Goal: Task Accomplishment & Management: Manage account settings

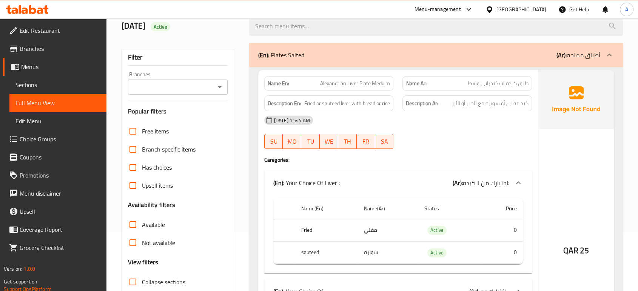
scroll to position [29, 0]
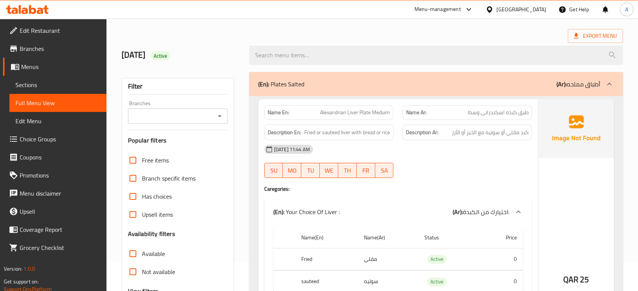
click at [460, 152] on div "[DATE] 11:44 AM" at bounding box center [398, 149] width 277 height 18
click at [384, 109] on span "Alexandrian Liver Plate Meduim" at bounding box center [355, 113] width 70 height 8
copy span "Meduim"
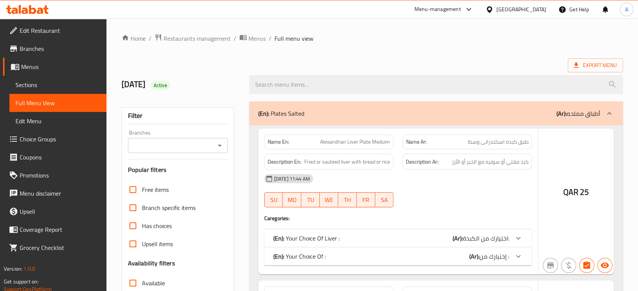
click at [579, 139] on div at bounding box center [319, 145] width 638 height 291
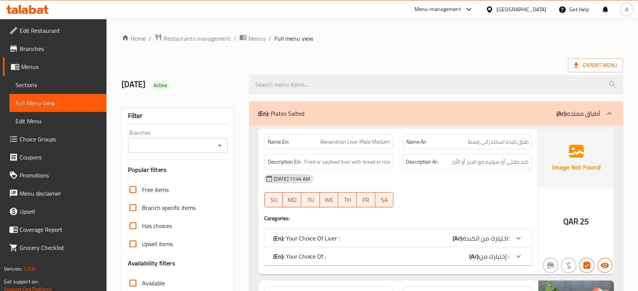
click at [57, 82] on span "Sections" at bounding box center [57, 84] width 85 height 9
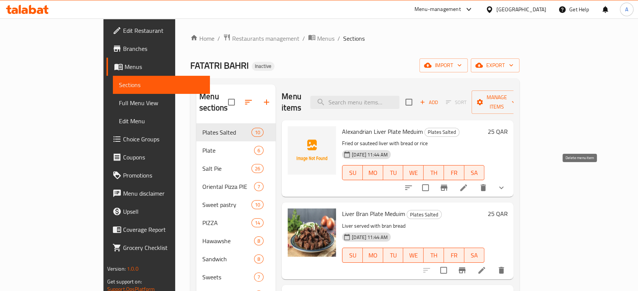
click at [492, 180] on button "delete" at bounding box center [483, 188] width 18 height 18
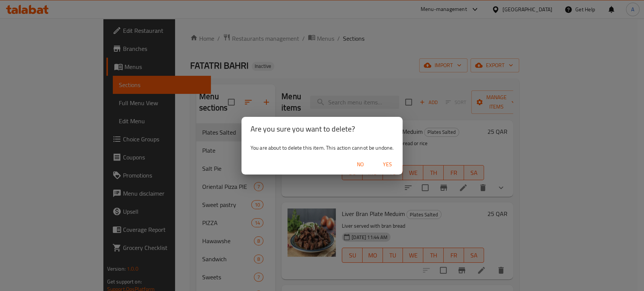
click at [373, 174] on div "No Yes" at bounding box center [323, 165] width 162 height 20
click at [377, 180] on div "Are you sure you want to delete? You are about to delete this item. This action…" at bounding box center [322, 145] width 644 height 291
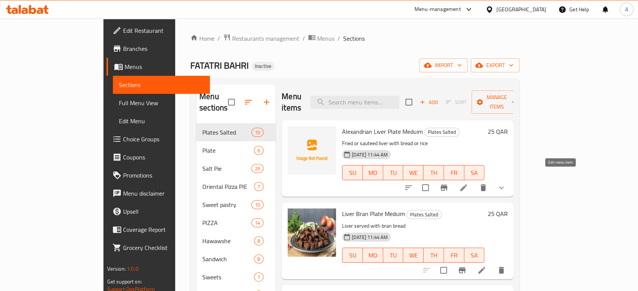
click at [468, 183] on icon at bounding box center [463, 187] width 9 height 9
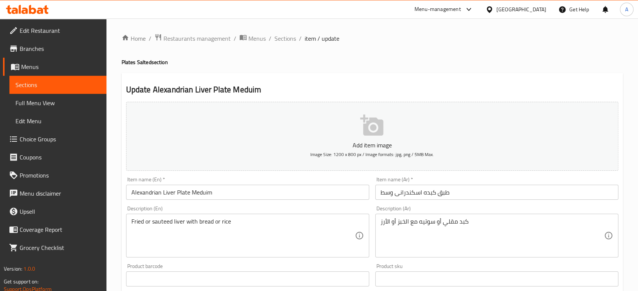
click at [205, 193] on input "Alexandrian Liver Plate Meduim" at bounding box center [247, 192] width 243 height 15
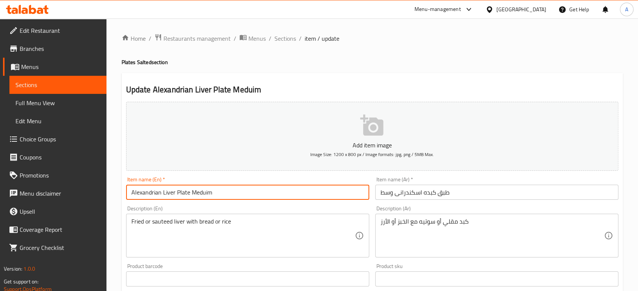
click at [205, 193] on input "Alexandrian Liver Plate Meduim" at bounding box center [247, 192] width 243 height 15
paste input "iu"
type input "Alexandrian Liver Plate Medium"
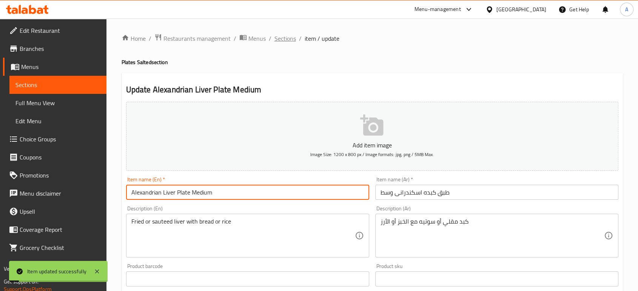
click at [292, 42] on span "Sections" at bounding box center [285, 38] width 22 height 9
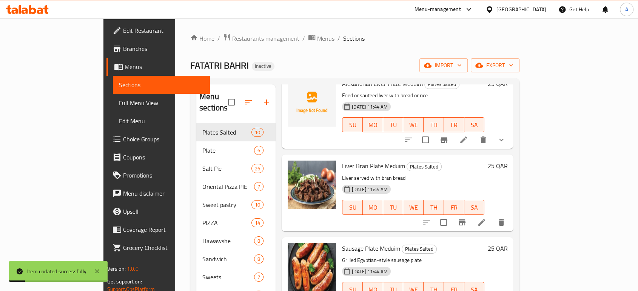
scroll to position [84, 0]
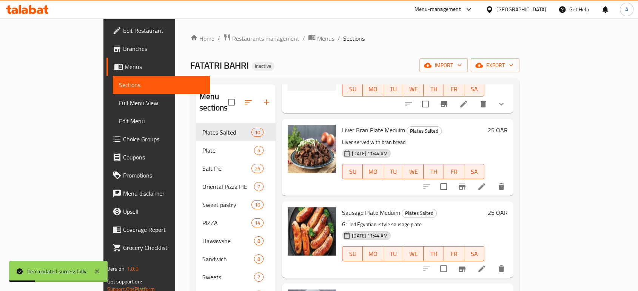
click at [492, 180] on li at bounding box center [481, 187] width 21 height 14
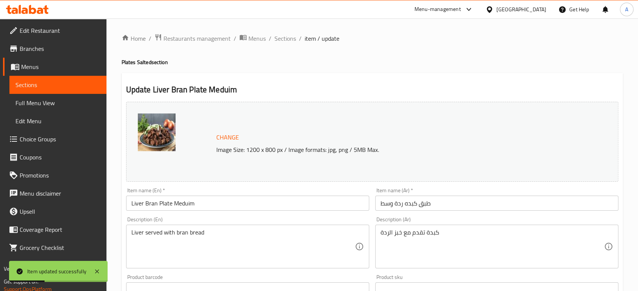
click at [182, 205] on input "Liver Bran Plate Meduim" at bounding box center [247, 203] width 243 height 15
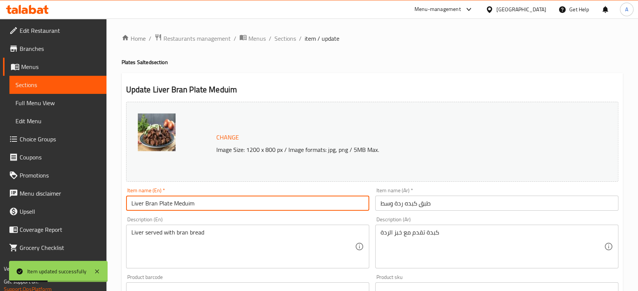
click at [182, 205] on input "Liver Bran Plate Meduim" at bounding box center [247, 203] width 243 height 15
paste input "iu"
type input "Liver Bran Plate Medium"
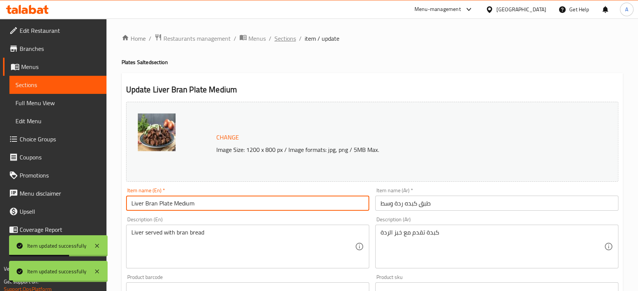
click at [281, 43] on span "Sections" at bounding box center [285, 38] width 22 height 9
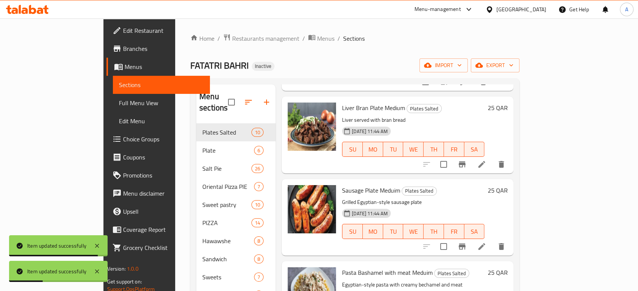
scroll to position [168, 0]
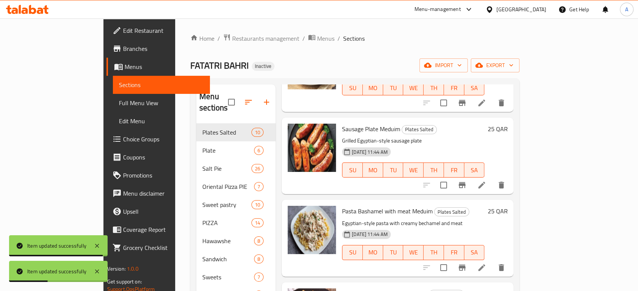
click at [486, 181] on icon at bounding box center [481, 185] width 9 height 9
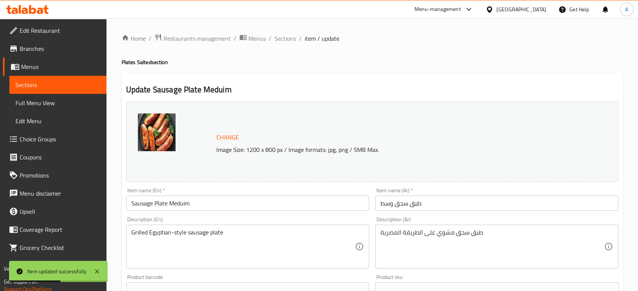
click at [178, 198] on input "Sausage Plate Meduim" at bounding box center [247, 203] width 243 height 15
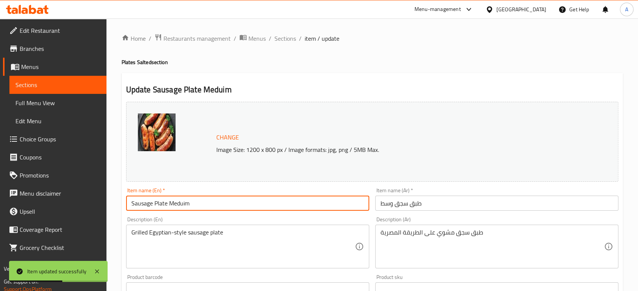
click at [178, 198] on input "Sausage Plate Meduim" at bounding box center [247, 203] width 243 height 15
paste input "iu"
type input "Sausage Plate Medium"
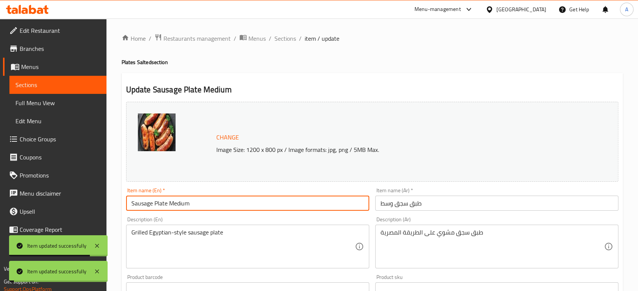
click at [289, 43] on span "Sections" at bounding box center [285, 38] width 22 height 9
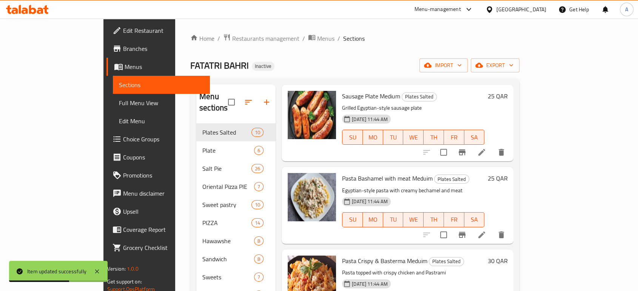
scroll to position [209, 0]
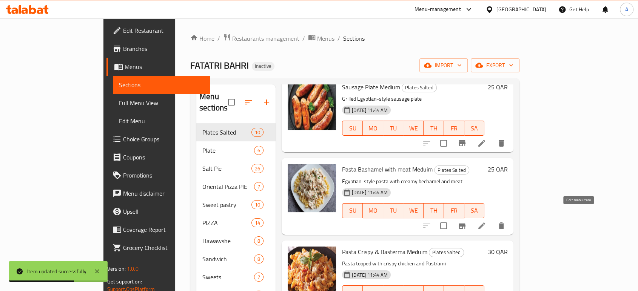
click at [485, 223] on icon at bounding box center [481, 226] width 7 height 7
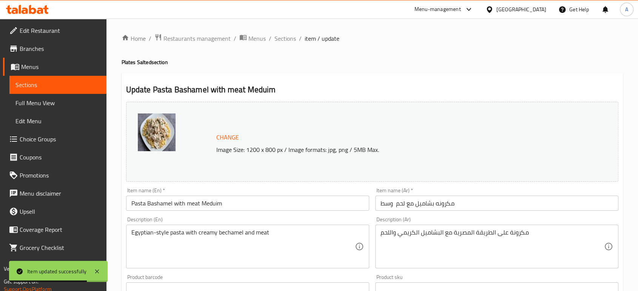
click at [220, 207] on input "Pasta Bashamel with meat Meduim" at bounding box center [247, 203] width 243 height 15
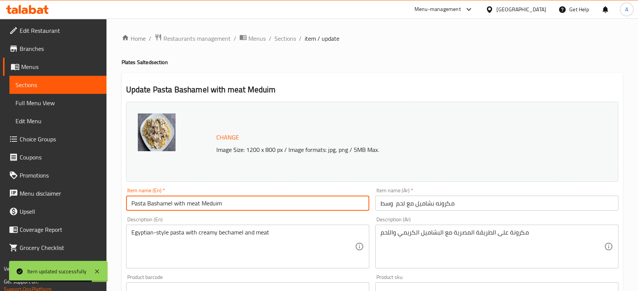
paste input "iu"
type input "Pasta Bashamel with meat Medium"
click at [285, 40] on span "Sections" at bounding box center [285, 38] width 22 height 9
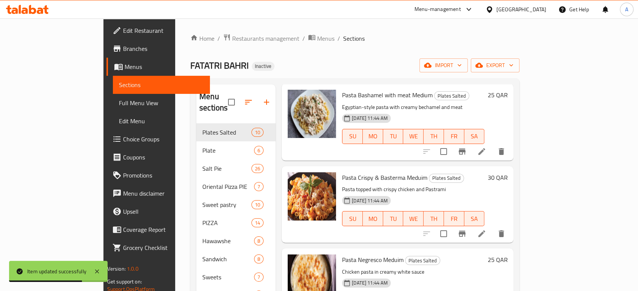
scroll to position [293, 0]
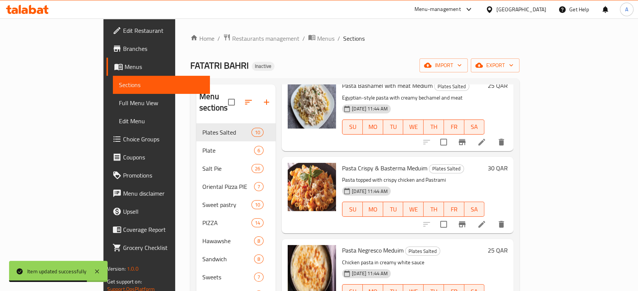
click at [486, 220] on icon at bounding box center [481, 224] width 9 height 9
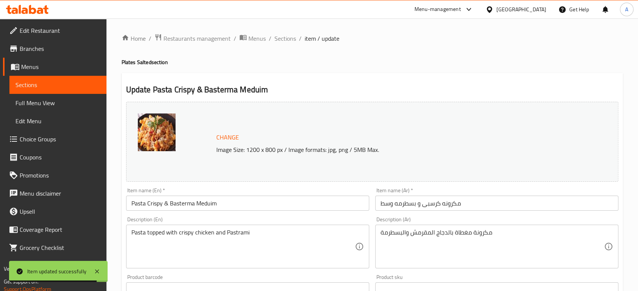
click at [210, 206] on input "Pasta Crispy & Basterma Meduim" at bounding box center [247, 203] width 243 height 15
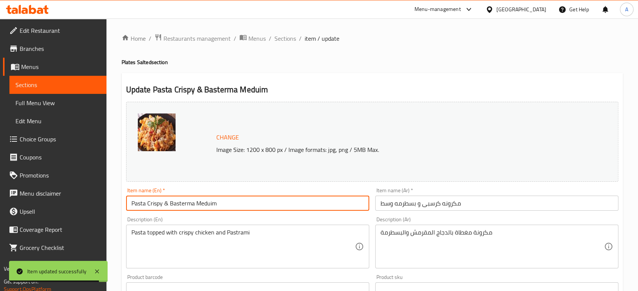
click at [210, 206] on input "Pasta Crispy & Basterma Meduim" at bounding box center [247, 203] width 243 height 15
paste input "iu"
type input "Pasta Crispy & Basterma Medium"
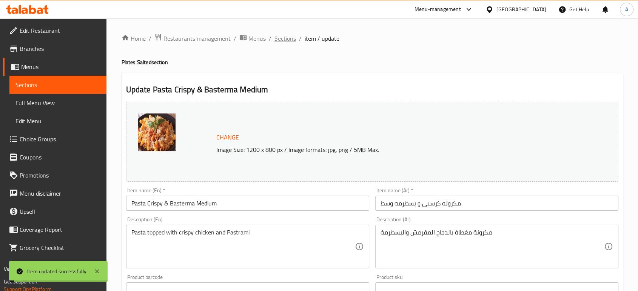
click at [283, 40] on span "Sections" at bounding box center [285, 38] width 22 height 9
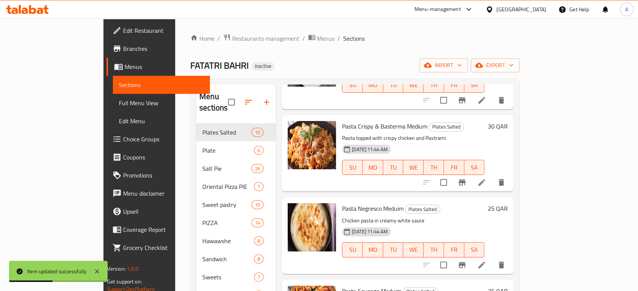
scroll to position [377, 0]
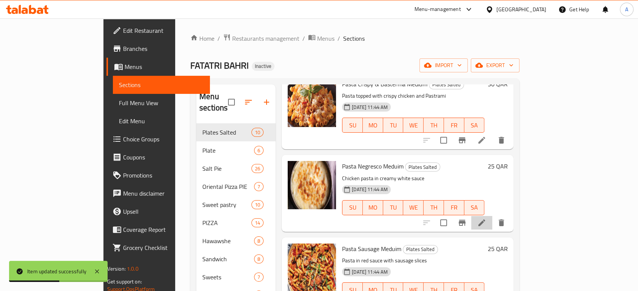
click at [492, 216] on li at bounding box center [481, 223] width 21 height 14
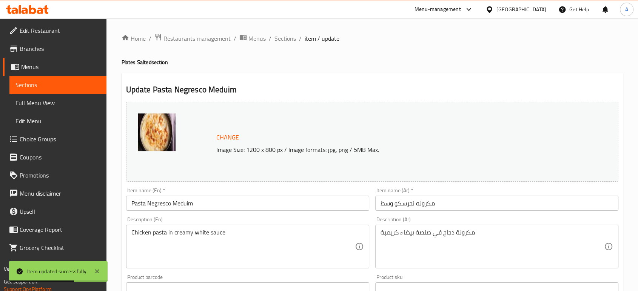
click at [192, 202] on input "Pasta Negresco Meduim" at bounding box center [247, 203] width 243 height 15
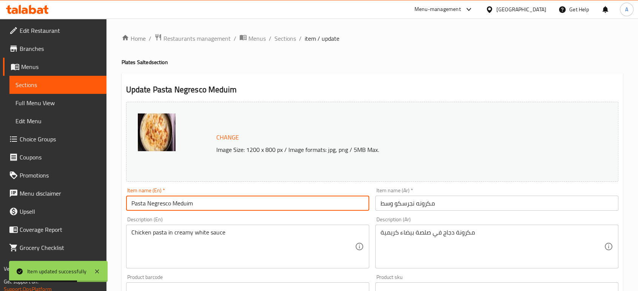
click at [192, 202] on input "Pasta Negresco Meduim" at bounding box center [247, 203] width 243 height 15
click at [185, 204] on input "Pasta Negresco Meduim" at bounding box center [247, 203] width 243 height 15
paste input "ium"
type input "Pasta Negresco Medium"
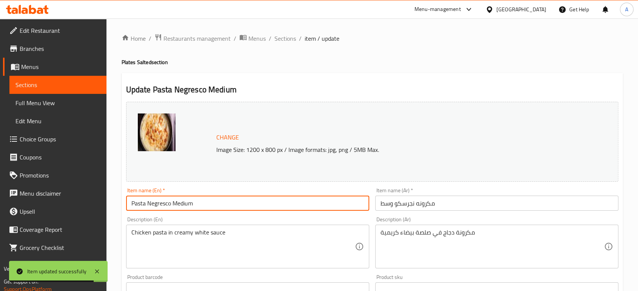
click at [280, 38] on span "Sections" at bounding box center [285, 38] width 22 height 9
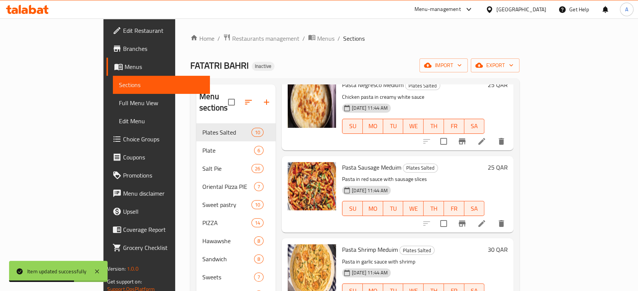
scroll to position [461, 0]
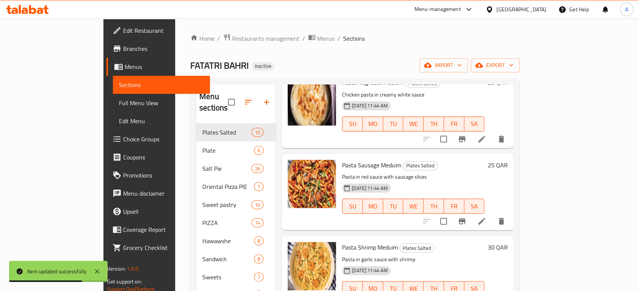
click at [485, 218] on icon at bounding box center [481, 221] width 7 height 7
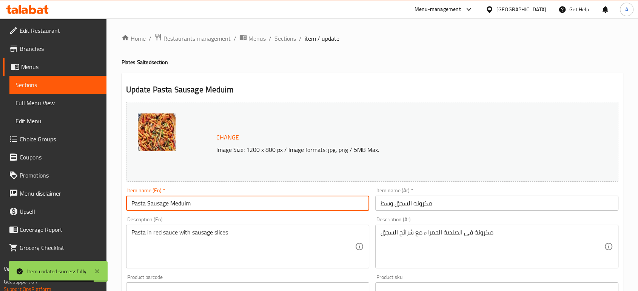
click at [177, 204] on input "Pasta Sausage Meduim" at bounding box center [247, 203] width 243 height 15
paste input "ium"
type input "Pasta Sausage Medium"
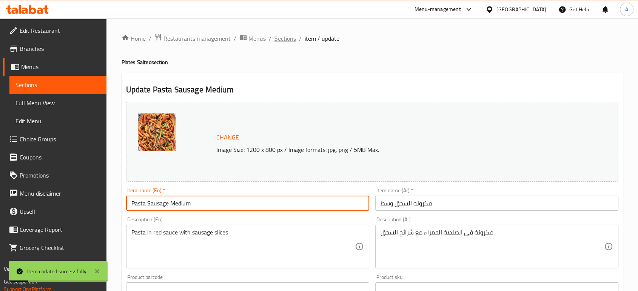
click at [288, 37] on span "Sections" at bounding box center [285, 38] width 22 height 9
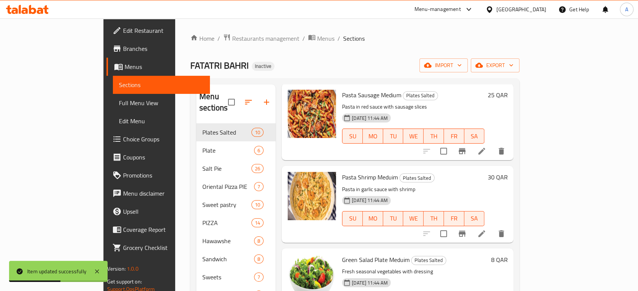
scroll to position [545, 0]
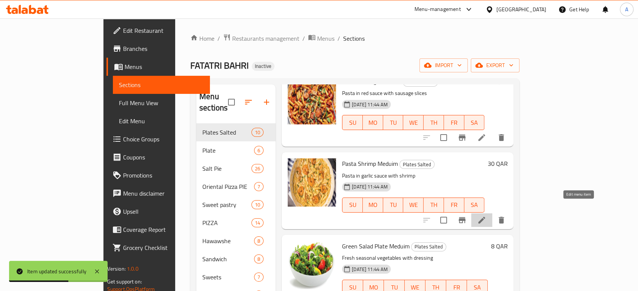
click at [486, 216] on icon at bounding box center [481, 220] width 9 height 9
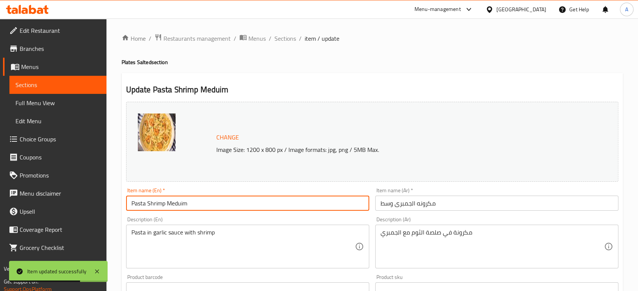
click at [181, 207] on input "Pasta Shrimp Meduim" at bounding box center [247, 203] width 243 height 15
paste input "ium"
type input "Pasta Shrimp Medium"
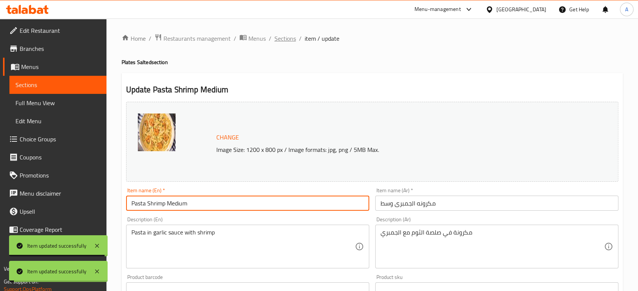
click at [287, 43] on span "Sections" at bounding box center [285, 38] width 22 height 9
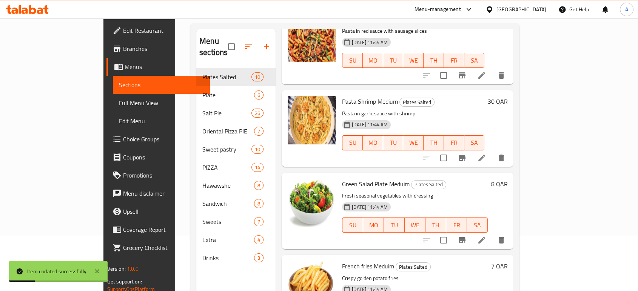
scroll to position [106, 0]
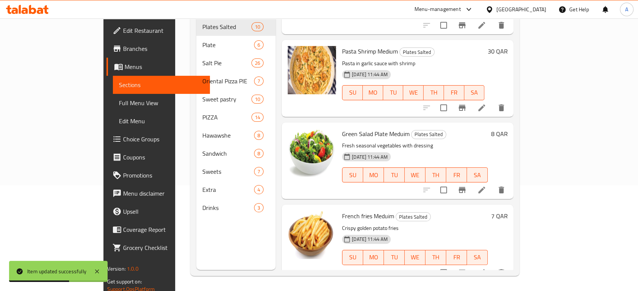
click at [486, 186] on icon at bounding box center [481, 190] width 9 height 9
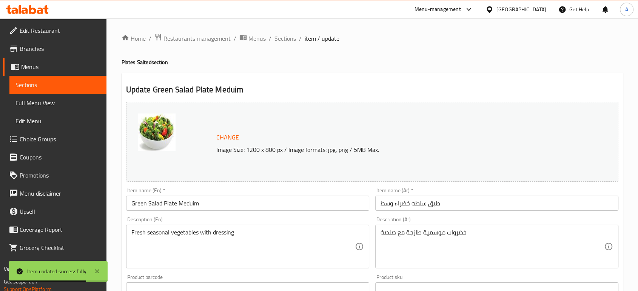
click at [185, 202] on input "Green Salad Plate Meduim" at bounding box center [247, 203] width 243 height 15
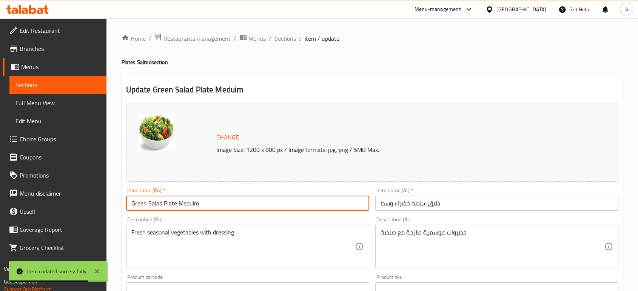
click at [185, 202] on input "Green Salad Plate Meduim" at bounding box center [247, 203] width 243 height 15
paste input "ium"
type input "Green Salad Plate Medium"
click at [287, 38] on span "Sections" at bounding box center [285, 38] width 22 height 9
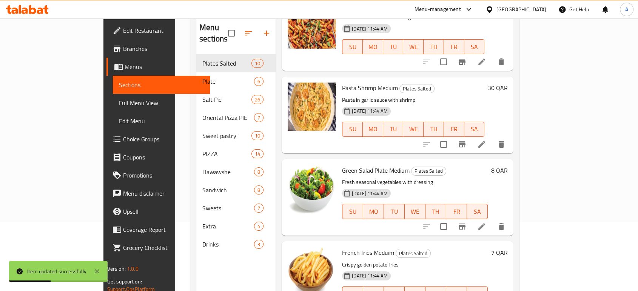
scroll to position [106, 0]
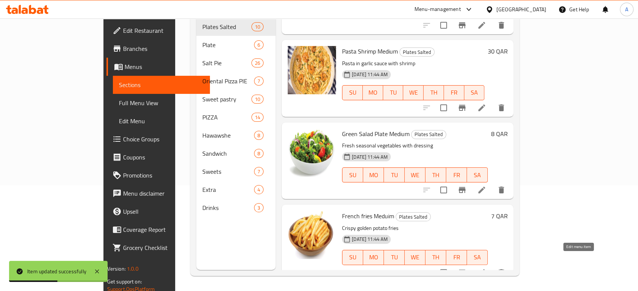
click at [486, 268] on icon at bounding box center [481, 272] width 9 height 9
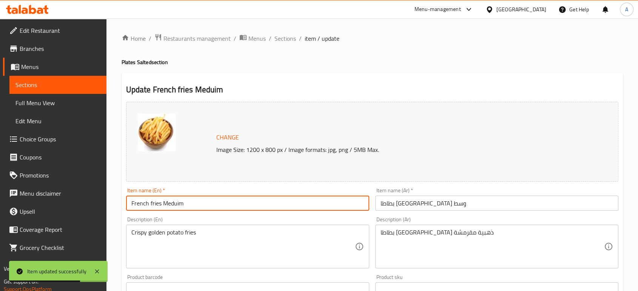
click at [179, 206] on input "French fries Meduim" at bounding box center [247, 203] width 243 height 15
click at [179, 205] on input "French fries Meduim" at bounding box center [247, 203] width 243 height 15
paste input "ium"
type input "French fries Medium"
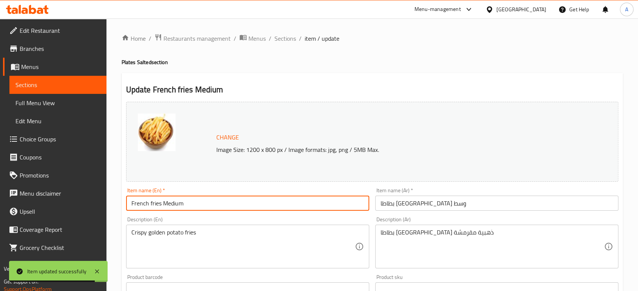
click at [291, 35] on span "Sections" at bounding box center [285, 38] width 22 height 9
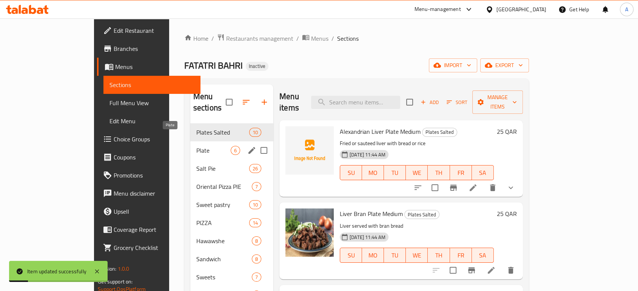
click at [196, 146] on span "Plate" at bounding box center [213, 150] width 34 height 9
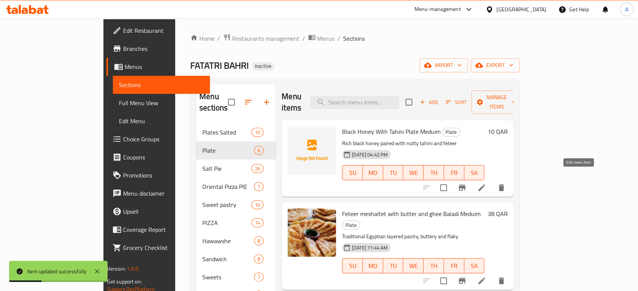
click at [486, 183] on icon at bounding box center [481, 187] width 9 height 9
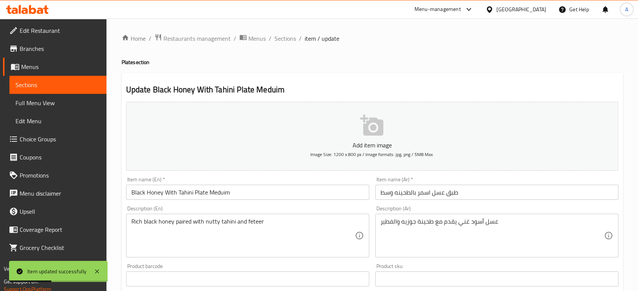
click at [228, 189] on input "Black Honey With Tahini Plate Meduim" at bounding box center [247, 192] width 243 height 15
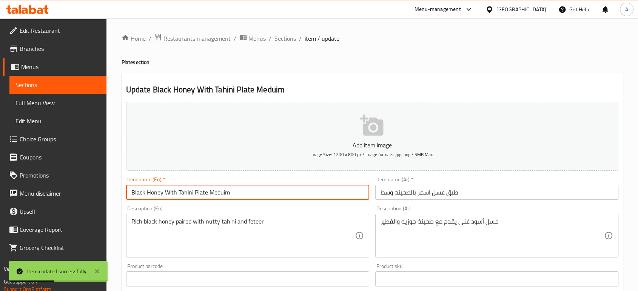
click at [228, 189] on input "Black Honey With Tahini Plate Meduim" at bounding box center [247, 192] width 243 height 15
paste input "iu"
type input "Black Honey With Tahini Plate Medium"
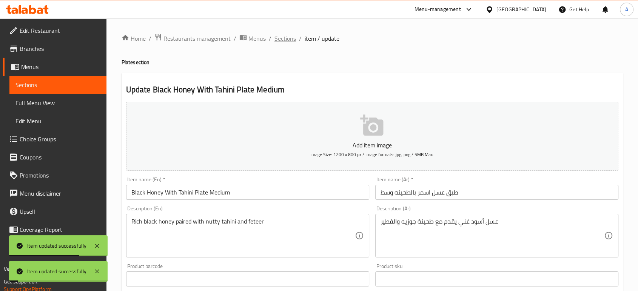
click at [285, 40] on span "Sections" at bounding box center [285, 38] width 22 height 9
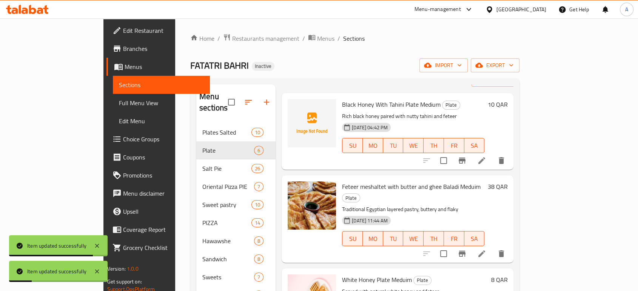
scroll to position [42, 0]
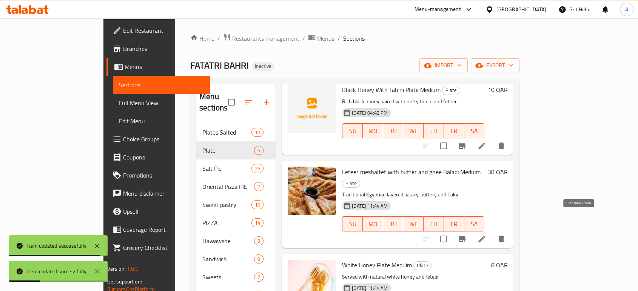
click at [485, 236] on icon at bounding box center [481, 239] width 7 height 7
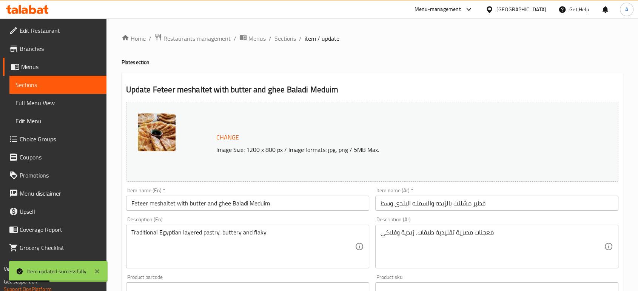
click at [267, 202] on input "Feteer meshaltet with butter and ghee Baladi Meduim" at bounding box center [247, 203] width 243 height 15
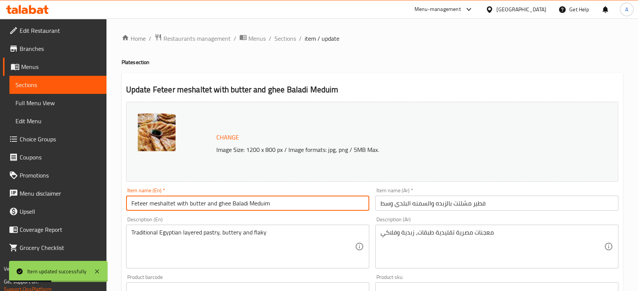
click at [267, 202] on input "Feteer meshaltet with butter and ghee Baladi Meduim" at bounding box center [247, 203] width 243 height 15
paste input "iu"
type input "Feteer meshaltet with butter and ghee Baladi Medium"
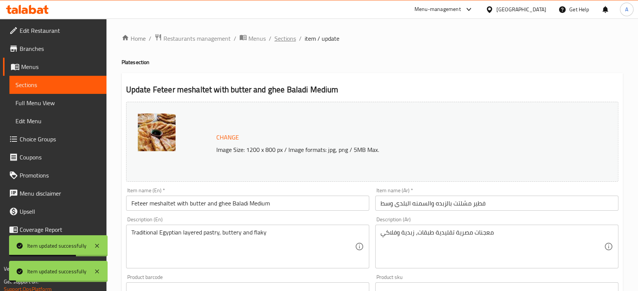
click at [286, 38] on span "Sections" at bounding box center [285, 38] width 22 height 9
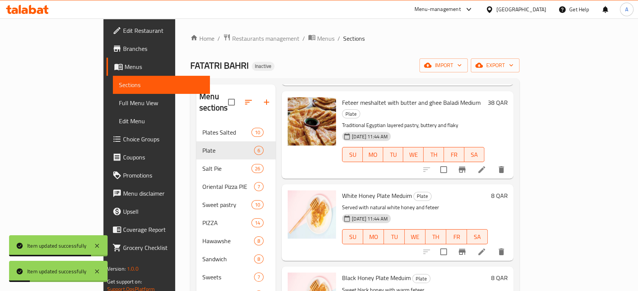
scroll to position [126, 0]
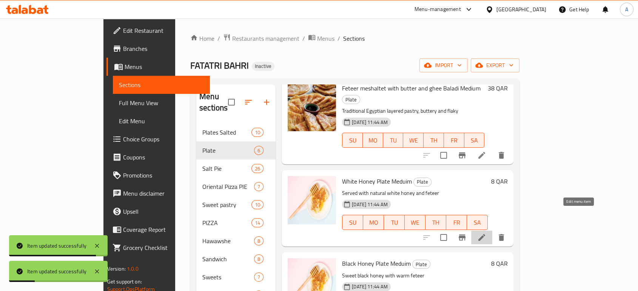
click at [486, 233] on icon at bounding box center [481, 237] width 9 height 9
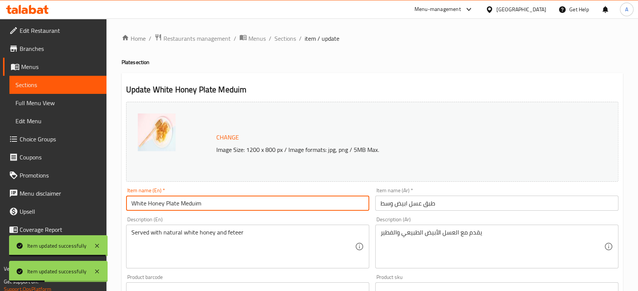
click at [199, 205] on input "White Honey Plate Meduim" at bounding box center [247, 203] width 243 height 15
click at [199, 204] on input "White Honey Plate Meduim" at bounding box center [247, 203] width 243 height 15
paste input "iu"
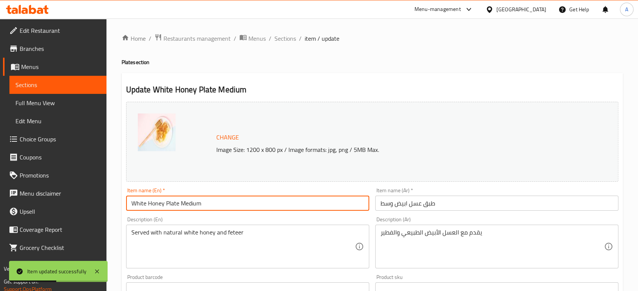
type input "White Honey Plate Medium"
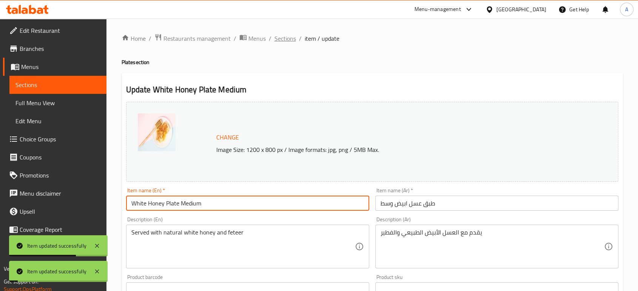
click at [291, 42] on span "Sections" at bounding box center [285, 38] width 22 height 9
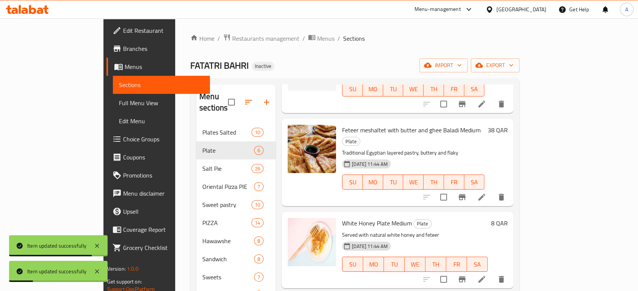
scroll to position [126, 0]
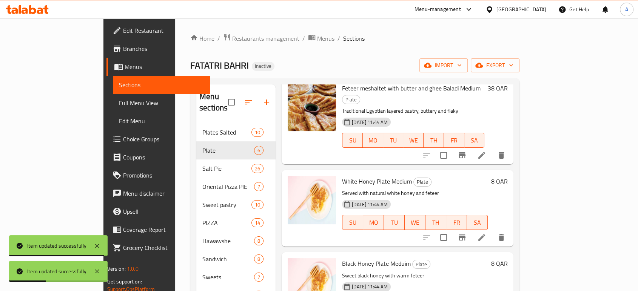
click at [486, 233] on icon at bounding box center [481, 237] width 9 height 9
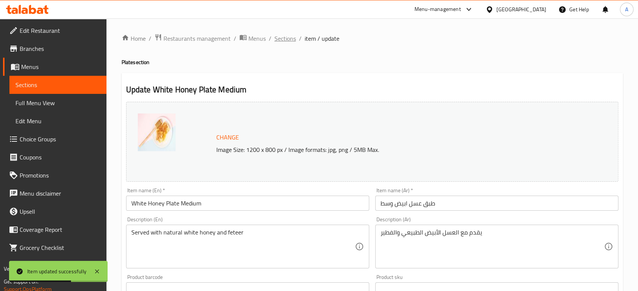
click at [288, 36] on span "Sections" at bounding box center [285, 38] width 22 height 9
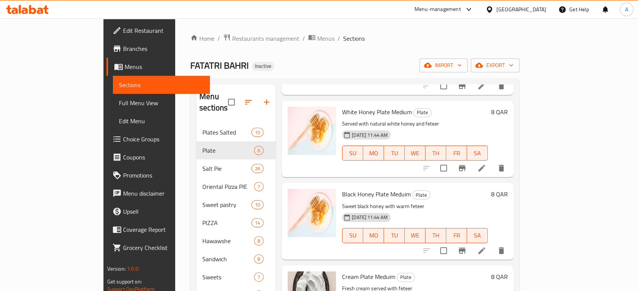
scroll to position [209, 0]
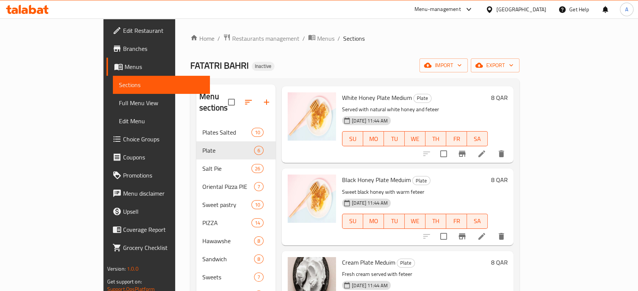
click at [486, 232] on icon at bounding box center [481, 236] width 9 height 9
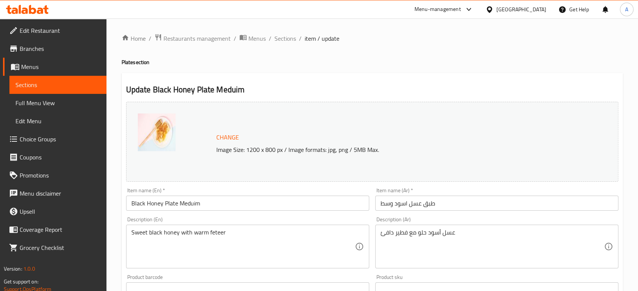
click at [194, 203] on input "Black Honey Plate Meduim" at bounding box center [247, 203] width 243 height 15
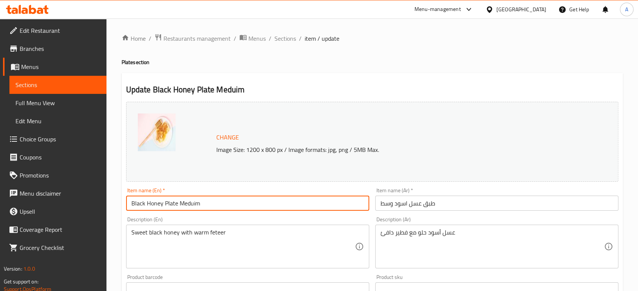
click at [194, 203] on input "Black Honey Plate Meduim" at bounding box center [247, 203] width 243 height 15
paste input "iu"
type input "Black Honey Plate Medium"
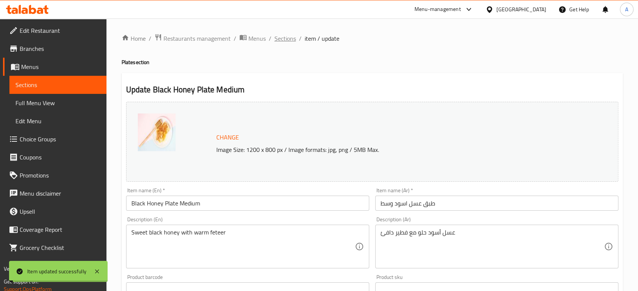
click at [281, 41] on span "Sections" at bounding box center [285, 38] width 22 height 9
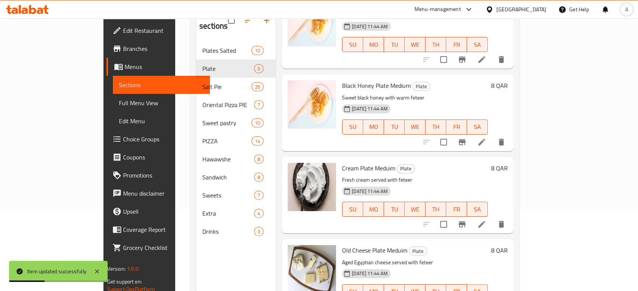
scroll to position [84, 0]
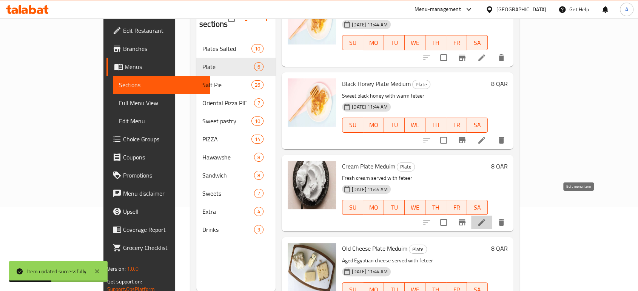
click at [485, 219] on icon at bounding box center [481, 222] width 7 height 7
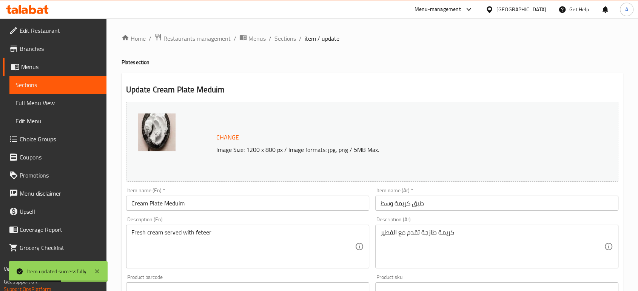
click at [175, 200] on input "Cream Plate Meduim" at bounding box center [247, 203] width 243 height 15
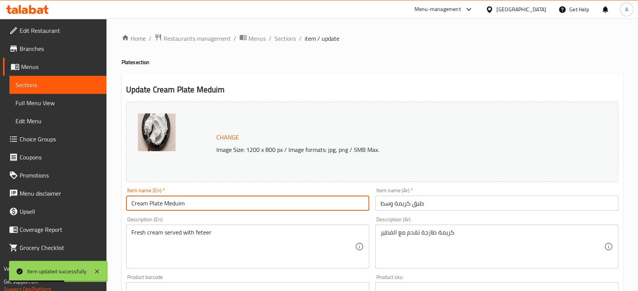
paste input "iu"
type input "Cream Plate Medium"
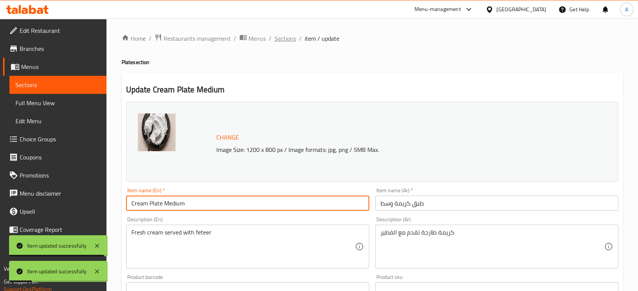
click at [284, 42] on span "Sections" at bounding box center [285, 38] width 22 height 9
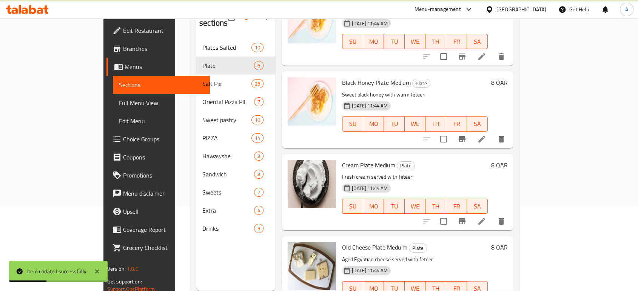
scroll to position [106, 0]
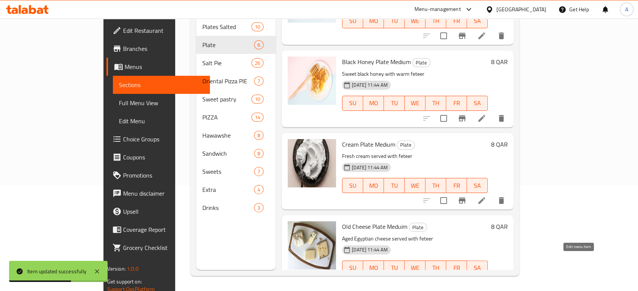
click at [486, 279] on icon at bounding box center [481, 283] width 9 height 9
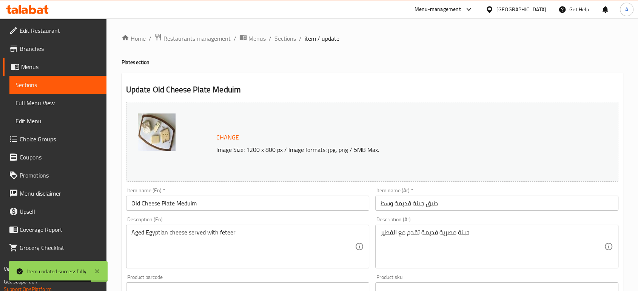
click at [190, 202] on input "Old Cheese Plate Meduim" at bounding box center [247, 203] width 243 height 15
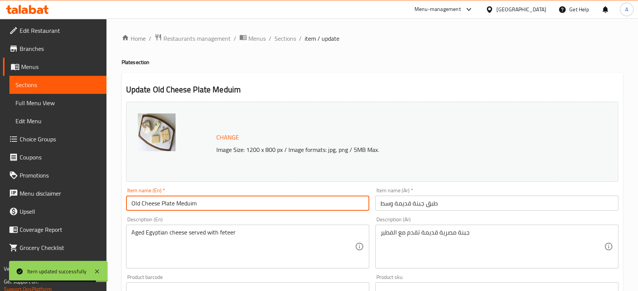
click at [190, 202] on input "Old Cheese Plate Meduim" at bounding box center [247, 203] width 243 height 15
paste input "iu"
type input "Old Cheese Plate Medium"
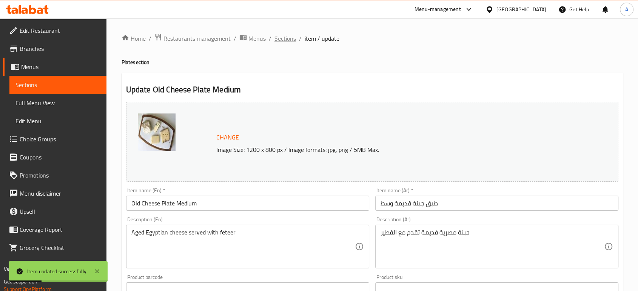
click at [282, 42] on span "Sections" at bounding box center [285, 38] width 22 height 9
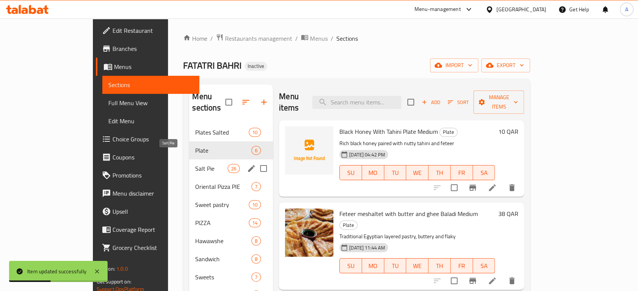
click at [195, 164] on span "Salt Pie" at bounding box center [211, 168] width 32 height 9
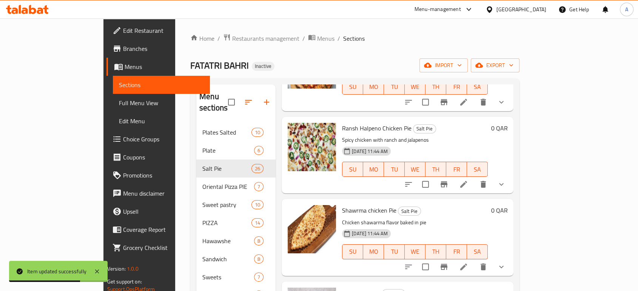
scroll to position [1635, 0]
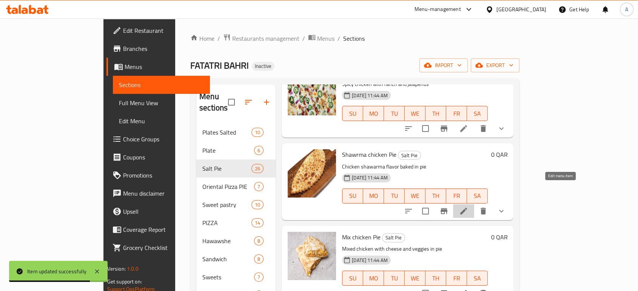
click at [468, 207] on icon at bounding box center [463, 211] width 9 height 9
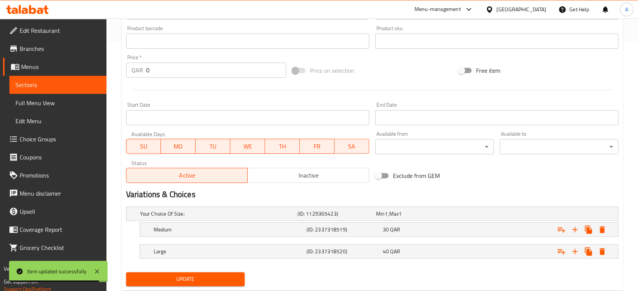
scroll to position [264, 0]
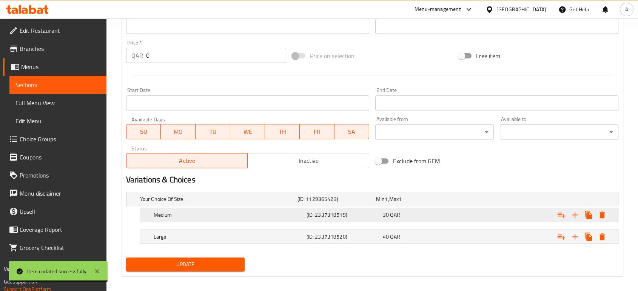
click at [357, 212] on h5 "(ID: 2337318519)" at bounding box center [342, 215] width 73 height 8
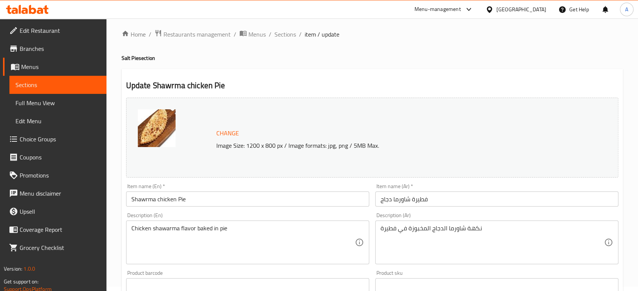
scroll to position [0, 0]
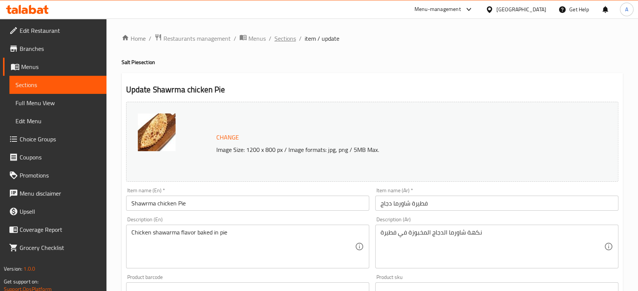
click at [283, 40] on span "Sections" at bounding box center [285, 38] width 22 height 9
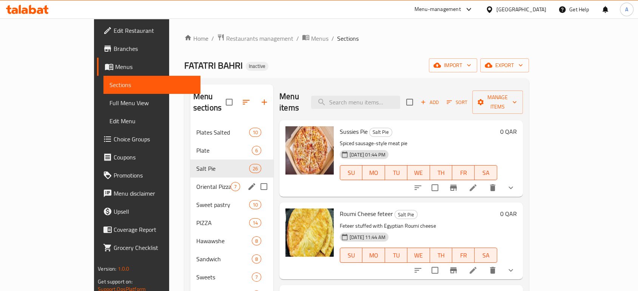
click at [190, 178] on div "Oriental Pizza PIE 7" at bounding box center [231, 187] width 83 height 18
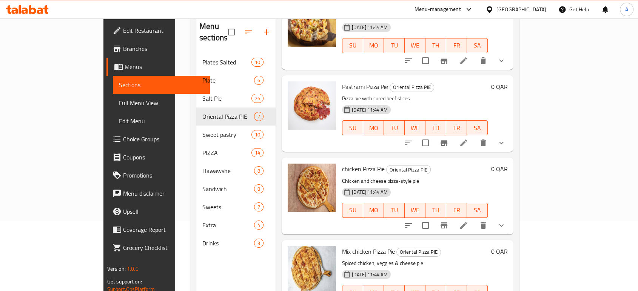
scroll to position [106, 0]
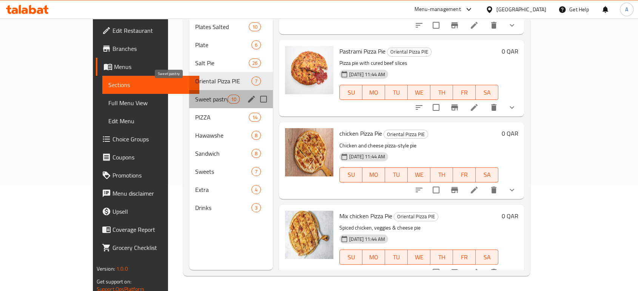
click at [195, 95] on span "Sweet pastry" at bounding box center [211, 99] width 32 height 9
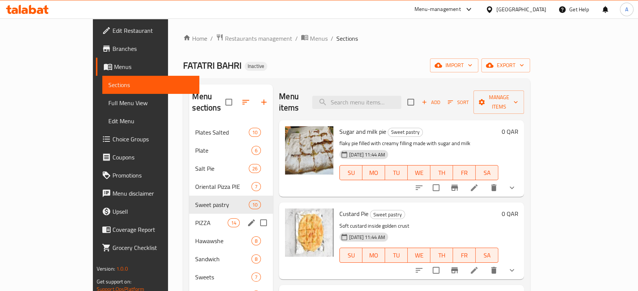
click at [195, 219] on span "PIZZA" at bounding box center [211, 223] width 32 height 9
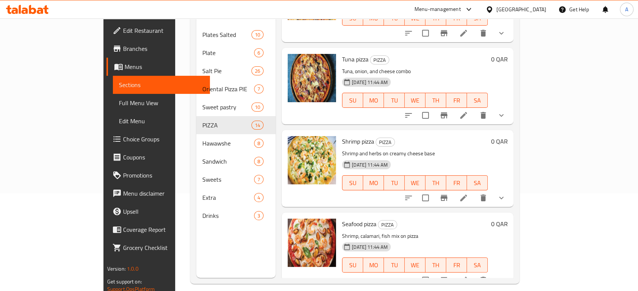
scroll to position [106, 0]
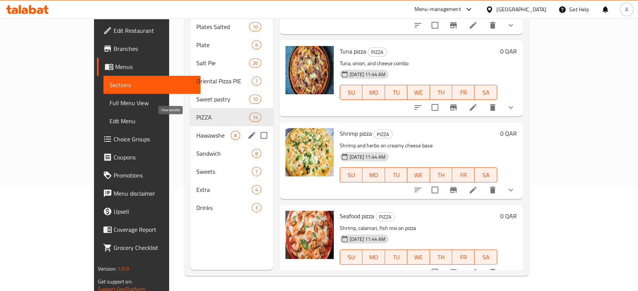
click at [196, 131] on span "Hawawshe" at bounding box center [213, 135] width 34 height 9
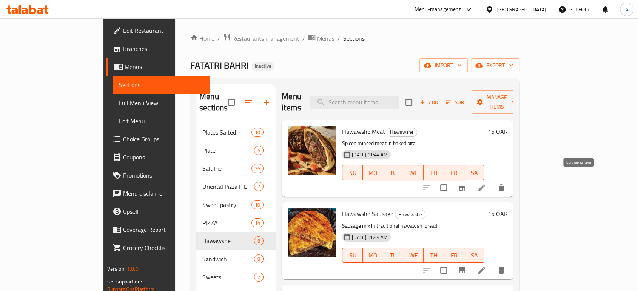
click at [486, 183] on icon at bounding box center [481, 187] width 9 height 9
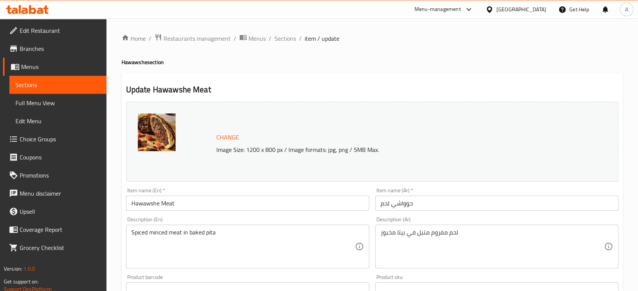
click at [201, 200] on input "Hawawshe Meat" at bounding box center [247, 203] width 243 height 15
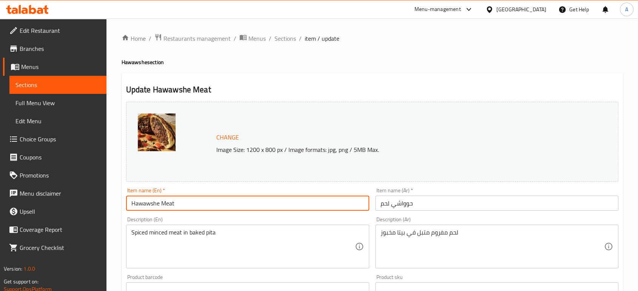
paste input "Medium"
type input "Hawawshe Meat Medium"
click at [462, 196] on input "حوواشي لحم" at bounding box center [496, 203] width 243 height 15
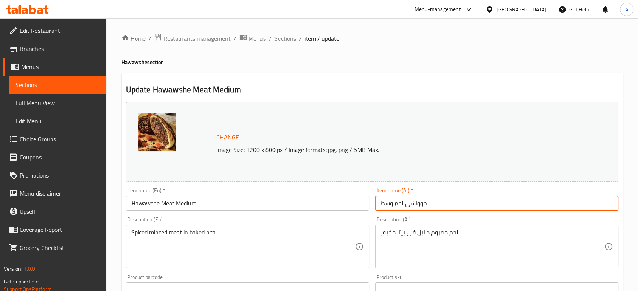
type input "حوواشي لحم وسط"
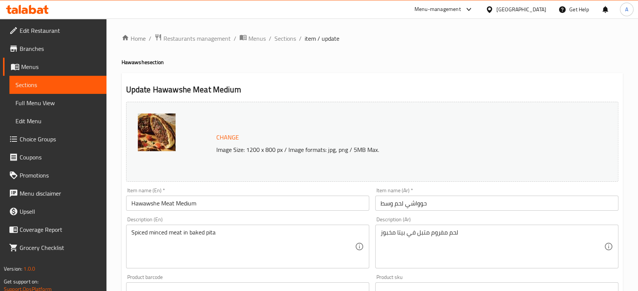
click at [538, 58] on h4 "Hawawshe section" at bounding box center [372, 62] width 501 height 8
click at [282, 39] on span "Sections" at bounding box center [285, 38] width 22 height 9
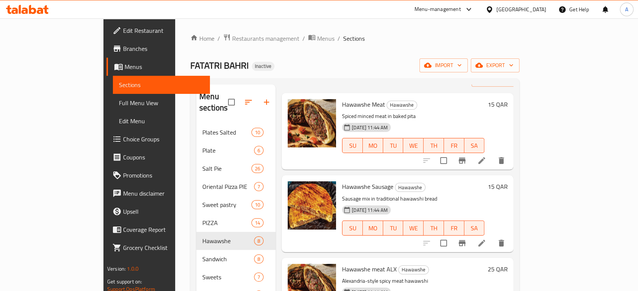
scroll to position [42, 0]
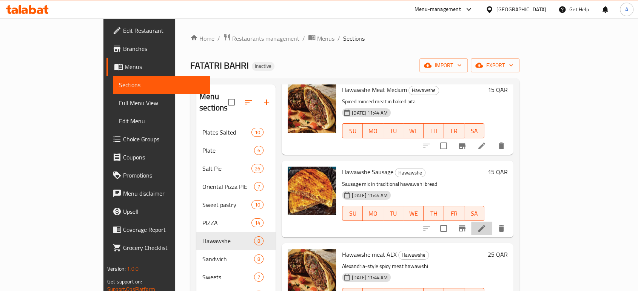
click at [492, 222] on li at bounding box center [481, 229] width 21 height 14
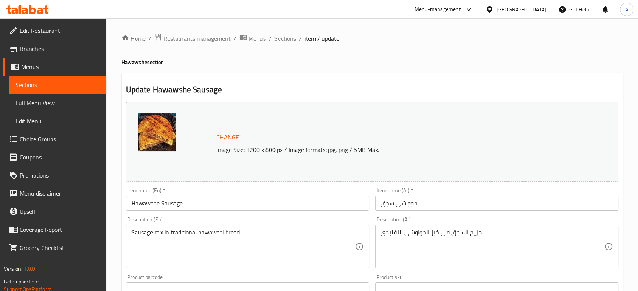
click at [192, 202] on input "Hawawshe Sausage" at bounding box center [247, 203] width 243 height 15
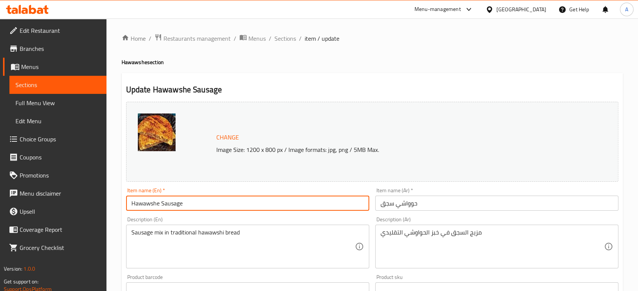
paste input "Medium"
type input "Hawawshe Sausage Medium"
click at [426, 205] on input "حوواشي سجق" at bounding box center [496, 203] width 243 height 15
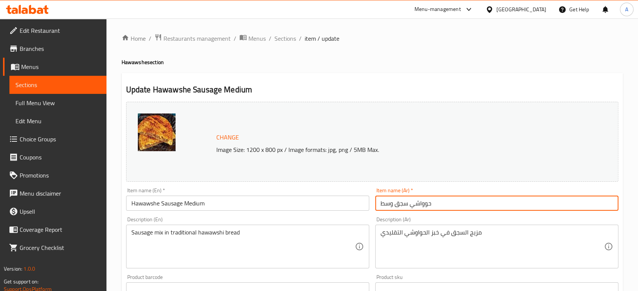
type input "حوواشي سجق وسط"
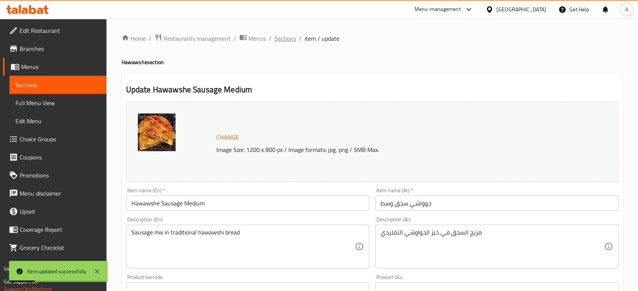
click at [286, 42] on span "Sections" at bounding box center [285, 38] width 22 height 9
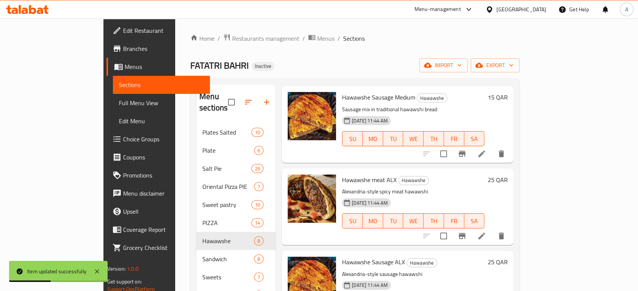
scroll to position [126, 0]
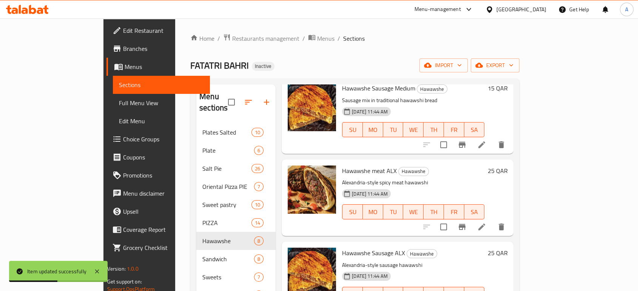
click at [485, 224] on icon at bounding box center [481, 227] width 7 height 7
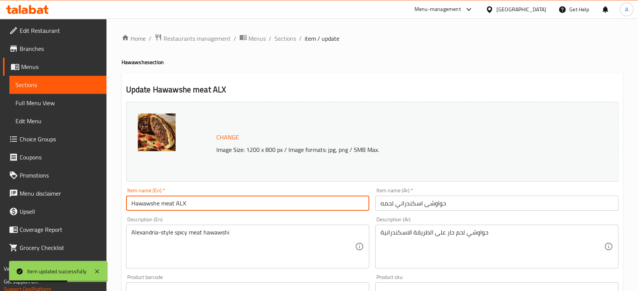
click at [216, 210] on input "Hawawshe meat ALX" at bounding box center [247, 203] width 243 height 15
paste input "Medium"
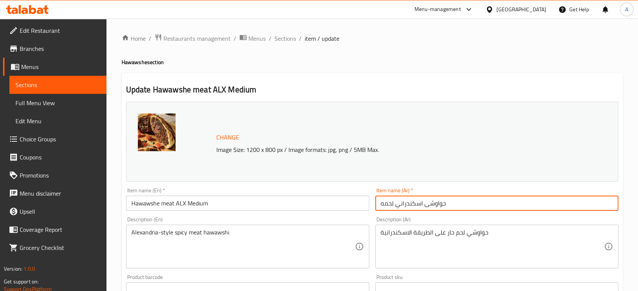
click at [411, 203] on input "حواوشى اسكندراني لحمه" at bounding box center [496, 203] width 243 height 15
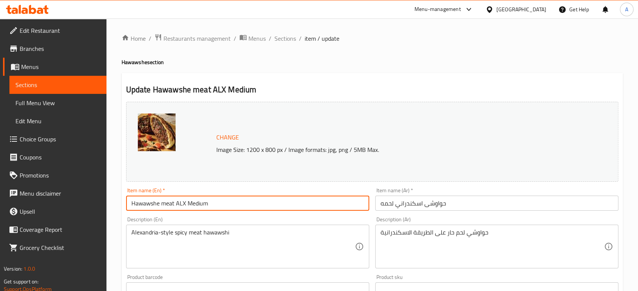
click at [184, 203] on input "Hawawshe meat ALX Medium" at bounding box center [247, 203] width 243 height 15
click at [183, 204] on input "Hawawshe meat ALX Medium" at bounding box center [247, 203] width 243 height 15
paste input "lexandrian"
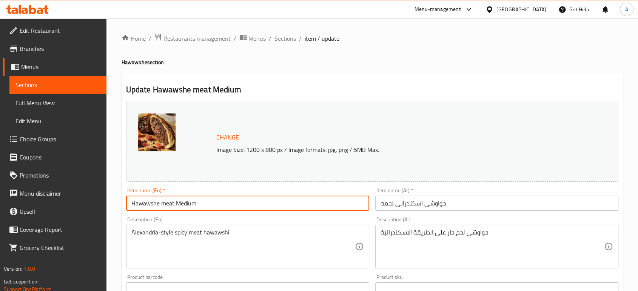
click at [159, 203] on input "Hawawshe meat Medium" at bounding box center [247, 203] width 243 height 15
paste input "Alexandrian"
type input "Hawawshe Alexandrian meat Medium"
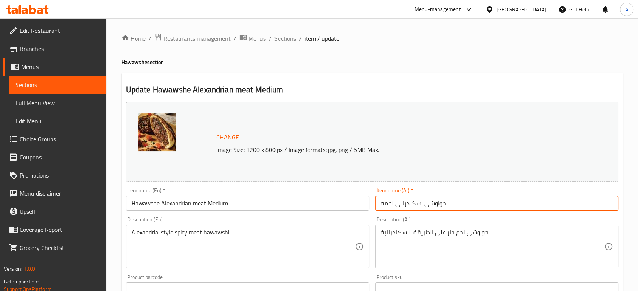
click at [380, 203] on input "حواوشى اسكندراني لحمه" at bounding box center [496, 203] width 243 height 15
click at [466, 202] on input "حواوشى اسكندراني لحمه" at bounding box center [496, 203] width 243 height 15
type input "حواوشى اسكندراني لحمه وسط"
click at [288, 37] on span "Sections" at bounding box center [285, 38] width 22 height 9
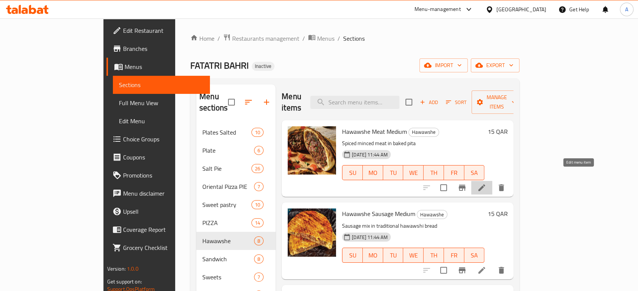
click at [486, 183] on icon at bounding box center [481, 187] width 9 height 9
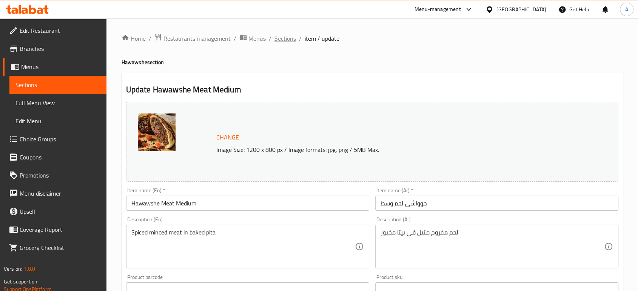
click at [287, 37] on span "Sections" at bounding box center [285, 38] width 22 height 9
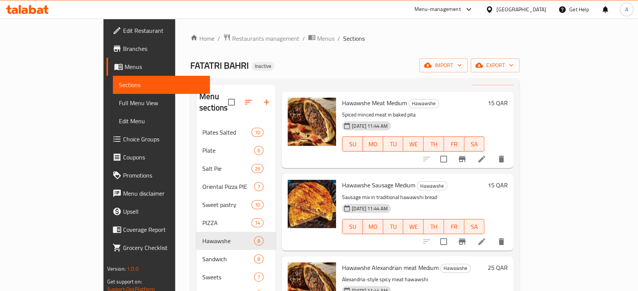
scroll to position [42, 0]
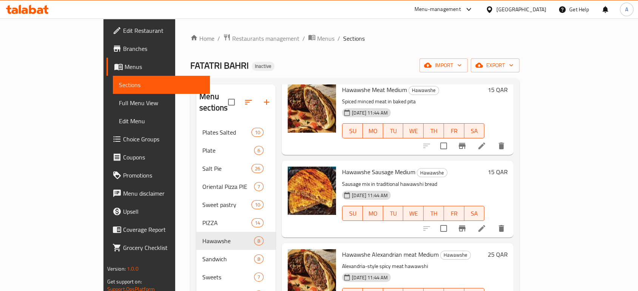
click at [510, 225] on div at bounding box center [463, 229] width 93 height 18
click at [486, 224] on icon at bounding box center [481, 228] width 9 height 9
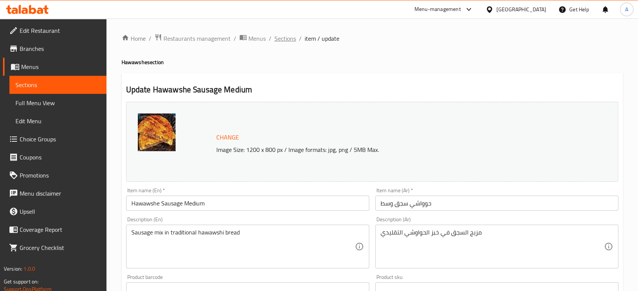
click at [277, 36] on span "Sections" at bounding box center [285, 38] width 22 height 9
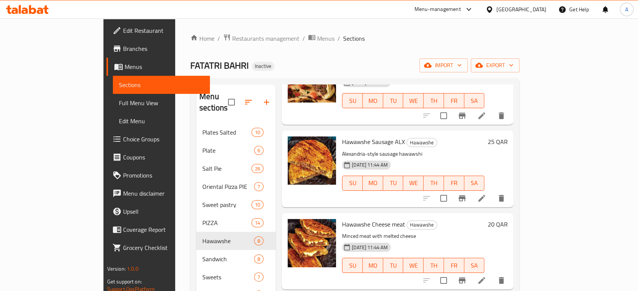
scroll to position [251, 0]
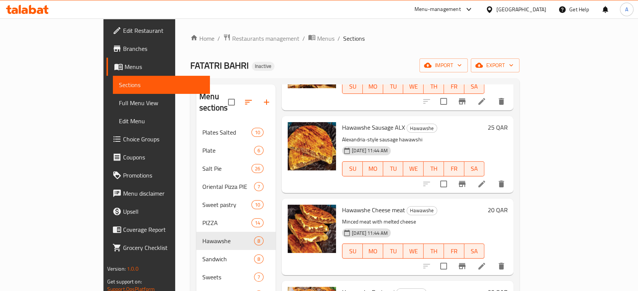
click at [492, 177] on li at bounding box center [481, 184] width 21 height 14
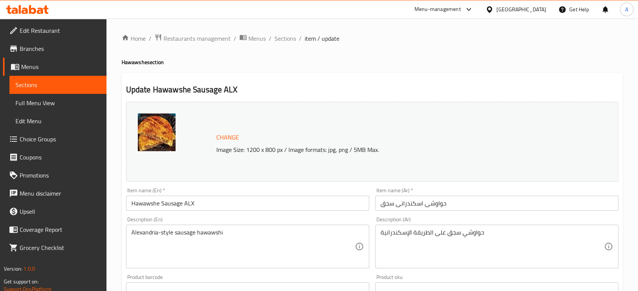
click at [202, 205] on input "Hawawshe Sausage ALX" at bounding box center [247, 203] width 243 height 15
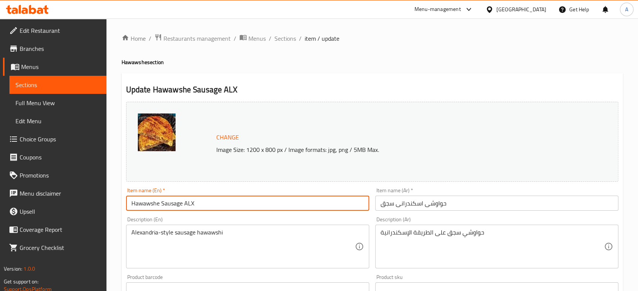
click at [191, 203] on input "Hawawshe Sausage ALX" at bounding box center [247, 203] width 243 height 15
paste input "lexandrian"
paste input "Medium"
type input "Hawawshe Sausage Alexandrian Medium"
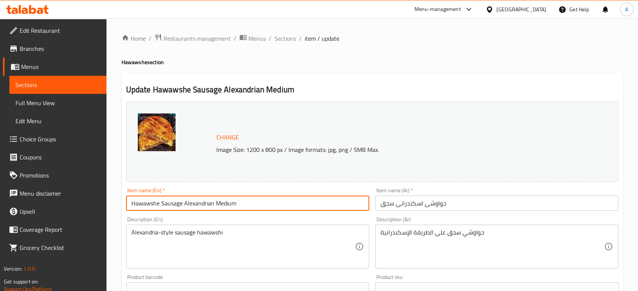
click at [463, 205] on input "حواوشى اسكندرانى سجق" at bounding box center [496, 203] width 243 height 15
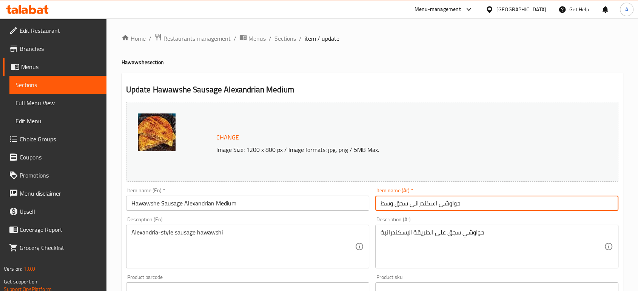
type input "حواوشى اسكندرانى سجق وسط"
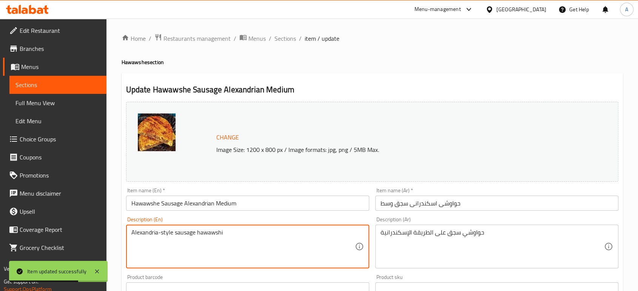
click at [246, 234] on textarea "Alexandria-style sausage hawawshi" at bounding box center [242, 247] width 223 height 36
click at [274, 211] on div "Item name (En)   * Hawawshe Sausage Alexandrian Medium Item name (En) *" at bounding box center [247, 199] width 249 height 29
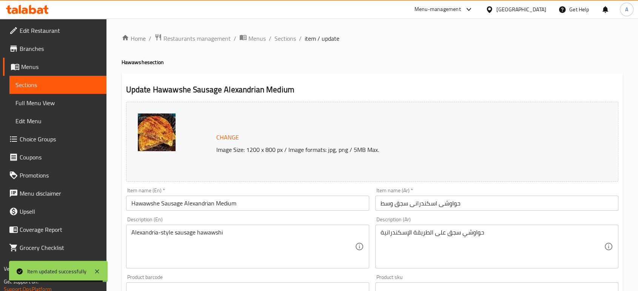
click at [269, 205] on input "Hawawshe Sausage Alexandrian Medium" at bounding box center [247, 203] width 243 height 15
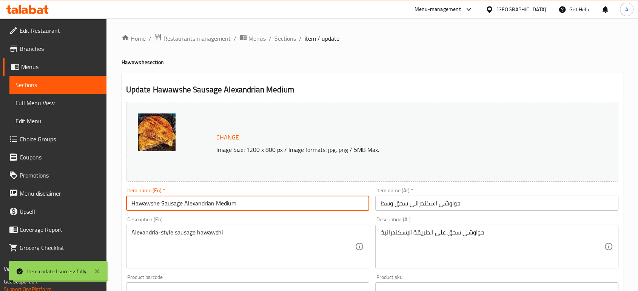
drag, startPoint x: 289, startPoint y: 43, endPoint x: 312, endPoint y: 57, distance: 26.5
click at [289, 43] on span "Sections" at bounding box center [285, 38] width 22 height 9
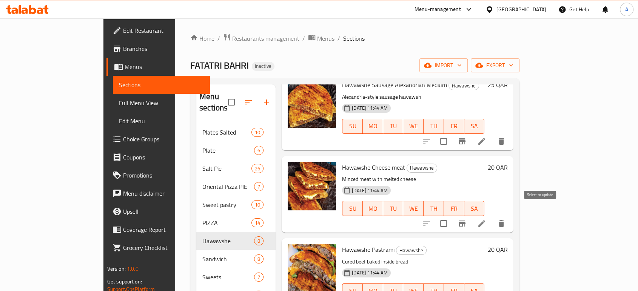
scroll to position [293, 0]
click at [486, 220] on icon at bounding box center [481, 224] width 9 height 9
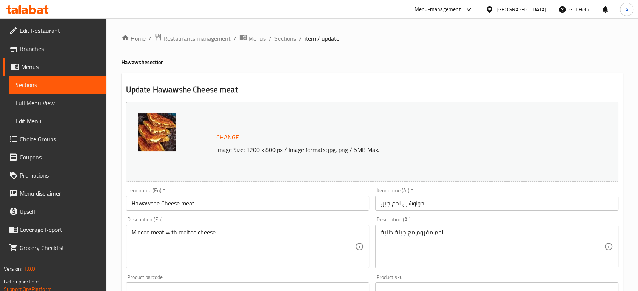
click at [229, 205] on input "Hawawshe Cheese meat" at bounding box center [247, 203] width 243 height 15
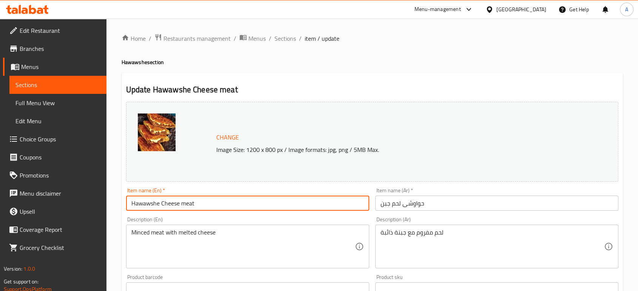
paste input "Medium"
type input "Hawawshe Cheese meat Medium"
click at [435, 204] on input "حواوشى لحم جبن" at bounding box center [496, 203] width 243 height 15
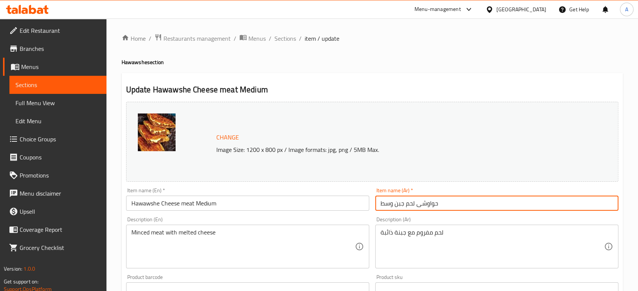
type input "حواوشى لحم جبن وسط"
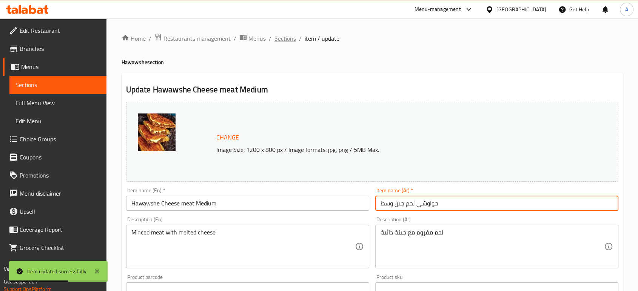
click at [282, 38] on span "Sections" at bounding box center [285, 38] width 22 height 9
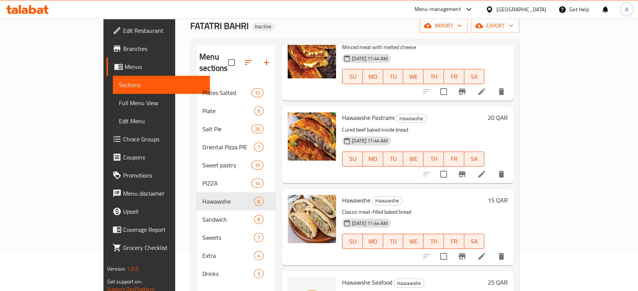
scroll to position [42, 0]
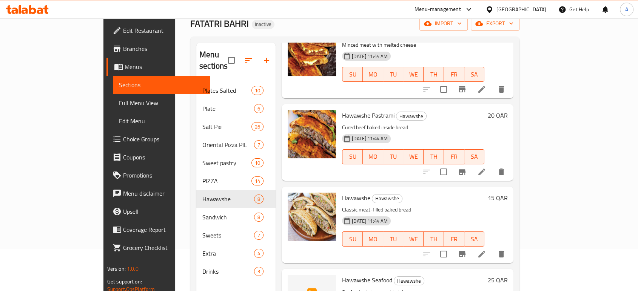
click at [486, 168] on icon at bounding box center [481, 172] width 9 height 9
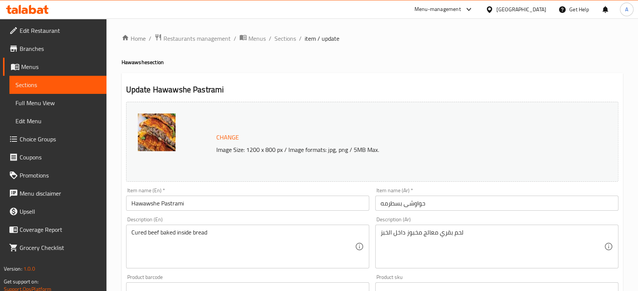
click at [201, 197] on input "Hawawshe Pastrami" at bounding box center [247, 203] width 243 height 15
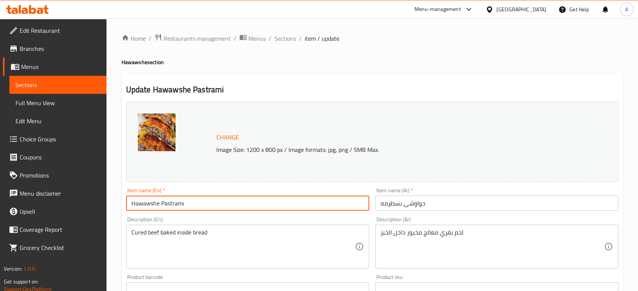
paste input "Medium"
type input "Hawawshe Pastrami Medium"
click at [489, 202] on input "حواوشى بسطرمه" at bounding box center [496, 203] width 243 height 15
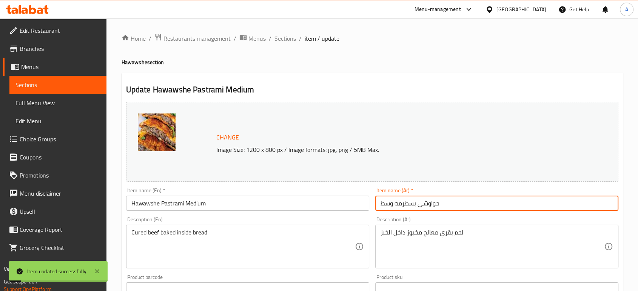
type input "حواوشى بسطرمه وسط"
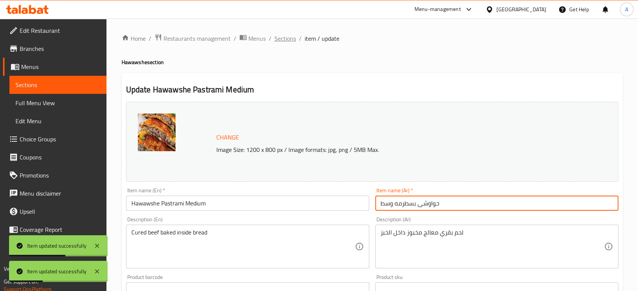
click at [282, 42] on span "Sections" at bounding box center [285, 38] width 22 height 9
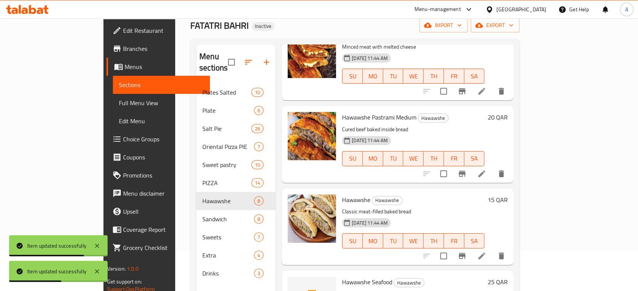
scroll to position [106, 0]
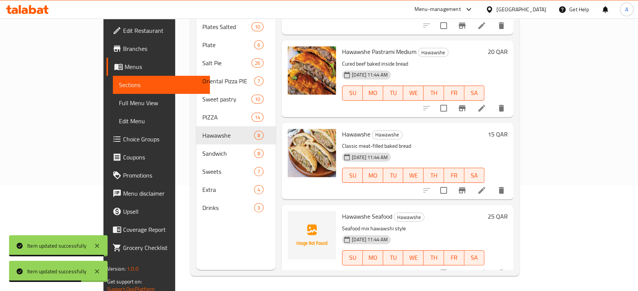
click at [486, 186] on icon at bounding box center [481, 190] width 9 height 9
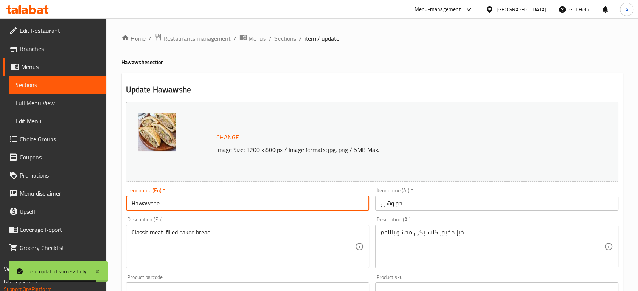
click at [222, 205] on input "Hawawshe" at bounding box center [247, 203] width 243 height 15
paste input "Medium"
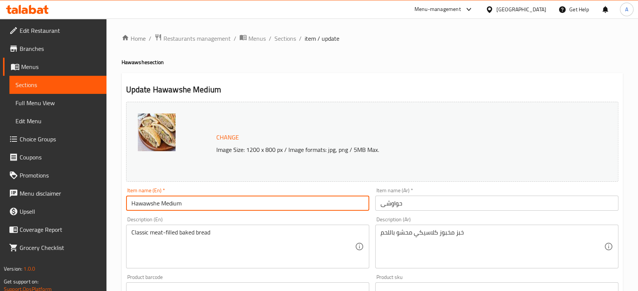
type input "Hawawshe Medium"
click at [436, 207] on input "حواوشى" at bounding box center [496, 203] width 243 height 15
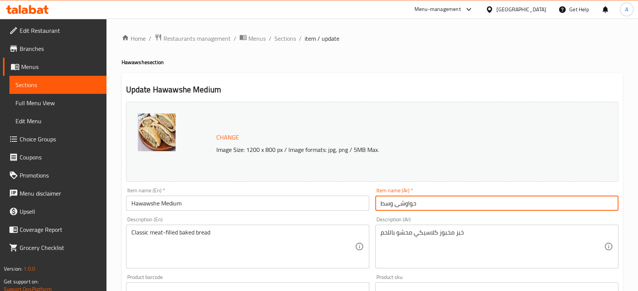
type input "حواوشى وسط"
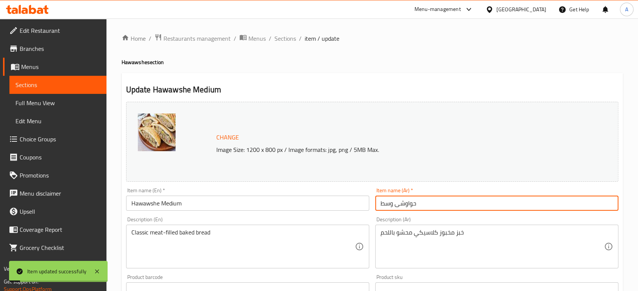
click at [406, 206] on input "حواوشى وسط" at bounding box center [496, 203] width 243 height 15
click at [144, 205] on input "Hawawshe Medium" at bounding box center [247, 203] width 243 height 15
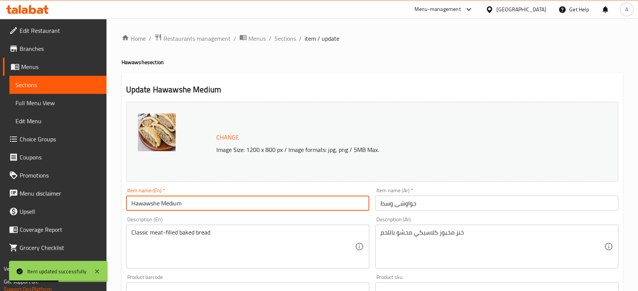
click at [144, 205] on input "Hawawshe Medium" at bounding box center [247, 203] width 243 height 15
paste input "i"
type input "Hawawshi Medium"
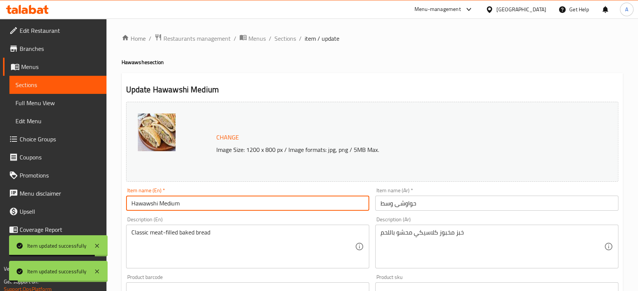
click at [290, 38] on span "Sections" at bounding box center [285, 38] width 22 height 9
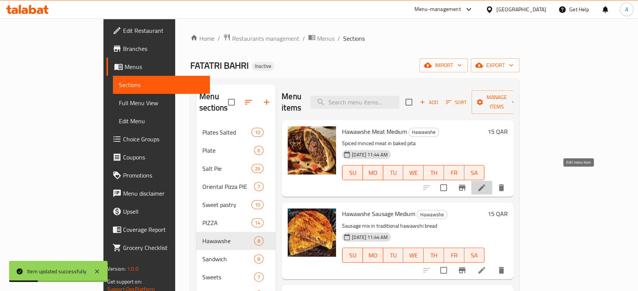
click at [485, 185] on icon at bounding box center [481, 188] width 7 height 7
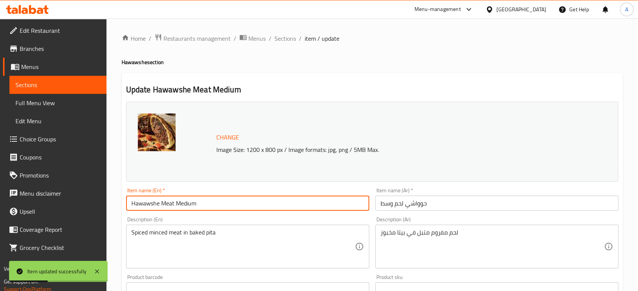
click at [154, 201] on input "Hawawshe Meat Medium" at bounding box center [247, 203] width 243 height 15
paste input "i"
type input "Hawawshi Meat Medium"
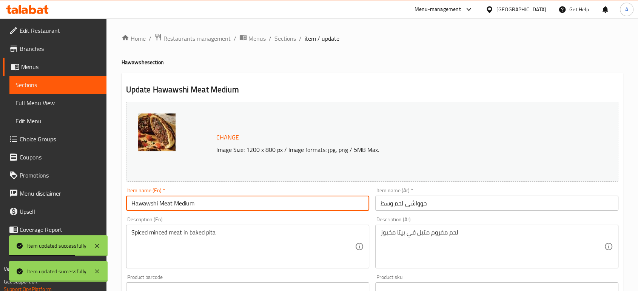
click at [281, 37] on span "Sections" at bounding box center [285, 38] width 22 height 9
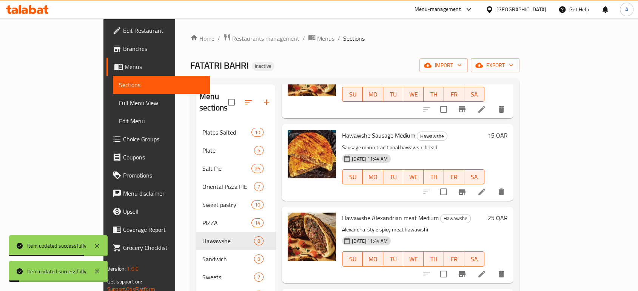
scroll to position [84, 0]
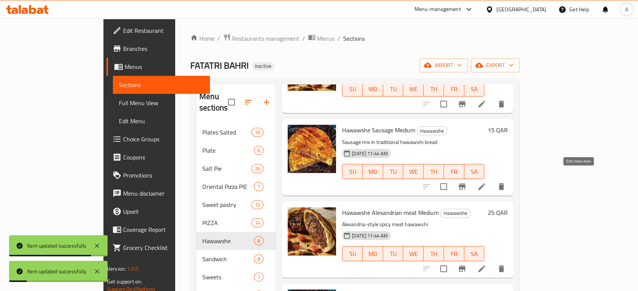
click at [486, 182] on icon at bounding box center [481, 186] width 9 height 9
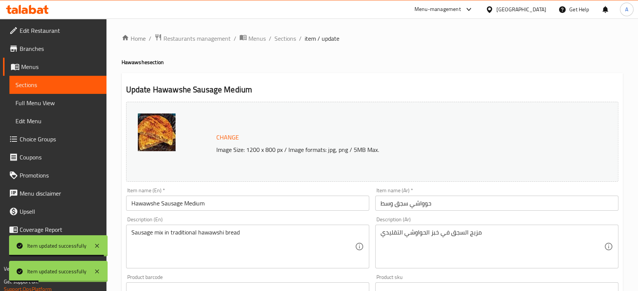
click at [140, 202] on input "Hawawshe Sausage Medium" at bounding box center [247, 203] width 243 height 15
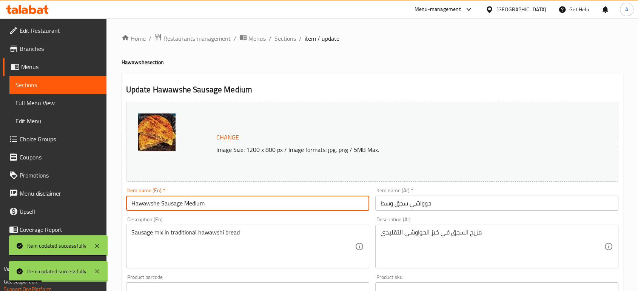
paste input "i"
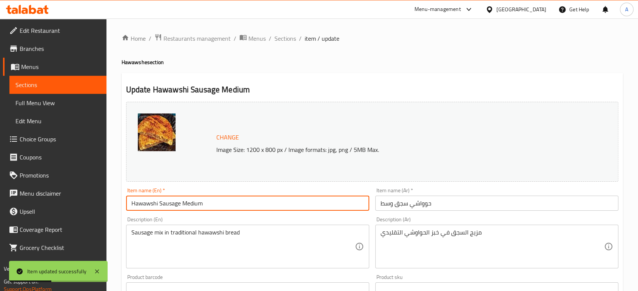
type input "Hawawshi Sausage Medium"
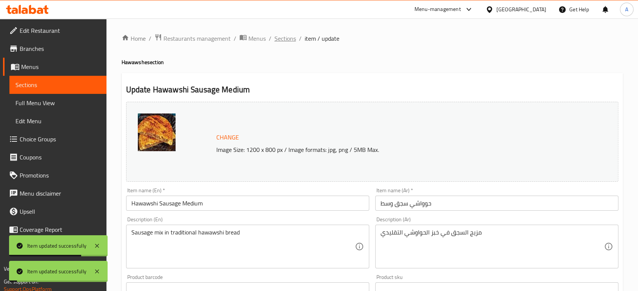
click at [280, 41] on span "Sections" at bounding box center [285, 38] width 22 height 9
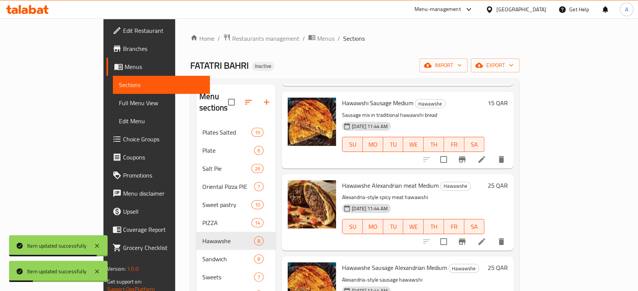
scroll to position [126, 0]
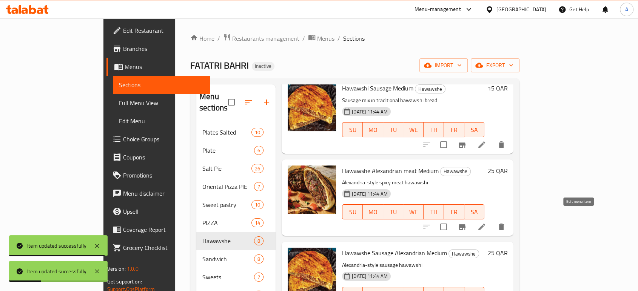
click at [485, 224] on icon at bounding box center [481, 227] width 7 height 7
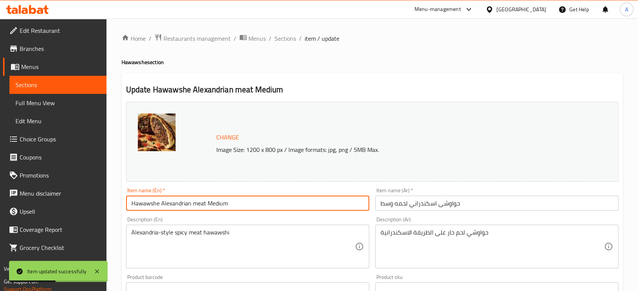
click at [141, 205] on input "Hawawshe Alexandrian meat Medium" at bounding box center [247, 203] width 243 height 15
paste input "i"
type input "Hawawshi Alexandrian meat Medium"
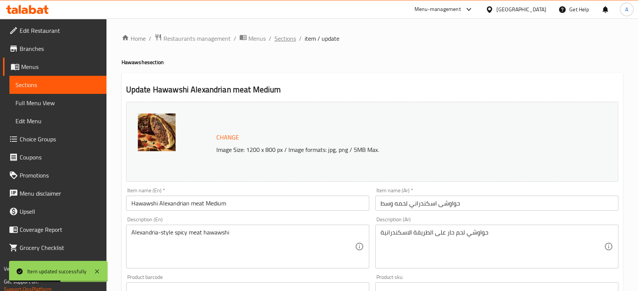
click at [283, 38] on span "Sections" at bounding box center [285, 38] width 22 height 9
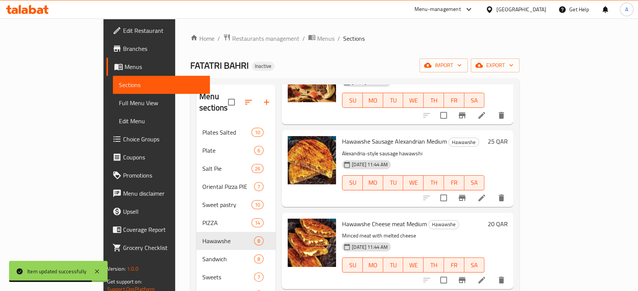
scroll to position [251, 0]
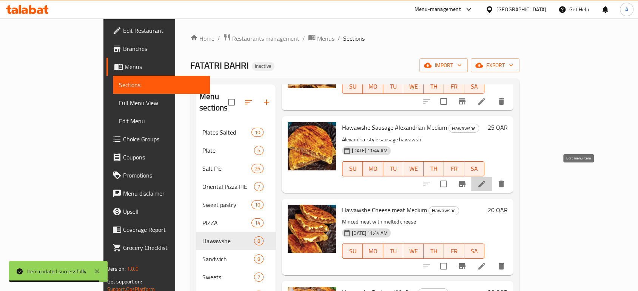
click at [486, 180] on icon at bounding box center [481, 184] width 9 height 9
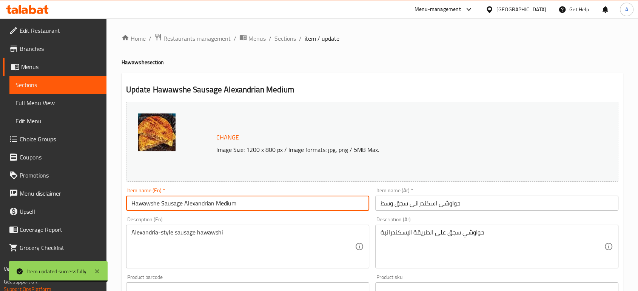
click at [147, 201] on input "Hawawshe Sausage Alexandrian Medium" at bounding box center [247, 203] width 243 height 15
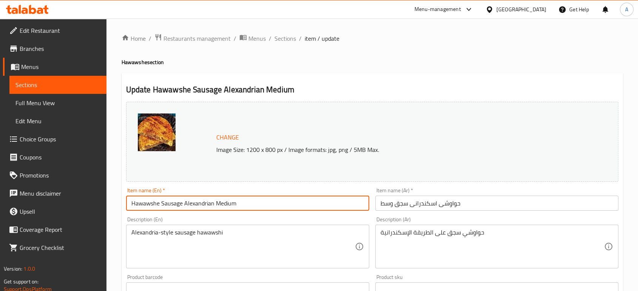
paste input "i"
type input "Hawawshi Sausage Alexandrian Medium"
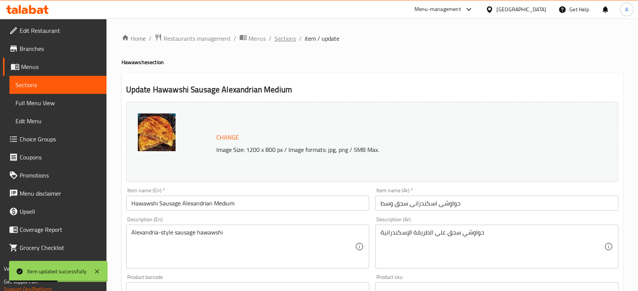
click at [282, 38] on span "Sections" at bounding box center [285, 38] width 22 height 9
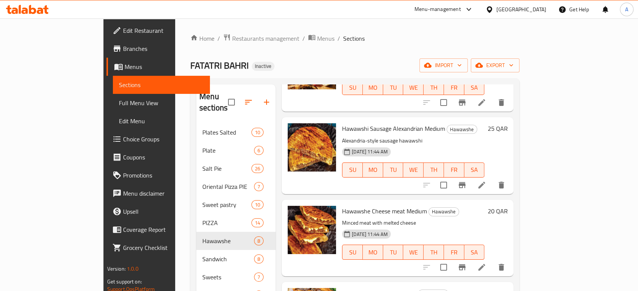
scroll to position [251, 0]
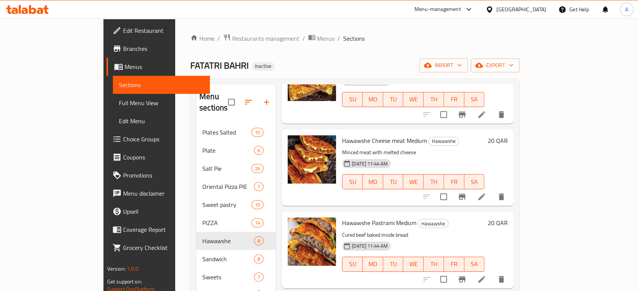
click at [513, 212] on div "Menu items Add Sort Manage items Hawawshi Meat Medium Hawawshe Spiced minced me…" at bounding box center [394, 230] width 238 height 291
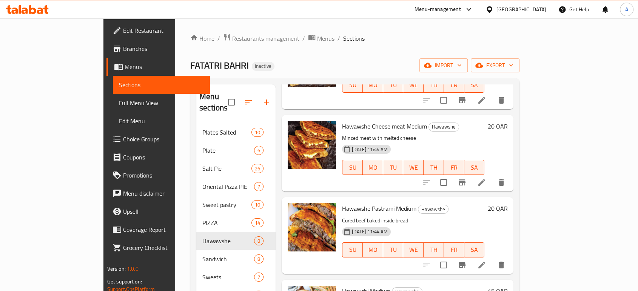
click at [492, 176] on li at bounding box center [481, 183] width 21 height 14
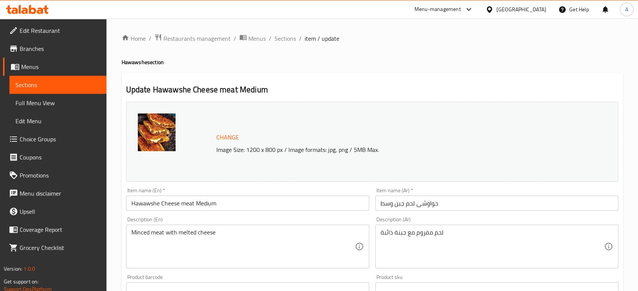
click at [146, 203] on input "Hawawshe Cheese meat Medium" at bounding box center [247, 203] width 243 height 15
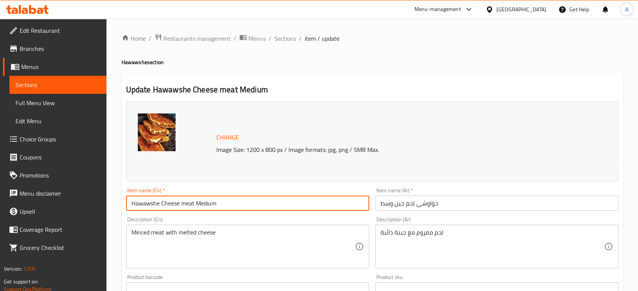
click at [146, 203] on input "Hawawshe Cheese meat Medium" at bounding box center [247, 203] width 243 height 15
paste input "i"
type input "Hawawshi Cheese meat Medium"
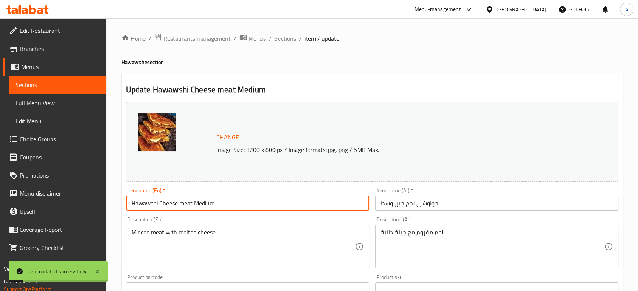
click at [281, 38] on span "Sections" at bounding box center [285, 38] width 22 height 9
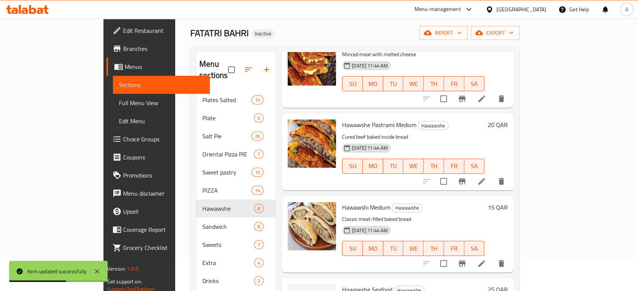
scroll to position [42, 0]
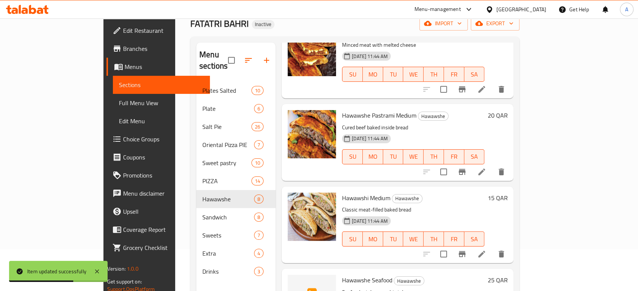
click at [492, 165] on li at bounding box center [481, 172] width 21 height 14
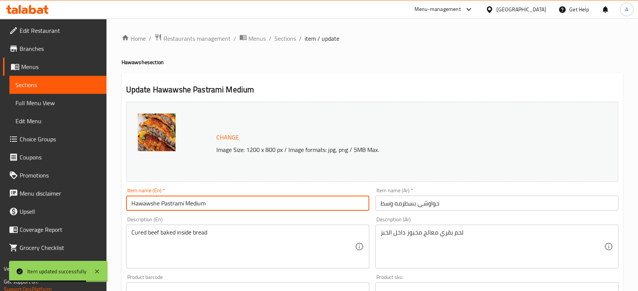
click at [152, 203] on input "Hawawshe Pastrami Medium" at bounding box center [247, 203] width 243 height 15
click at [152, 204] on input "Hawawshe Pastrami Medium" at bounding box center [247, 203] width 243 height 15
paste input "i"
type input "Hawawshi Pastrami Medium"
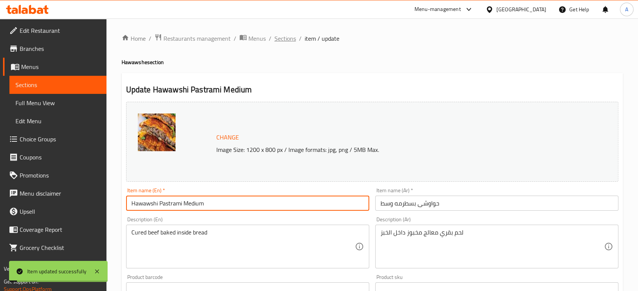
click at [287, 40] on span "Sections" at bounding box center [285, 38] width 22 height 9
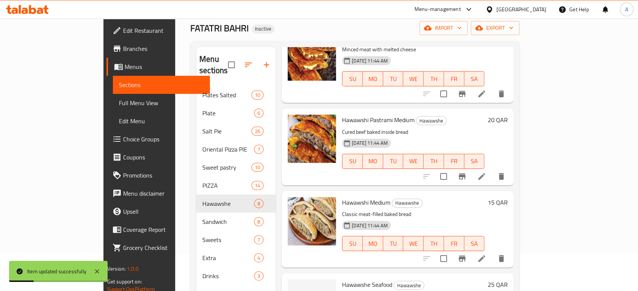
scroll to position [106, 0]
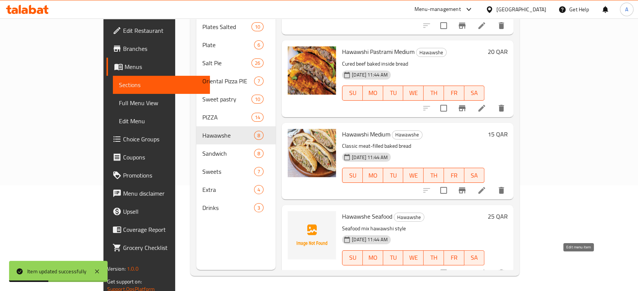
click at [486, 269] on icon at bounding box center [481, 273] width 9 height 9
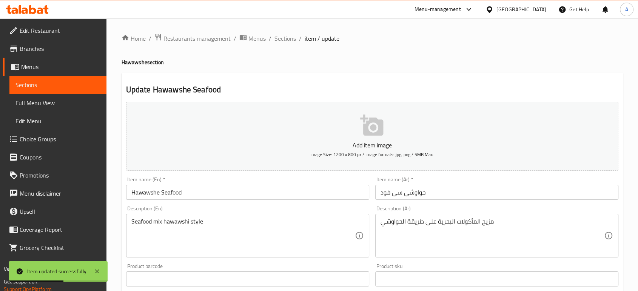
click at [148, 193] on input "Hawawshe Seafood" at bounding box center [247, 192] width 243 height 15
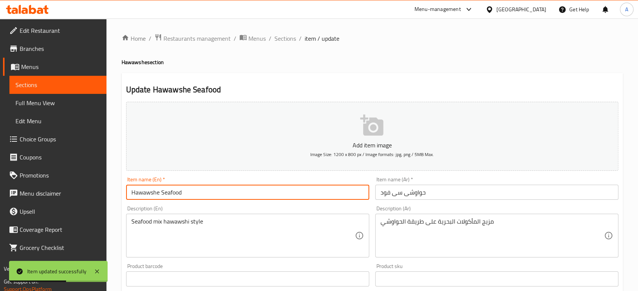
click at [148, 193] on input "Hawawshe Seafood" at bounding box center [247, 192] width 243 height 15
paste input "i"
type input "Hawawshi Seafood"
drag, startPoint x: 281, startPoint y: 33, endPoint x: 300, endPoint y: 51, distance: 25.6
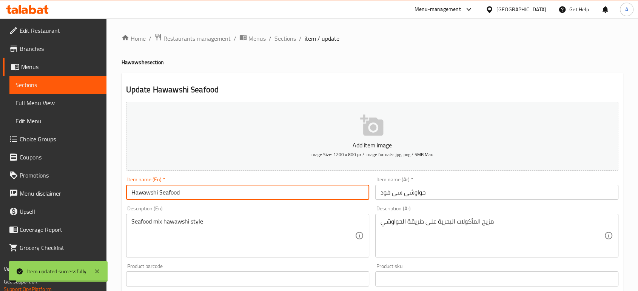
click at [281, 34] on span "Sections" at bounding box center [285, 38] width 22 height 9
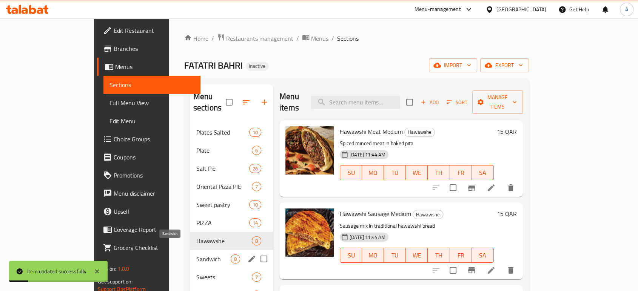
click at [196, 255] on span "Sandwich" at bounding box center [213, 259] width 34 height 9
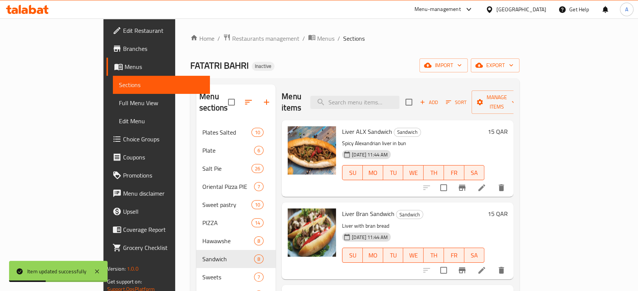
click at [510, 184] on div at bounding box center [463, 188] width 93 height 18
click at [485, 185] on icon at bounding box center [481, 188] width 7 height 7
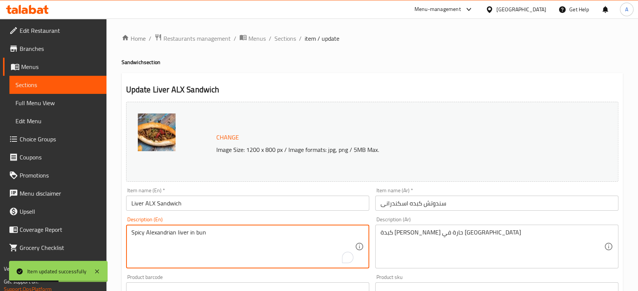
click at [161, 232] on textarea "Spicy Alexandrian liver in bun" at bounding box center [242, 247] width 223 height 36
click at [148, 202] on input "Liver ALX Sandwich" at bounding box center [247, 203] width 243 height 15
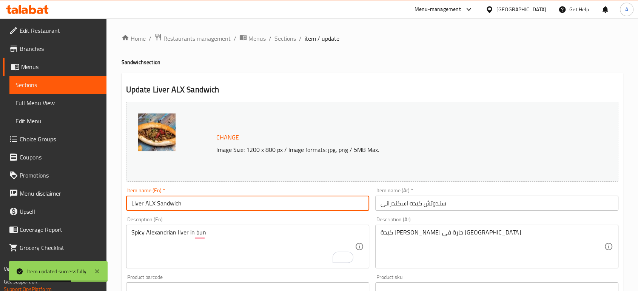
click at [148, 202] on input "Liver ALX Sandwich" at bounding box center [247, 203] width 243 height 15
paste input "lexandrian"
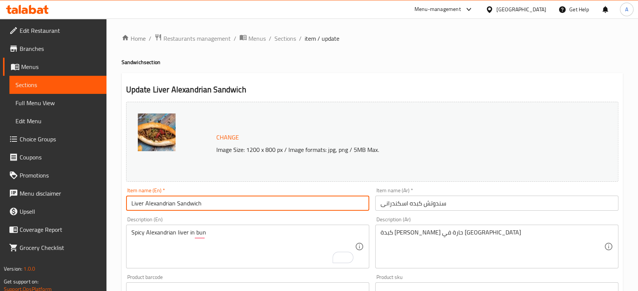
click at [227, 208] on input "Liver Alexandrian Sandwich" at bounding box center [247, 203] width 243 height 15
click at [129, 203] on input "Liver Alexandrian Sandwich" at bounding box center [247, 203] width 243 height 15
paste input "Medium"
type input "Medium Liver Alexandrian Sandwich"
click at [448, 212] on div "Item name (Ar)   * سندوتش كبده اسكندرانى Item name (Ar) *" at bounding box center [496, 199] width 249 height 29
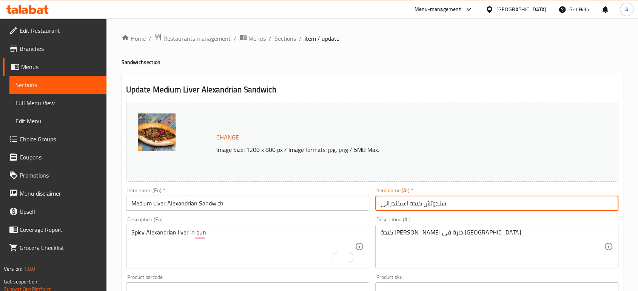
click at [453, 205] on input "سندوتش كبده اسكندرانى" at bounding box center [496, 203] width 243 height 15
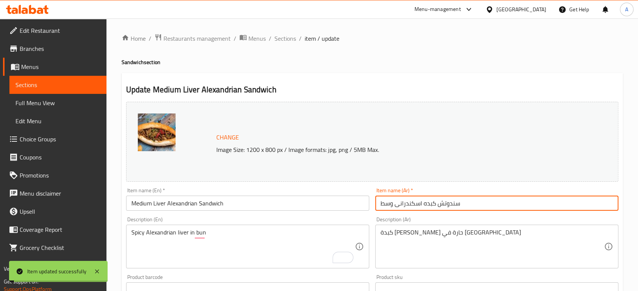
type input "سندوتش كبده اسكندرانى وسط"
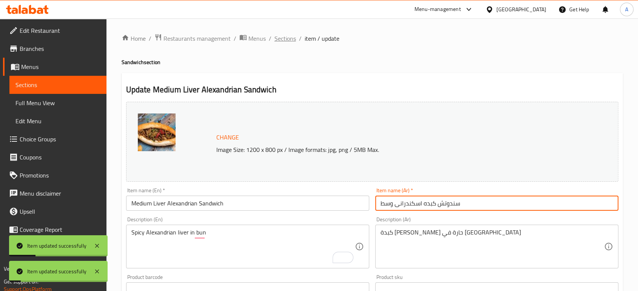
click at [276, 40] on span "Sections" at bounding box center [285, 38] width 22 height 9
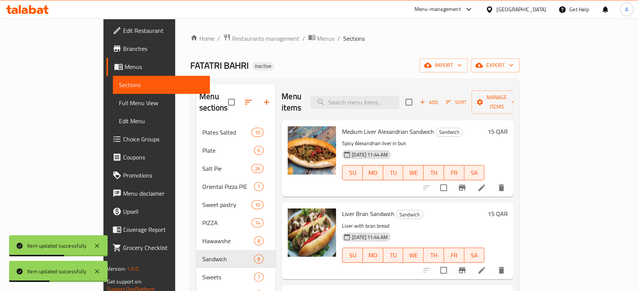
scroll to position [42, 0]
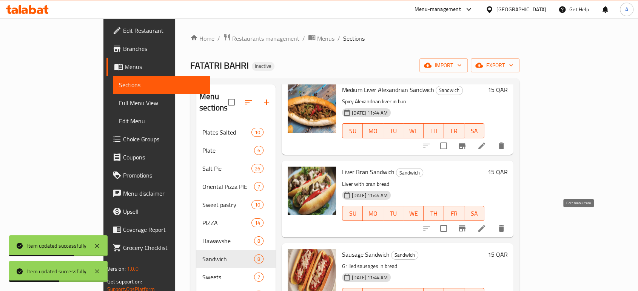
click at [486, 224] on icon at bounding box center [481, 228] width 9 height 9
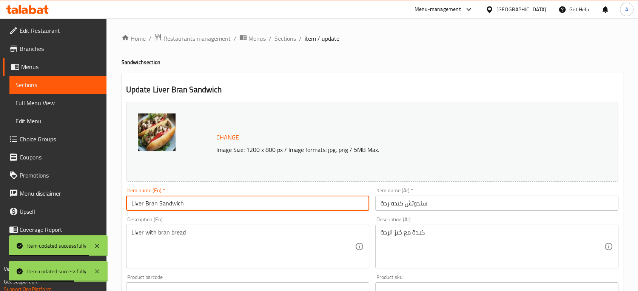
click at [131, 202] on input "Liver Bran Sandwich" at bounding box center [247, 203] width 243 height 15
paste input "Medium"
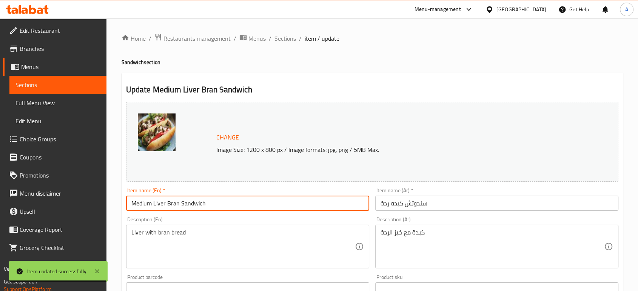
type input "Medium Liver Bran Sandwich"
click at [458, 204] on input "سندوتش كبده ردة" at bounding box center [496, 203] width 243 height 15
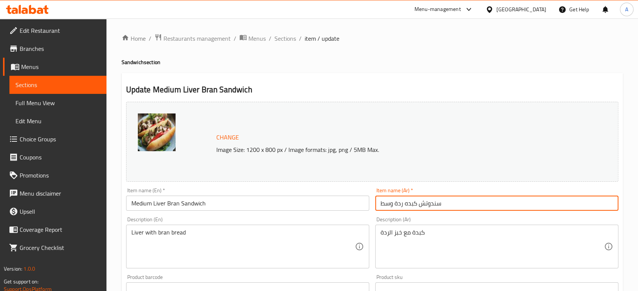
type input "سندوتش كبده ردة وسط"
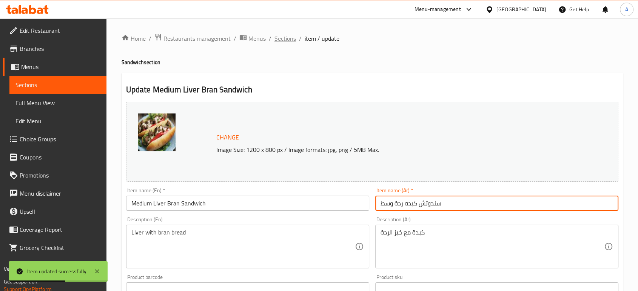
click at [281, 36] on span "Sections" at bounding box center [285, 38] width 22 height 9
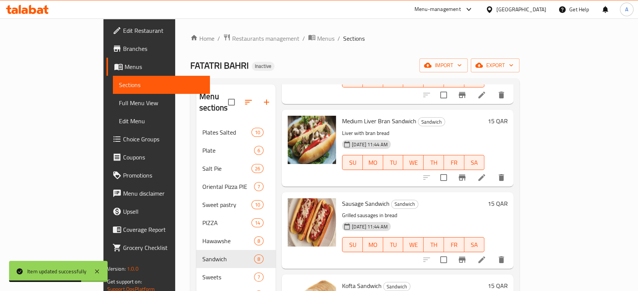
scroll to position [126, 0]
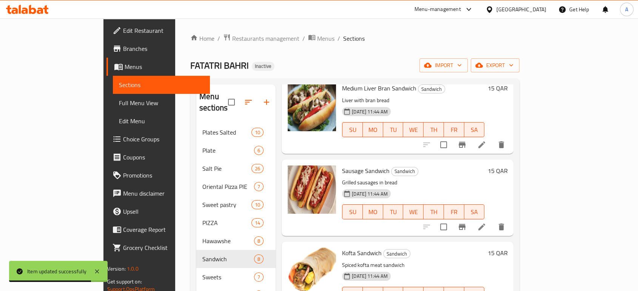
click at [486, 223] on icon at bounding box center [481, 227] width 9 height 9
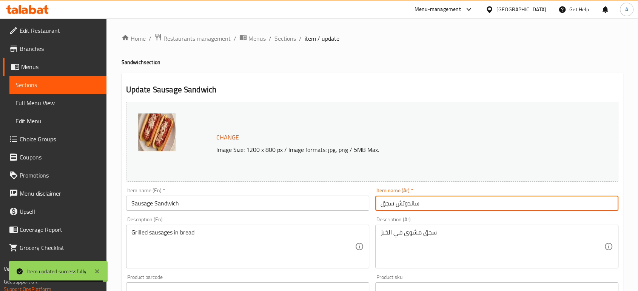
click at [424, 202] on input "ساندوتش سجق" at bounding box center [496, 203] width 243 height 15
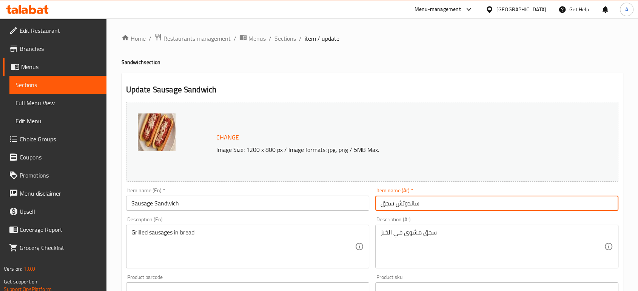
paste input "Medium"
type input "ساندوتش سجق"
click at [127, 206] on input "Sausage Sandwich" at bounding box center [247, 203] width 243 height 15
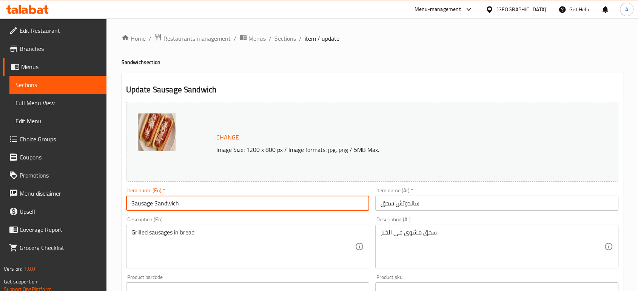
paste input "Medium"
type input "Medium Sausage Sandwich"
click at [445, 205] on input "ساندوتش سجق" at bounding box center [496, 203] width 243 height 15
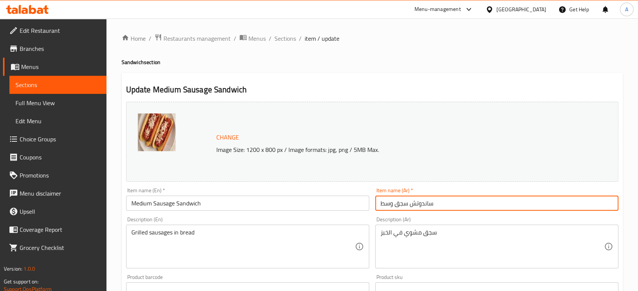
type input "ساندوتش سجق وسط"
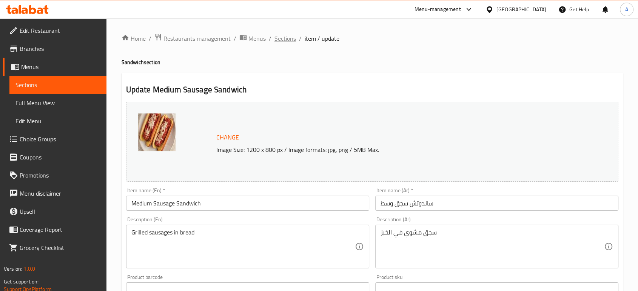
click at [279, 40] on span "Sections" at bounding box center [285, 38] width 22 height 9
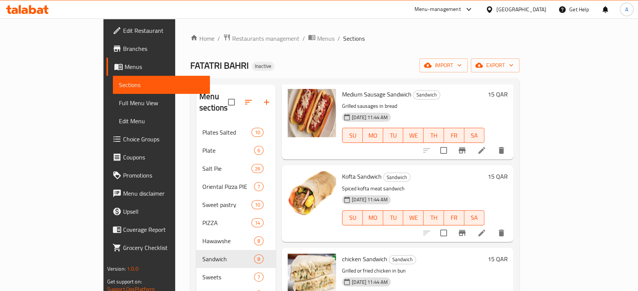
scroll to position [168, 0]
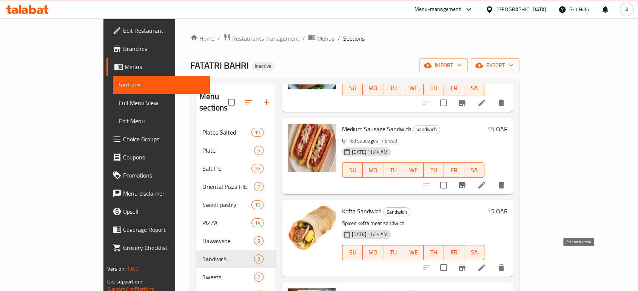
click at [486, 263] on icon at bounding box center [481, 267] width 9 height 9
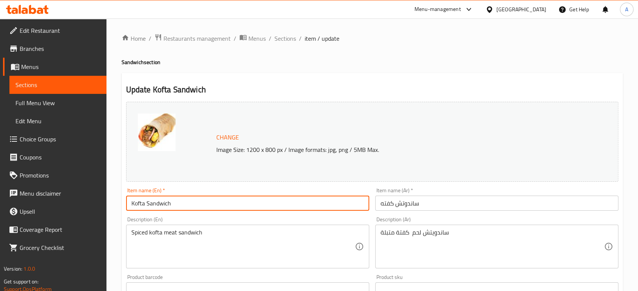
click at [132, 202] on input "Kofta Sandwich" at bounding box center [247, 203] width 243 height 15
paste input "Medium"
type input "Medium Kofta Sandwich"
click at [431, 205] on input "ساندوتش كفته" at bounding box center [496, 203] width 243 height 15
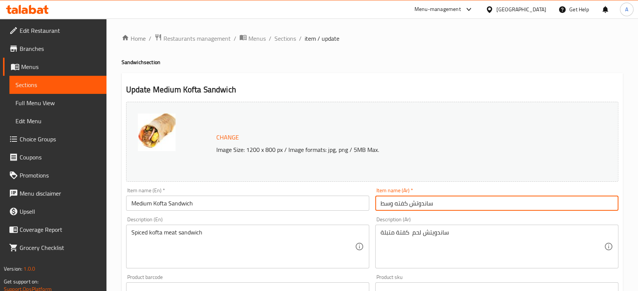
type input "ساندوتش كفته وسط"
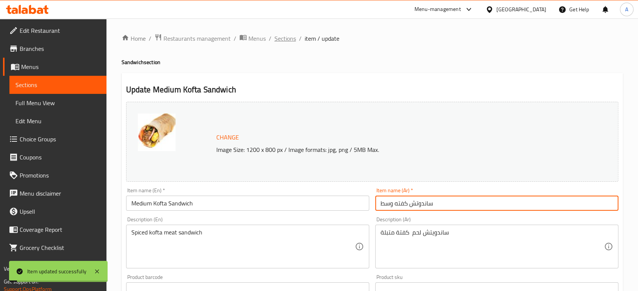
click at [291, 38] on span "Sections" at bounding box center [285, 38] width 22 height 9
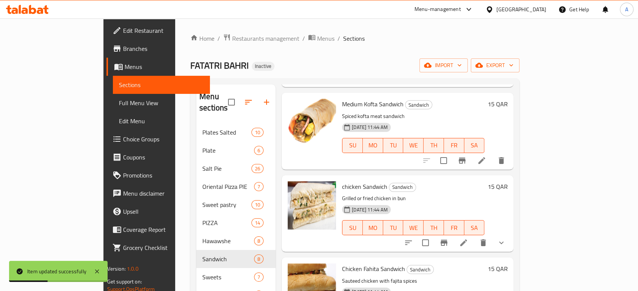
scroll to position [377, 0]
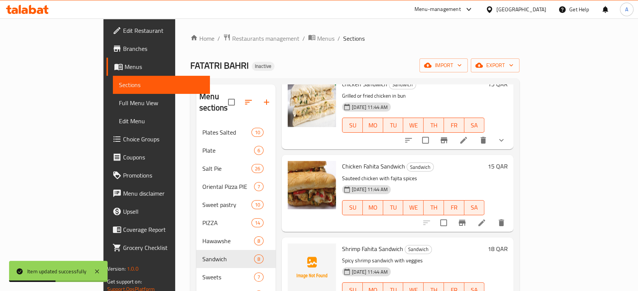
click at [468, 136] on icon at bounding box center [463, 140] width 9 height 9
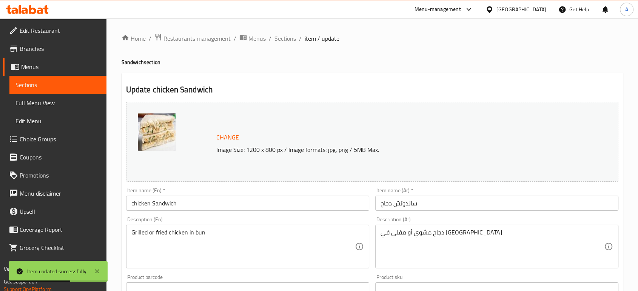
click at [130, 202] on input "chicken Sandwich" at bounding box center [247, 203] width 243 height 15
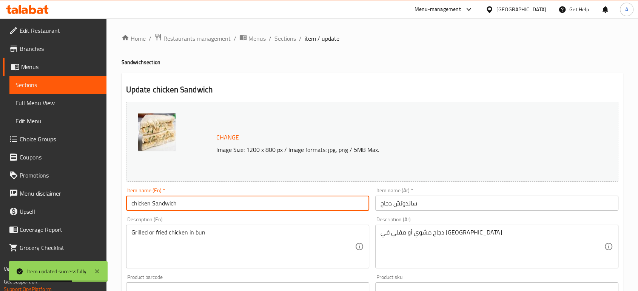
paste input "Medium"
type input "Medium chicken Sandwich"
click at [435, 200] on input "ساندوتش دجاج" at bounding box center [496, 203] width 243 height 15
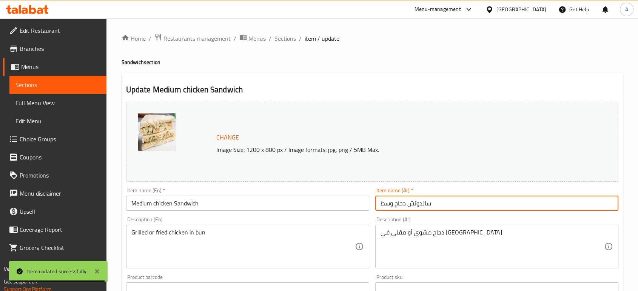
type input "ساندوتش دجاج وسط"
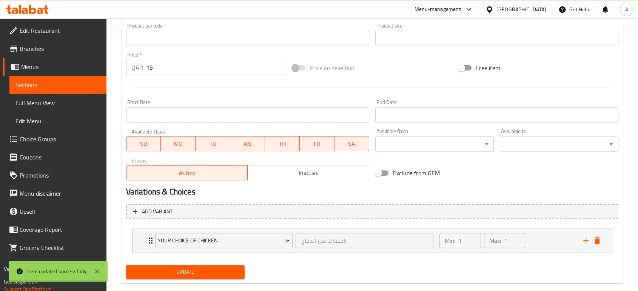
scroll to position [265, 0]
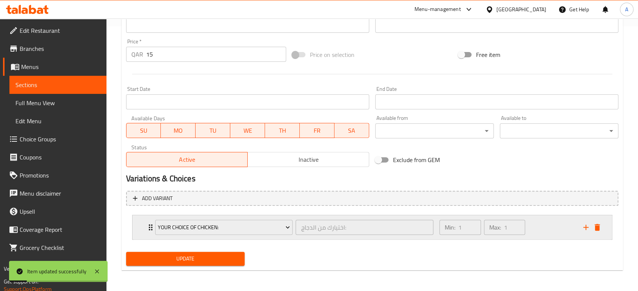
click at [146, 228] on icon "Expand" at bounding box center [150, 227] width 9 height 9
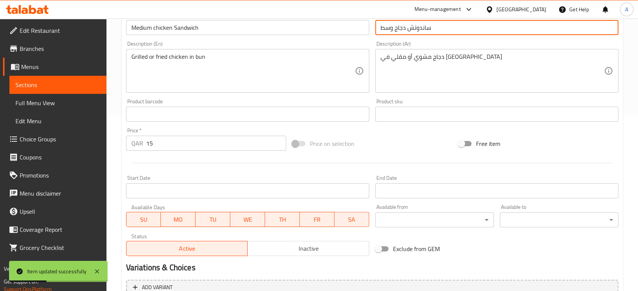
scroll to position [0, 0]
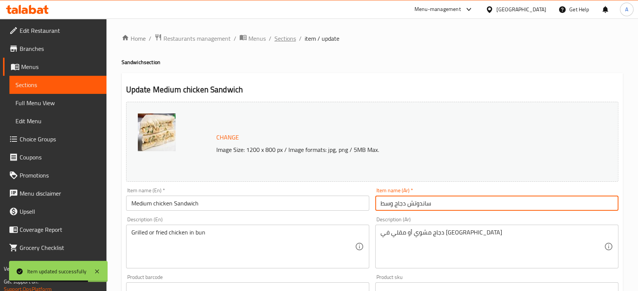
click at [286, 39] on span "Sections" at bounding box center [285, 38] width 22 height 9
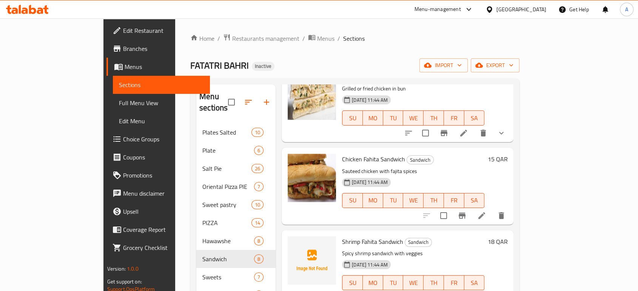
scroll to position [386, 0]
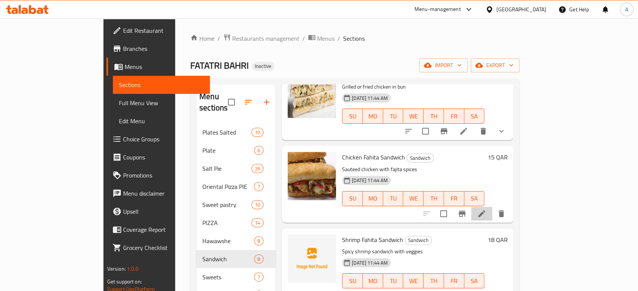
click at [492, 207] on li at bounding box center [481, 214] width 21 height 14
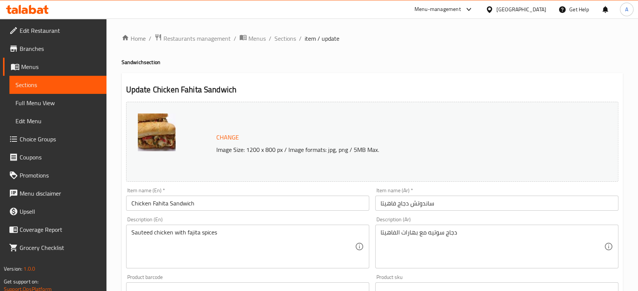
click at [396, 201] on input "ساندوتش دجاج فاهيتا" at bounding box center [496, 203] width 243 height 15
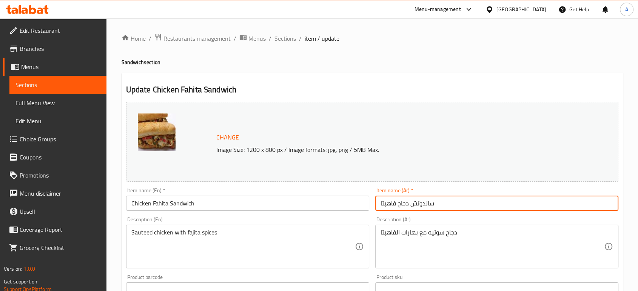
click at [386, 203] on input "ساندوتش دجاج فاهيتا" at bounding box center [496, 203] width 243 height 15
click at [161, 203] on input "Chicken Fahita Sandwich" at bounding box center [247, 203] width 243 height 15
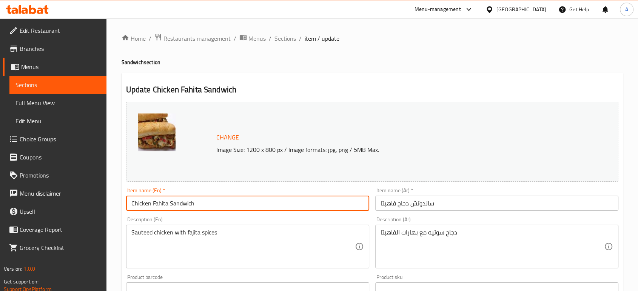
click at [161, 203] on input "Chicken Fahita Sandwich" at bounding box center [247, 203] width 243 height 15
paste input "jita"
type input "Chicken Fajita Sandwich"
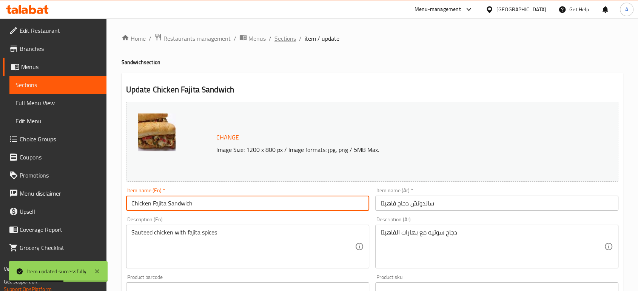
click at [290, 36] on span "Sections" at bounding box center [285, 38] width 22 height 9
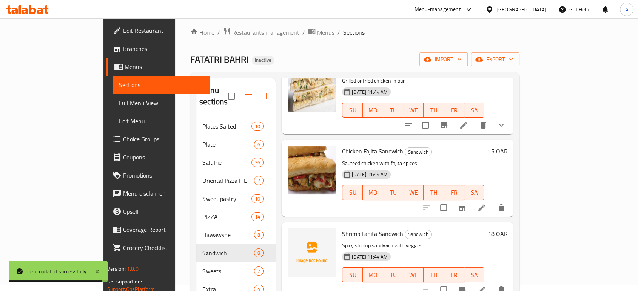
scroll to position [84, 0]
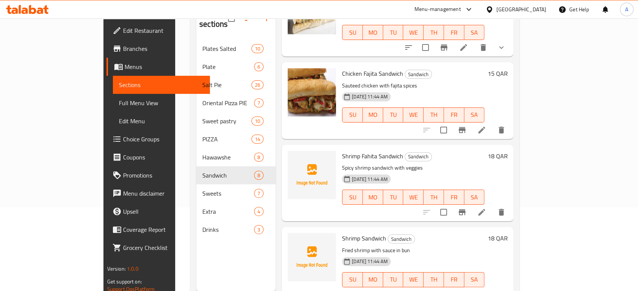
click at [492, 207] on li at bounding box center [481, 213] width 21 height 14
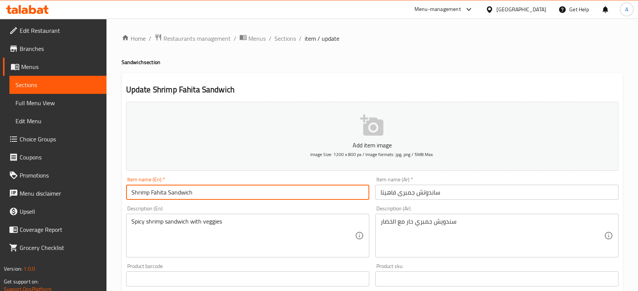
click at [155, 192] on input "Shrimp Fahita Sandwich" at bounding box center [247, 192] width 243 height 15
click at [157, 194] on input "Shrimp Fahita Sandwich" at bounding box center [247, 192] width 243 height 15
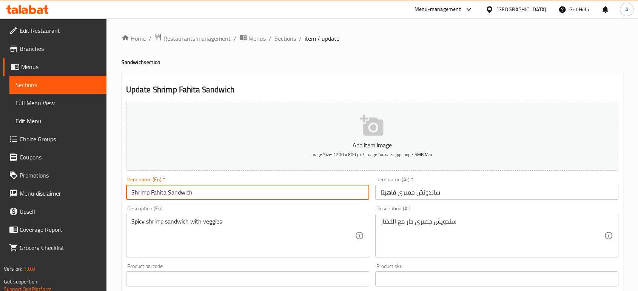
paste input "jita"
click at [236, 194] on input "Shrimp Fajita Sandwich" at bounding box center [247, 192] width 243 height 15
click at [132, 194] on input "Shrimp Fajita Sandwich" at bounding box center [247, 192] width 243 height 15
paste input "Medium"
type input "Medium Shrimp [PERSON_NAME]"
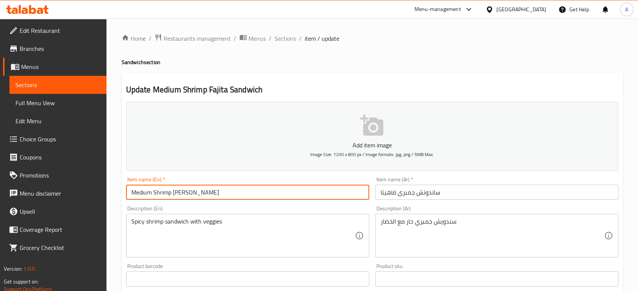
click at [384, 194] on input "ساندوتش جمبرى فاهيتا" at bounding box center [496, 192] width 243 height 15
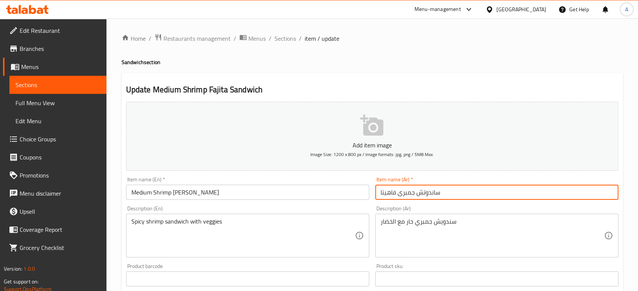
click at [381, 192] on input "ساندوتش جمبرى فاهيتا" at bounding box center [496, 192] width 243 height 15
click at [452, 195] on input "ساندوتش جمبرى فاهيتا" at bounding box center [496, 192] width 243 height 15
type input "ساندوتش جمبرى فاهيتا وسط"
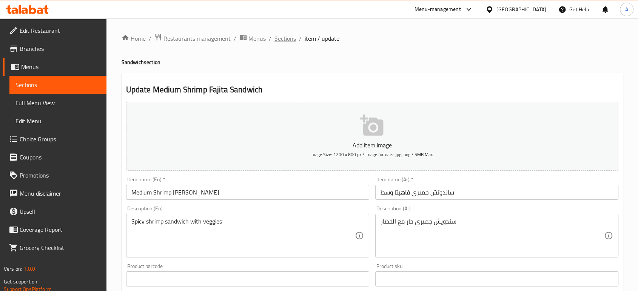
click at [289, 39] on span "Sections" at bounding box center [285, 38] width 22 height 9
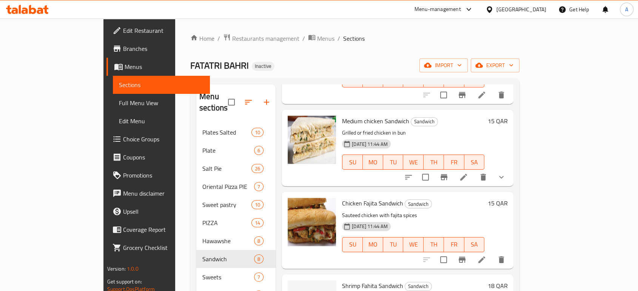
scroll to position [377, 0]
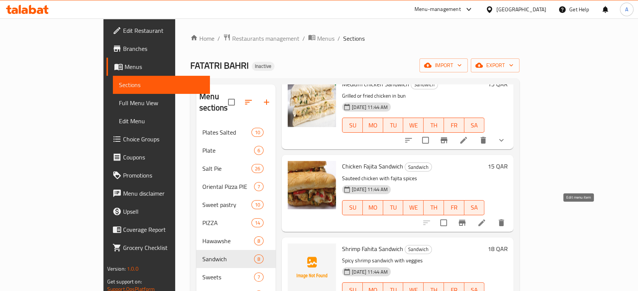
click at [486, 219] on icon at bounding box center [481, 223] width 9 height 9
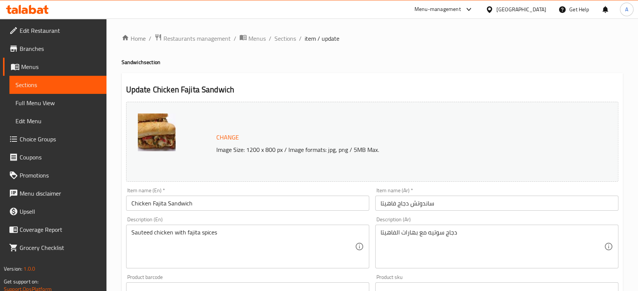
click at [128, 203] on input "Chicken Fajita Sandwich" at bounding box center [247, 203] width 243 height 15
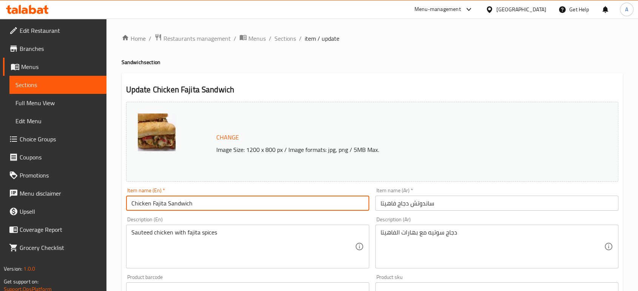
paste input "Medium"
type input "Medium Chicken Fajita Sandwich"
click at [447, 204] on input "ساندوتش دجاج فاهيتا" at bounding box center [496, 203] width 243 height 15
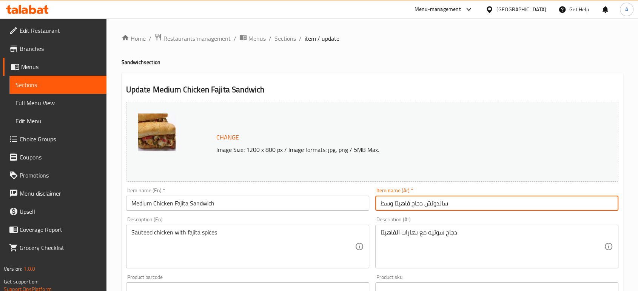
type input "ساندوتش دجاج فاهيتا وسط"
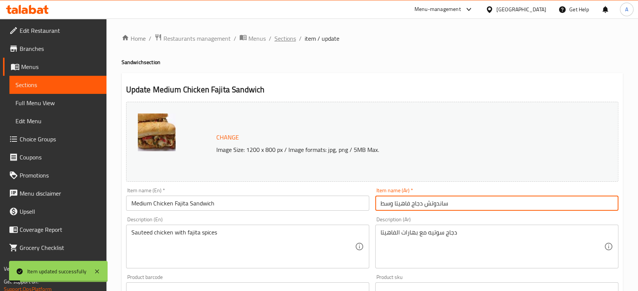
click at [291, 38] on span "Sections" at bounding box center [285, 38] width 22 height 9
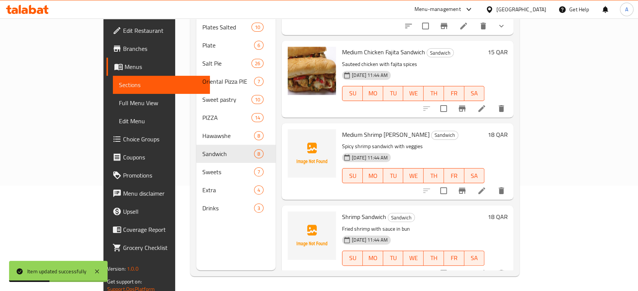
scroll to position [106, 0]
click at [486, 269] on icon at bounding box center [481, 273] width 9 height 9
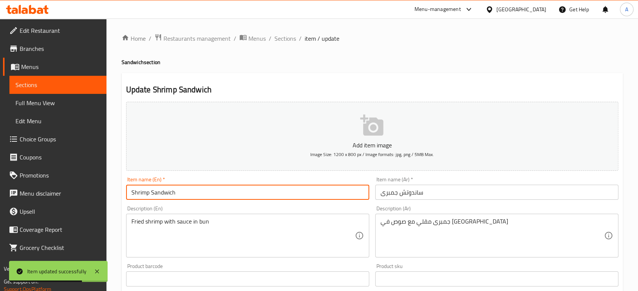
click at [191, 196] on input "Shrimp Sandwich" at bounding box center [247, 192] width 243 height 15
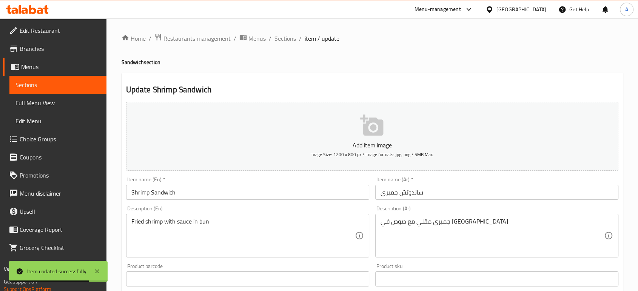
click at [122, 193] on div "Update Shrimp Sandwich Add item image Image Size: 1200 x 800 px / Image formats…" at bounding box center [372, 292] width 501 height 439
click at [127, 192] on input "Shrimp Sandwich" at bounding box center [247, 192] width 243 height 15
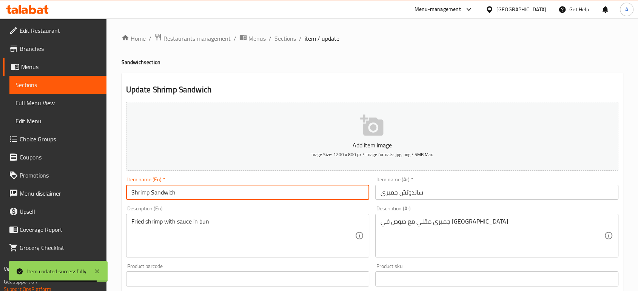
paste input "Medium"
type input "Medium Shrimp Sandwich"
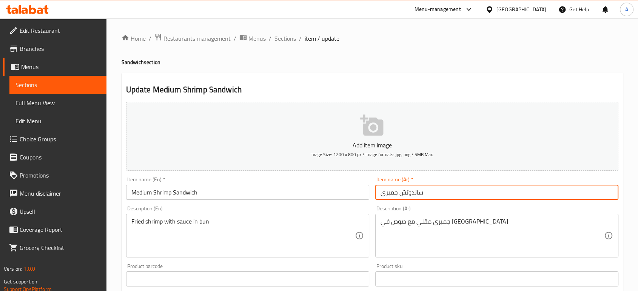
click at [438, 197] on input "ساندوتش جمبرى" at bounding box center [496, 192] width 243 height 15
type input "ساندوتش جمبرى وسط"
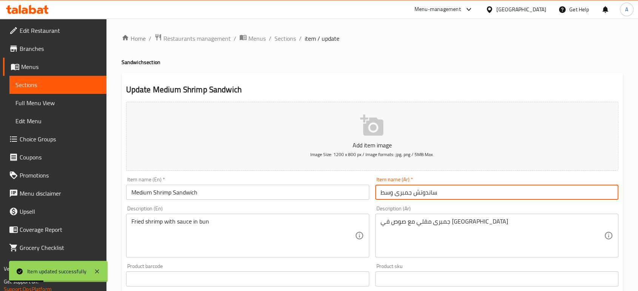
drag, startPoint x: 281, startPoint y: 34, endPoint x: 304, endPoint y: 52, distance: 29.5
click at [281, 34] on span "Sections" at bounding box center [285, 38] width 22 height 9
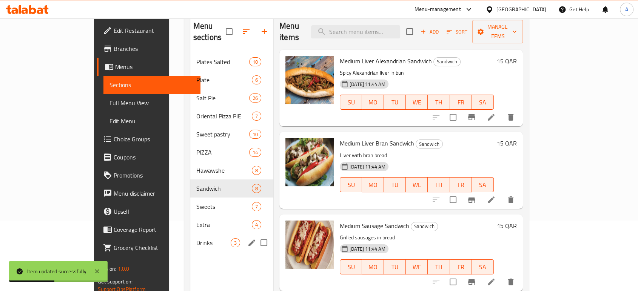
scroll to position [84, 0]
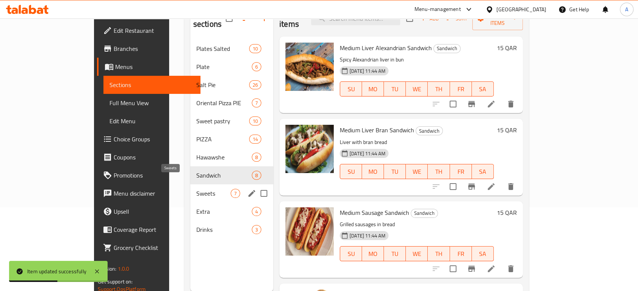
click at [190, 169] on div "Sandwich 8" at bounding box center [231, 175] width 83 height 18
click at [196, 189] on span "Sweets" at bounding box center [213, 193] width 34 height 9
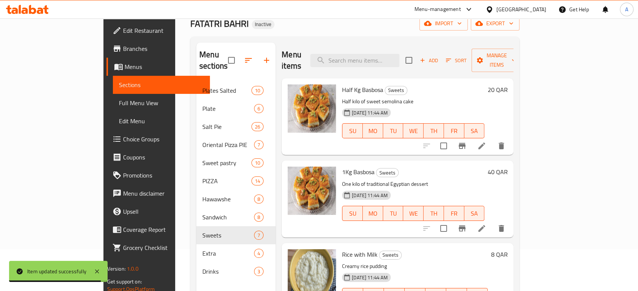
scroll to position [42, 0]
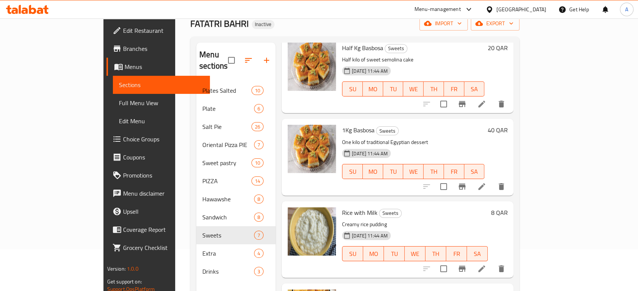
click at [419, 161] on div "SU MO TU WE TH FR SA" at bounding box center [413, 171] width 148 height 21
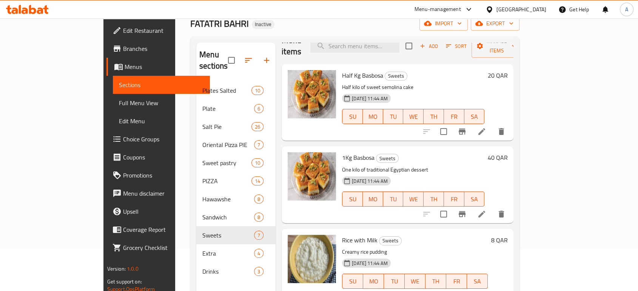
scroll to position [0, 0]
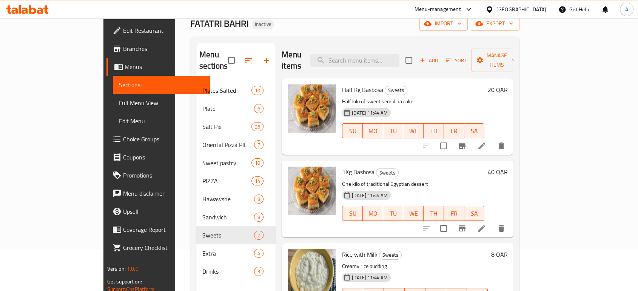
click at [486, 142] on icon at bounding box center [481, 146] width 9 height 9
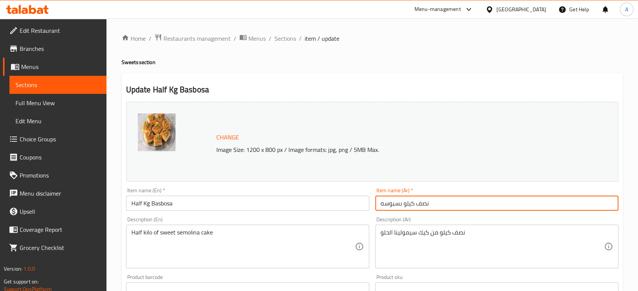
click at [446, 205] on input "نصف كيلو بسبوسه" at bounding box center [496, 203] width 243 height 15
paste input "بالسمنه البلدى"
type input "نصف كيلو بسبوسه بالسمنه البلدى"
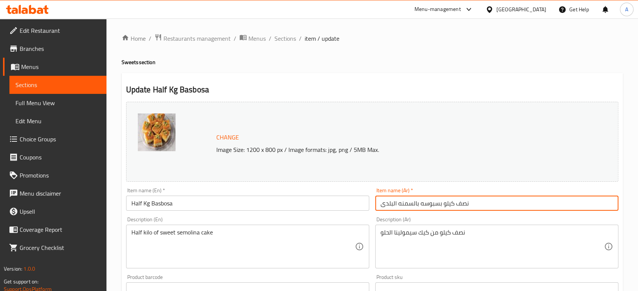
click at [176, 200] on input "Half Kg Basbosa" at bounding box center [247, 203] width 243 height 15
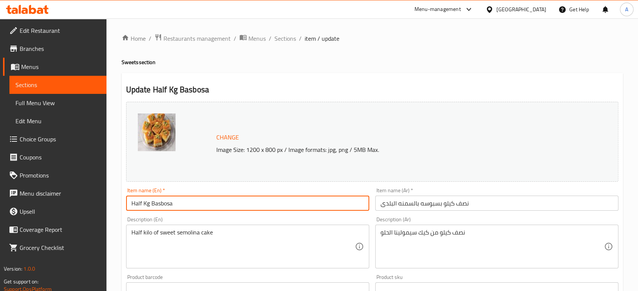
click at [176, 200] on input "Half Kg Basbosa" at bounding box center [247, 203] width 243 height 15
paste input "a kilo of basbousa with country butter"
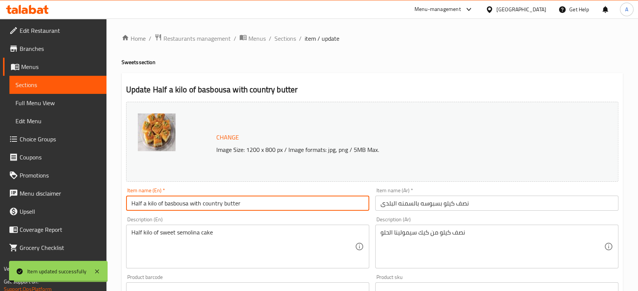
click at [211, 205] on input "Half a kilo of basbousa with country butter" at bounding box center [247, 203] width 243 height 15
click at [229, 206] on input "Half a kilo of basbousa with Baladi butter" at bounding box center [247, 203] width 243 height 15
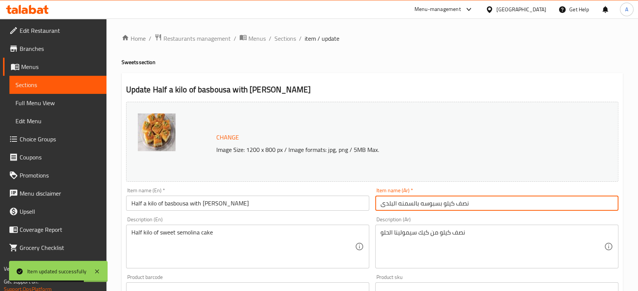
drag, startPoint x: 412, startPoint y: 204, endPoint x: 397, endPoint y: 203, distance: 15.5
click at [397, 203] on input "نصف كيلو بسبوسه بالسمنه البلدى" at bounding box center [496, 203] width 243 height 15
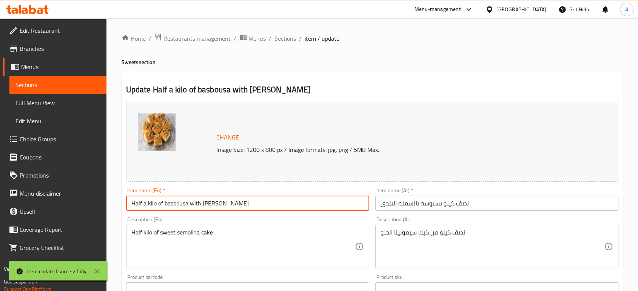
click at [229, 205] on input "Half a kilo of basbousa with Baladi geeh" at bounding box center [247, 203] width 243 height 15
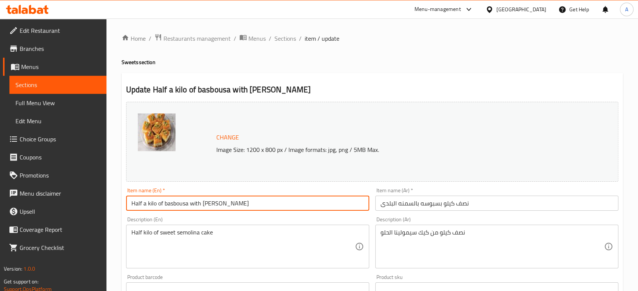
paste input "Ghee"
type input "Half a kilo of basbousa with [PERSON_NAME]"
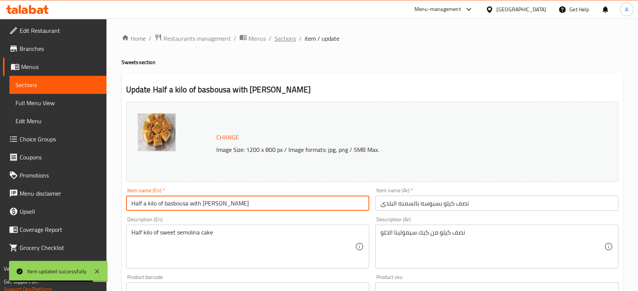
click at [283, 37] on span "Sections" at bounding box center [285, 38] width 22 height 9
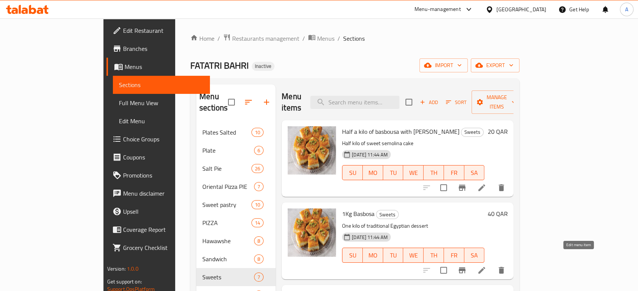
click at [485, 267] on icon at bounding box center [481, 270] width 7 height 7
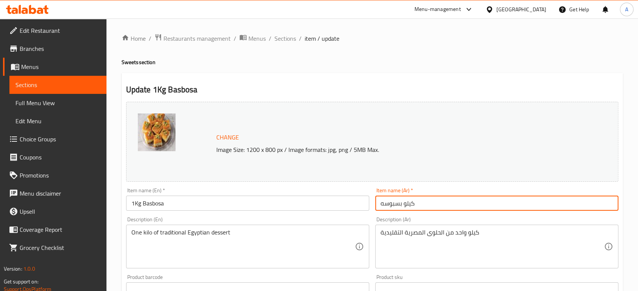
click at [401, 208] on input "كيلو بسبوسه" at bounding box center [496, 203] width 243 height 15
paste input "بالسمنه البلدى"
type input "كيلو بسبوسه بالسمنه البلدى"
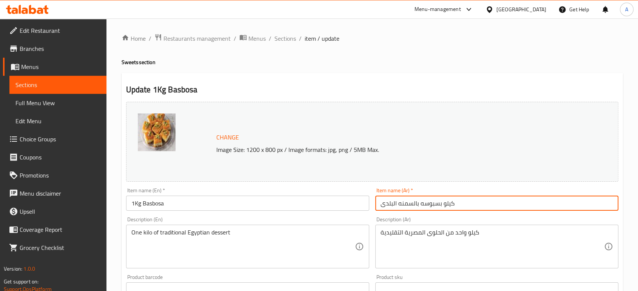
click at [232, 206] on input "1Kg Basbosa" at bounding box center [247, 203] width 243 height 15
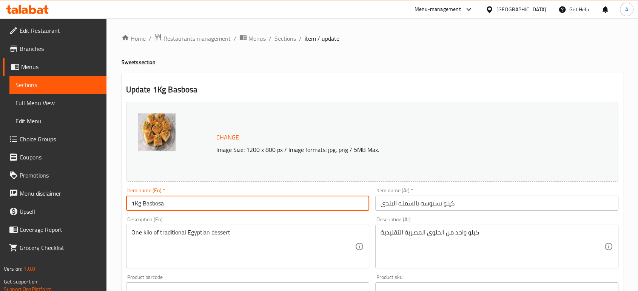
click at [232, 206] on input "1Kg Basbosa" at bounding box center [247, 203] width 243 height 15
click at [197, 203] on input "Kilo of Basbousa with country butter" at bounding box center [247, 203] width 243 height 15
click at [222, 205] on input "Kilo of Basbousa with country butter" at bounding box center [247, 203] width 243 height 15
drag, startPoint x: 225, startPoint y: 205, endPoint x: 187, endPoint y: 207, distance: 37.4
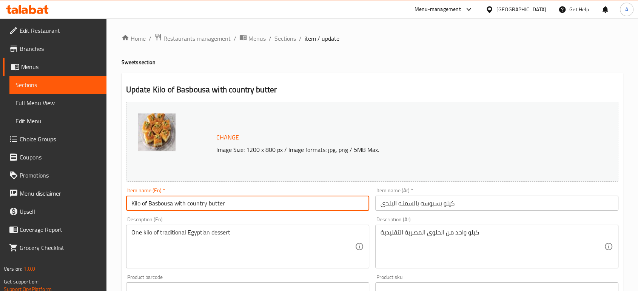
click at [187, 207] on input "Kilo of Basbousa with country butter" at bounding box center [247, 203] width 243 height 15
paste input "Ghee"
type input "Kilo of Basbousa with Baladi Ghee"
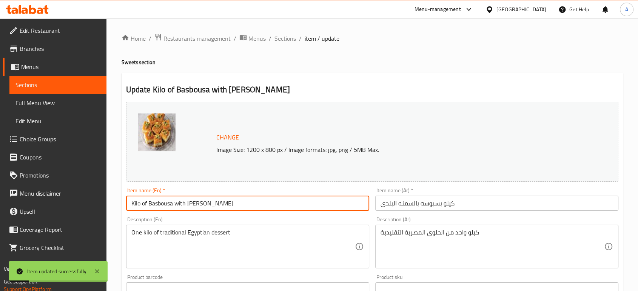
drag, startPoint x: 278, startPoint y: 35, endPoint x: 334, endPoint y: 4, distance: 63.7
click at [278, 35] on span "Sections" at bounding box center [285, 38] width 22 height 9
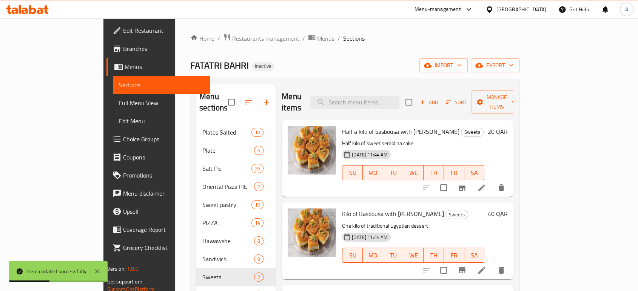
click at [373, 126] on span "Half a kilo of basbousa with Baladi Ghee" at bounding box center [400, 131] width 117 height 11
copy h6 "Half a kilo of basbousa with Baladi Ghee"
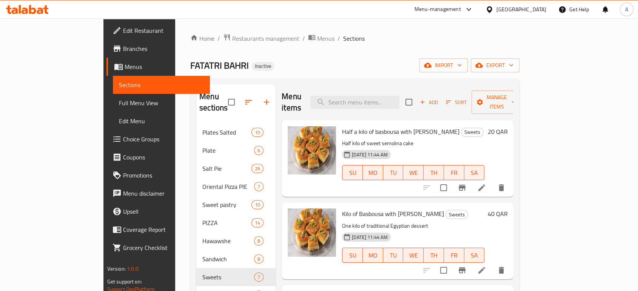
click at [484, 209] on h6 "Kilo of Basbousa with Baladi Ghee Sweets" at bounding box center [413, 214] width 142 height 11
click at [350, 208] on span "Kilo of Basbousa with Baladi Ghee" at bounding box center [393, 213] width 102 height 11
copy h6 "Kilo of Basbousa with Baladi Ghee"
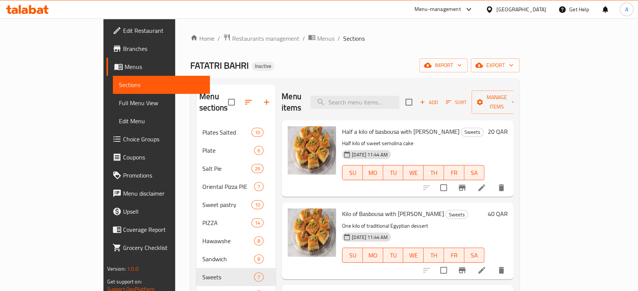
click at [487, 209] on div "Kilo of Basbousa with Baladi Ghee Sweets One kilo of traditional Egyptian desse…" at bounding box center [413, 241] width 148 height 71
click at [492, 265] on li at bounding box center [481, 271] width 21 height 14
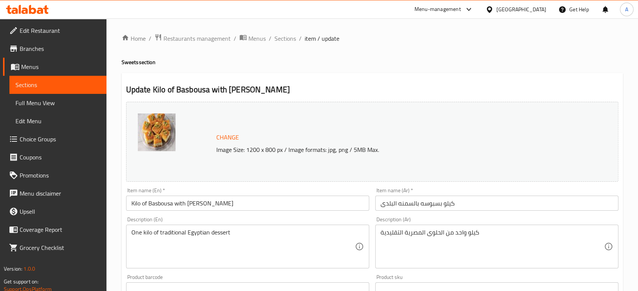
click at [380, 207] on input "كيلو بسبوسه بالسمنه البلدى" at bounding box center [496, 203] width 243 height 15
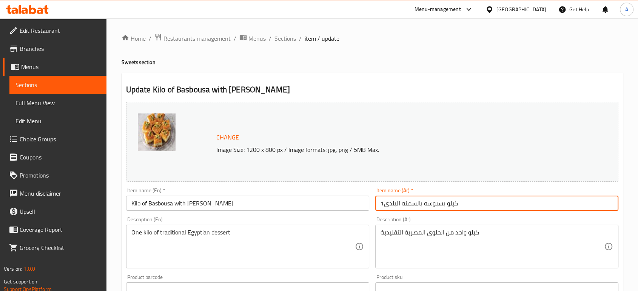
type input "1كيلو بسبوسه بالسمنه البلدى"
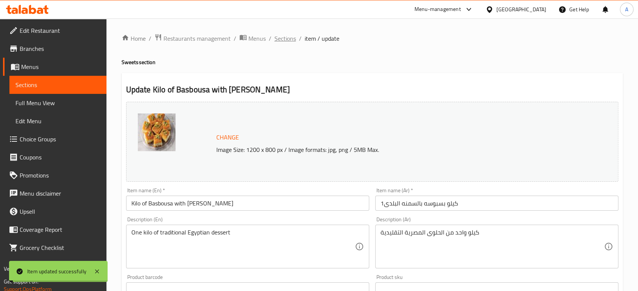
click at [289, 38] on span "Sections" at bounding box center [285, 38] width 22 height 9
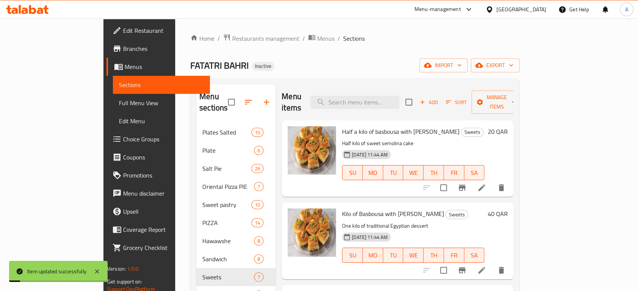
scroll to position [126, 0]
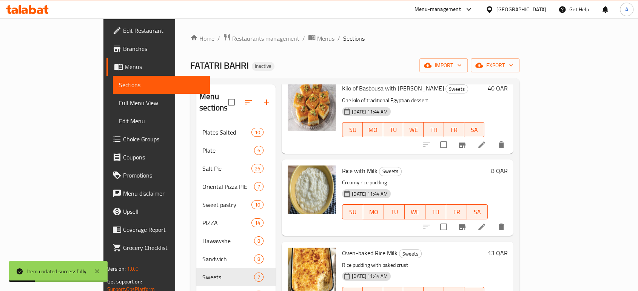
click at [486, 223] on icon at bounding box center [481, 227] width 9 height 9
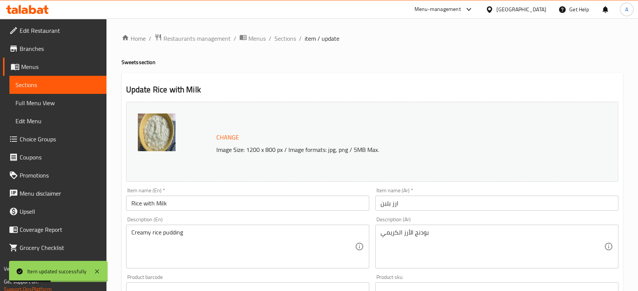
click at [229, 64] on h4 "Sweets section" at bounding box center [372, 62] width 501 height 8
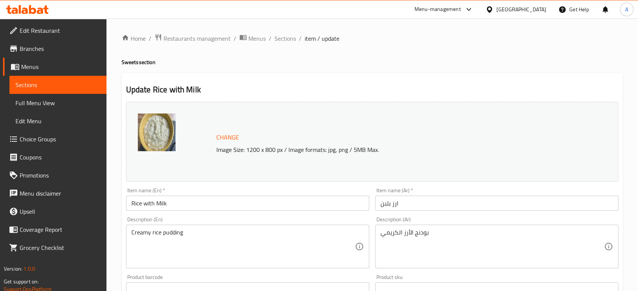
drag, startPoint x: 326, startPoint y: 205, endPoint x: 320, endPoint y: 206, distance: 6.1
click at [326, 205] on input "Rice with Milk" at bounding box center [247, 203] width 243 height 15
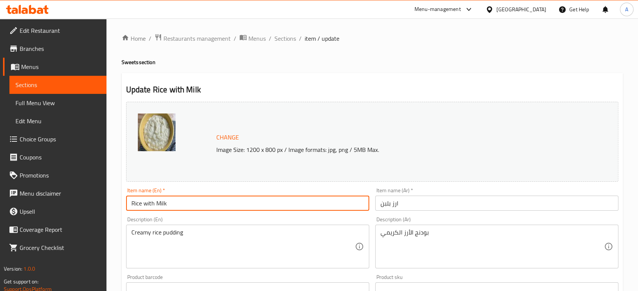
click at [131, 204] on input "Rice with Milk" at bounding box center [247, 203] width 243 height 15
paste input "Medium"
type input "Medium Rice with Milk"
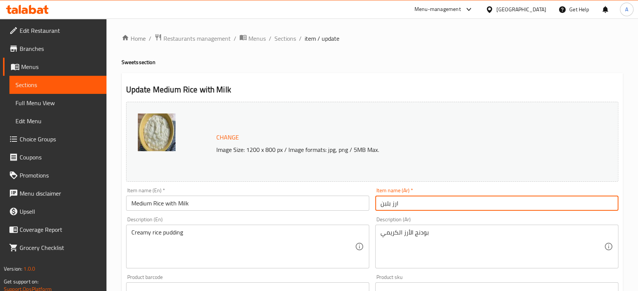
click at [422, 205] on input "ارز بلبن" at bounding box center [496, 203] width 243 height 15
type input "ارز بلبن وسط"
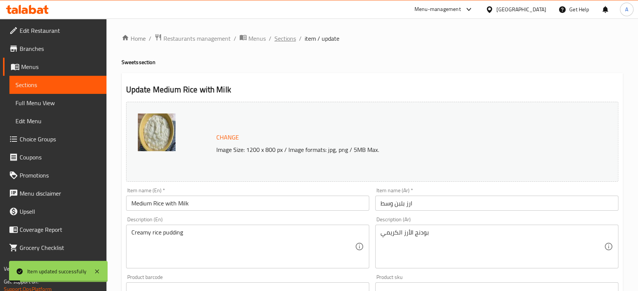
click at [280, 38] on span "Sections" at bounding box center [285, 38] width 22 height 9
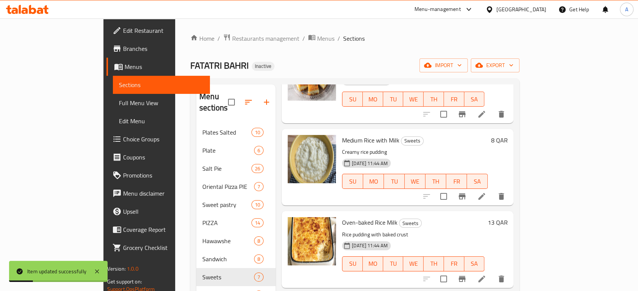
scroll to position [209, 0]
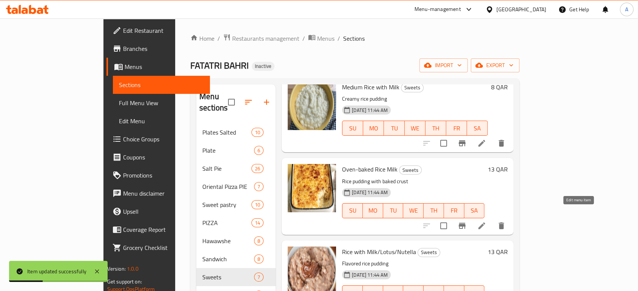
click at [486, 222] on icon at bounding box center [481, 226] width 9 height 9
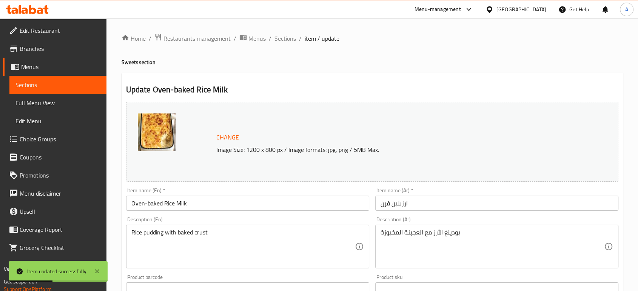
click at [132, 204] on input "Oven-baked Rice Milk" at bounding box center [247, 203] width 243 height 15
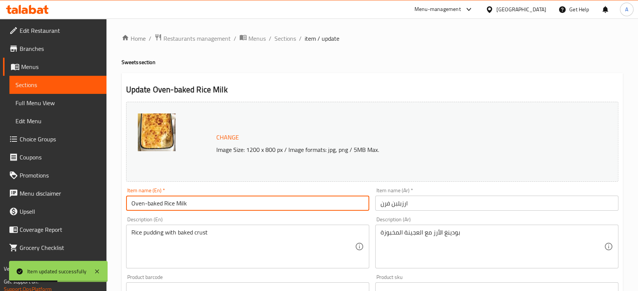
paste input "Medium"
type input "Medium Oven-baked Rice Milk"
click at [430, 201] on input "ارزبلبن فرن" at bounding box center [496, 203] width 243 height 15
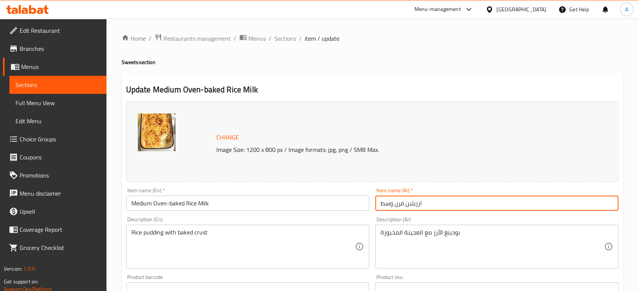
type input "ارزبلبن فرن وسط"
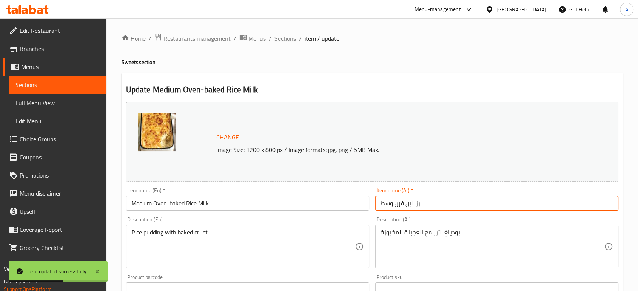
click at [282, 40] on span "Sections" at bounding box center [285, 38] width 22 height 9
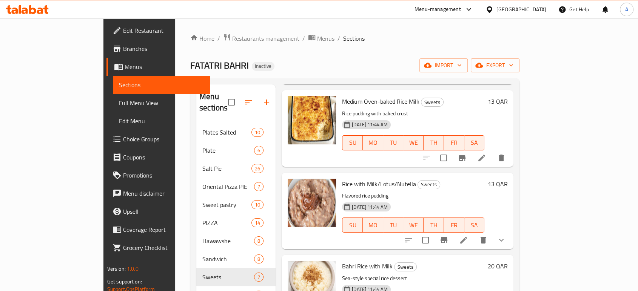
scroll to position [305, 0]
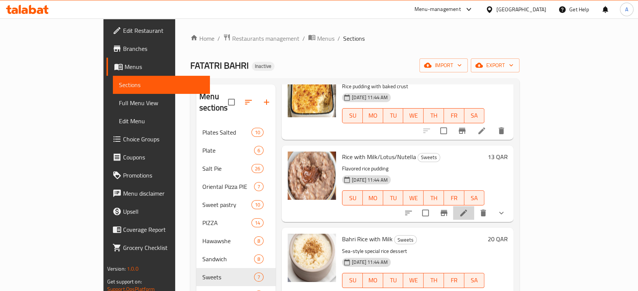
click at [474, 206] on li at bounding box center [463, 213] width 21 height 14
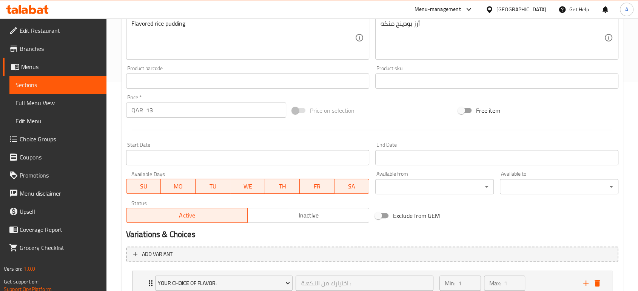
scroll to position [265, 0]
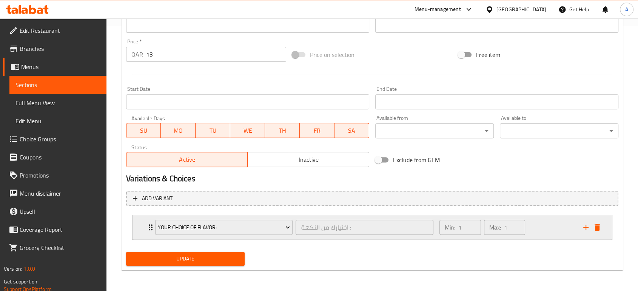
click at [148, 226] on icon "Expand" at bounding box center [150, 227] width 9 height 9
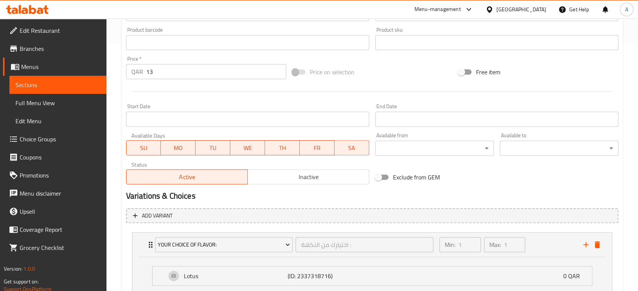
scroll to position [122, 0]
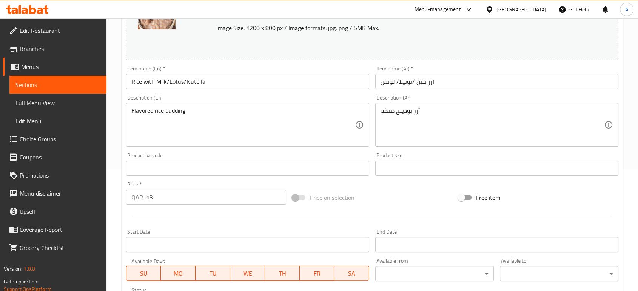
click at [132, 84] on input "Rice with Milk/Lotus/Nutella" at bounding box center [247, 81] width 243 height 15
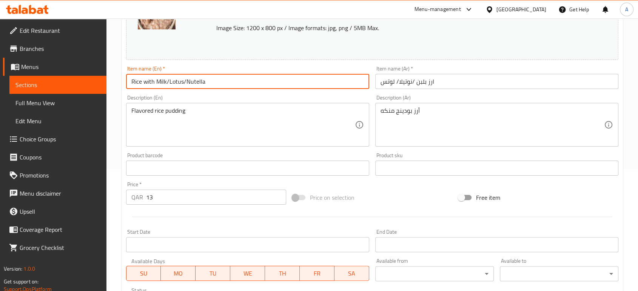
paste input "Medium"
type input "Medium Rice with Milk/Lotus/Nutella"
click at [376, 86] on input "ارز بلبن /نوتيلا/ لوتس" at bounding box center [496, 81] width 243 height 15
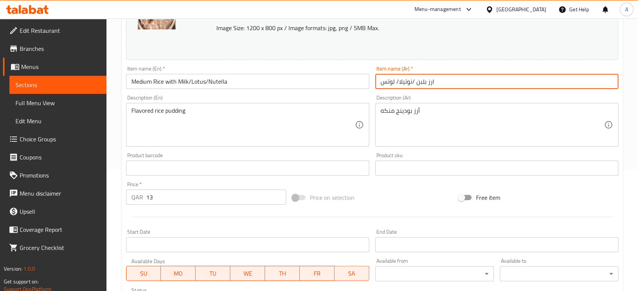
click at [462, 88] on input "ارز بلبن /نوتيلا/ لوتس" at bounding box center [496, 81] width 243 height 15
type input "ارز بلبن /نوتيلا/ لوتس وسط"
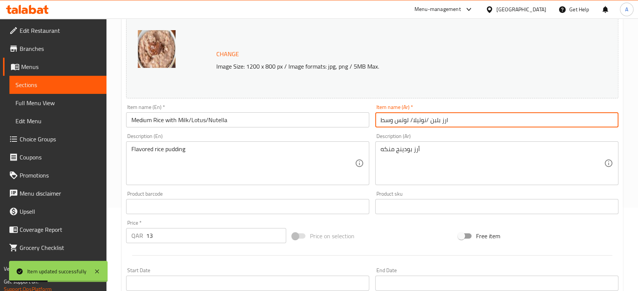
scroll to position [38, 0]
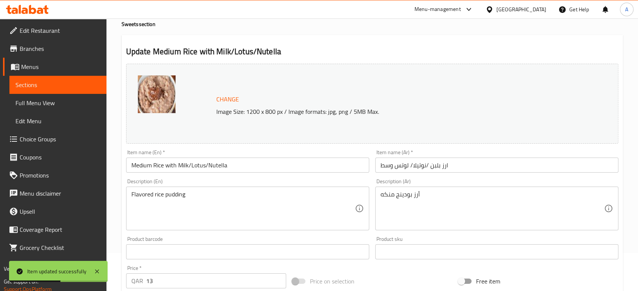
click at [242, 55] on h2 "Update Medium Rice with Milk/Lotus/Nutella" at bounding box center [372, 51] width 492 height 11
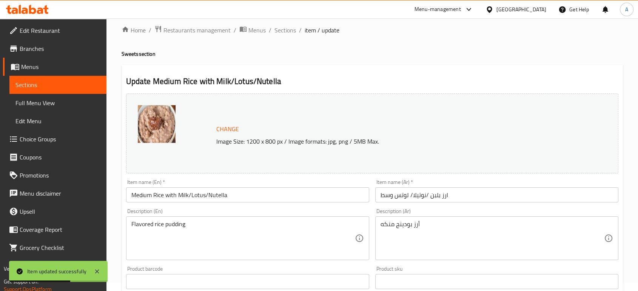
scroll to position [0, 0]
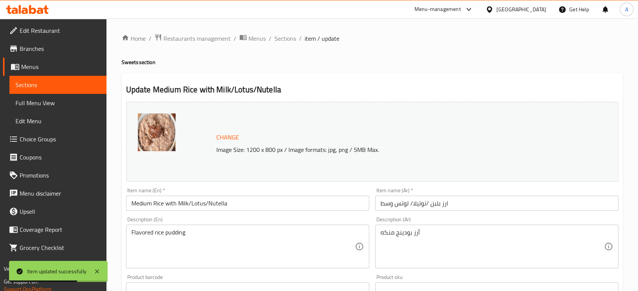
drag, startPoint x: 284, startPoint y: 40, endPoint x: 306, endPoint y: 73, distance: 40.0
click at [284, 40] on span "Sections" at bounding box center [285, 38] width 22 height 9
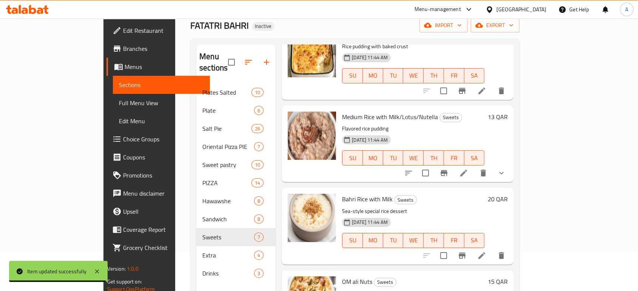
scroll to position [84, 0]
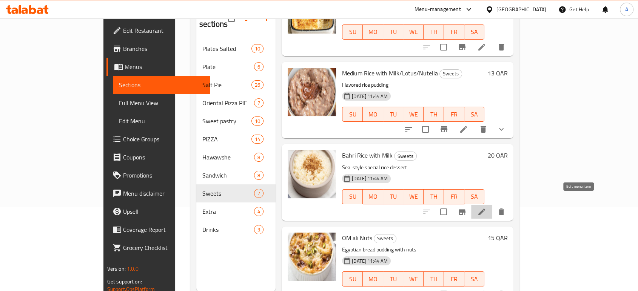
click at [485, 209] on icon at bounding box center [481, 212] width 7 height 7
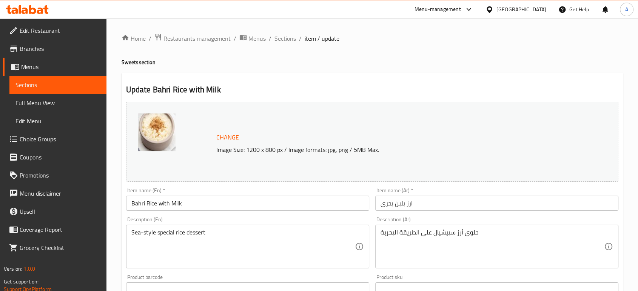
click at [128, 204] on input "Bahri Rice with Milk" at bounding box center [247, 203] width 243 height 15
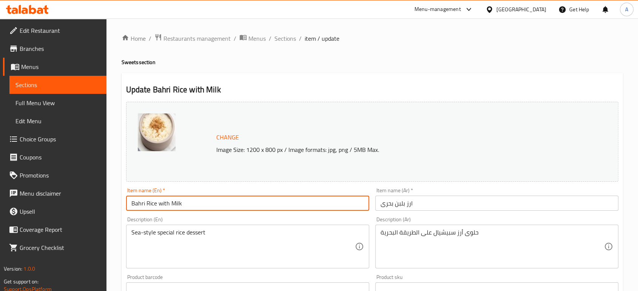
paste input "Medium"
type input "Medium Bahri Rice with Milk"
click at [375, 205] on input "ارز بلبن بحرى" at bounding box center [496, 203] width 243 height 15
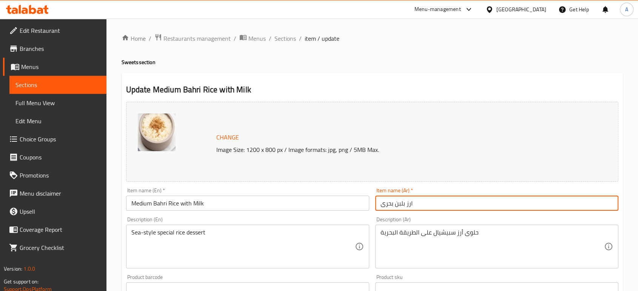
click at [453, 202] on input "ارز بلبن بحرى" at bounding box center [496, 203] width 243 height 15
type input "ارز بلبن بحرى وسط"
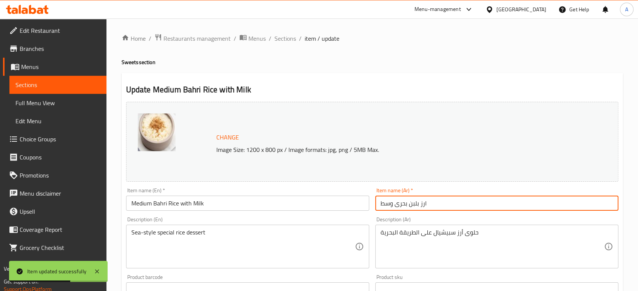
click at [160, 205] on input "Medium Bahri Rice with Milk" at bounding box center [247, 203] width 243 height 15
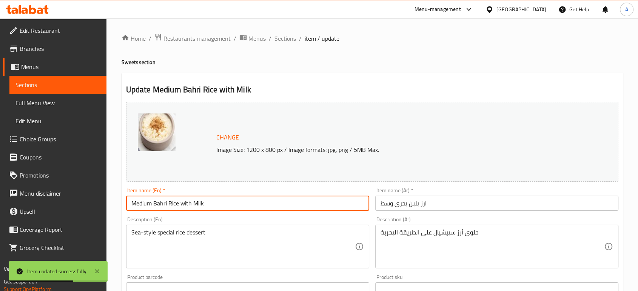
click at [160, 205] on input "Medium Bahri Rice with Milk" at bounding box center [247, 203] width 243 height 15
paste input "AHRI"
click at [226, 208] on input "Medium BAHRI Rice with Milk" at bounding box center [247, 203] width 243 height 15
type input "Medium BAHRI Rice with Milk"
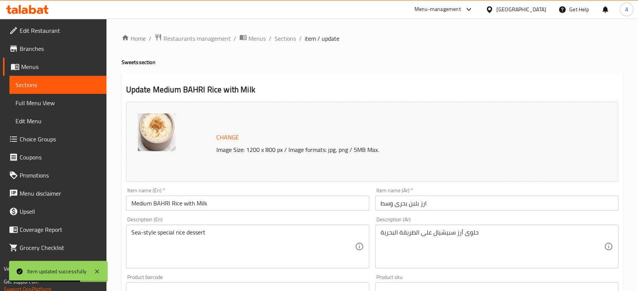
click at [390, 49] on div "Home / Restaurants management / Menus / Sections / item / update Sweets section…" at bounding box center [372, 282] width 501 height 496
click at [141, 204] on input "Medium BAHRI Rice with Milk" at bounding box center [247, 203] width 243 height 15
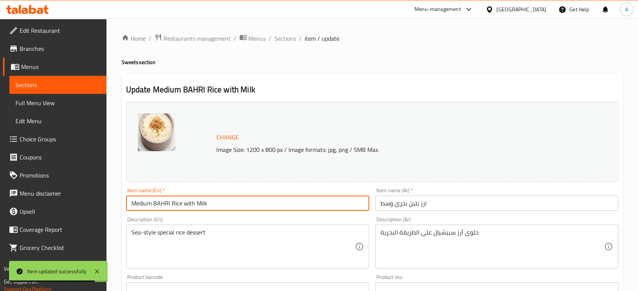
click at [141, 204] on input "Medium BAHRI Rice with Milk" at bounding box center [247, 203] width 243 height 15
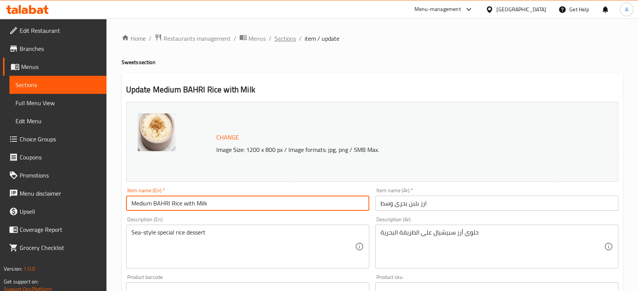
click at [277, 35] on span "Sections" at bounding box center [285, 38] width 22 height 9
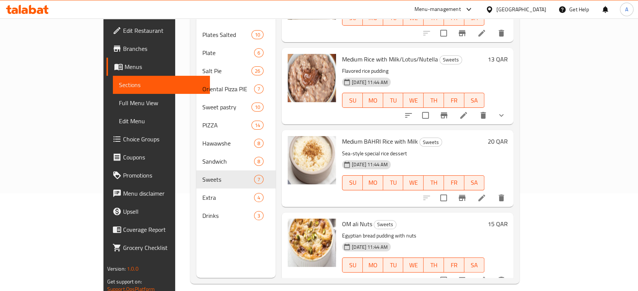
scroll to position [106, 0]
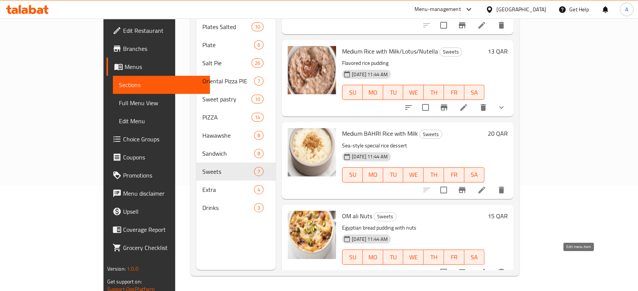
click at [486, 268] on icon at bounding box center [481, 272] width 9 height 9
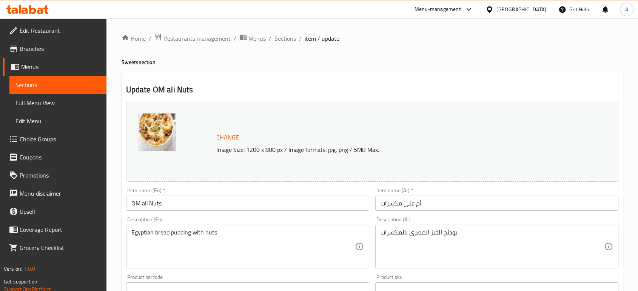
click at [131, 205] on input "OM ali Nuts" at bounding box center [247, 203] width 243 height 15
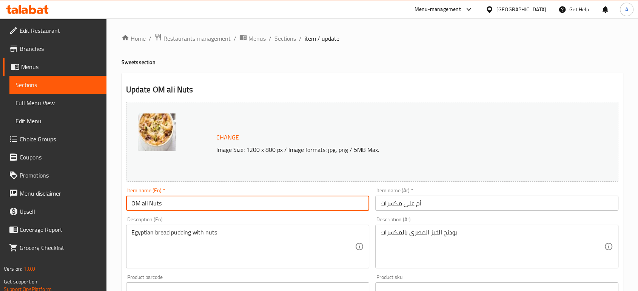
paste input "Medium"
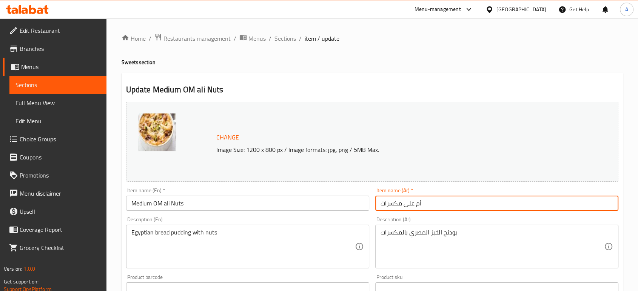
drag, startPoint x: 421, startPoint y: 205, endPoint x: 405, endPoint y: 207, distance: 15.6
click at [405, 207] on input "أم على مكسرات" at bounding box center [496, 203] width 243 height 15
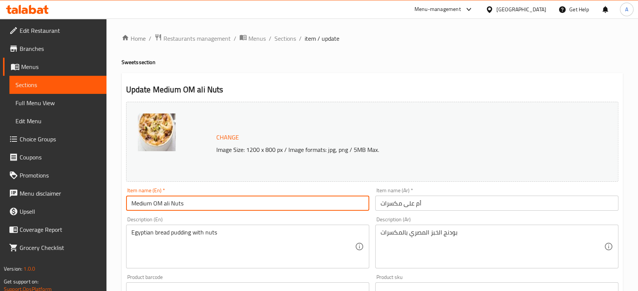
drag, startPoint x: 171, startPoint y: 204, endPoint x: 155, endPoint y: 206, distance: 16.0
click at [155, 206] on input "Medium OM ali Nuts" at bounding box center [247, 203] width 243 height 15
paste input "Umm Ali"
click at [213, 202] on input "Medium Umm Ali Nuts" at bounding box center [247, 203] width 243 height 15
type input "Medium Umm Ali Nuts"
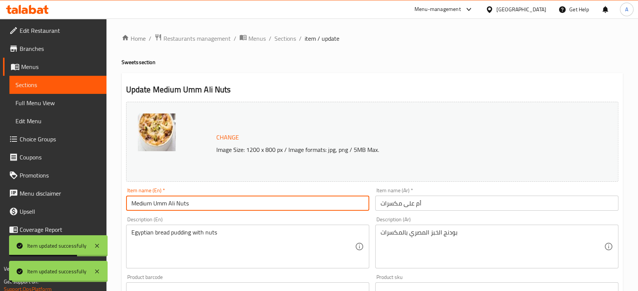
click at [417, 208] on input "أم على مكسرات" at bounding box center [496, 203] width 243 height 15
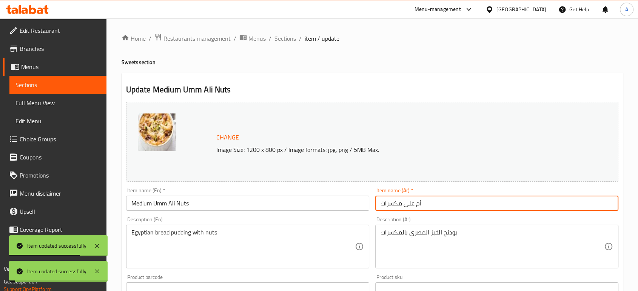
click at [428, 208] on input "أم على مكسرات" at bounding box center [496, 203] width 243 height 15
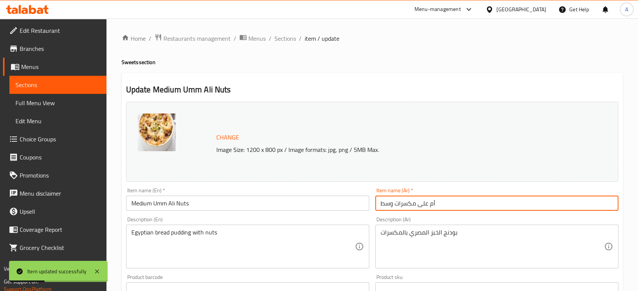
type input "أم على مكسرات وسط"
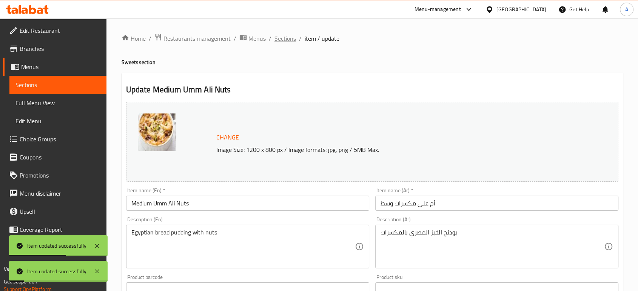
click at [283, 40] on span "Sections" at bounding box center [285, 38] width 22 height 9
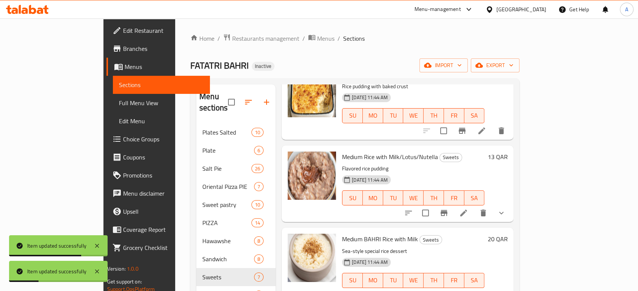
scroll to position [106, 0]
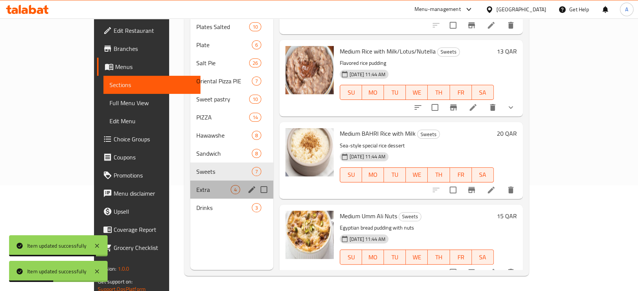
click at [190, 181] on div "Extra 4" at bounding box center [231, 190] width 83 height 18
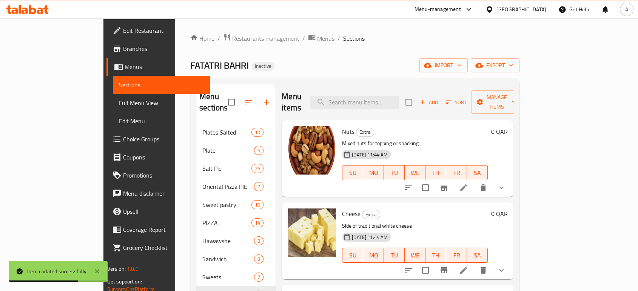
click at [495, 190] on div "Menu items Add Sort Manage items Nuts Extra Mixed nuts for topping or snacking …" at bounding box center [394, 230] width 238 height 291
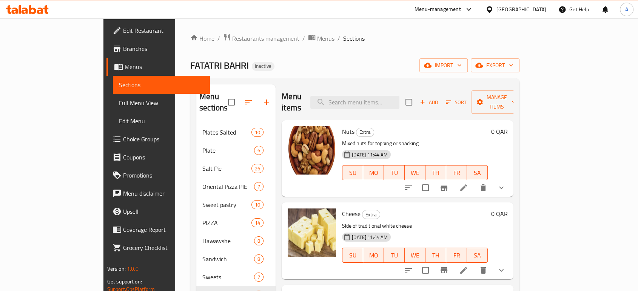
click at [467, 185] on icon at bounding box center [463, 188] width 7 height 7
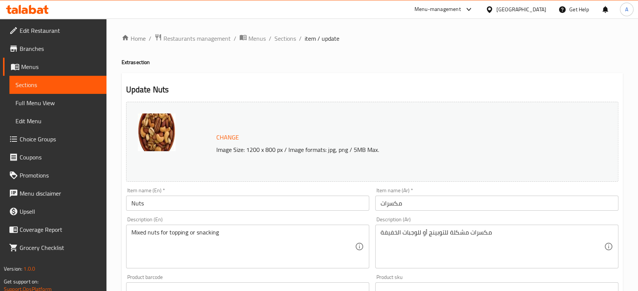
click at [131, 205] on input "Nuts" at bounding box center [247, 203] width 243 height 15
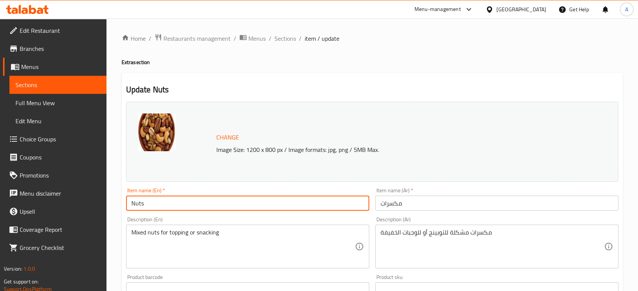
paste input "Umm Ali"
paste input "Medium"
type input "Medium Nuts"
click at [405, 209] on input "مكسرات" at bounding box center [496, 203] width 243 height 15
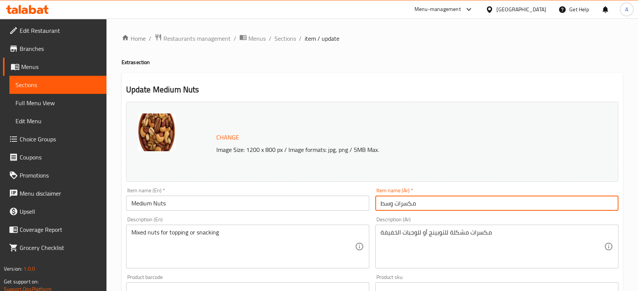
type input "مكسرات وسط"
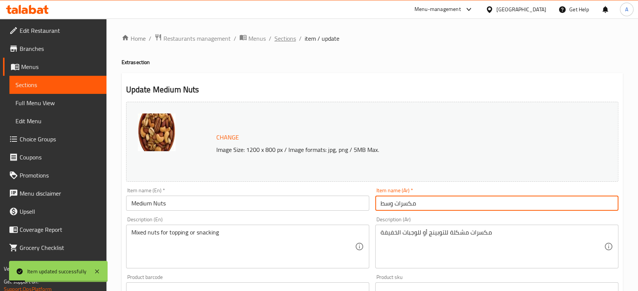
click at [285, 42] on span "Sections" at bounding box center [285, 38] width 22 height 9
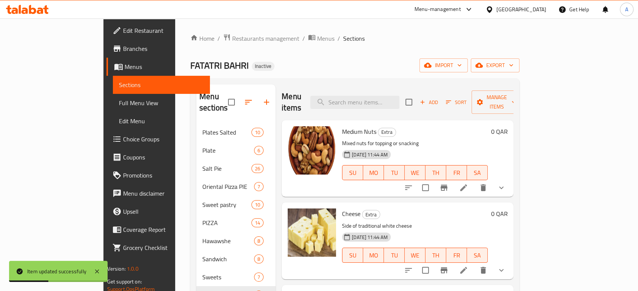
click at [347, 126] on span "Medium Nuts" at bounding box center [359, 131] width 34 height 11
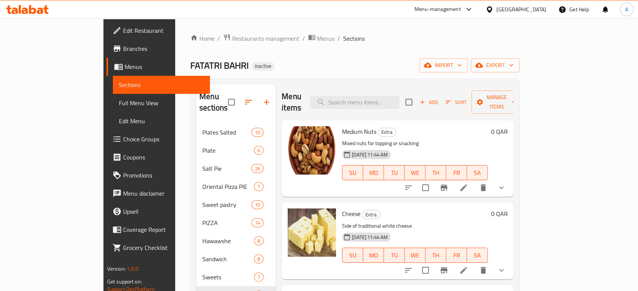
click at [476, 187] on div "Menu items Add Sort Manage items Medium Nuts Extra Mixed nuts for topping or sn…" at bounding box center [394, 230] width 238 height 291
click at [347, 126] on span "Medium Nuts" at bounding box center [359, 131] width 34 height 11
copy h6 "Nuts"
click at [474, 209] on h6 "Cheese Extra" at bounding box center [415, 214] width 146 height 11
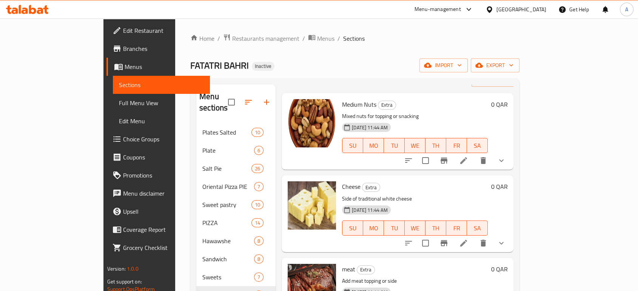
scroll to position [57, 0]
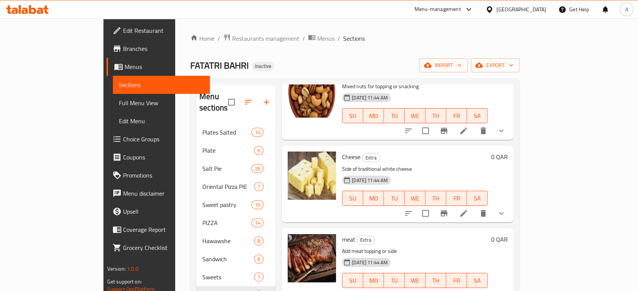
click at [468, 209] on icon at bounding box center [463, 213] width 9 height 9
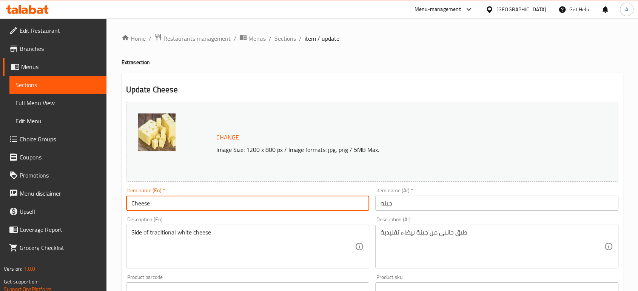
click at [130, 205] on input "Cheese" at bounding box center [247, 203] width 243 height 15
paste input "Nuts"
paste input "Medium"
type input "Medium Cheese"
click at [416, 211] on input "جبنه" at bounding box center [496, 203] width 243 height 15
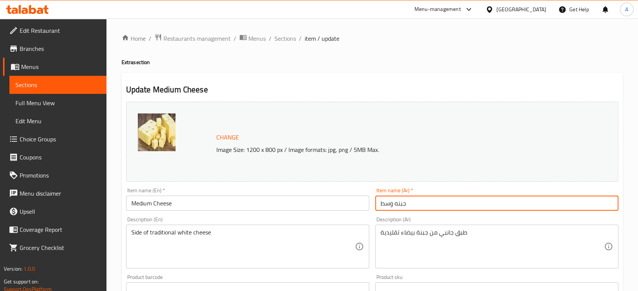
type input "جبنه وسط"
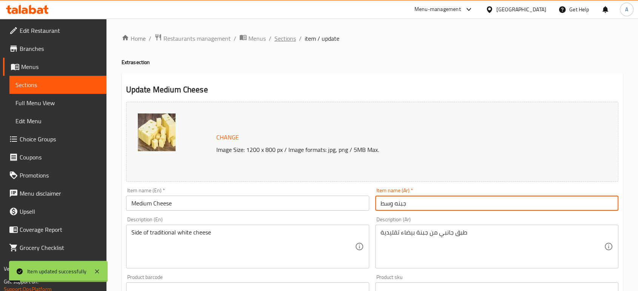
click at [289, 40] on span "Sections" at bounding box center [285, 38] width 22 height 9
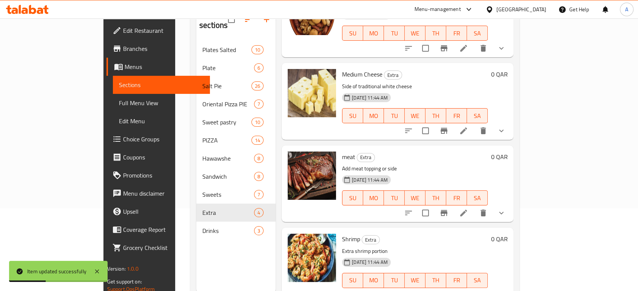
scroll to position [84, 0]
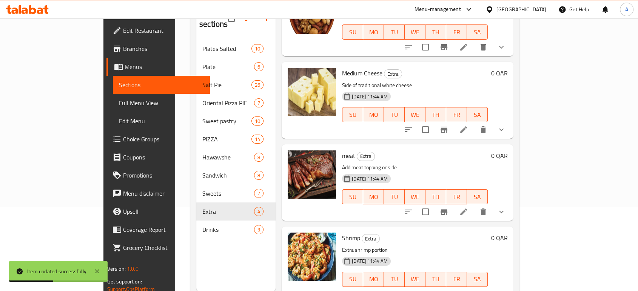
click at [474, 205] on li at bounding box center [463, 212] width 21 height 14
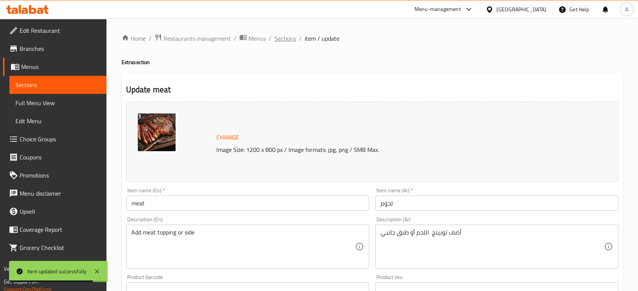
click at [287, 42] on span "Sections" at bounding box center [285, 38] width 22 height 9
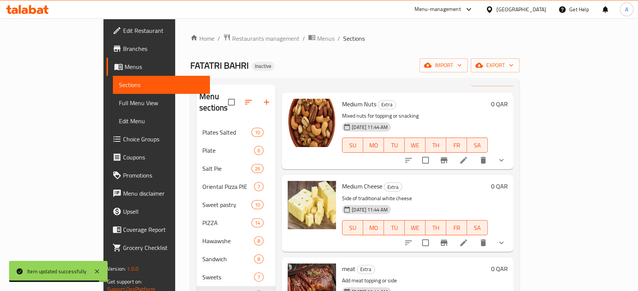
scroll to position [57, 0]
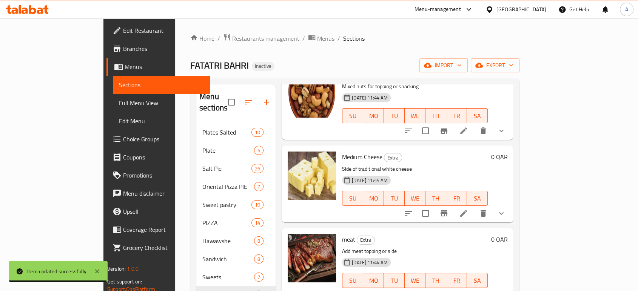
click at [468, 209] on icon at bounding box center [463, 213] width 9 height 9
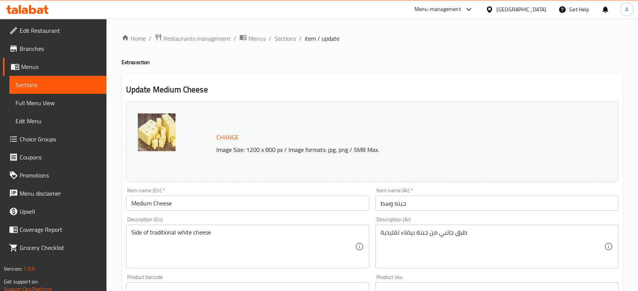
click at [146, 206] on input "Medium Cheese" at bounding box center [247, 203] width 243 height 15
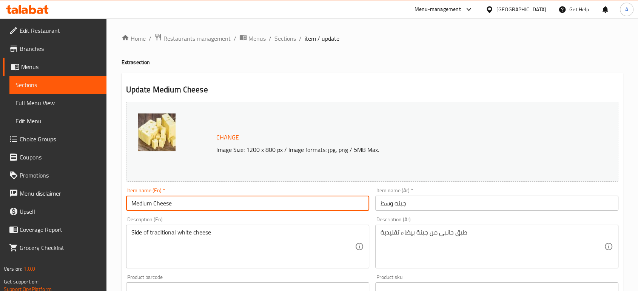
click at [146, 206] on input "Medium Cheese" at bounding box center [247, 203] width 243 height 15
type input "Cheese"
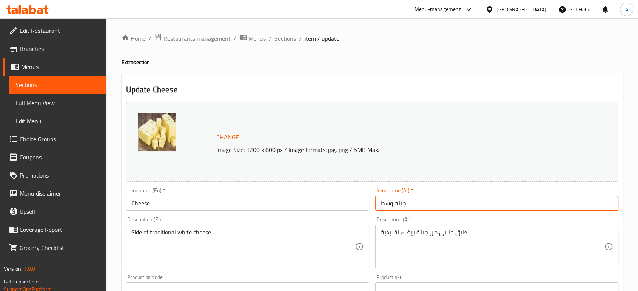
click at [385, 203] on input "جبنه وسط" at bounding box center [496, 203] width 243 height 15
click at [428, 206] on input "جبنه" at bounding box center [496, 203] width 243 height 15
type input "جبنه"
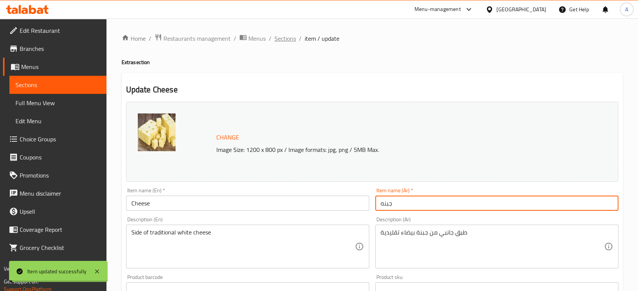
click at [280, 42] on span "Sections" at bounding box center [285, 38] width 22 height 9
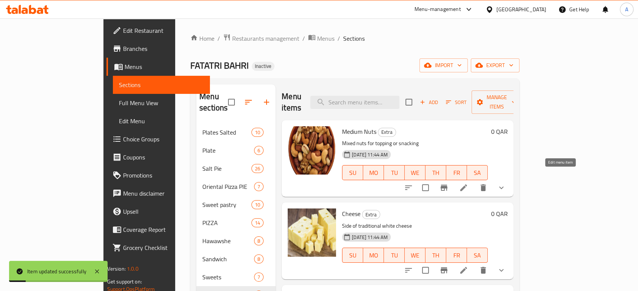
click at [468, 183] on icon at bounding box center [463, 187] width 9 height 9
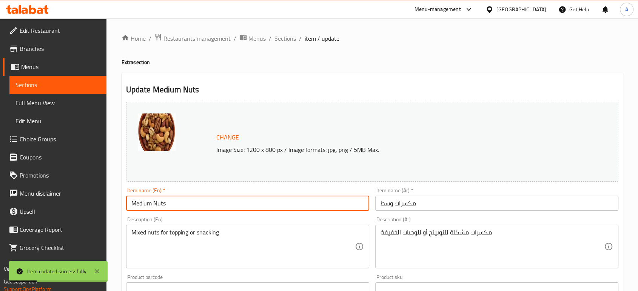
click at [144, 205] on input "Medium Nuts" at bounding box center [247, 203] width 243 height 15
type input "Nuts"
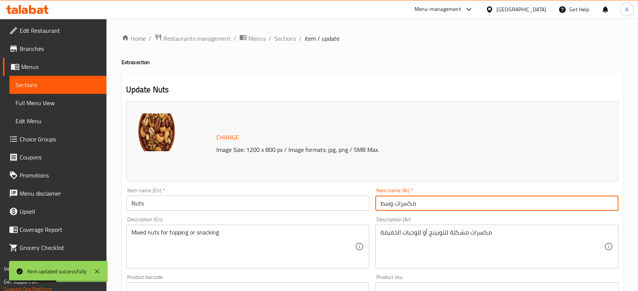
click at [402, 202] on input "مكسرات وسط" at bounding box center [496, 203] width 243 height 15
click at [383, 206] on input "مكسرات وسط" at bounding box center [496, 203] width 243 height 15
click at [450, 208] on input "مكسرات" at bounding box center [496, 203] width 243 height 15
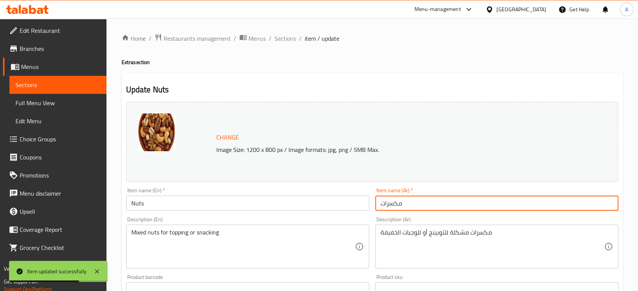
type input "مكسرات"
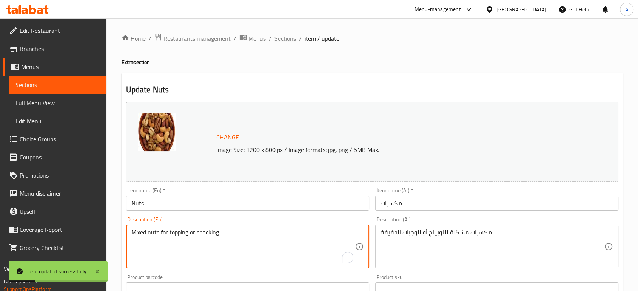
click at [283, 39] on span "Sections" at bounding box center [285, 38] width 22 height 9
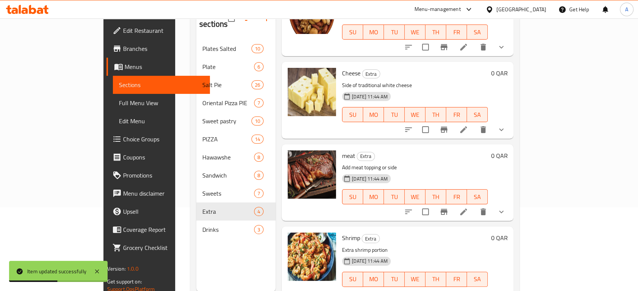
scroll to position [106, 0]
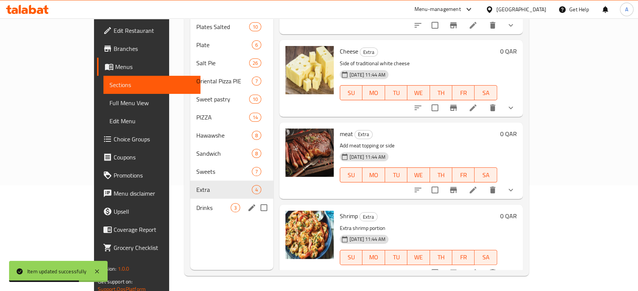
click at [196, 203] on span "Drinks" at bounding box center [213, 207] width 34 height 9
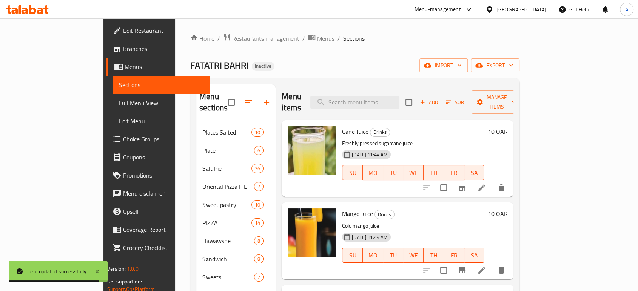
click at [492, 181] on li at bounding box center [481, 188] width 21 height 14
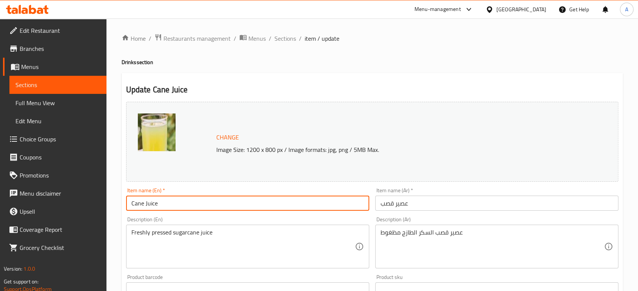
click at [126, 202] on input "Cane Juice" at bounding box center [247, 203] width 243 height 15
paste input "Medium"
type input "Medium Cane Juice"
click at [409, 206] on input "عصير قصب" at bounding box center [496, 203] width 243 height 15
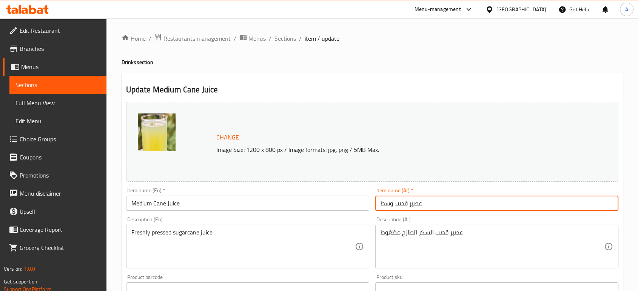
type input "عصير قصب وسط"
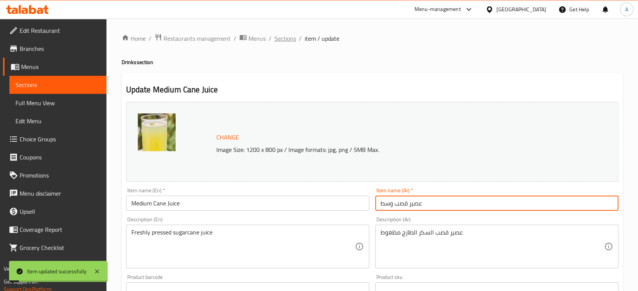
click at [279, 40] on span "Sections" at bounding box center [285, 38] width 22 height 9
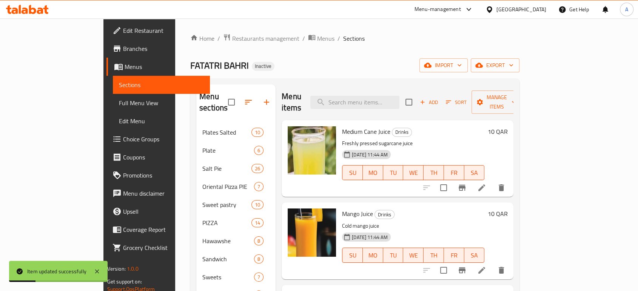
click at [484, 139] on p "Freshly pressed sugarcane juice" at bounding box center [413, 143] width 142 height 9
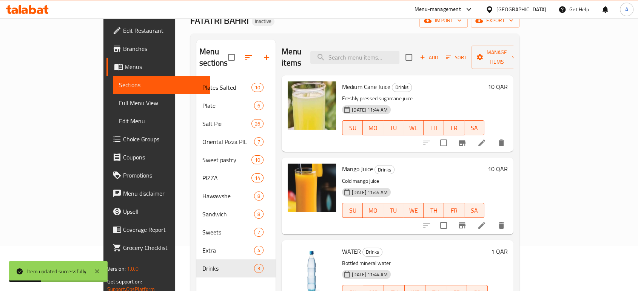
scroll to position [106, 0]
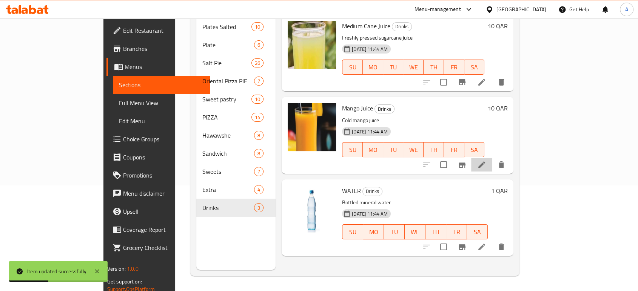
click at [492, 159] on li at bounding box center [481, 165] width 21 height 14
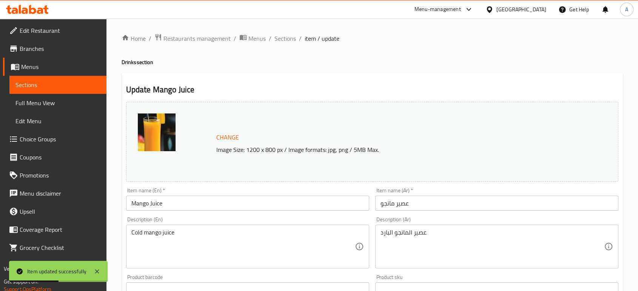
click at [132, 205] on input "Mango Juice" at bounding box center [247, 203] width 243 height 15
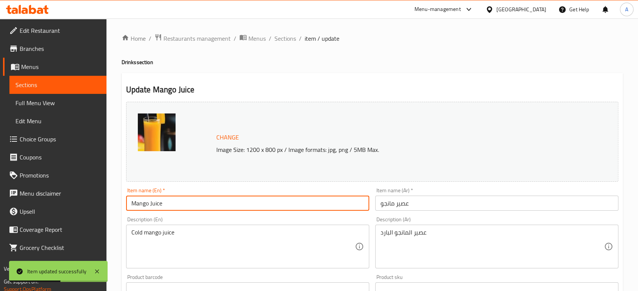
paste input "Medium"
type input "Medium Mango Juice"
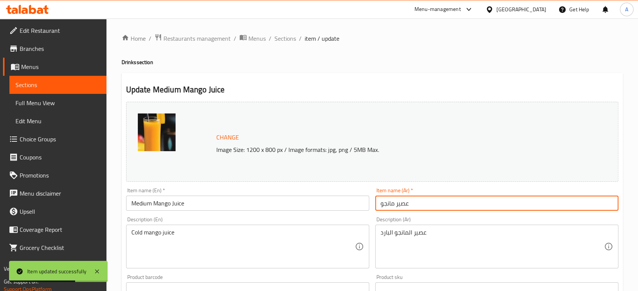
click at [408, 206] on input "عصير مانجو" at bounding box center [496, 203] width 243 height 15
type input "عصير مانجو وسط"
click at [278, 42] on span "Sections" at bounding box center [285, 38] width 22 height 9
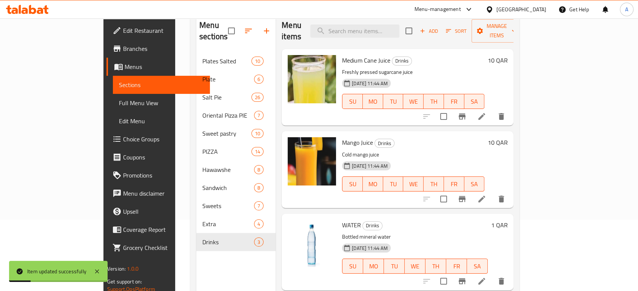
scroll to position [106, 0]
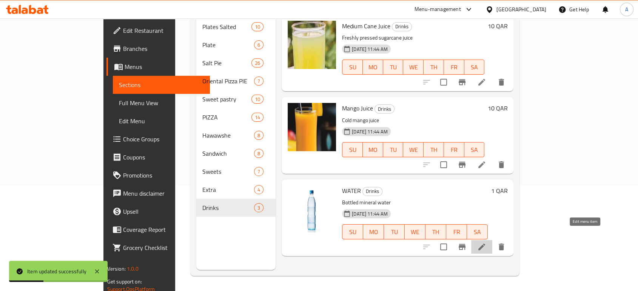
click at [486, 243] on icon at bounding box center [481, 247] width 9 height 9
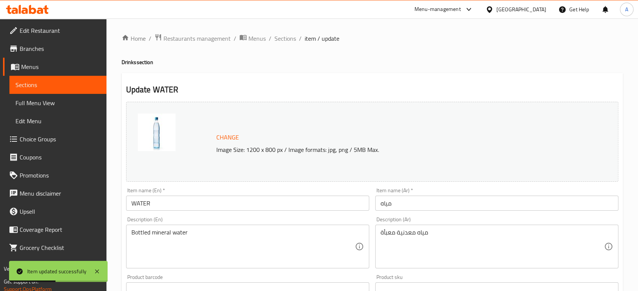
click at [132, 202] on input "WATER" at bounding box center [247, 203] width 243 height 15
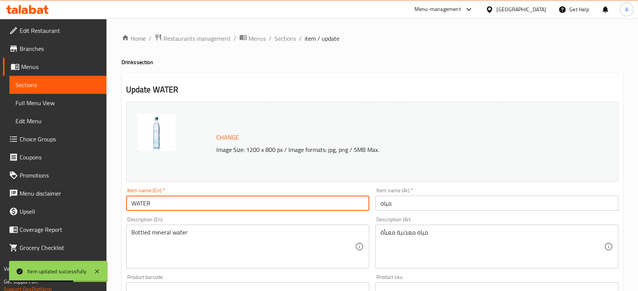
click at [299, 228] on div "Bottled mineral water Description (En)" at bounding box center [247, 247] width 243 height 44
click at [130, 202] on input "WATER" at bounding box center [247, 203] width 243 height 15
paste input "Medium"
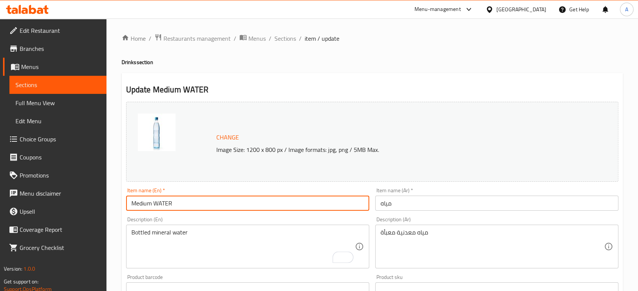
type input "Medium WATER"
click at [415, 206] on input "مياه" at bounding box center [496, 203] width 243 height 15
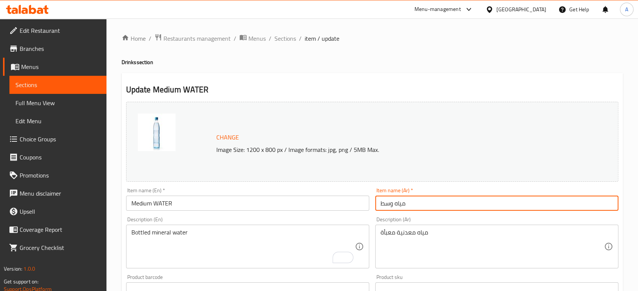
type input "مياه وسط"
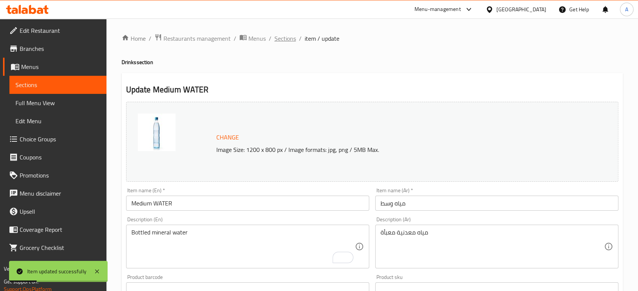
click at [289, 36] on span "Sections" at bounding box center [285, 38] width 22 height 9
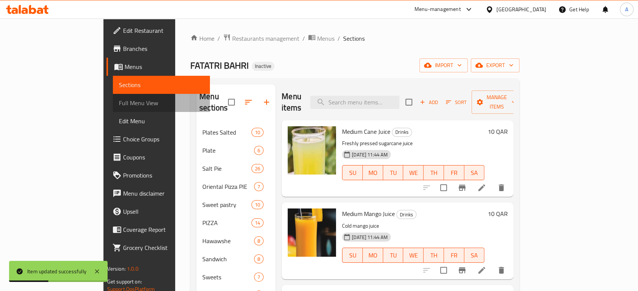
click at [113, 110] on link "Full Menu View" at bounding box center [161, 103] width 97 height 18
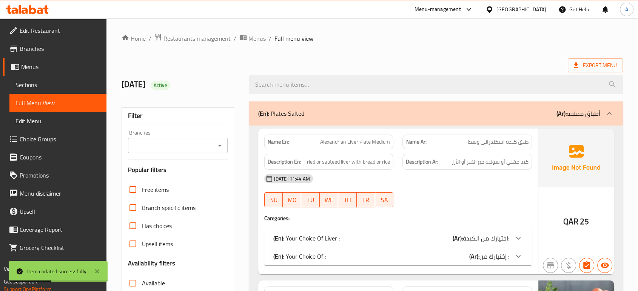
scroll to position [126, 0]
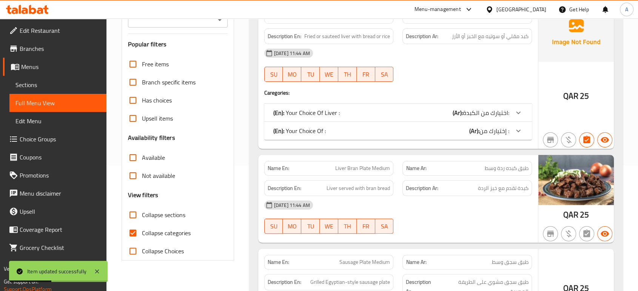
click at [181, 229] on span "Collapse categories" at bounding box center [166, 233] width 49 height 9
click at [142, 229] on input "Collapse categories" at bounding box center [133, 233] width 18 height 18
checkbox input "false"
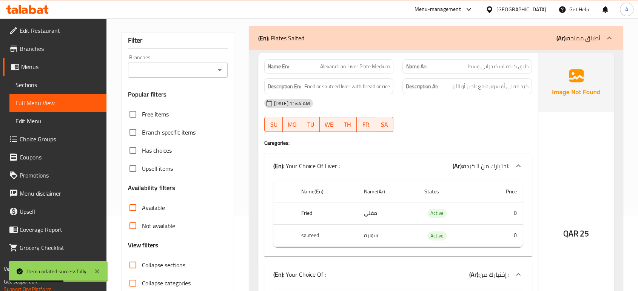
scroll to position [42, 0]
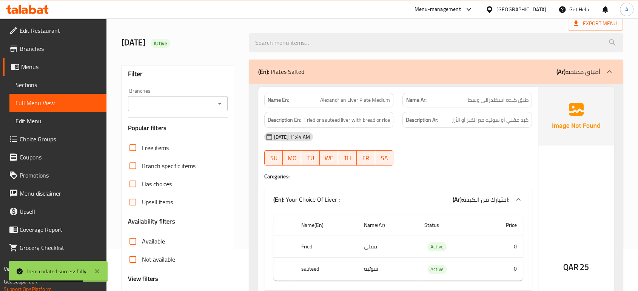
click at [483, 171] on div "Name En: Alexandrian Liver Plate Medium Name Ar: طبق كبده اسكندرانى وسط Descrip…" at bounding box center [398, 247] width 280 height 321
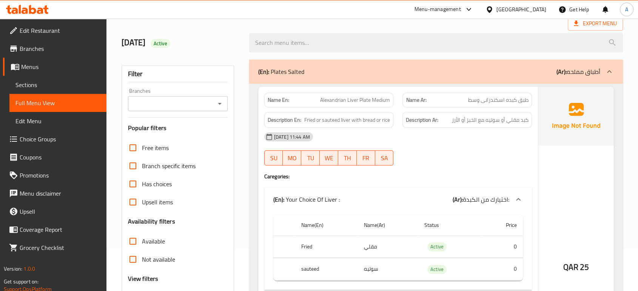
click at [363, 135] on div "[DATE] 11:44 AM" at bounding box center [398, 137] width 277 height 18
click at [466, 150] on div "12-10-2025 11:44 AM SU MO TU WE TH FR SA" at bounding box center [398, 149] width 277 height 42
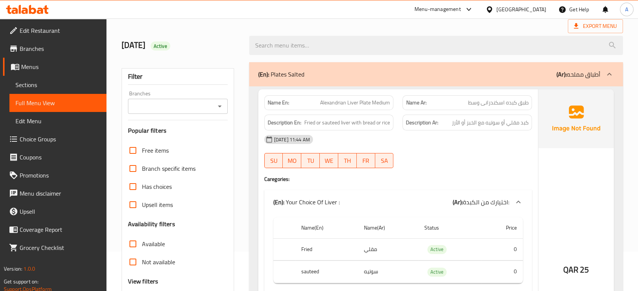
scroll to position [84, 0]
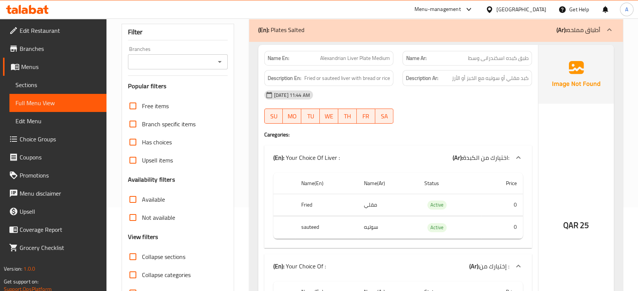
click at [432, 106] on div "12-10-2025 11:44 AM SU MO TU WE TH FR SA" at bounding box center [398, 107] width 277 height 42
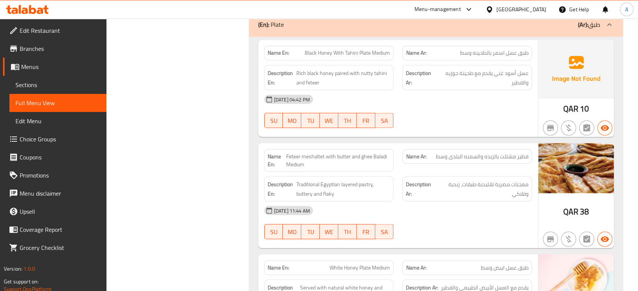
click at [383, 220] on div "SU MO TU WE TH FR SA" at bounding box center [329, 232] width 139 height 24
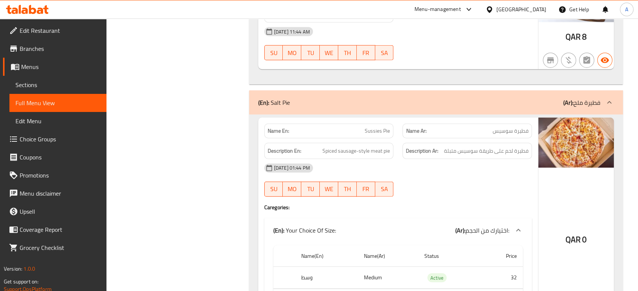
scroll to position [1948, 0]
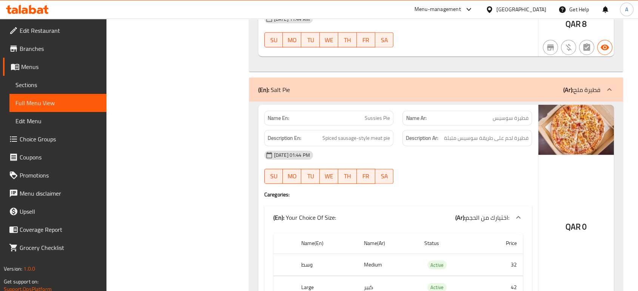
click at [423, 161] on div "12-10-2025 01:44 PM SU MO TU WE TH FR SA" at bounding box center [398, 167] width 277 height 42
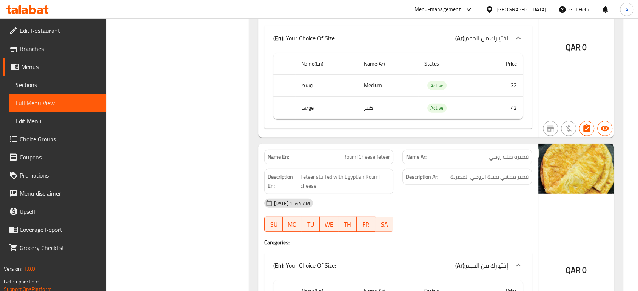
click at [490, 153] on span "فطيره جبنه رومي" at bounding box center [509, 157] width 40 height 8
click at [494, 153] on span "فطيره جبنه رومي" at bounding box center [509, 157] width 40 height 8
copy span "رومي"
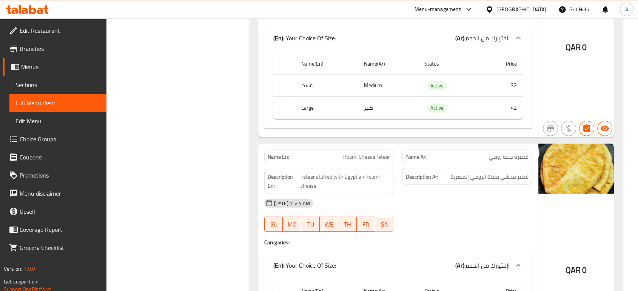
click at [525, 153] on span "فطيره جبنه رومي" at bounding box center [509, 157] width 40 height 8
copy span "فطيره"
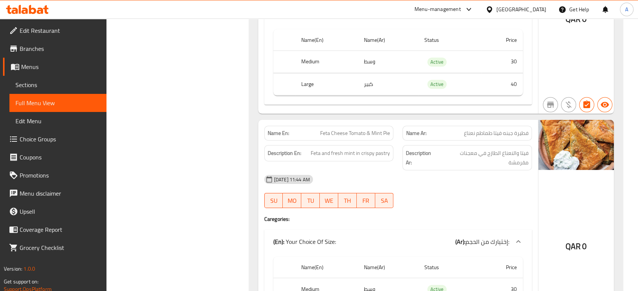
scroll to position [2421, 0]
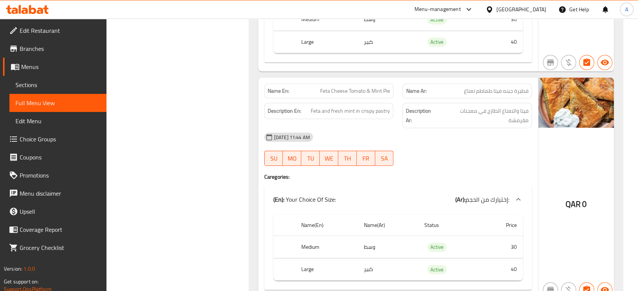
click at [444, 162] on div at bounding box center [467, 166] width 139 height 9
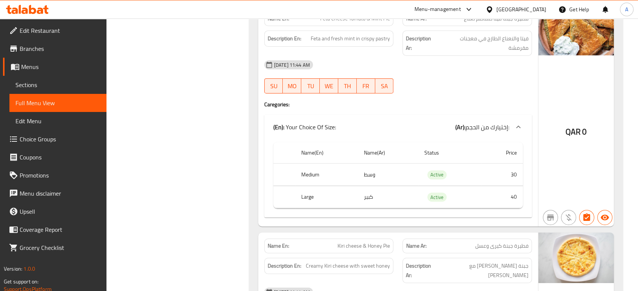
scroll to position [2463, 0]
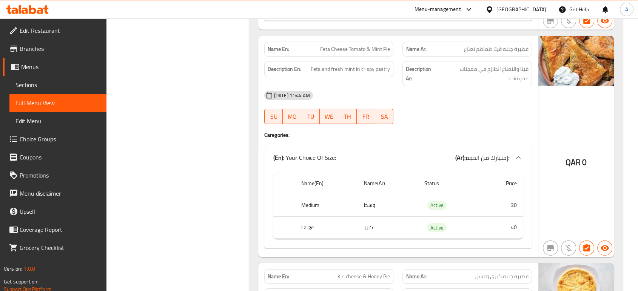
click at [454, 120] on div at bounding box center [467, 124] width 139 height 9
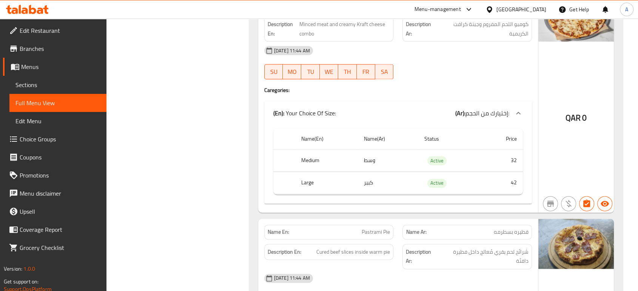
scroll to position [3889, 0]
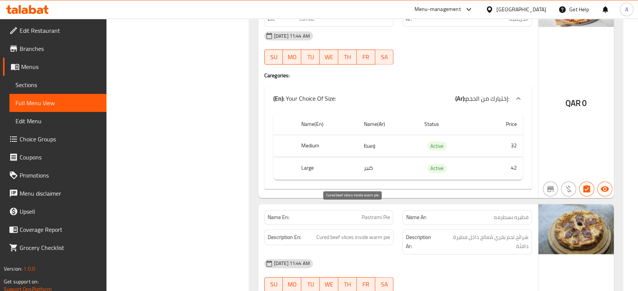
click at [380, 233] on span "Cured beef slices inside warm pie" at bounding box center [353, 237] width 74 height 9
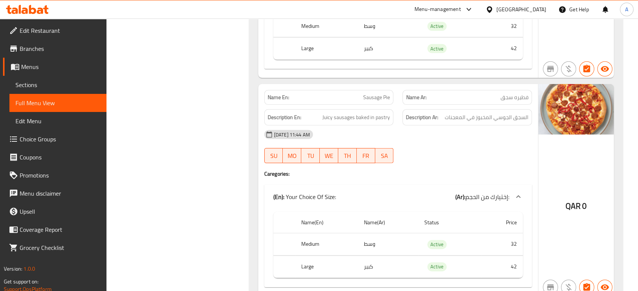
scroll to position [5188, 0]
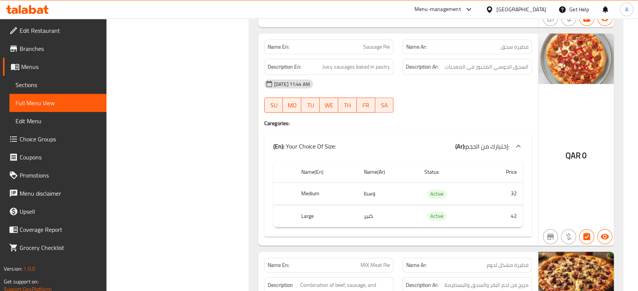
click at [440, 108] on div at bounding box center [467, 112] width 139 height 9
click at [456, 75] on div "12-10-2025 11:44 AM SU MO TU WE TH FR SA" at bounding box center [398, 96] width 277 height 42
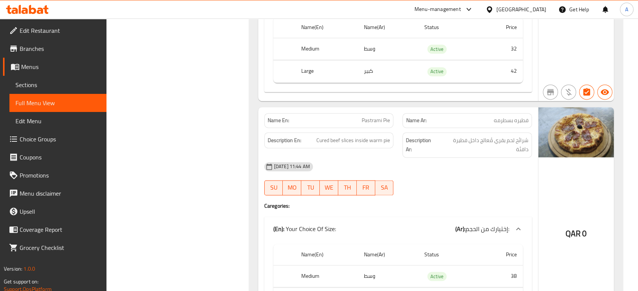
scroll to position [4058, 0]
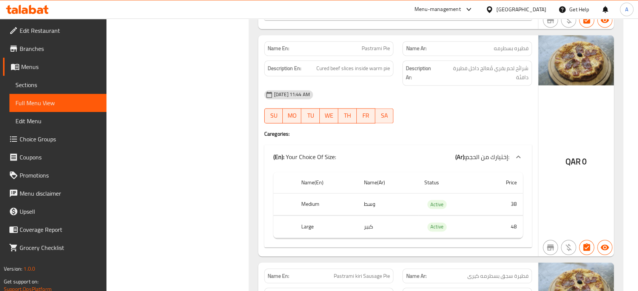
click at [553, 85] on div "QAR 0" at bounding box center [575, 146] width 75 height 222
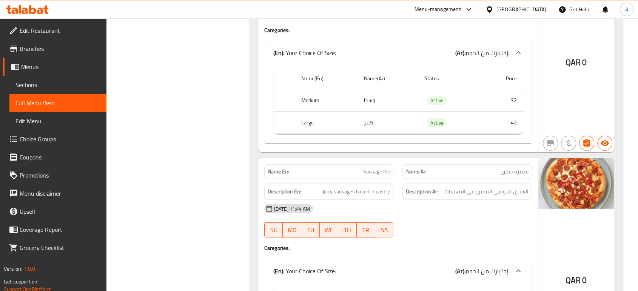
scroll to position [5106, 0]
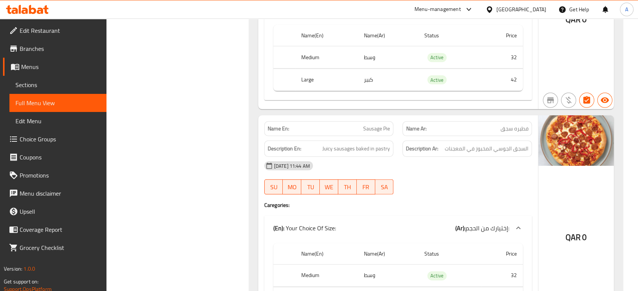
click at [419, 158] on div "12-10-2025 11:44 AM SU MO TU WE TH FR SA" at bounding box center [398, 178] width 277 height 42
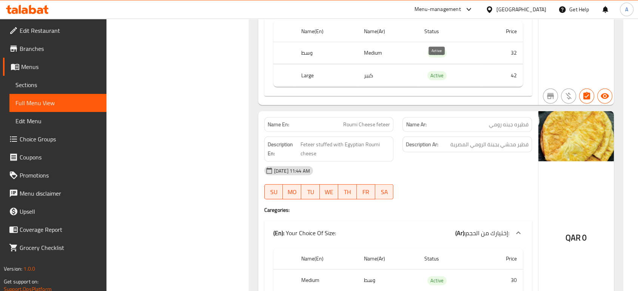
scroll to position [2161, 0]
click at [453, 172] on div "12-10-2025 11:44 AM SU MO TU WE TH FR SA" at bounding box center [398, 183] width 277 height 42
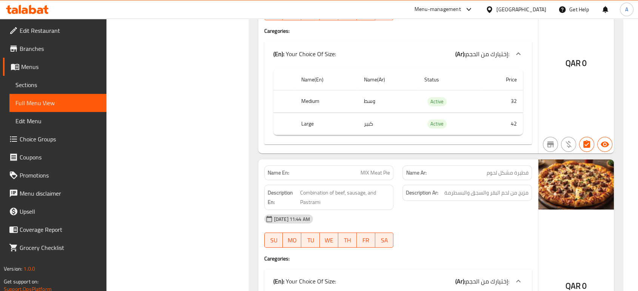
click at [389, 210] on div "[DATE] 11:44 AM" at bounding box center [398, 219] width 277 height 18
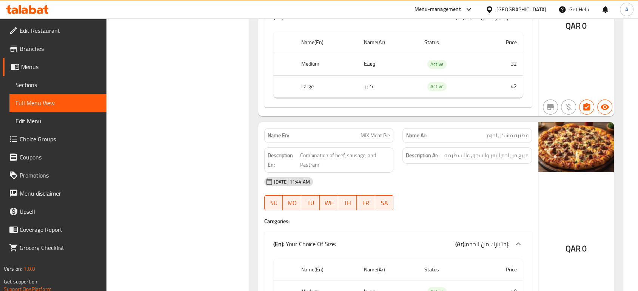
scroll to position [5365, 0]
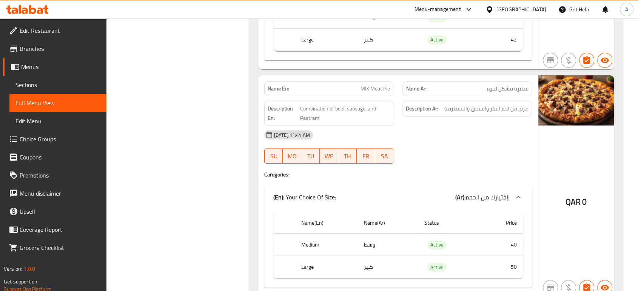
click at [490, 126] on div "[DATE] 11:44 AM" at bounding box center [398, 135] width 277 height 18
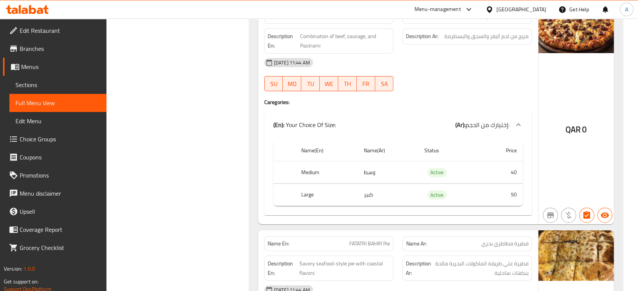
scroll to position [5536, 0]
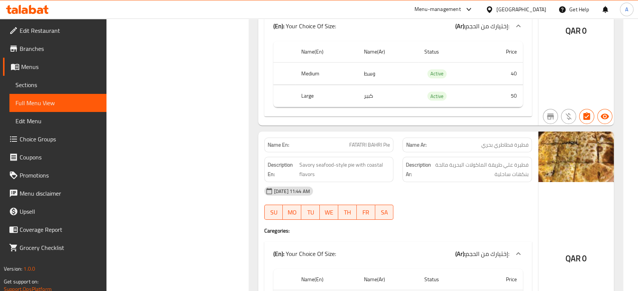
click at [437, 182] on div "12-10-2025 11:44 AM SU MO TU WE TH FR SA" at bounding box center [398, 203] width 277 height 42
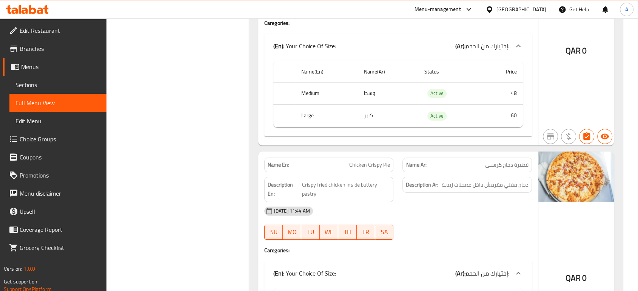
scroll to position [5745, 0]
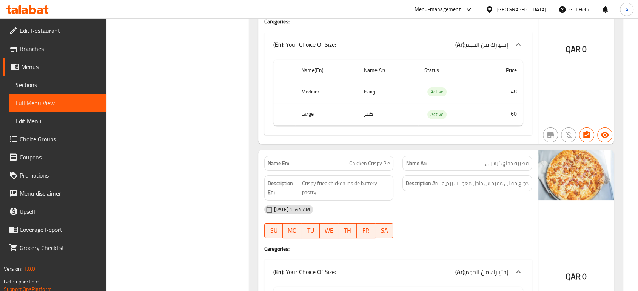
click at [459, 201] on div "12-10-2025 11:44 AM SU MO TU WE TH FR SA" at bounding box center [398, 222] width 277 height 42
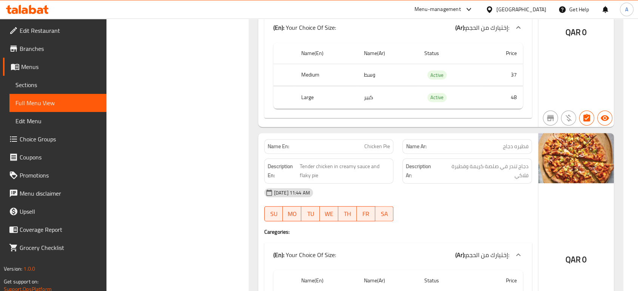
scroll to position [6039, 0]
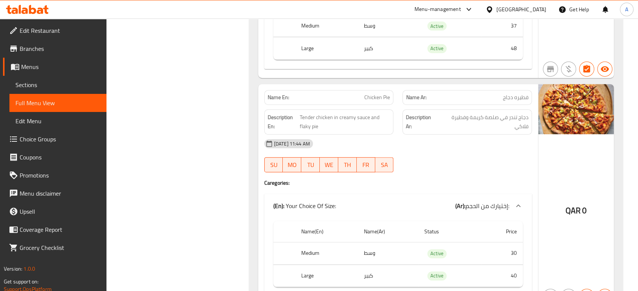
click at [402, 135] on div "[DATE] 11:44 AM" at bounding box center [398, 144] width 277 height 18
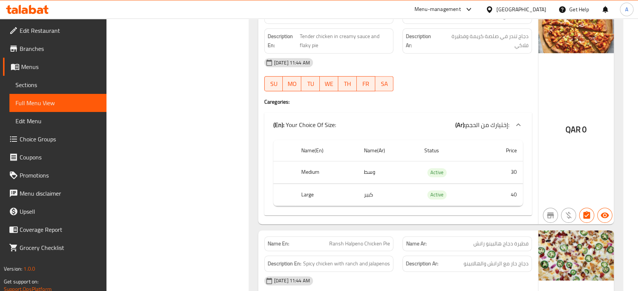
scroll to position [6123, 0]
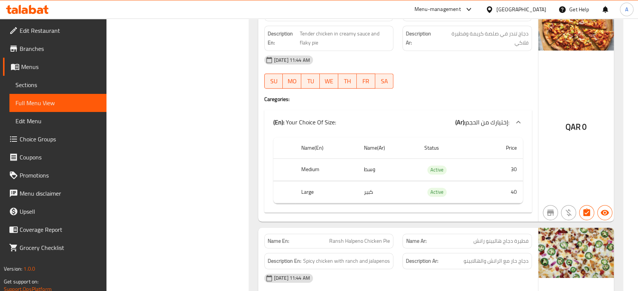
click at [468, 51] on div "12-10-2025 11:44 AM SU MO TU WE TH FR SA" at bounding box center [398, 72] width 277 height 42
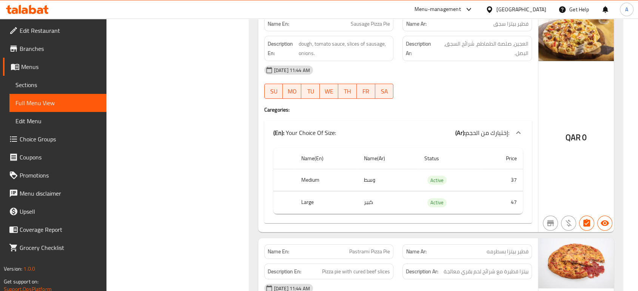
scroll to position [8723, 0]
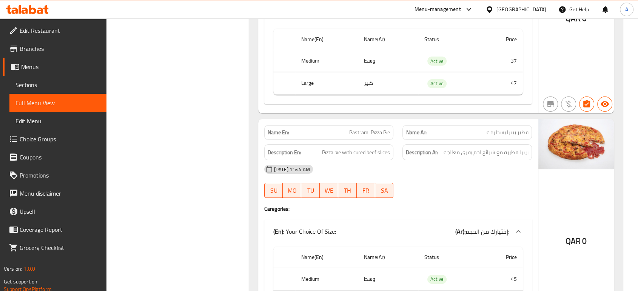
drag, startPoint x: 578, startPoint y: 145, endPoint x: 550, endPoint y: 153, distance: 29.2
click at [578, 145] on div "QAR 0" at bounding box center [575, 225] width 75 height 212
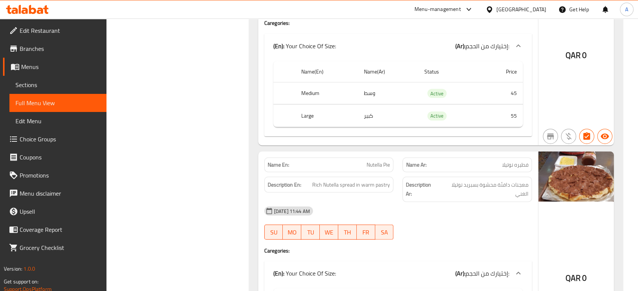
scroll to position [10526, 0]
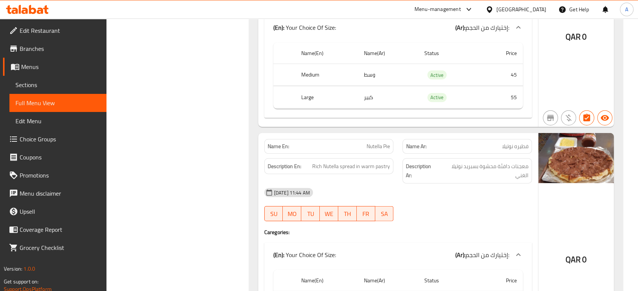
click at [383, 143] on span "Nutella Pie" at bounding box center [377, 147] width 23 height 8
copy span "Nutella Pie"
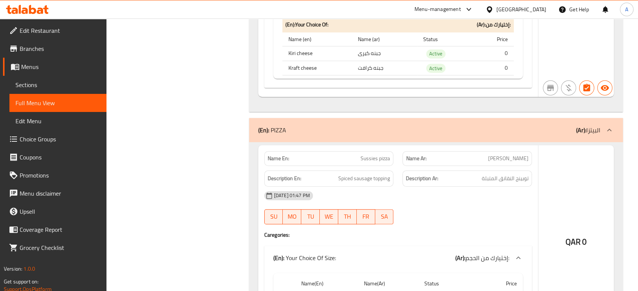
scroll to position [11826, 0]
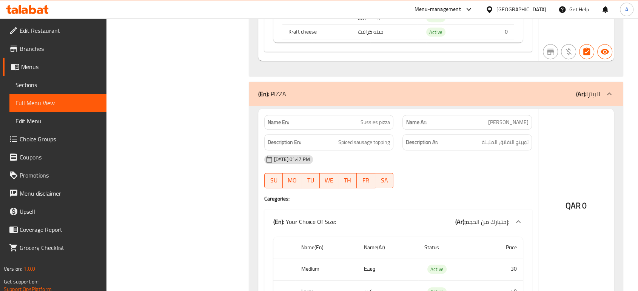
click at [381, 119] on span "Sussies pizza" at bounding box center [374, 123] width 29 height 8
copy span "Sussies pizza"
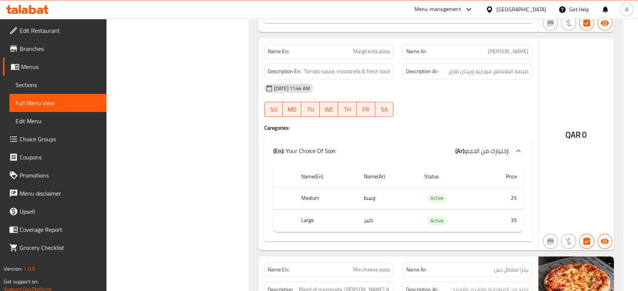
scroll to position [12203, 0]
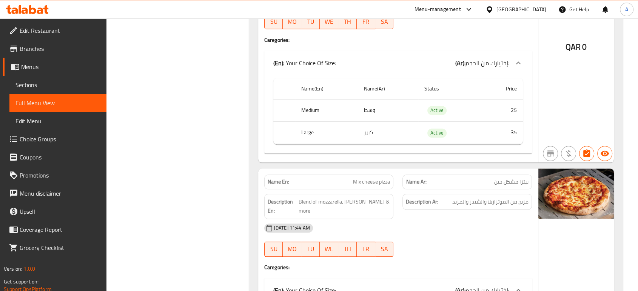
click at [544, 53] on div "QAR 0" at bounding box center [575, 56] width 75 height 212
click at [553, 193] on div "QAR 0" at bounding box center [575, 280] width 75 height 222
click at [383, 178] on span "Mix cheese pizza" at bounding box center [371, 182] width 37 height 8
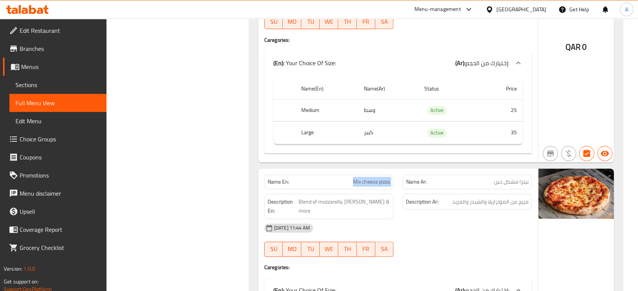
copy span "Mix cheese pizza"
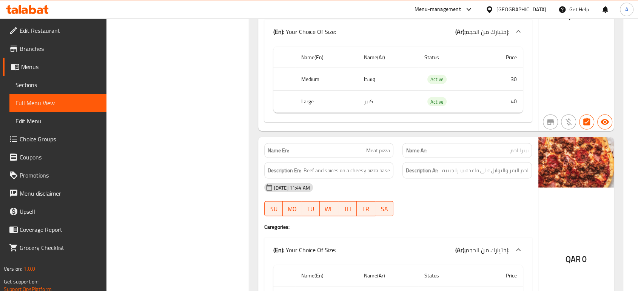
scroll to position [12916, 0]
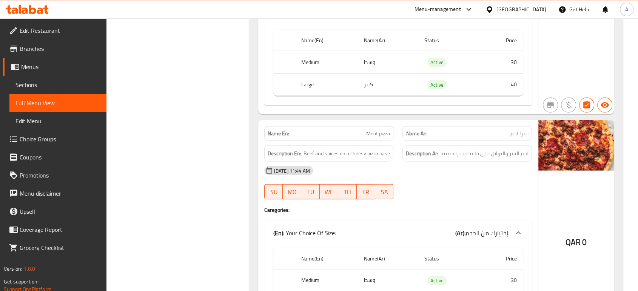
click at [383, 130] on span "Meat pizza" at bounding box center [378, 134] width 24 height 8
copy span "Meat pizza"
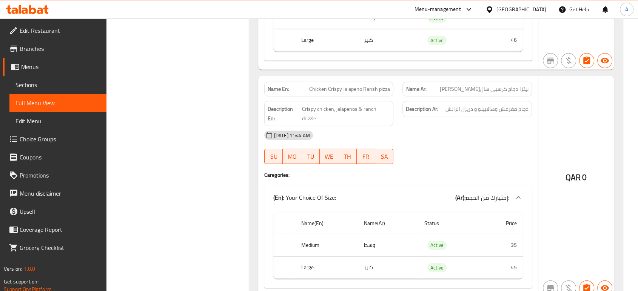
scroll to position [13839, 0]
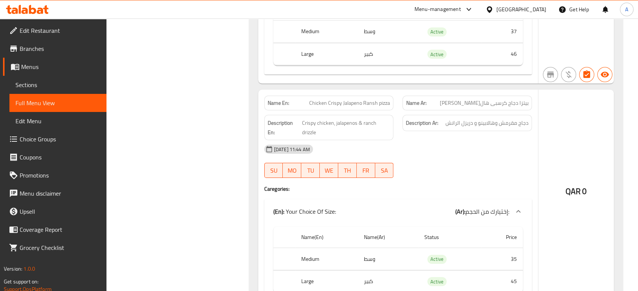
click at [372, 99] on span "Chicken Crispy Jalapeno Ransh pizza" at bounding box center [349, 103] width 81 height 8
copy span "Chicken Crispy Jalapeno Ransh pizza"
click at [506, 111] on div "Description Ar: دجاج مقرمش وهالابينو و دريزل الرانش" at bounding box center [467, 128] width 139 height 34
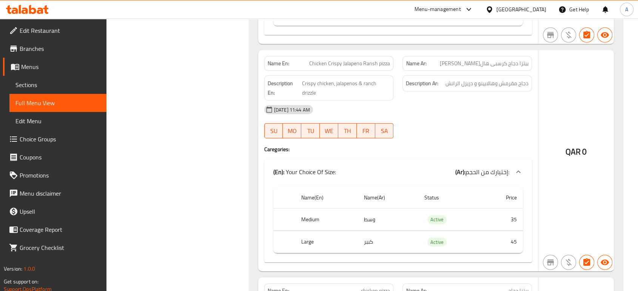
scroll to position [13879, 0]
click at [483, 134] on div at bounding box center [467, 138] width 139 height 9
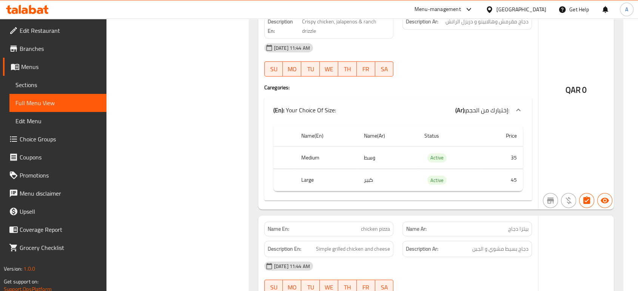
scroll to position [13944, 0]
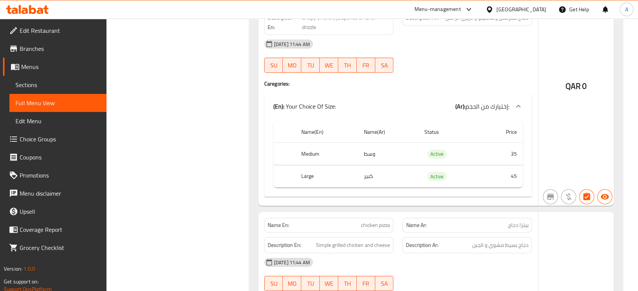
click at [380, 222] on span "chicken pizza" at bounding box center [375, 226] width 29 height 8
click at [436, 102] on div "(En): Your Choice Of Size: (Ar): إختيارك من الحجم:" at bounding box center [391, 106] width 236 height 9
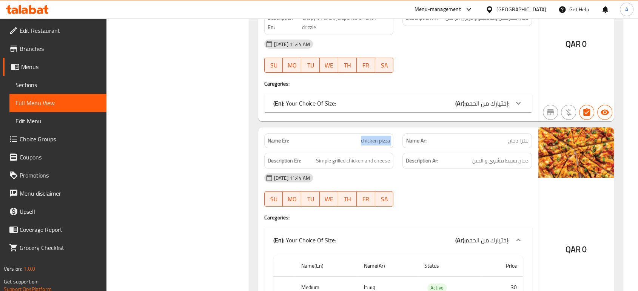
click at [436, 99] on div "(En): Your Choice Of Size: (Ar): إختيارك من الحجم:" at bounding box center [391, 103] width 236 height 9
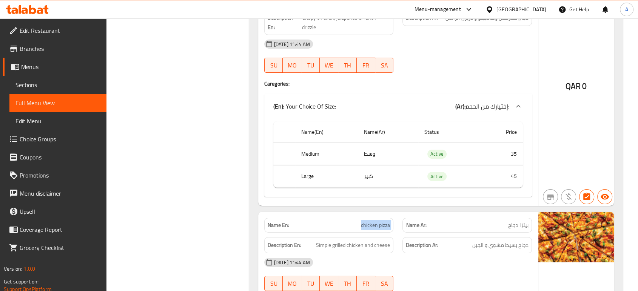
scroll to position [14070, 0]
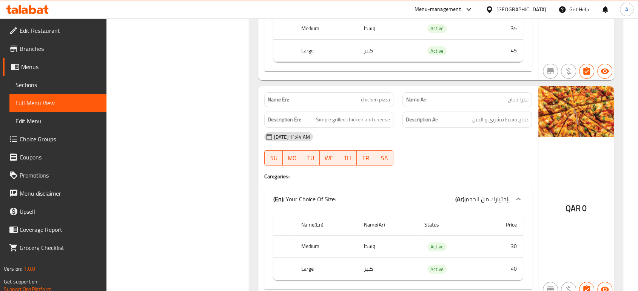
click at [480, 128] on div "12-10-2025 11:44 AM SU MO TU WE TH FR SA" at bounding box center [398, 149] width 277 height 42
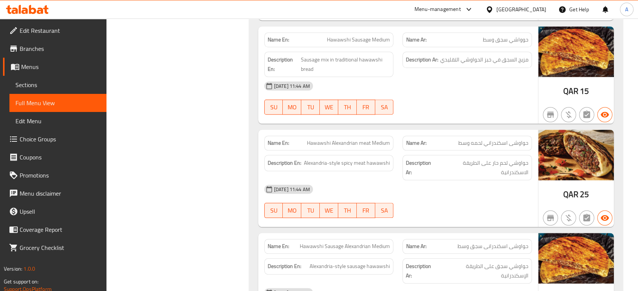
scroll to position [15157, 0]
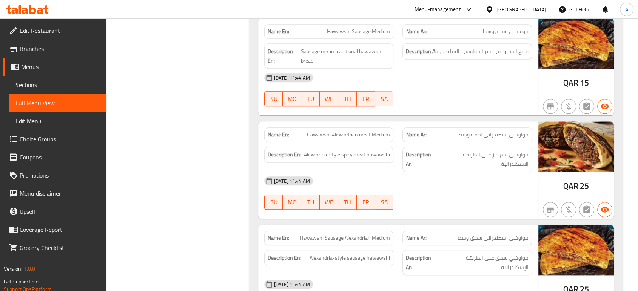
click at [372, 131] on span "Hawawshi Alexandrian meat Medium" at bounding box center [348, 135] width 83 height 8
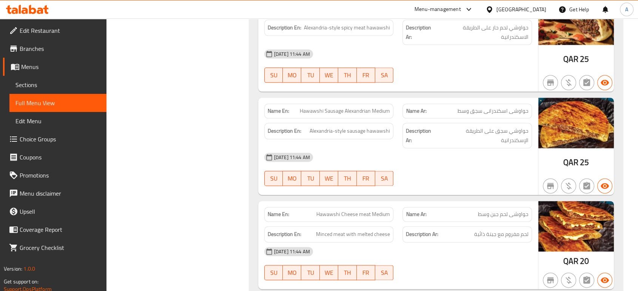
scroll to position [15285, 0]
click at [374, 107] on span "Hawawshi Sausage Alexandrian Medium" at bounding box center [345, 111] width 90 height 8
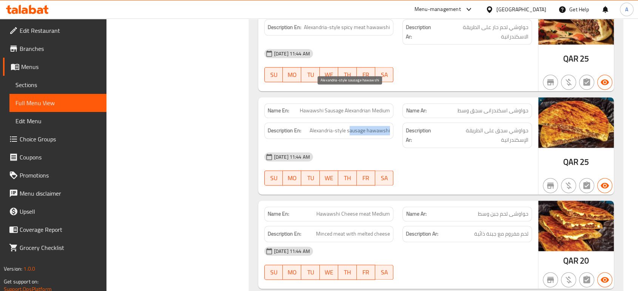
drag, startPoint x: 389, startPoint y: 94, endPoint x: 349, endPoint y: 96, distance: 40.4
click at [349, 126] on span "Alexandria-style sausage hawawshi" at bounding box center [349, 130] width 80 height 9
drag, startPoint x: 348, startPoint y: 95, endPoint x: 390, endPoint y: 99, distance: 42.4
click at [390, 123] on div "Description En: Alexandria-style sausage hawawshi" at bounding box center [328, 131] width 129 height 16
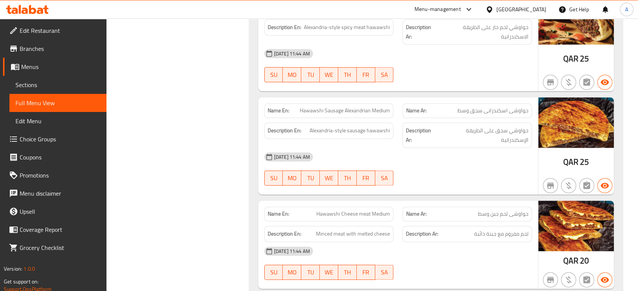
click at [353, 107] on span "Hawawshi Sausage Alexandrian Medium" at bounding box center [345, 111] width 90 height 8
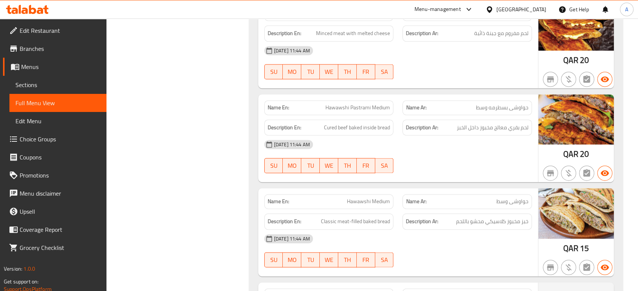
scroll to position [15486, 0]
click at [495, 168] on div at bounding box center [467, 172] width 139 height 9
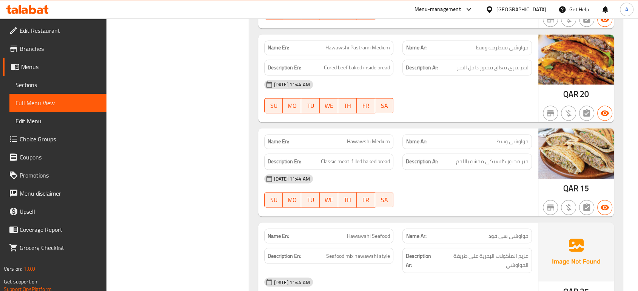
scroll to position [15549, 0]
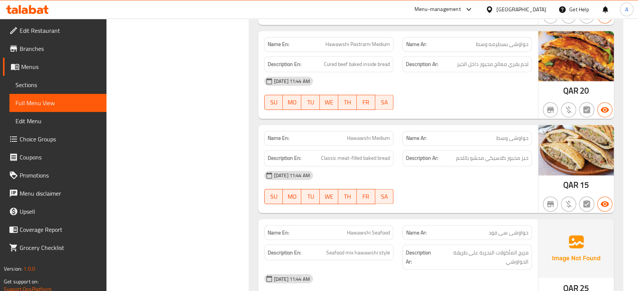
click at [382, 134] on span "Hawawshi Medium" at bounding box center [368, 138] width 43 height 8
click at [377, 134] on span "Hawawshi Medium" at bounding box center [368, 138] width 43 height 8
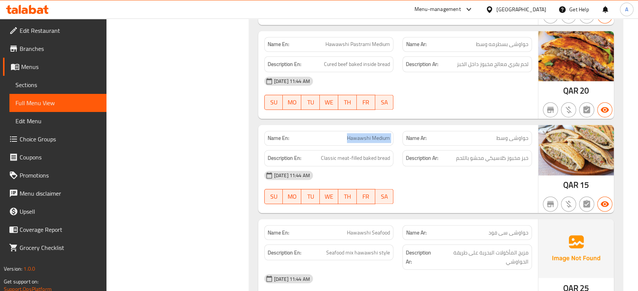
click at [377, 134] on span "Hawawshi Medium" at bounding box center [368, 138] width 43 height 8
click at [374, 134] on span "Hawawshi Medium" at bounding box center [368, 138] width 43 height 8
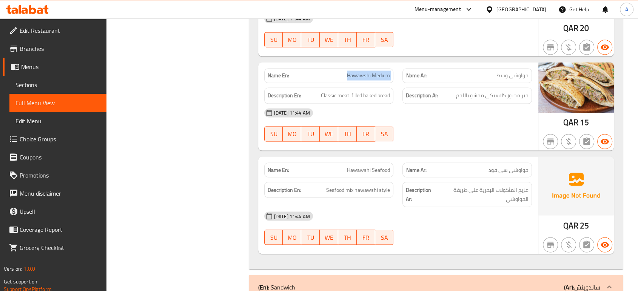
scroll to position [15612, 0]
click at [492, 207] on div "12-10-2025 11:44 AM SU MO TU WE TH FR SA" at bounding box center [398, 228] width 277 height 42
click at [386, 166] on span "Hawawshi Seafood" at bounding box center [368, 170] width 43 height 8
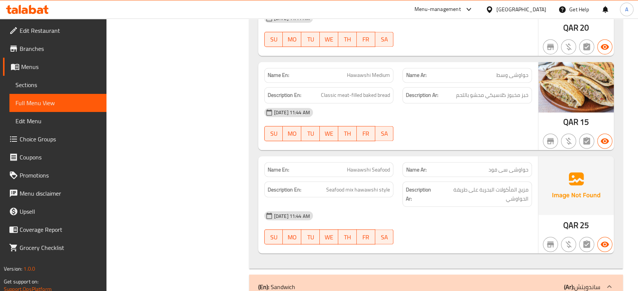
click at [385, 71] on span "Hawawshi Medium" at bounding box center [368, 75] width 43 height 8
click at [504, 71] on span "حواوشى وسط" at bounding box center [512, 75] width 32 height 8
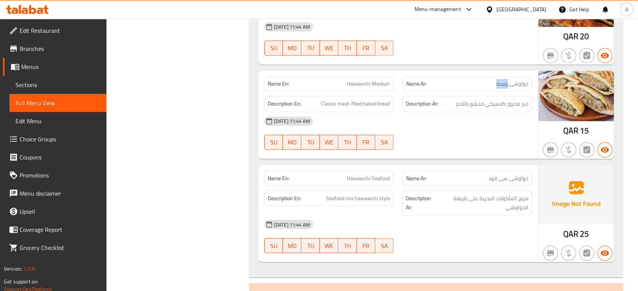
scroll to position [15603, 0]
drag, startPoint x: 351, startPoint y: 67, endPoint x: 391, endPoint y: 70, distance: 39.3
click at [391, 96] on div "Description En: Classic meat-filled baked bread" at bounding box center [328, 104] width 129 height 16
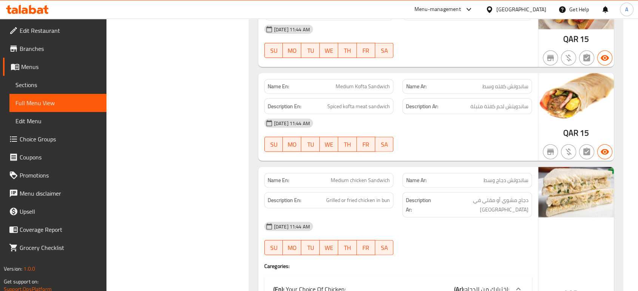
scroll to position [16137, 0]
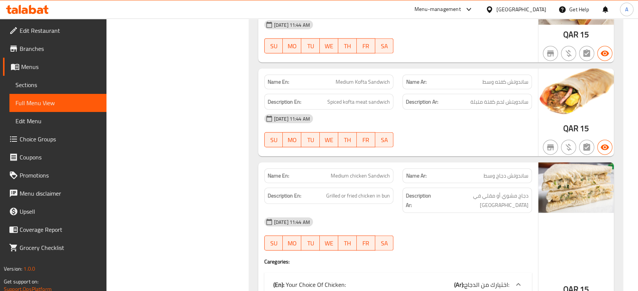
click at [514, 188] on div "Description Ar: دجاج مشوي أو مقلي في كيزر" at bounding box center [466, 200] width 129 height 25
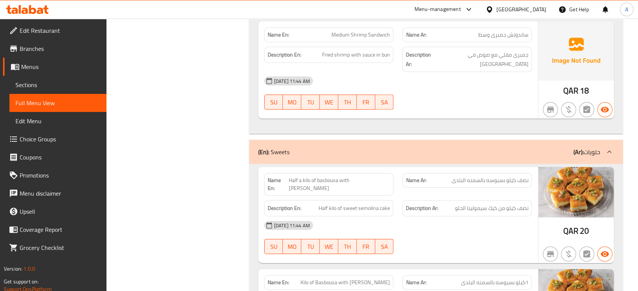
scroll to position [16695, 0]
click at [489, 216] on div "[DATE] 11:44 AM" at bounding box center [398, 225] width 277 height 18
click at [421, 216] on div "12-10-2025 11:44 AM SU MO TU WE TH FR SA" at bounding box center [398, 237] width 277 height 42
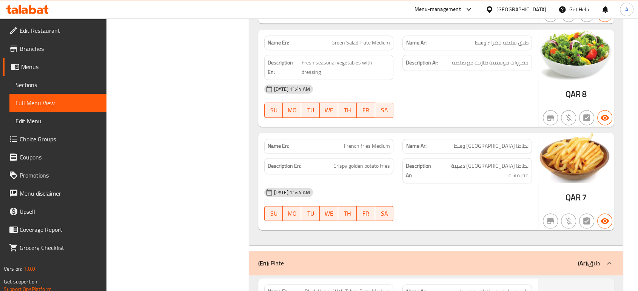
scroll to position [1132, 0]
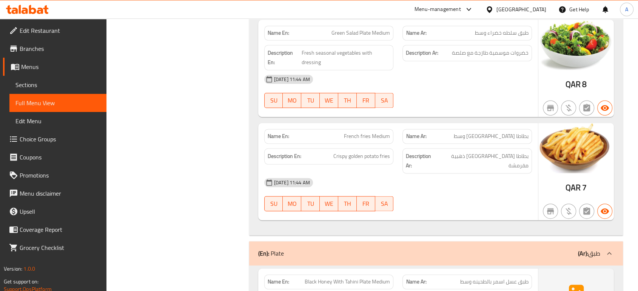
click at [383, 137] on span "French fries Medium" at bounding box center [367, 136] width 46 height 8
click at [366, 33] on span "Green Salad Plate Medium" at bounding box center [360, 33] width 58 height 8
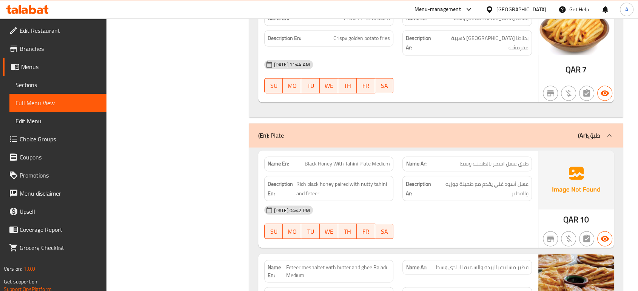
scroll to position [1300, 0]
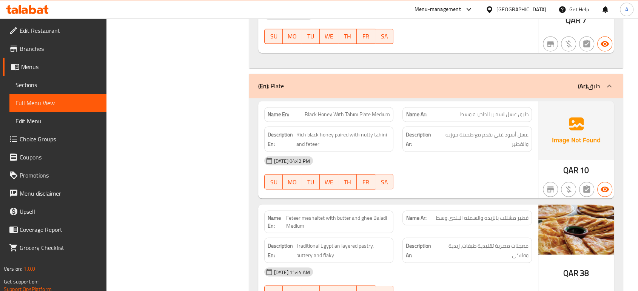
click at [460, 166] on div "12-10-2025 04:42 PM SU MO TU WE TH FR SA" at bounding box center [398, 173] width 277 height 42
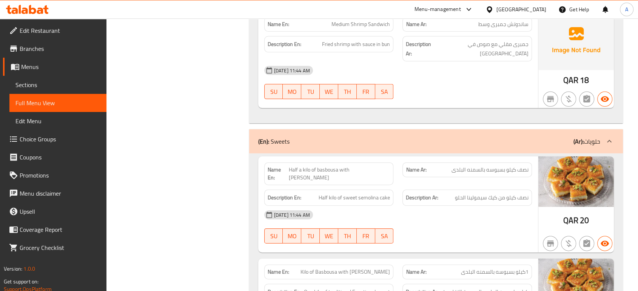
scroll to position [16748, 0]
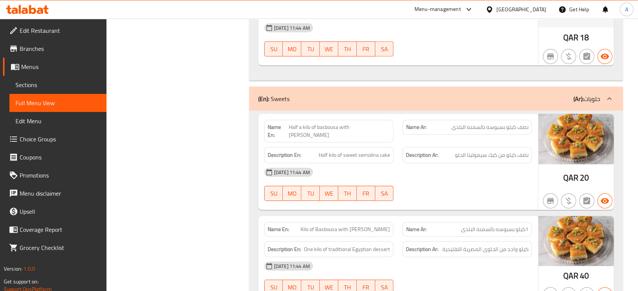
click at [358, 226] on span "Kilo of Basbousa with Baladi Ghee" at bounding box center [344, 230] width 89 height 8
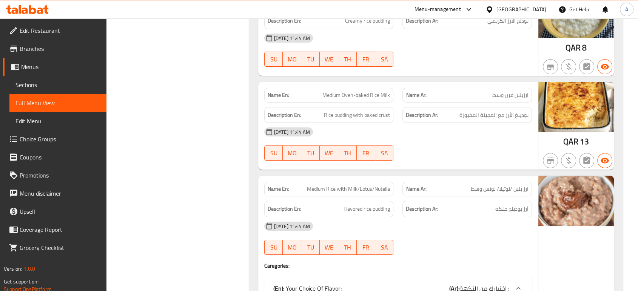
scroll to position [17083, 0]
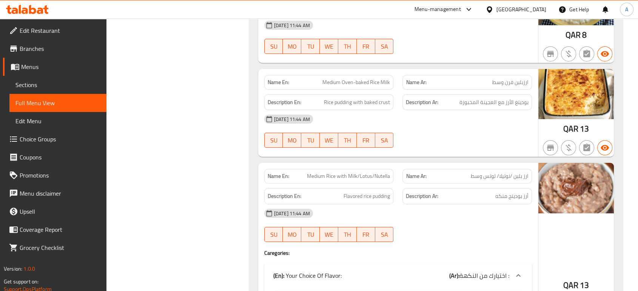
click at [368, 172] on span "Medium Rice with Milk/Lotus/Nutella" at bounding box center [348, 176] width 83 height 8
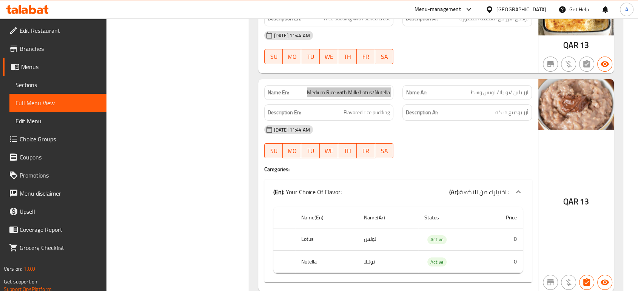
scroll to position [17251, 0]
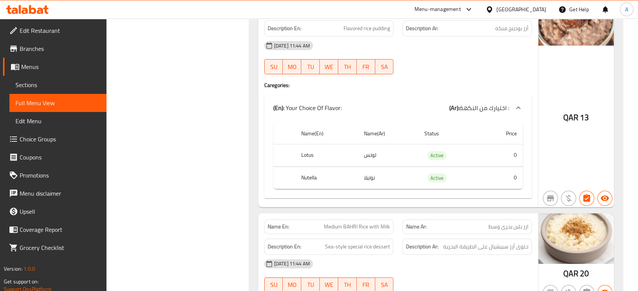
click at [383, 223] on span "Medium BAHRI Rice with Milk" at bounding box center [357, 227] width 66 height 8
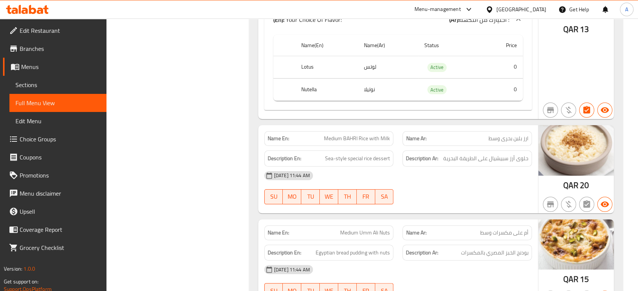
scroll to position [17377, 0]
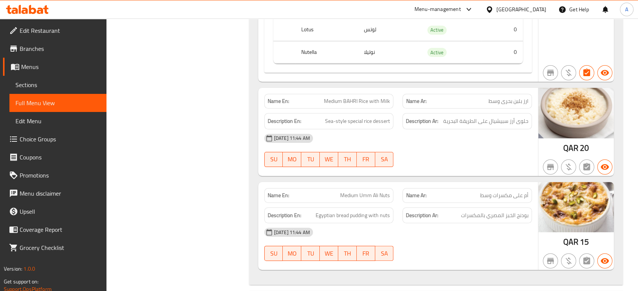
click at [474, 211] on span "بودنج الخبز المصري بالمكسرات" at bounding box center [495, 215] width 68 height 9
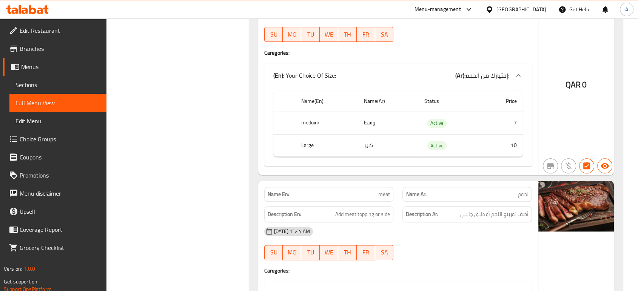
scroll to position [18006, 0]
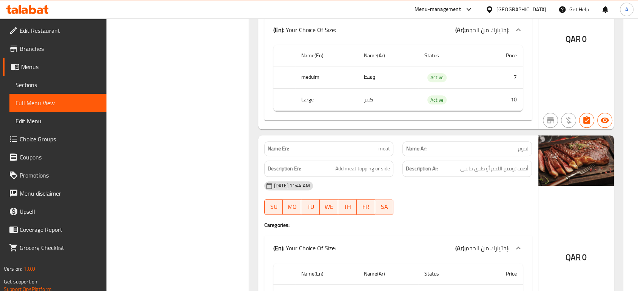
click at [385, 145] on span "meat" at bounding box center [384, 149] width 12 height 8
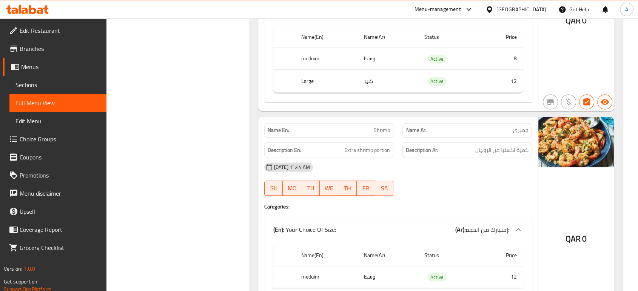
scroll to position [18257, 0]
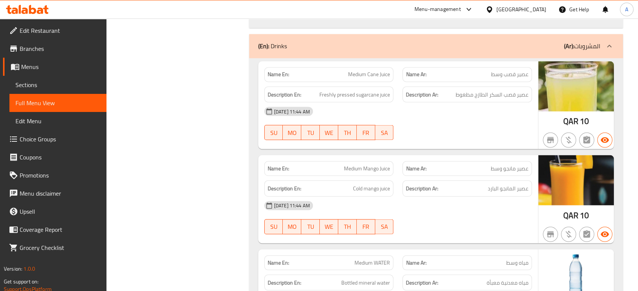
scroll to position [18562, 0]
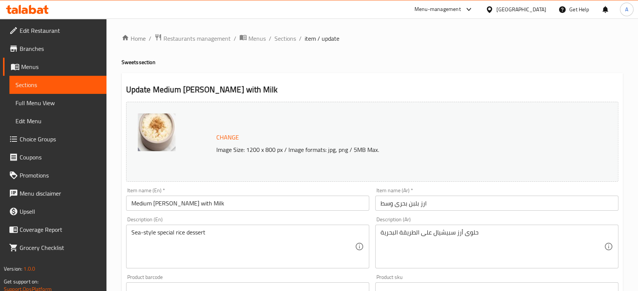
click at [64, 31] on span "Edit Restaurant" at bounding box center [60, 30] width 81 height 9
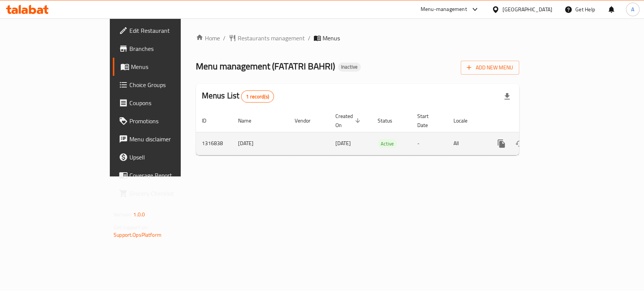
click at [559, 140] on icon "enhanced table" at bounding box center [556, 143] width 7 height 7
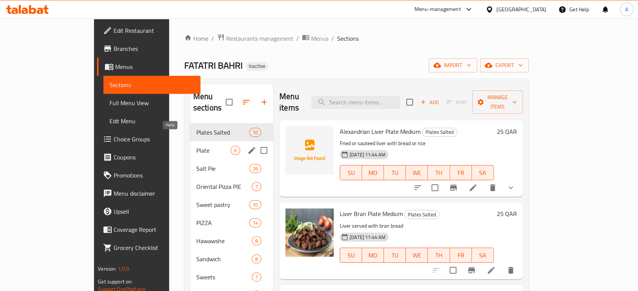
click at [196, 146] on span "Plate" at bounding box center [213, 150] width 34 height 9
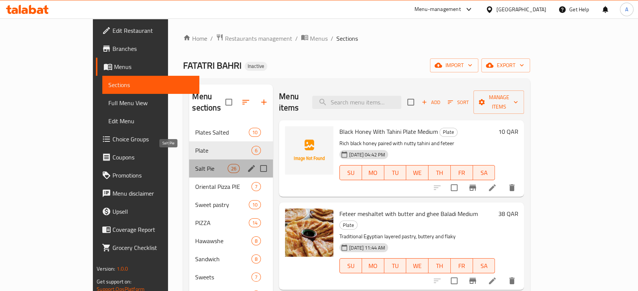
click at [195, 164] on span "Salt Pie" at bounding box center [211, 168] width 32 height 9
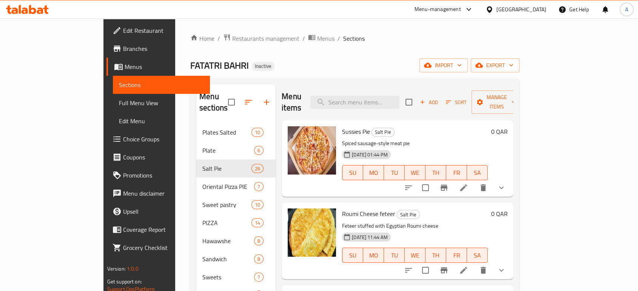
click at [474, 264] on li at bounding box center [463, 271] width 21 height 14
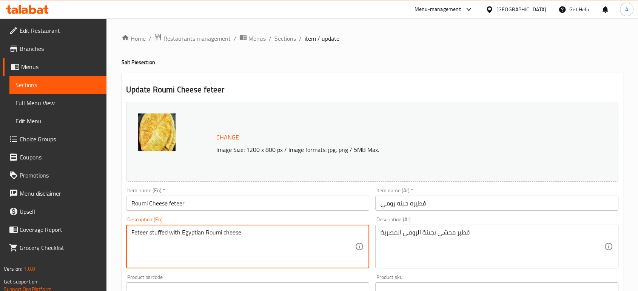
click at [218, 231] on textarea "Feteer stuffed with Egyptian Roumi cheese" at bounding box center [242, 247] width 223 height 36
paste textarea "y"
type textarea "Feteer stuffed with Egyptian Roumy cheese"
click at [139, 206] on input "Roumi Cheese feteer" at bounding box center [247, 203] width 243 height 15
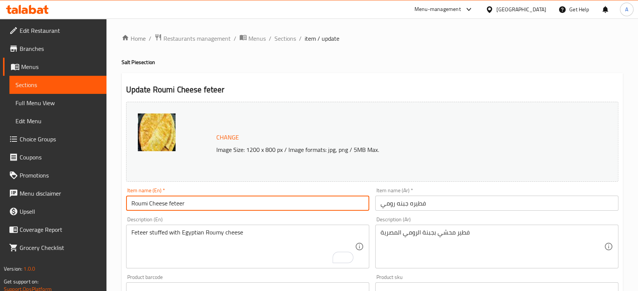
click at [139, 206] on input "Roumi Cheese feteer" at bounding box center [247, 203] width 243 height 15
paste input "y"
type input "Roumy Cheese feteer"
click at [286, 40] on span "Sections" at bounding box center [285, 38] width 22 height 9
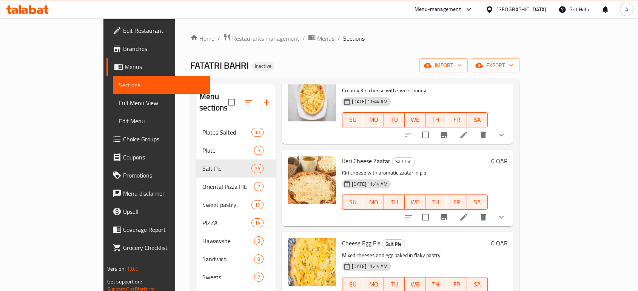
scroll to position [335, 0]
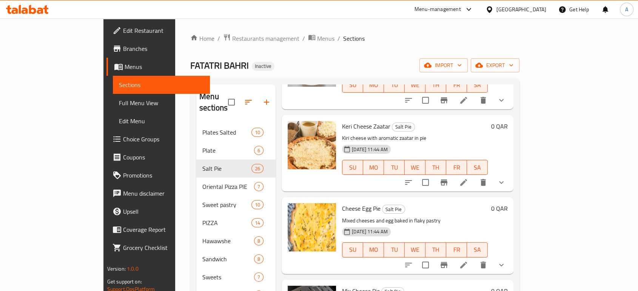
click at [474, 177] on li at bounding box center [463, 183] width 21 height 14
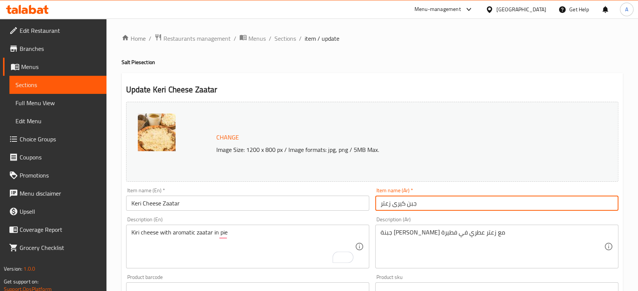
click at [393, 206] on input "جبن كيرى زعتر" at bounding box center [496, 203] width 243 height 15
paste input "فطيرة كيرى زعتر كرافت"
type input "فطيرة كيرى زعتر كرافت"
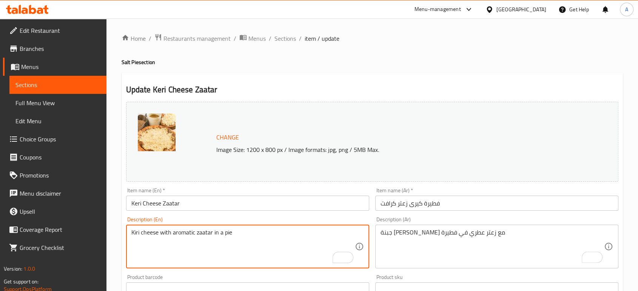
type textarea "Kiri cheese with aromatic zaatar in a pie"
click at [195, 195] on div "Item name (En)   * [PERSON_NAME] Item name (En) *" at bounding box center [247, 199] width 243 height 23
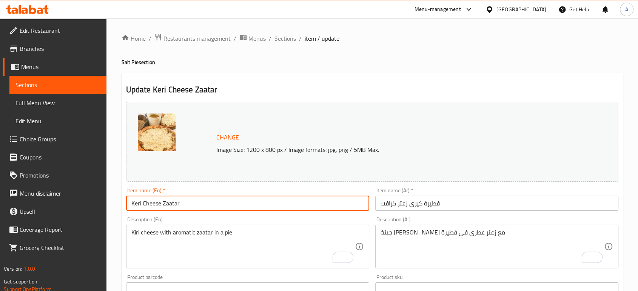
click at [197, 200] on input "Keri Cheese Zaatar" at bounding box center [247, 203] width 243 height 15
click at [133, 205] on input "Keri Cheese Zaatar pie" at bounding box center [247, 203] width 243 height 15
click at [151, 202] on input "Kiri Cheese Zaatar pie" at bounding box center [247, 203] width 243 height 15
click at [388, 207] on input "فطيرة كيرى زعتر كرافت" at bounding box center [496, 203] width 243 height 15
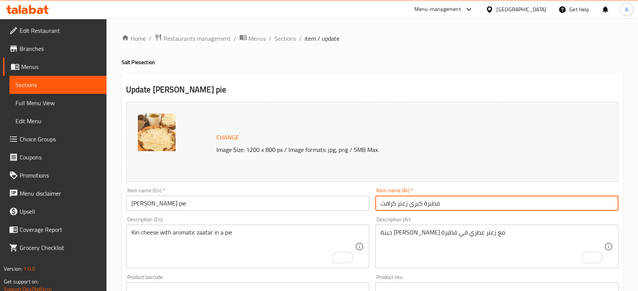
click at [388, 207] on input "فطيرة كيرى زعتر كرافت" at bounding box center [496, 203] width 243 height 15
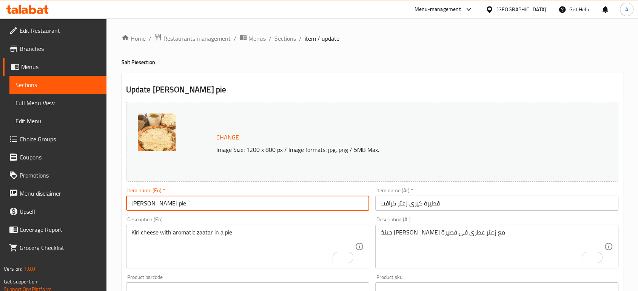
click at [132, 203] on input "[PERSON_NAME] pie" at bounding box center [247, 203] width 243 height 15
paste input "Kraft"
type input "Kraft Kiri Zaatar pie"
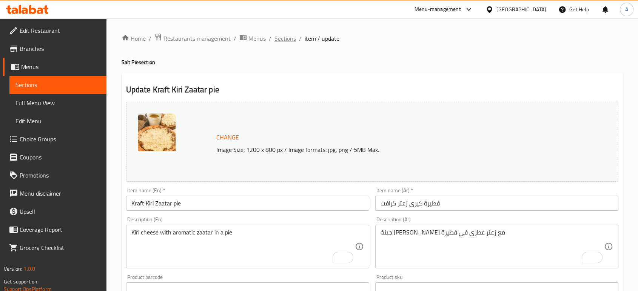
click at [282, 36] on span "Sections" at bounding box center [285, 38] width 22 height 9
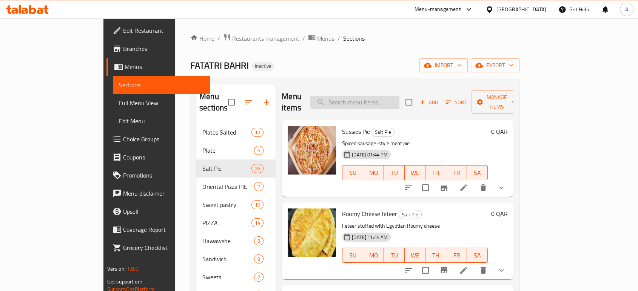
click at [376, 102] on input "search" at bounding box center [354, 102] width 89 height 13
paste input "Nutella Pie"
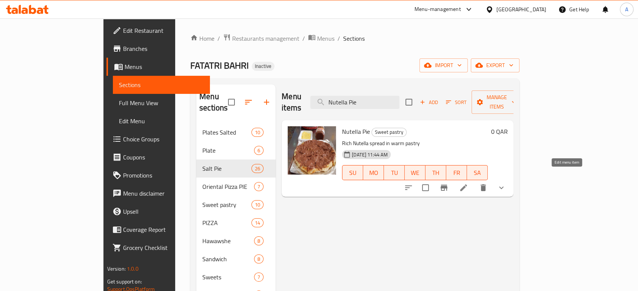
type input "Nutella Pie"
click at [468, 183] on icon at bounding box center [463, 187] width 9 height 9
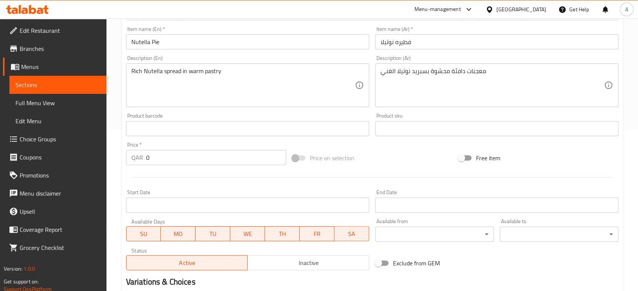
scroll to position [126, 0]
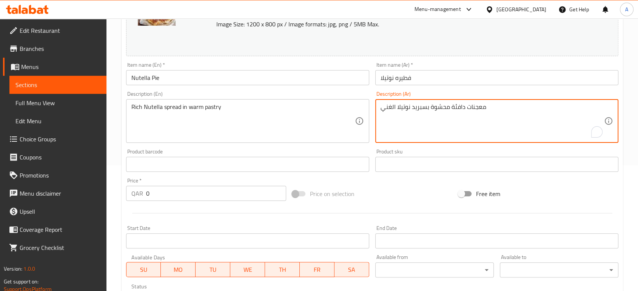
click at [440, 109] on textarea "معجنات دافئة محشوة بسبريد نوتيلا الغني" at bounding box center [491, 121] width 223 height 36
type textarea "معجنات دافئة بسبريد نوتيلا الغني"
click at [447, 74] on input "فطيره نوتيلا" at bounding box center [496, 77] width 243 height 15
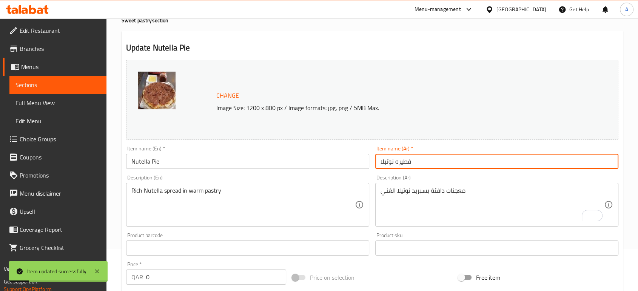
scroll to position [0, 0]
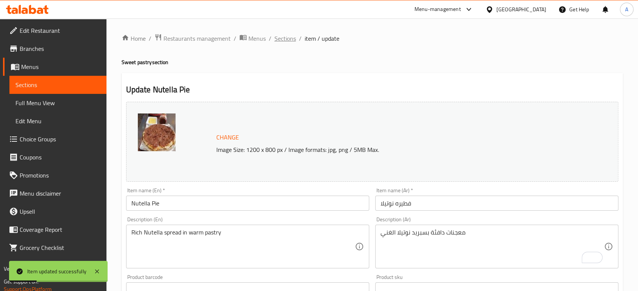
click at [286, 37] on span "Sections" at bounding box center [285, 38] width 22 height 9
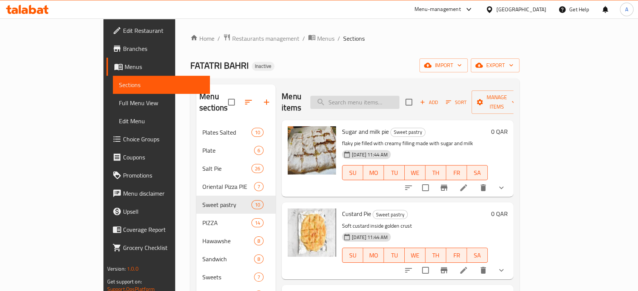
click at [397, 96] on input "search" at bounding box center [354, 102] width 89 height 13
paste input "Sussies pizza"
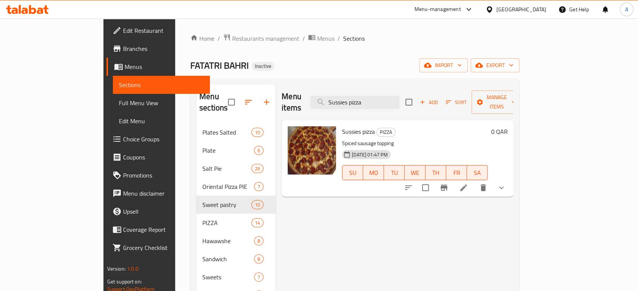
type input "Sussies pizza"
click at [474, 181] on li at bounding box center [463, 188] width 21 height 14
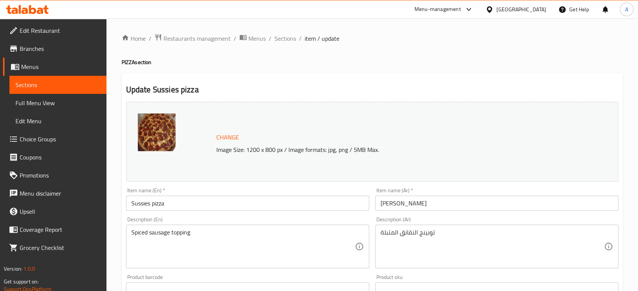
click at [395, 204] on input "بيتزا سوسيس" at bounding box center [496, 203] width 243 height 15
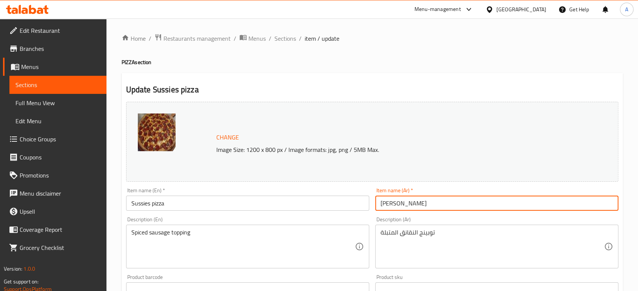
click at [395, 204] on input "بيتزا سوسيس" at bounding box center [496, 203] width 243 height 15
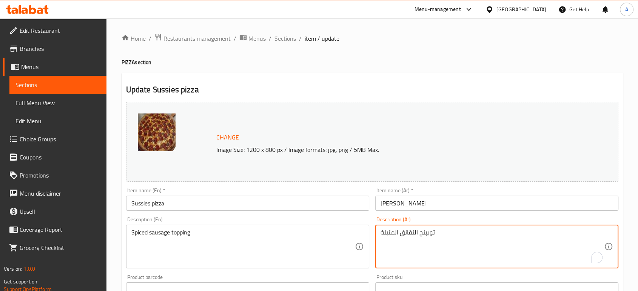
click at [411, 233] on textarea "توبينج النقانق المتبلة" at bounding box center [491, 247] width 223 height 36
paste textarea "وسيس"
type textarea "توبينج سوسيس المتبلة"
click at [430, 208] on input "بيتزا سوسيس" at bounding box center [496, 203] width 243 height 15
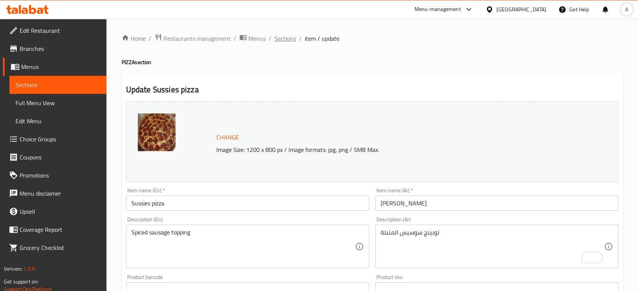
click at [285, 36] on span "Sections" at bounding box center [285, 38] width 22 height 9
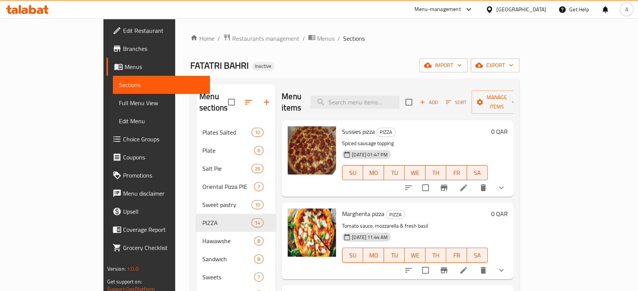
click at [375, 104] on div "Menu items Add Sort Manage items" at bounding box center [398, 103] width 232 height 36
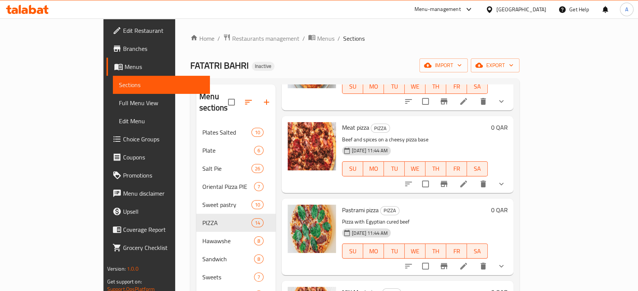
scroll to position [419, 0]
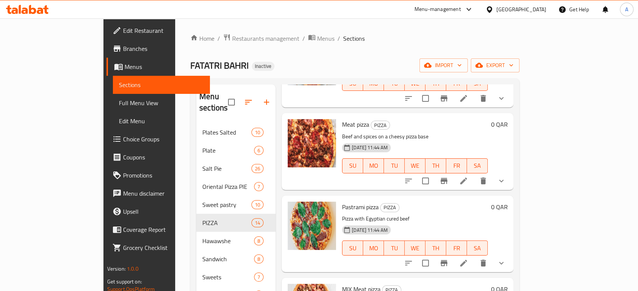
click at [474, 174] on li at bounding box center [463, 181] width 21 height 14
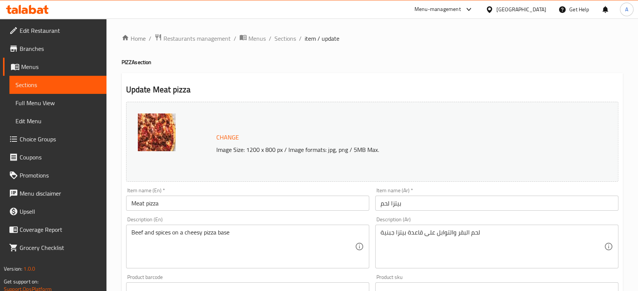
click at [144, 205] on input "Meat pizza" at bounding box center [247, 203] width 243 height 15
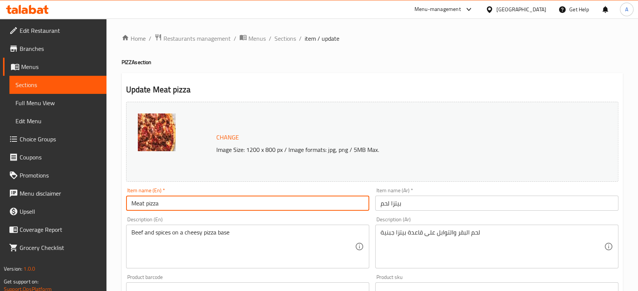
paste input "Minced"
click at [145, 205] on input "MeatMinced pizza" at bounding box center [247, 203] width 243 height 15
type input "Meat Minced pizza"
click at [412, 203] on input "بيتزا لحم" at bounding box center [496, 203] width 243 height 15
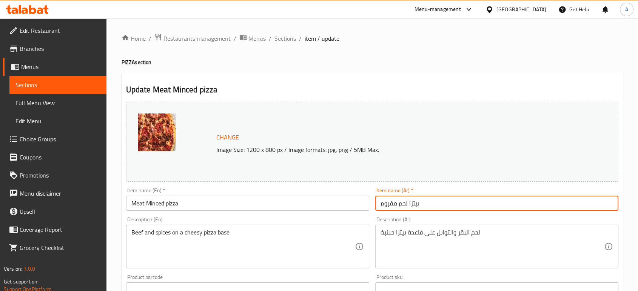
type input "بيتزا لحم مفروم"
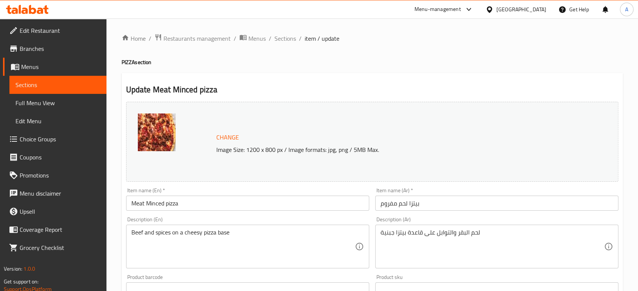
click at [489, 60] on h4 "PIZZA section" at bounding box center [372, 62] width 501 height 8
click at [279, 38] on span "Sections" at bounding box center [285, 38] width 22 height 9
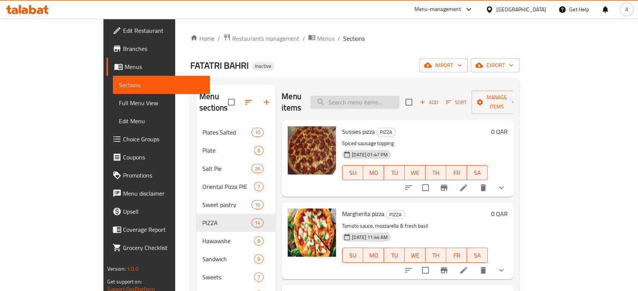
click at [356, 101] on input "search" at bounding box center [354, 102] width 89 height 13
paste input "Chicken Crispy Jalapeno Ransh pizza"
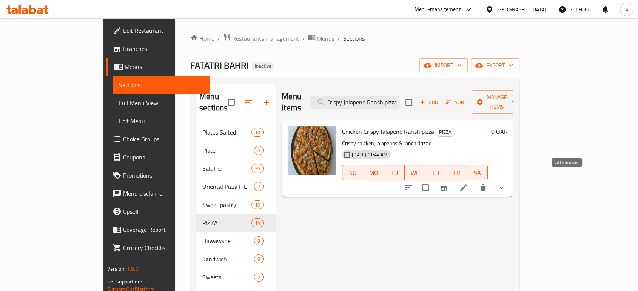
type input "Chicken Crispy Jalapeno Ransh pizza"
click at [468, 183] on icon at bounding box center [463, 187] width 9 height 9
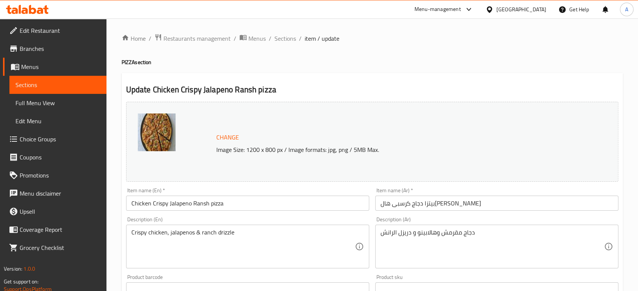
click at [142, 227] on div "Crispy chicken, jalapenos & ranch drizzle Description (En)" at bounding box center [247, 247] width 243 height 44
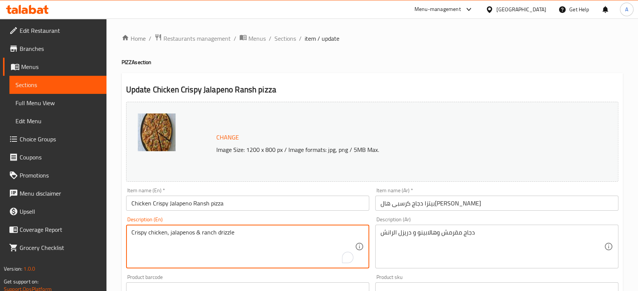
click at [141, 231] on textarea "Crispy chicken, jalapenos & ranch drizzle" at bounding box center [242, 247] width 223 height 36
click at [218, 234] on textarea "fried chicken, jalapenos & ranch drizzle" at bounding box center [242, 247] width 223 height 36
click at [190, 232] on textarea "fried chicken, jalapenos & ranch sauce" at bounding box center [242, 247] width 223 height 36
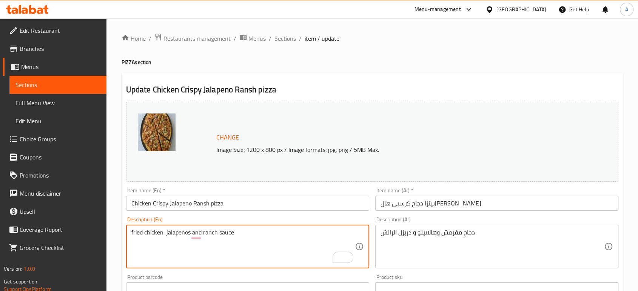
click at [132, 231] on textarea "fried chicken, jalapenos and ranch sauce" at bounding box center [242, 247] width 223 height 36
click at [223, 232] on textarea "dough pizza, fried chicken, jalapenos and ranch sauce" at bounding box center [242, 247] width 223 height 36
type textarea "dough pizza, fried chicken, jalapenos chessand ranch sauce"
click at [222, 233] on textarea "dough pizza, fried chicken, jalapenos chesse and ranch sauce" at bounding box center [242, 247] width 223 height 36
click at [265, 234] on textarea "dough pizza, fried chicken, jalapenos, cheese, and ranch sauce" at bounding box center [242, 247] width 223 height 36
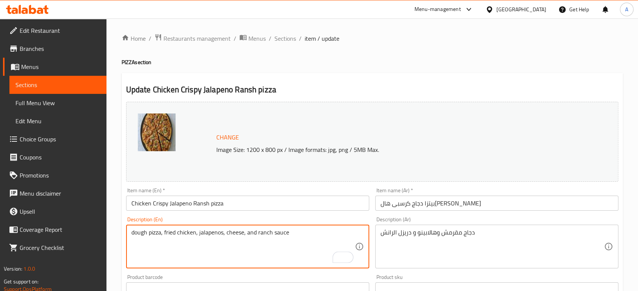
click at [265, 234] on textarea "dough pizza, fried chicken, jalapenos, cheese, and ranch sauce" at bounding box center [242, 247] width 223 height 36
type textarea "dough pizza, fried chicken, jalapenos, cheese, and ranch sauce"
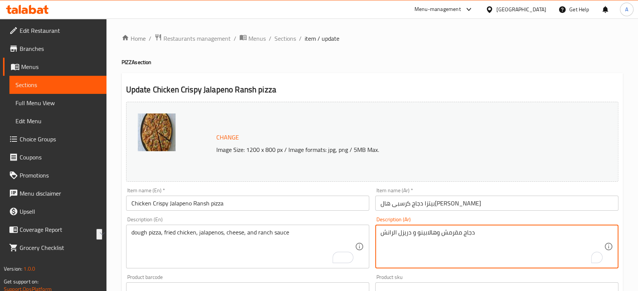
click at [445, 238] on textarea "دجاج مقرمش وهالابينو و دريزل الرانش" at bounding box center [491, 247] width 223 height 36
paste textarea "يتزا العجين، دجاج مقلي، هالبينو، جبن، وصلصة"
click at [488, 237] on textarea "بيتزا العجين، دجاج مقلي، هالبينو، [PERSON_NAME]، وصلصة رانش" at bounding box center [491, 247] width 223 height 36
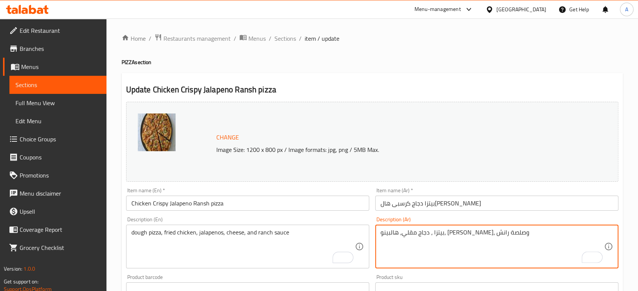
click at [495, 235] on textarea "بيتزا ، دجاج مقلي، هالبينو، [PERSON_NAME]، وصلصة رانش" at bounding box center [491, 247] width 223 height 36
click at [380, 232] on textarea "بيتزا ، دجاج مقلي، هالبينو، [PERSON_NAME]، وصلصة رانش" at bounding box center [491, 247] width 223 height 36
type textarea "عجينه بيتزا ، دجاج مقلي، هالبينو، [PERSON_NAME]، وصلصة رانش"
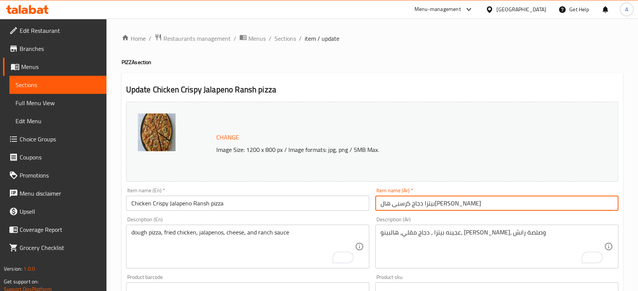
click at [476, 202] on input "بيتزا دجاج كرسبى هال[PERSON_NAME]" at bounding box center [496, 203] width 243 height 15
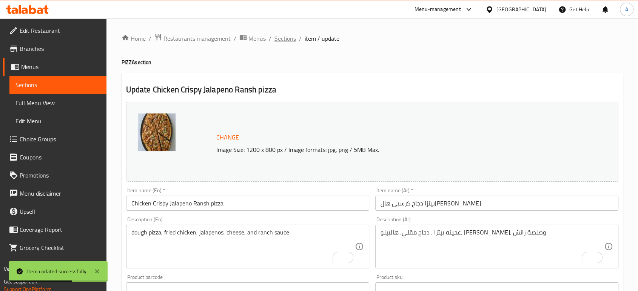
click at [289, 41] on span "Sections" at bounding box center [285, 38] width 22 height 9
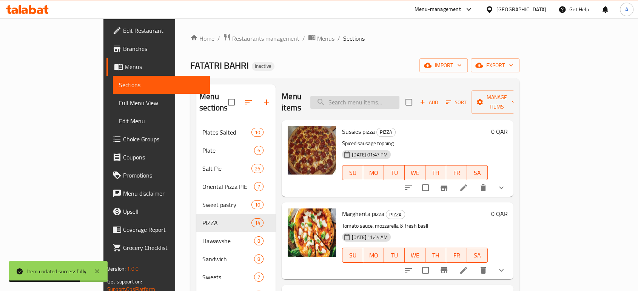
click at [382, 96] on input "search" at bounding box center [354, 102] width 89 height 13
paste input "chicken pizza"
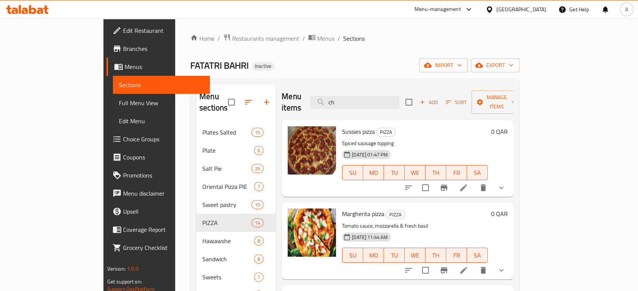
type input "c"
paste input "chicken pizza"
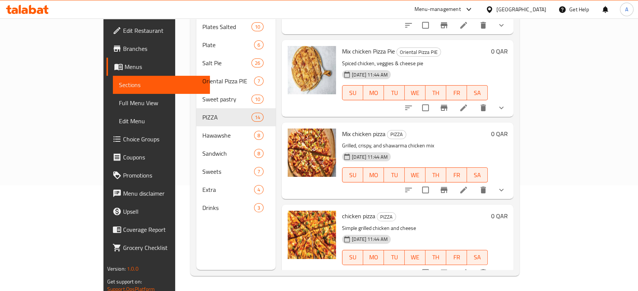
scroll to position [105, 0]
type input "chicken pizza"
click at [468, 269] on icon at bounding box center [463, 273] width 9 height 9
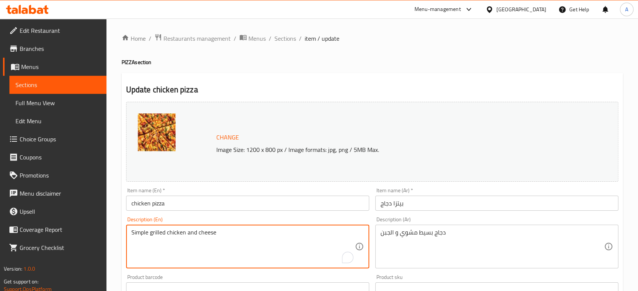
click at [157, 233] on textarea "Simple grilled chicken and cheese" at bounding box center [242, 247] width 223 height 36
click at [182, 203] on input "chicken pizza" at bounding box center [247, 203] width 243 height 15
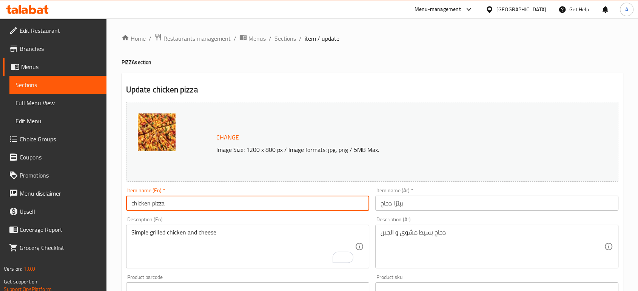
click at [131, 203] on input "chicken pizza" at bounding box center [247, 203] width 243 height 15
paste input "grilled"
type input "grilled chicken pizza"
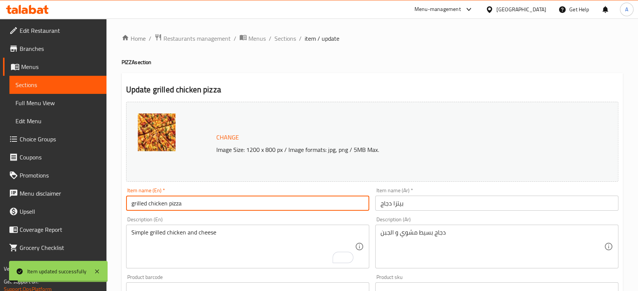
click at [420, 202] on input "بيتزا دجاج" at bounding box center [496, 203] width 243 height 15
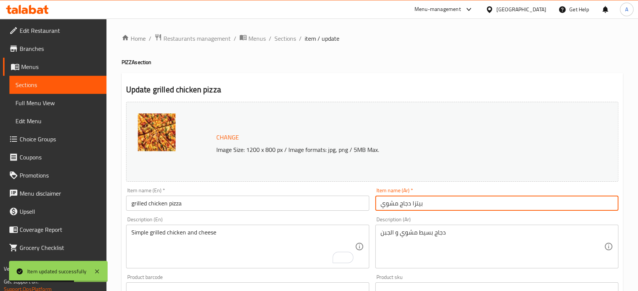
type input "بيتزا دجاج مشوي"
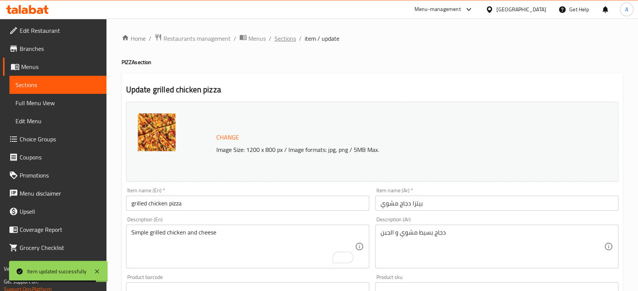
click at [279, 37] on span "Sections" at bounding box center [285, 38] width 22 height 9
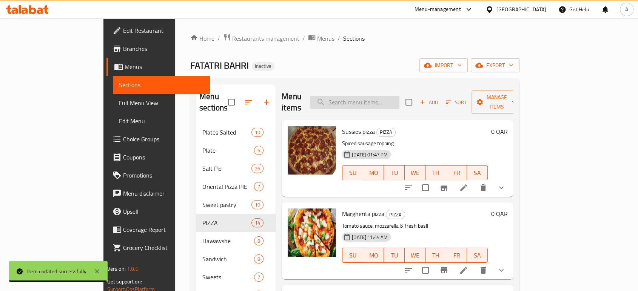
click at [367, 96] on input "search" at bounding box center [354, 102] width 89 height 13
paste input "Hawawshi Alexandrian meat Medium"
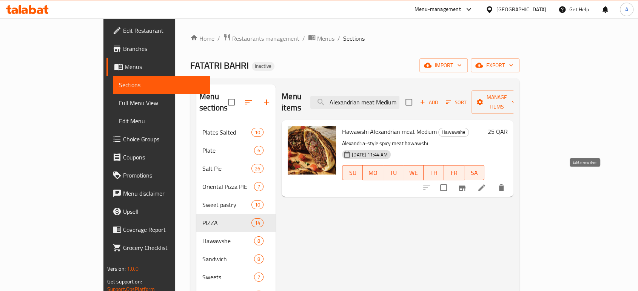
type input "Hawawshi Alexandrian meat Medium"
click at [486, 183] on icon at bounding box center [481, 187] width 9 height 9
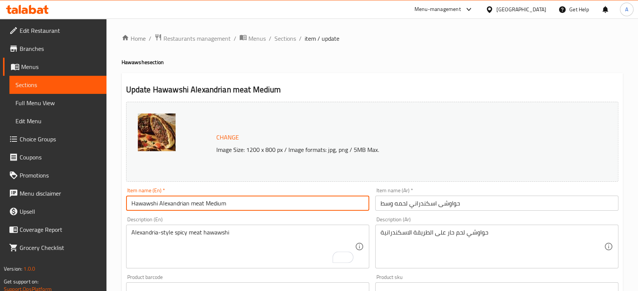
drag, startPoint x: 203, startPoint y: 205, endPoint x: 128, endPoint y: 206, distance: 74.7
click at [128, 206] on input "Hawawshi Alexandrian meat Medium" at bounding box center [247, 203] width 243 height 15
paste input "e meat ALX"
type input "Hawawshe meat ALX Medium"
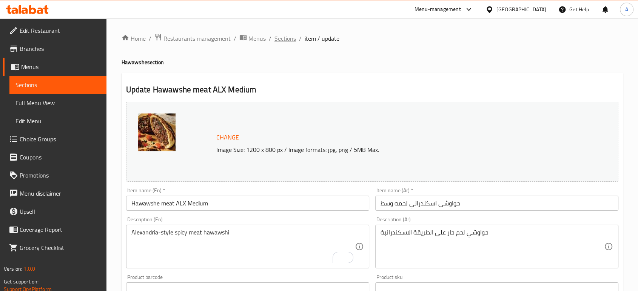
click at [289, 41] on span "Sections" at bounding box center [285, 38] width 22 height 9
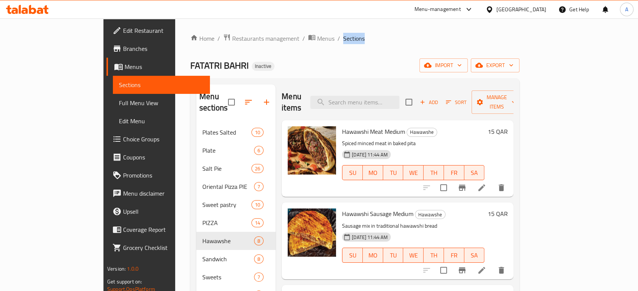
click at [343, 41] on span "Sections" at bounding box center [354, 38] width 22 height 9
paste input "Hawawshi Sausage Alexandrian Medium"
click at [369, 103] on input "search" at bounding box center [354, 102] width 89 height 13
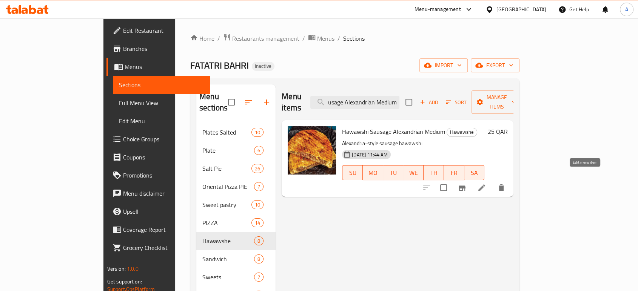
type input "Hawawshi Sausage Alexandrian Medium"
click at [486, 183] on icon at bounding box center [481, 187] width 9 height 9
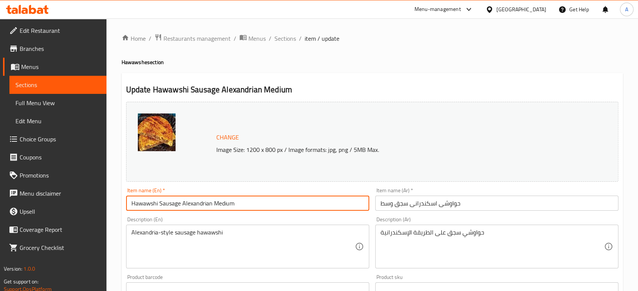
click at [323, 206] on input "Hawawshi Sausage Alexandrian Medium" at bounding box center [247, 203] width 243 height 15
drag, startPoint x: 214, startPoint y: 206, endPoint x: 92, endPoint y: 202, distance: 121.6
click at [92, 202] on div "Edit Restaurant Branches Menus Sections Full Menu View Edit Menu Choice Groups …" at bounding box center [319, 281] width 638 height 526
click at [168, 204] on input "Medium" at bounding box center [247, 203] width 243 height 15
paste input "Hawawshe Sausage ALX"
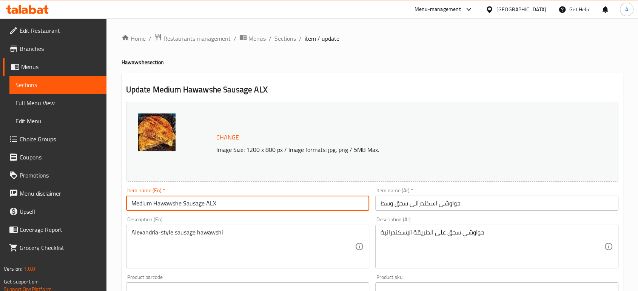
type input "Medium Hawawshe Sausage ALX"
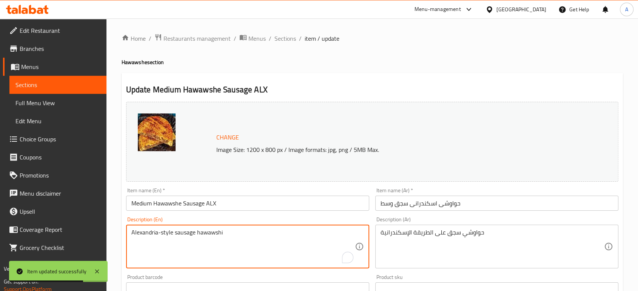
click at [217, 233] on textarea "Alexandria-style sausage hawawshi" at bounding box center [242, 247] width 223 height 36
paste textarea "Baladi sausage hawawshi with onion, pepper, and spices."
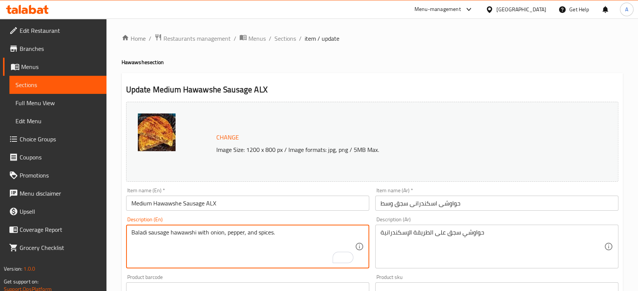
click at [136, 233] on textarea "Baladi sausage hawawshi with onion, pepper, and spices." at bounding box center [242, 247] width 223 height 36
paste textarea "Alexandrian"
click at [180, 232] on textarea "Alexandrian sausage hawawshi with onion, pepper, and spices." at bounding box center [242, 247] width 223 height 36
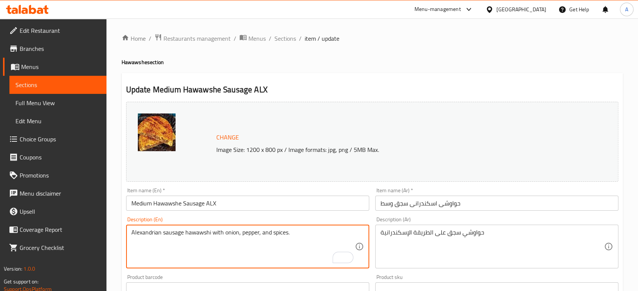
click at [180, 232] on textarea "Alexandrian sausage hawawshi with onion, pepper, and spices." at bounding box center [242, 247] width 223 height 36
type textarea "Alexandrian sausage hawawshi with onion, pepper, and spices."
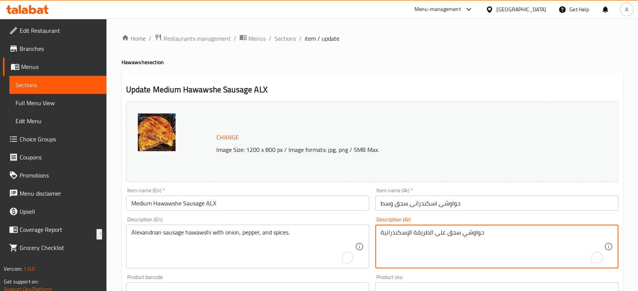
click at [450, 233] on textarea "حواوشي سجق على الطريقة الإسكندرانية" at bounding box center [491, 247] width 223 height 36
paste textarea "سكندراني بالبصل والفلفل والبهارات."
type textarea "حواوشي سجق اسكندراني بالبصل والفلفل والبهارات."
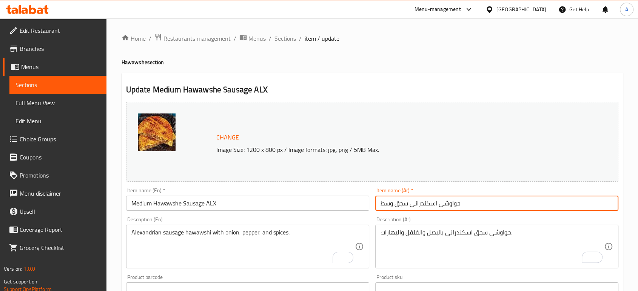
click at [480, 205] on input "حواوشى اسكندرانى سجق وسط" at bounding box center [496, 203] width 243 height 15
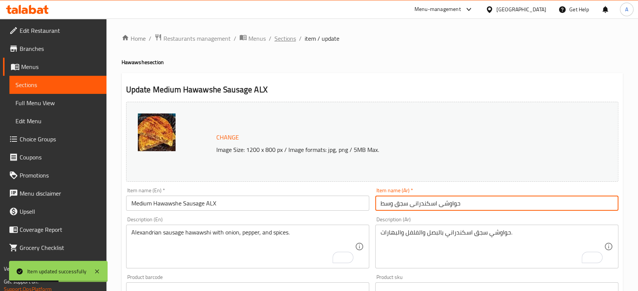
click at [289, 39] on span "Sections" at bounding box center [285, 38] width 22 height 9
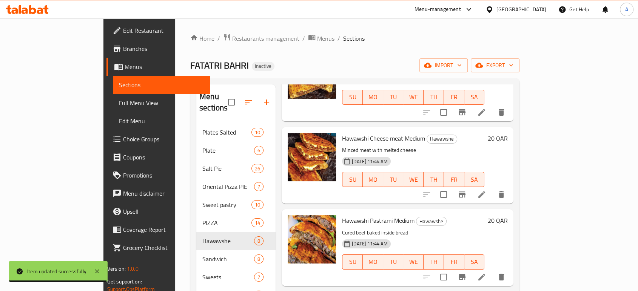
scroll to position [323, 0]
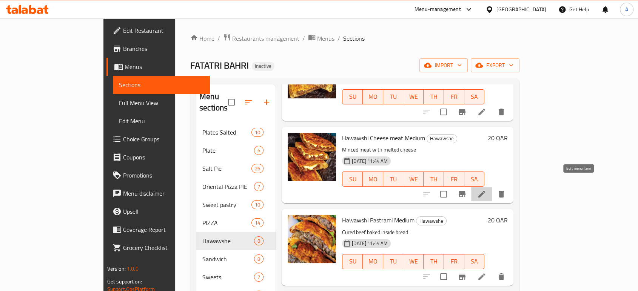
click at [486, 190] on icon at bounding box center [481, 194] width 9 height 9
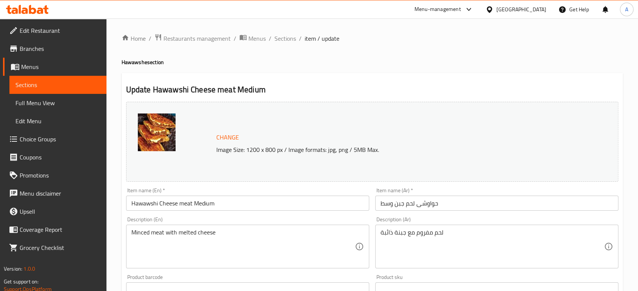
click at [211, 210] on input "Hawawshi Cheese meat Medium" at bounding box center [247, 203] width 243 height 15
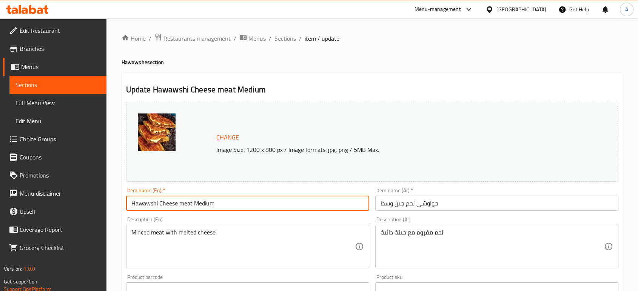
click at [211, 210] on input "Hawawshi Cheese meat Medium" at bounding box center [247, 203] width 243 height 15
click at [194, 205] on input "Hawawshi Cheese meat Medium" at bounding box center [247, 203] width 243 height 15
drag, startPoint x: 194, startPoint y: 205, endPoint x: 93, endPoint y: 205, distance: 100.8
click at [93, 205] on div "Edit Restaurant Branches Menus Sections Full Menu View Edit Menu Choice Groups …" at bounding box center [319, 281] width 638 height 526
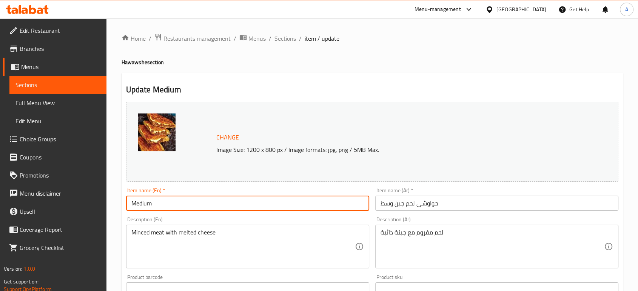
type input "Medium"
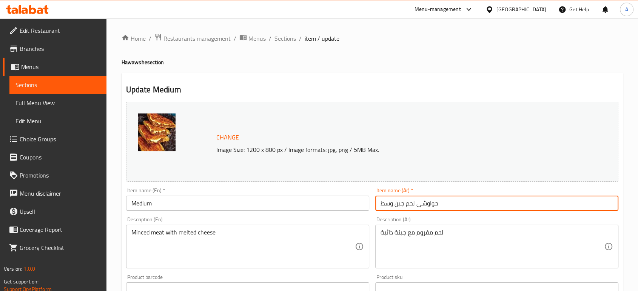
drag, startPoint x: 396, startPoint y: 206, endPoint x: 447, endPoint y: 209, distance: 51.8
click at [447, 209] on input "حواوشى لحم جبن وسط" at bounding box center [496, 203] width 243 height 15
paste input "الجبنه موزريلا وشيدر"
click at [483, 204] on input "حواوشى لحم بالجبنه موزريلا وشيدر وسط" at bounding box center [496, 203] width 243 height 15
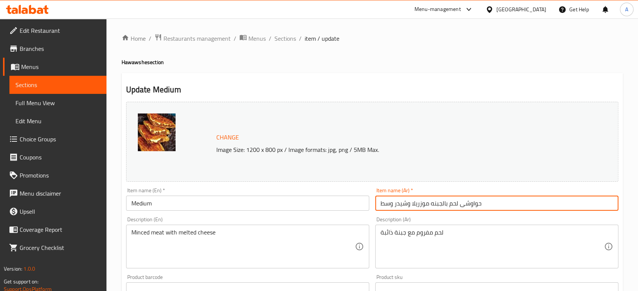
click at [483, 204] on input "حواوشى لحم بالجبنه موزريلا وشيدر وسط" at bounding box center [496, 203] width 243 height 15
type input "حواوشى لحم بالجبنه موزريلا وشيدر وسط"
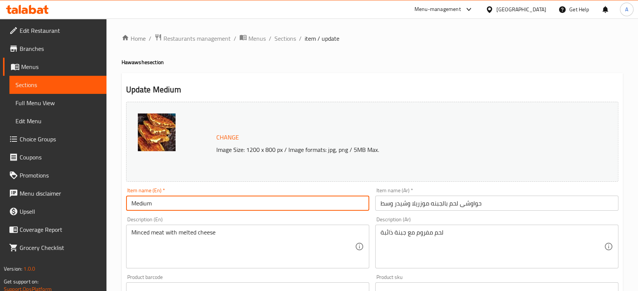
click at [173, 205] on input "Medium" at bounding box center [247, 203] width 243 height 15
type input "M"
paste input "Medium meat hawawshi with mozzarella and cheddar cheese"
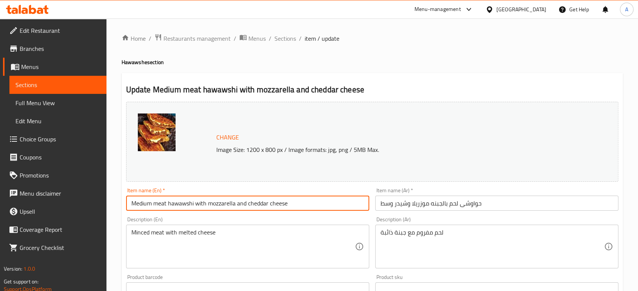
type input "Medium meat hawawshi with mozzarella and cheddar cheese"
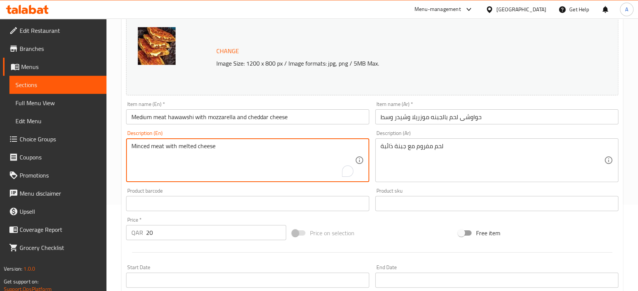
scroll to position [92, 0]
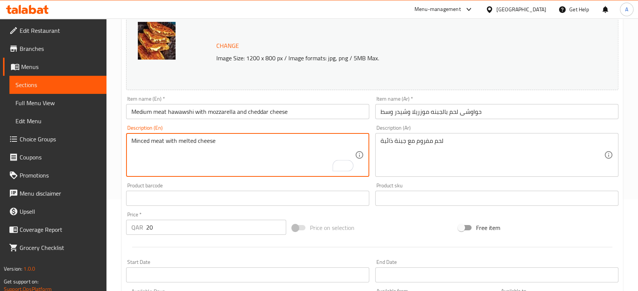
click at [491, 105] on input "حواوشى لحم بالجبنه موزريلا وشيدر وسط" at bounding box center [496, 111] width 243 height 15
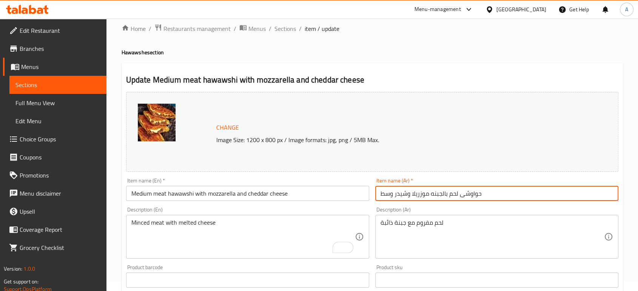
scroll to position [0, 0]
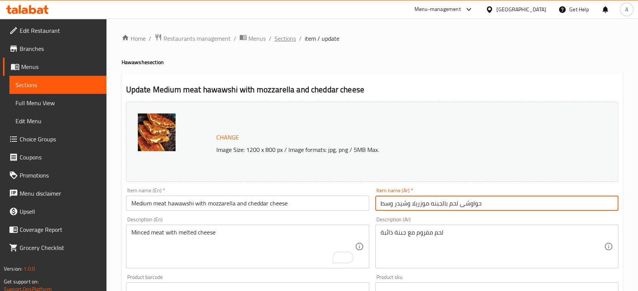
click at [282, 39] on span "Sections" at bounding box center [285, 38] width 22 height 9
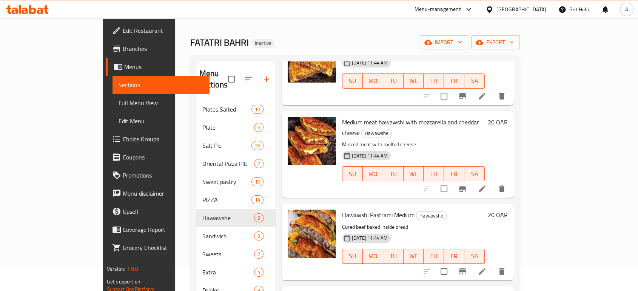
scroll to position [314, 0]
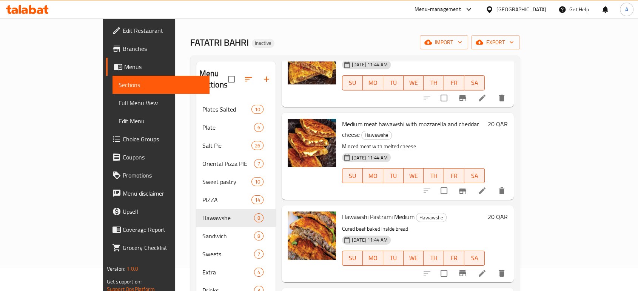
click at [407, 119] on span "Medium meat hawawshi with mozzarella and cheddar cheese" at bounding box center [410, 130] width 137 height 22
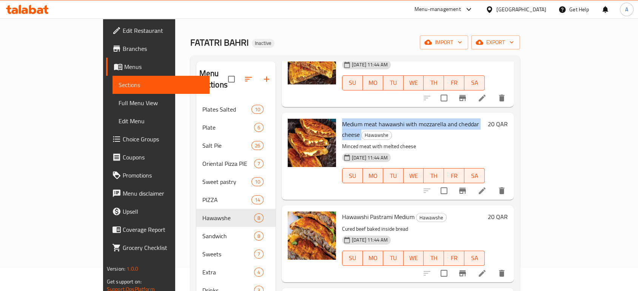
click at [407, 119] on span "Medium meat hawawshi with mozzarella and cheddar cheese" at bounding box center [410, 130] width 137 height 22
copy h6 "Medium meat hawawshi with mozzarella and cheddar cheese"
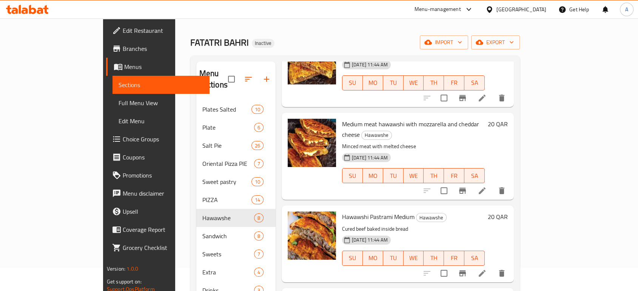
click at [473, 212] on h6 "Hawawshi Pastrami Medium Hawawshe" at bounding box center [413, 217] width 143 height 11
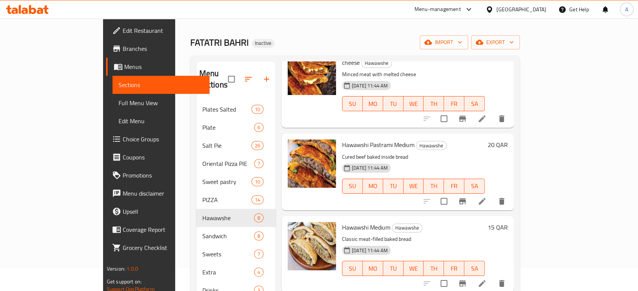
scroll to position [106, 0]
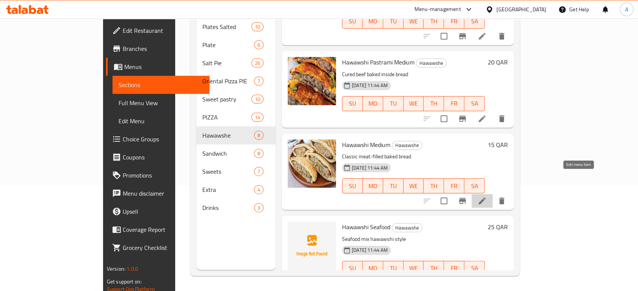
click at [486, 197] on icon at bounding box center [481, 201] width 9 height 9
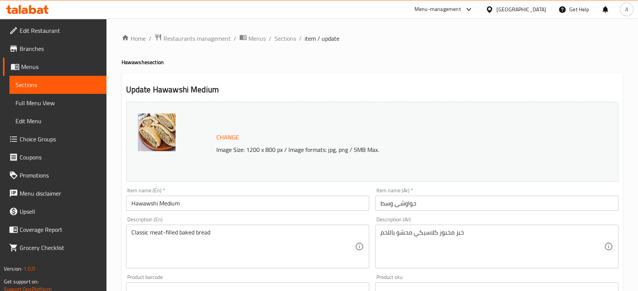
click at [405, 202] on input "حواوشى وسط" at bounding box center [496, 203] width 243 height 15
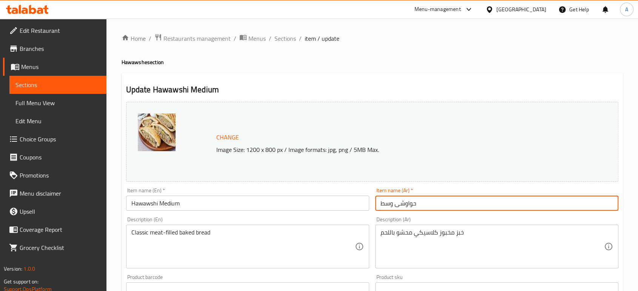
click at [405, 202] on input "حواوشى وسط" at bounding box center [496, 203] width 243 height 15
paste input "رسبى"
click at [405, 202] on input "حواوشى كرسبى وسط" at bounding box center [496, 203] width 243 height 15
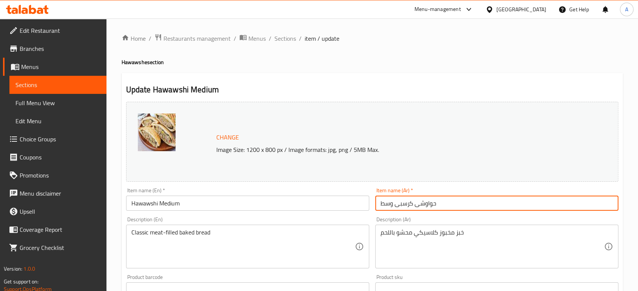
type input "حواوشى كرسبى وسط"
click at [161, 203] on input "Hawawshi Medium" at bounding box center [247, 203] width 243 height 15
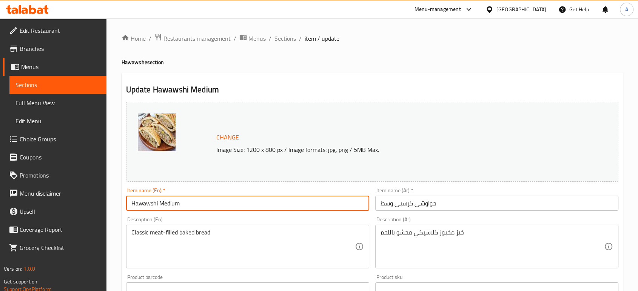
click at [161, 203] on input "Hawawshi Medium" at bounding box center [247, 203] width 243 height 15
paste input "Medium Crispy Hawawshi"
type input "Medium Crispy Hawawshi"
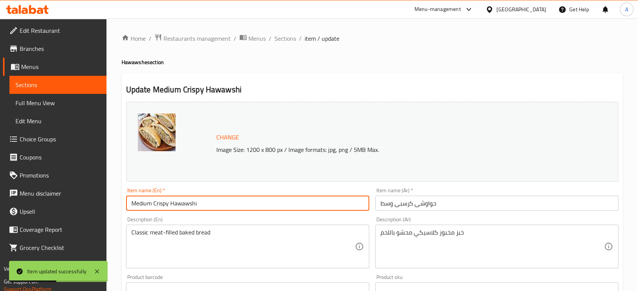
click at [179, 211] on div "Item name (En)   * Medium [PERSON_NAME] Item name (En) *" at bounding box center [247, 199] width 249 height 29
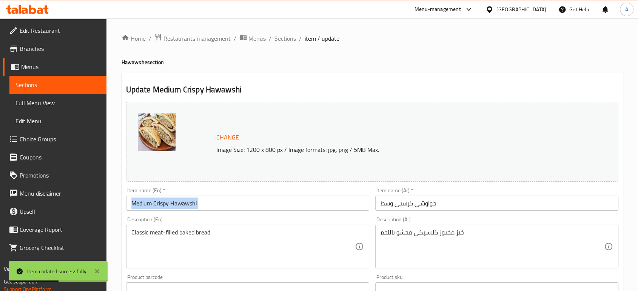
click at [179, 211] on div "Item name (En)   * Medium [PERSON_NAME] Item name (En) *" at bounding box center [247, 199] width 249 height 29
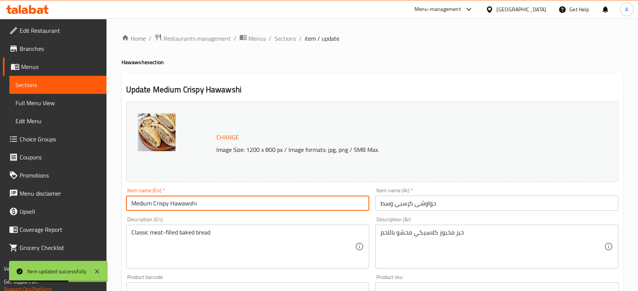
click at [177, 202] on input "Medium Crispy Hawawshi" at bounding box center [247, 203] width 243 height 15
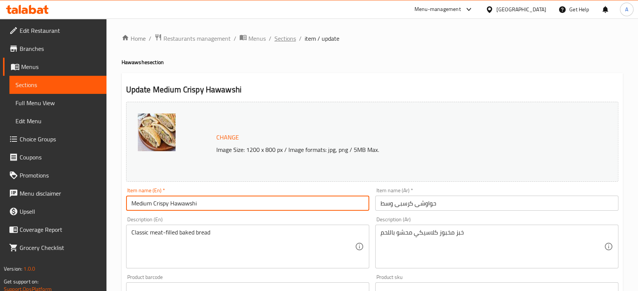
click at [287, 43] on span "Sections" at bounding box center [285, 38] width 22 height 9
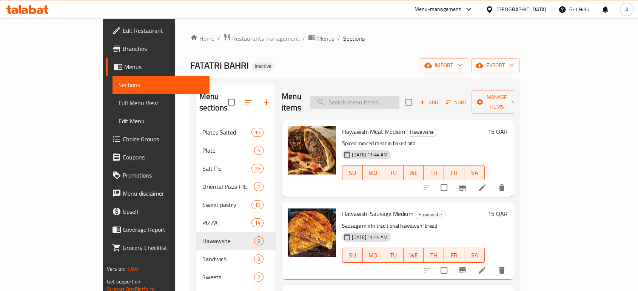
click at [370, 100] on input "search" at bounding box center [354, 102] width 89 height 13
paste input "Hawawshi Seafood"
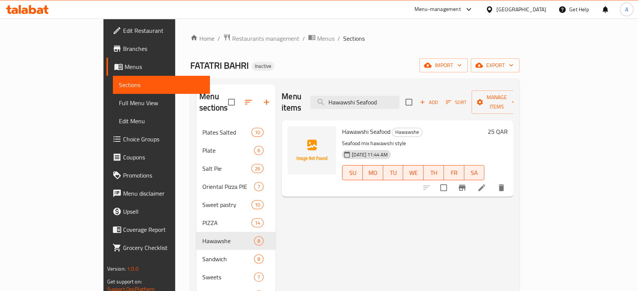
type input "Hawawshi Seafood"
click at [492, 183] on li at bounding box center [481, 188] width 21 height 14
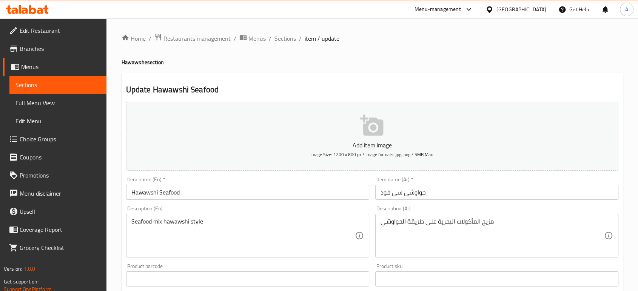
click at [212, 200] on div "Item name (En)   * Hawawshi Seafood Item name (En) *" at bounding box center [247, 188] width 249 height 29
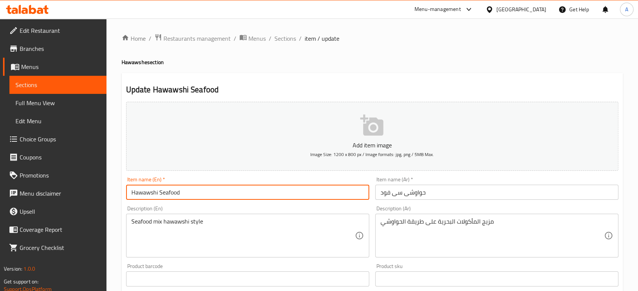
click at [130, 192] on input "Hawawshi Seafood" at bounding box center [247, 192] width 243 height 15
paste input "Medium"
type input "Medium Hawawshi Seafood"
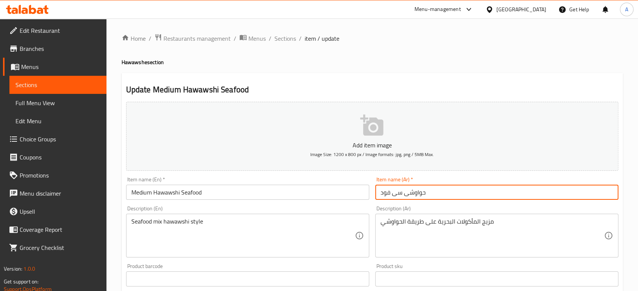
click at [441, 191] on input "حواوشى سى فود" at bounding box center [496, 192] width 243 height 15
paste input "وسط"
type input "حواوشى سى فود وسط"
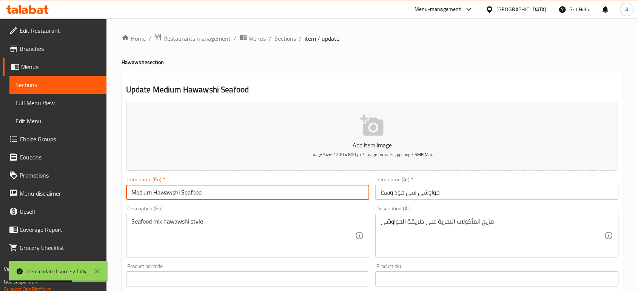
drag, startPoint x: 208, startPoint y: 192, endPoint x: 154, endPoint y: 197, distance: 53.4
click at [154, 197] on input "Medium Hawawshi Seafood" at bounding box center [247, 192] width 243 height 15
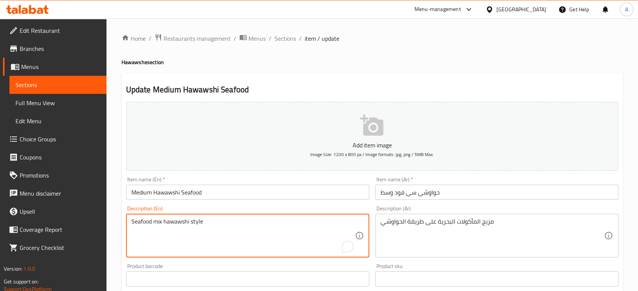
click at [194, 222] on textarea "Seafood mix hawawshi style" at bounding box center [242, 236] width 223 height 36
paste textarea "Assorted spiced grilled seafood."
paste textarea "filled baked bread"
click at [223, 224] on textarea "Assorted spiced grilled seafood filled baked bread" at bounding box center [242, 236] width 223 height 36
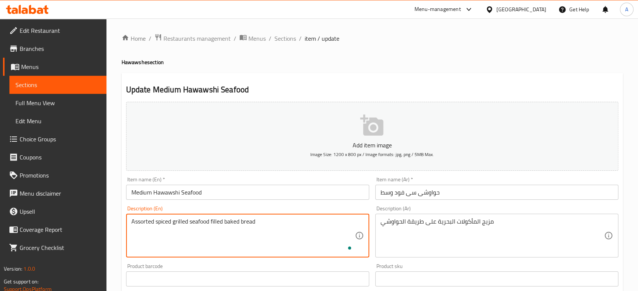
click at [223, 224] on textarea "Assorted spiced grilled seafood filled baked bread" at bounding box center [242, 236] width 223 height 36
click at [232, 220] on textarea "Assorted spiced grilled seafood-filled baked bread" at bounding box center [242, 236] width 223 height 36
type textarea "Assorted spiced grilled seafood-filled baked bread"
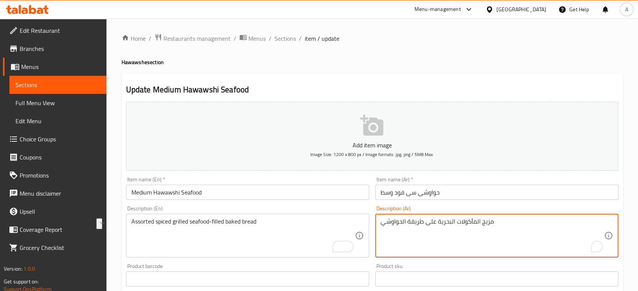
click at [442, 221] on textarea "مزيج المأكولات البحرية على طريقة الحواوشي" at bounding box center [491, 236] width 223 height 36
paste textarea "خبز مخبوز محشو بمأكولات بحرية مشوية متبلة متنوعة"
type textarea "خبز مخبوز محشو بمأكولات بحرية مشوية متبلة متنوعة"
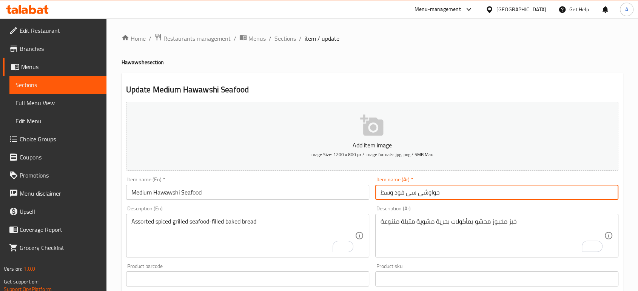
click at [470, 191] on input "حواوشى سى فود وسط" at bounding box center [496, 192] width 243 height 15
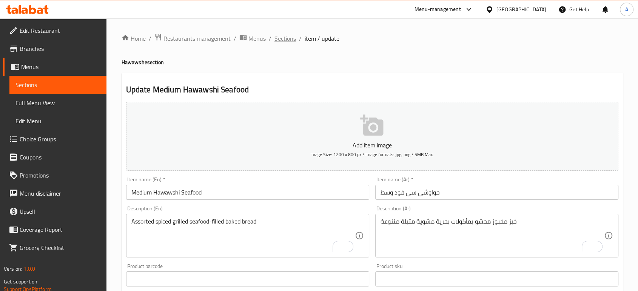
click at [281, 42] on span "Sections" at bounding box center [285, 38] width 22 height 9
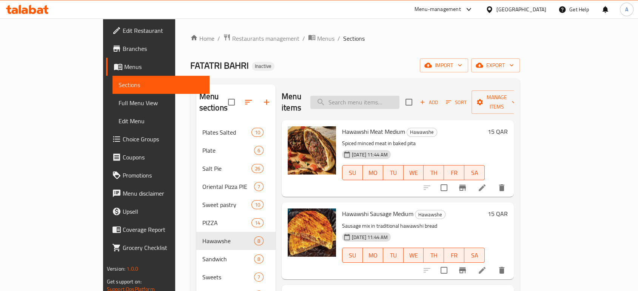
click at [365, 96] on input "search" at bounding box center [354, 102] width 89 height 13
paste input "chicken Sandwich"
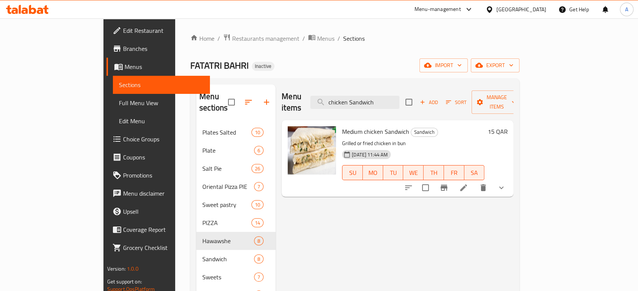
type input "chicken Sandwich"
click at [474, 181] on li at bounding box center [463, 188] width 21 height 14
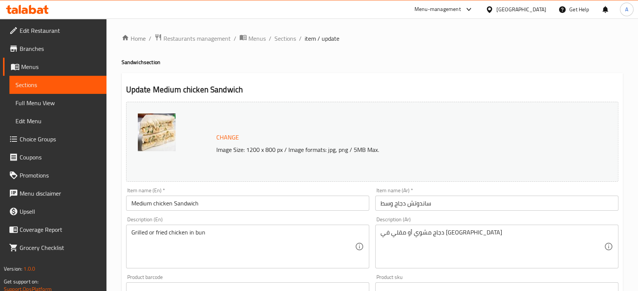
click at [168, 205] on input "Medium chicken Sandwich" at bounding box center [247, 203] width 243 height 15
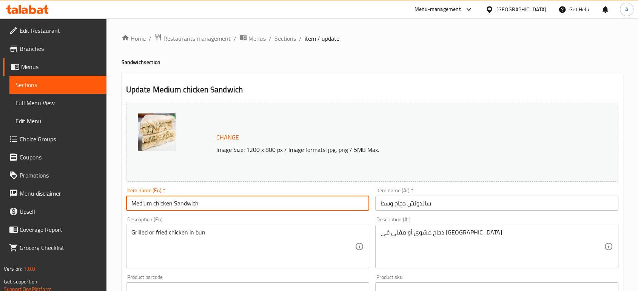
click at [168, 205] on input "Medium chicken Sandwich" at bounding box center [247, 203] width 243 height 15
paste input "Chicken Pane"
click at [194, 196] on input "Medium Chicken Pane Sandwich" at bounding box center [247, 203] width 243 height 15
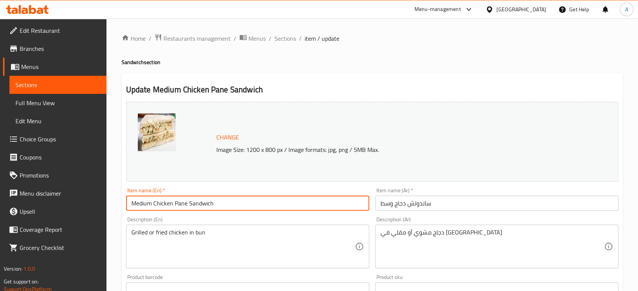
type input "Medium Chicken Pane Sandwich"
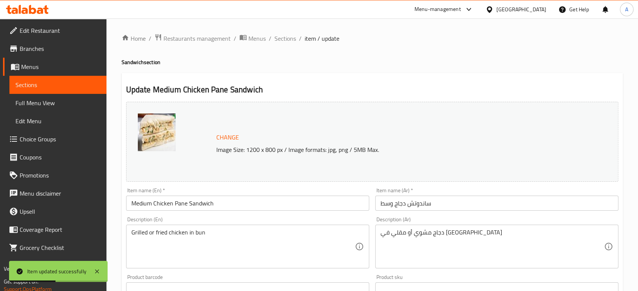
click at [230, 199] on input "Medium Chicken Pane Sandwich" at bounding box center [247, 203] width 243 height 15
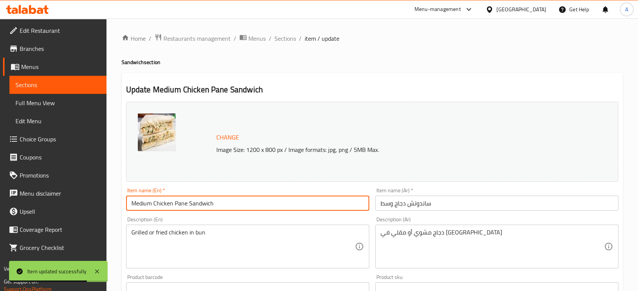
click at [230, 199] on input "Medium Chicken Pane Sandwich" at bounding box center [247, 203] width 243 height 15
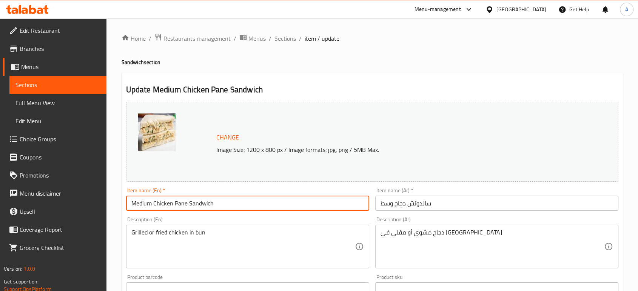
click at [399, 204] on input "ساندوتش دجاج وسط" at bounding box center [496, 203] width 243 height 15
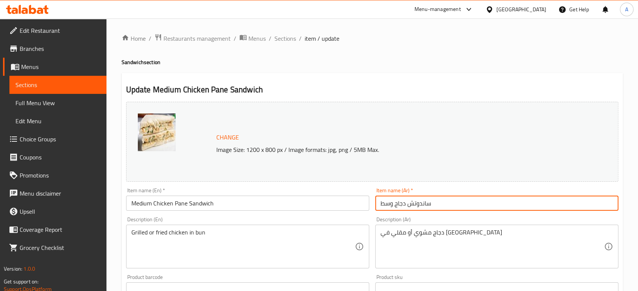
click at [399, 204] on input "ساندوتش دجاج وسط" at bounding box center [496, 203] width 243 height 15
paste input "بانيه"
type input "ساندوتش دجاج بانيه وسط"
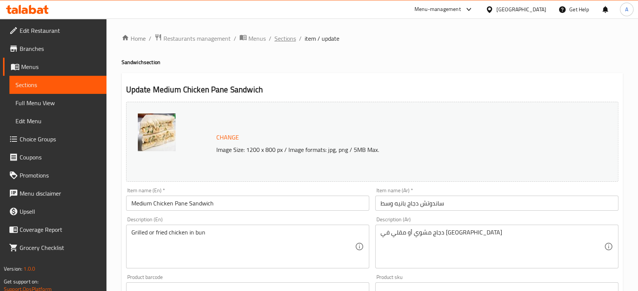
click at [283, 43] on span "Sections" at bounding box center [285, 38] width 22 height 9
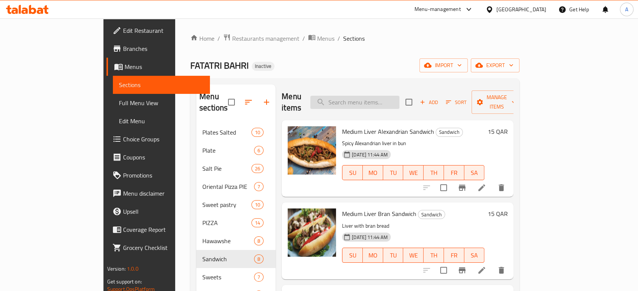
click at [399, 96] on input "search" at bounding box center [354, 102] width 89 height 13
paste input "Shrimp Sandwich"
type input "S"
paste input "Shrimp Sandwich"
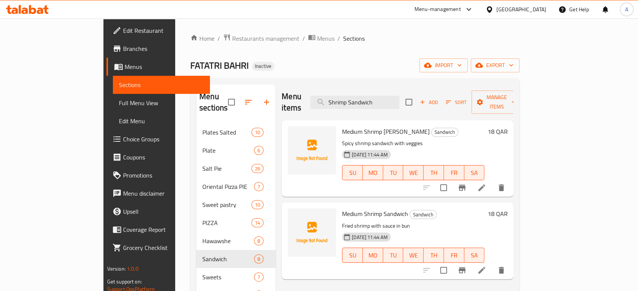
type input "Shrimp Sandwich"
click at [486, 266] on icon at bounding box center [481, 270] width 9 height 9
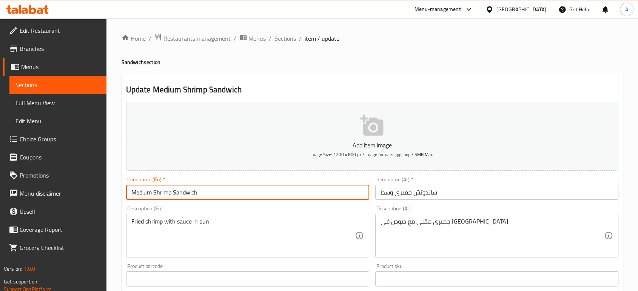
click at [171, 192] on input "Medium Shrimp Sandwich" at bounding box center [247, 192] width 243 height 15
click at [179, 192] on input "Medium Shrimp crispy Sandwich" at bounding box center [247, 192] width 243 height 15
type input "Medium Shrimp crispy Sandwich"
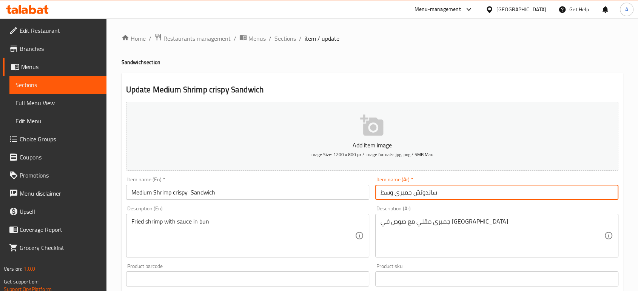
click at [394, 192] on input "ساندوتش جمبرى وسط" at bounding box center [496, 192] width 243 height 15
type input "ساندوتش جمبرى كريسبي وسط"
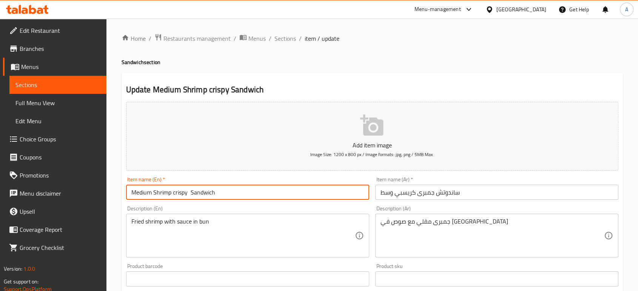
click at [181, 194] on input "Medium Shrimp crispy Sandwich" at bounding box center [247, 192] width 243 height 15
click at [333, 191] on input "Medium Shrimp crispy Sandwich" at bounding box center [247, 192] width 243 height 15
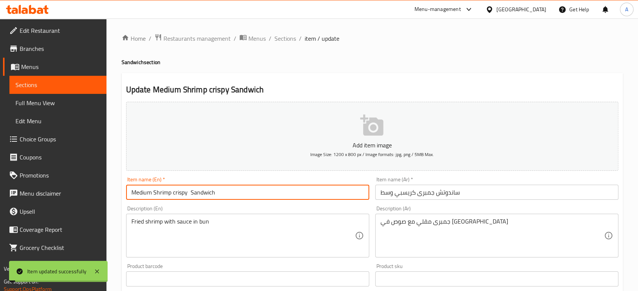
click at [190, 193] on input "Medium Shrimp crispy Sandwich" at bounding box center [247, 192] width 243 height 15
click at [188, 193] on input "Medium Shrimp crispy Sandwich" at bounding box center [247, 192] width 243 height 15
type input "Medium Shrimp crispy Sandwich"
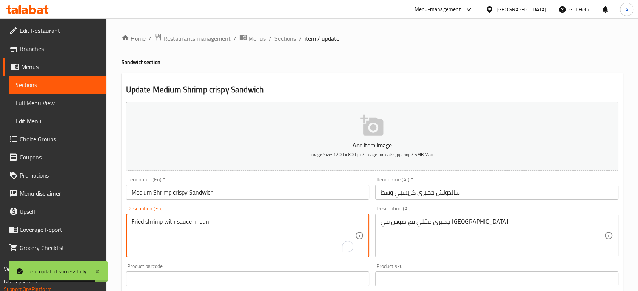
click at [206, 224] on textarea "Fried shrimp with sauce in bun" at bounding box center [242, 236] width 223 height 36
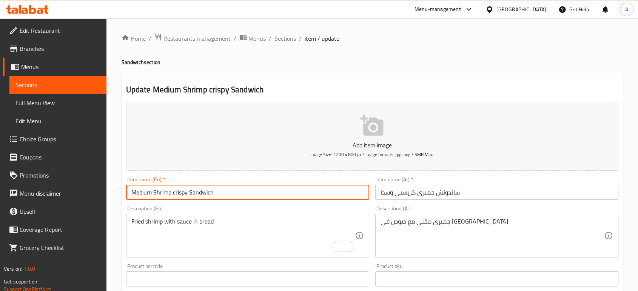
click at [237, 190] on input "Medium Shrimp crispy Sandwich" at bounding box center [247, 192] width 243 height 15
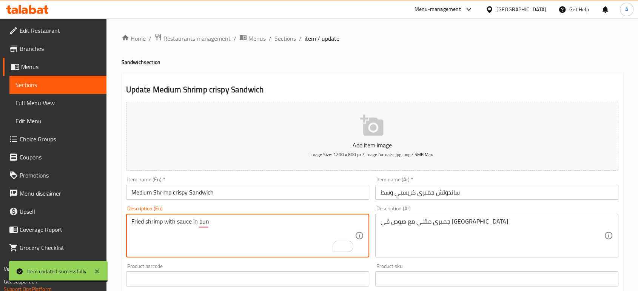
type textarea "Fried shrimp with sauce in bun"
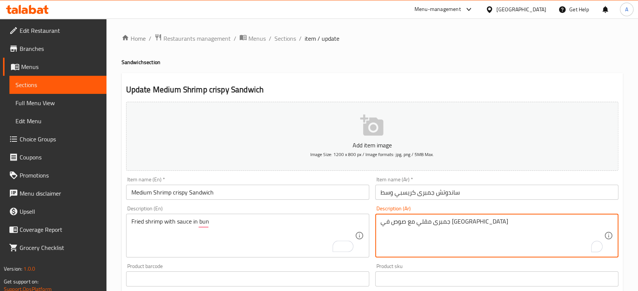
click at [385, 227] on textarea "جمبرى مقلي مع صوص في خبز" at bounding box center [491, 236] width 223 height 36
type textarea "جمبرى مقلي مع صوص في [GEOGRAPHIC_DATA]"
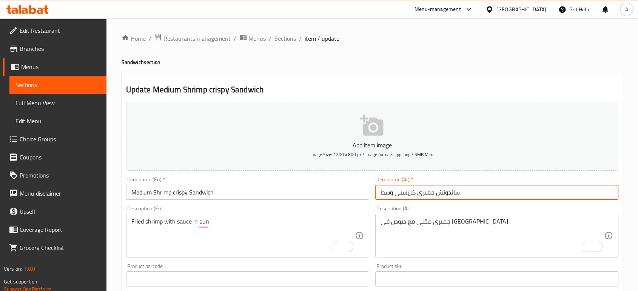
click at [459, 189] on input "ساندوتش جمبرى كريسبي وسط" at bounding box center [496, 192] width 243 height 15
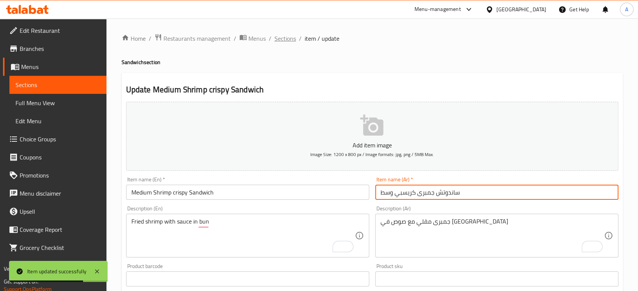
click at [285, 37] on span "Sections" at bounding box center [285, 38] width 22 height 9
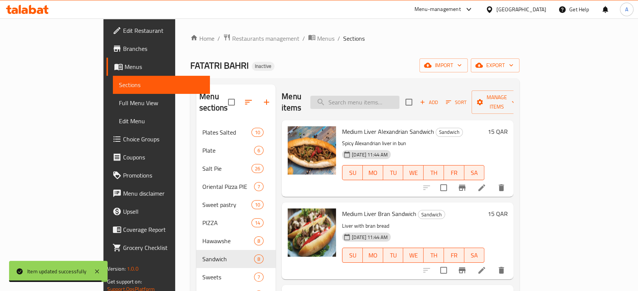
click at [399, 98] on input "search" at bounding box center [354, 102] width 89 height 13
paste input "French fries Medium"
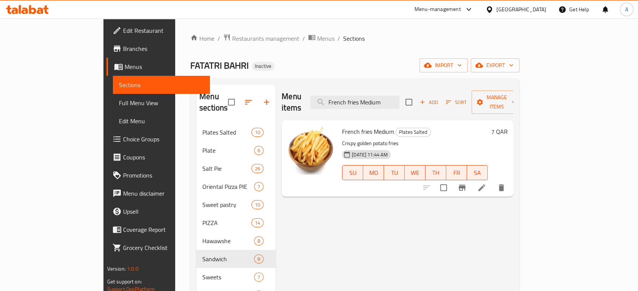
type input "French fries Medium"
click at [492, 181] on li at bounding box center [481, 188] width 21 height 14
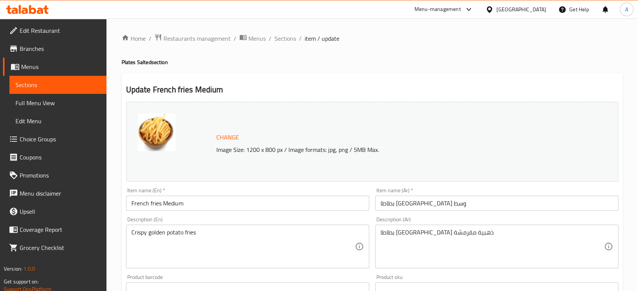
click at [162, 205] on input "French fries Medium" at bounding box center [247, 203] width 243 height 15
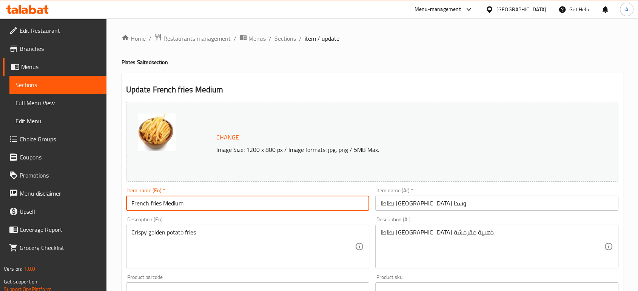
paste input "Plate"
click at [190, 205] on input "French fries Plate Medium" at bounding box center [247, 203] width 243 height 15
click at [130, 202] on input "French fries Plate" at bounding box center [247, 203] width 243 height 15
paste input "Medium"
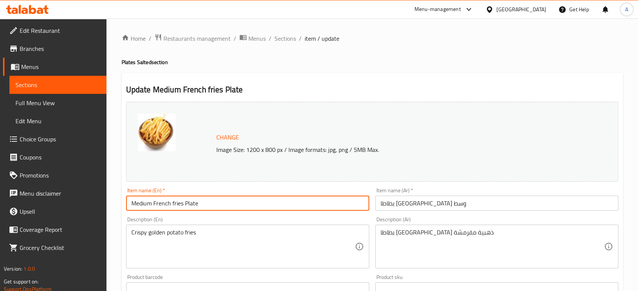
type input "Medium French fries Plate"
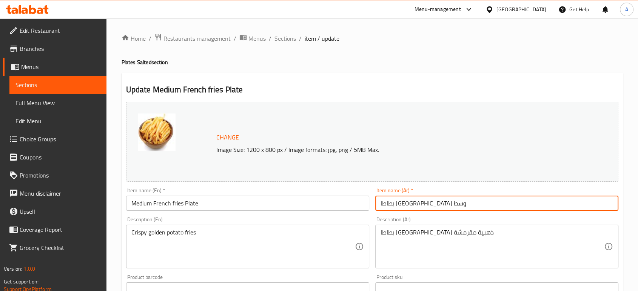
click at [437, 205] on input "بطاطا [GEOGRAPHIC_DATA] وسط" at bounding box center [496, 203] width 243 height 15
click at [374, 206] on div "Item name (Ar)   * بطاطا مقلية وسط Item name (Ar) *" at bounding box center [496, 199] width 249 height 29
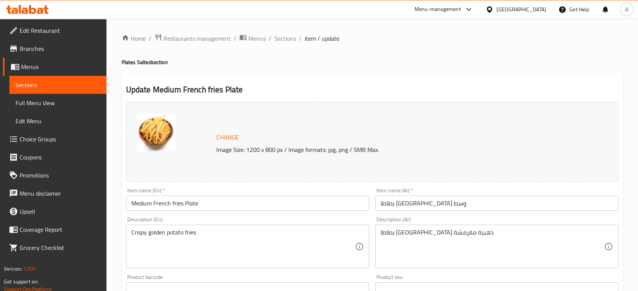
click at [377, 205] on input "بطاطا مقلية وسط" at bounding box center [496, 203] width 243 height 15
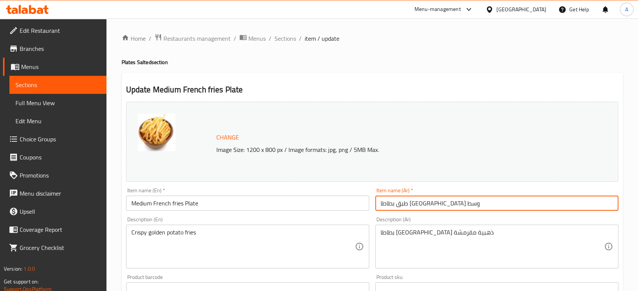
type input "طبق بطاطا مقلية وسط"
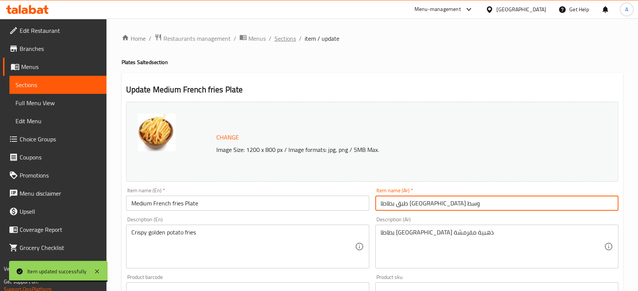
click at [287, 34] on span "Sections" at bounding box center [285, 38] width 22 height 9
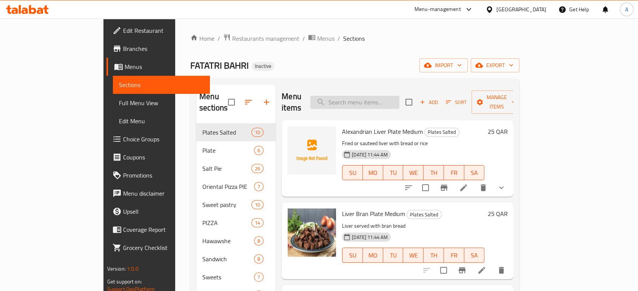
click at [399, 99] on input "search" at bounding box center [354, 102] width 89 height 13
paste input "Kilo of Basbousa with Baladi Ghee"
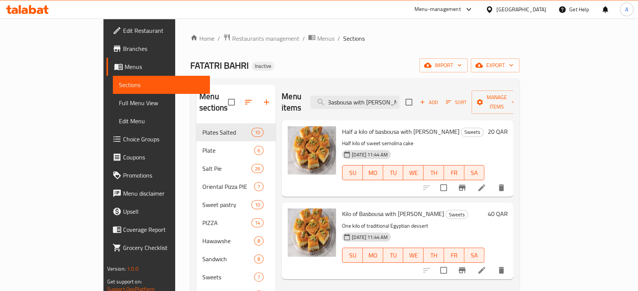
type input "Kilo of Basbousa with Baladi Ghee"
click at [486, 266] on icon at bounding box center [481, 270] width 9 height 9
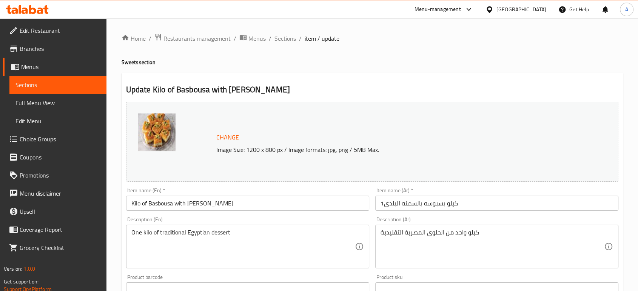
click at [126, 203] on input "Kilo of Basbousa with Baladi Ghee" at bounding box center [247, 203] width 243 height 15
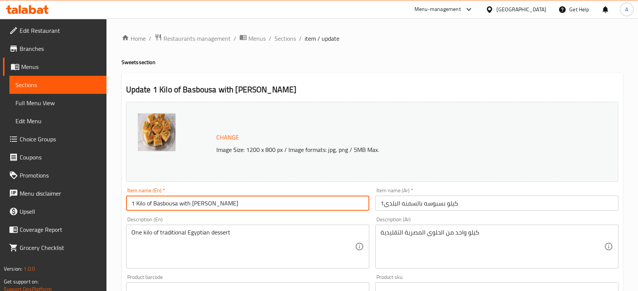
type input "1 Kilo of Basbousa with [PERSON_NAME]"
click at [288, 40] on span "Sections" at bounding box center [285, 38] width 22 height 9
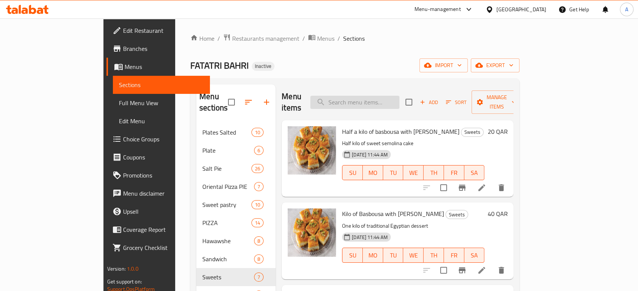
click at [375, 96] on input "search" at bounding box center [354, 102] width 89 height 13
paste input "Medium Rice with Milk/Lotus/Nutella"
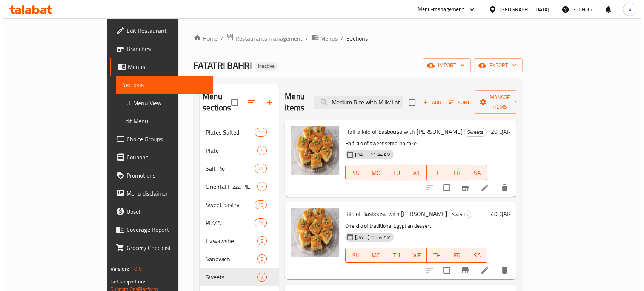
scroll to position [0, 27]
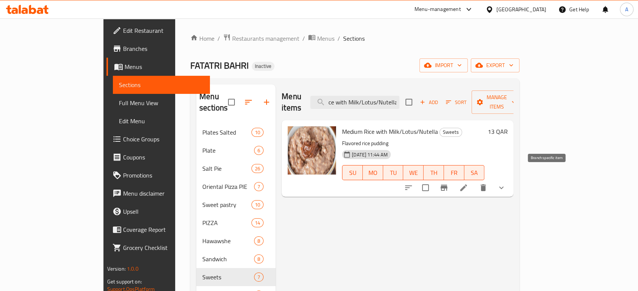
type input "Medium Rice with Milk/Lotus/Nutella"
click at [474, 181] on li at bounding box center [463, 188] width 21 height 14
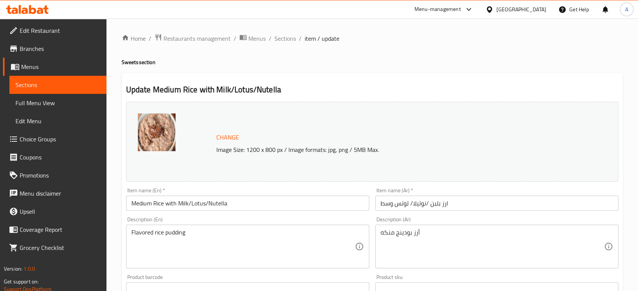
click at [470, 208] on input "ارز بلبن /نوتيلا/ لوتس وسط" at bounding box center [496, 203] width 243 height 15
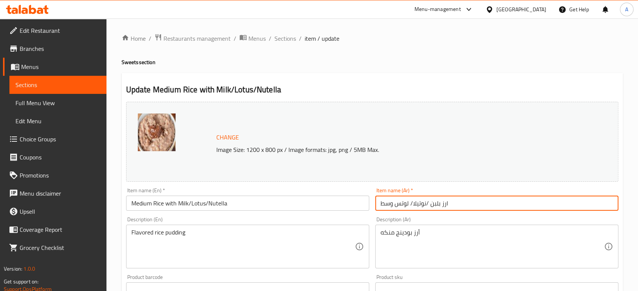
click at [470, 208] on input "ارز بلبن /نوتيلا/ لوتس وسط" at bounding box center [496, 203] width 243 height 15
click at [465, 205] on input "ارز بلبن /نوتيلا/ لوتس وسط" at bounding box center [496, 203] width 243 height 15
drag, startPoint x: 394, startPoint y: 205, endPoint x: 455, endPoint y: 203, distance: 60.4
click at [455, 203] on input "ارز بلبن /نوتيلا/ لوتس وسط" at bounding box center [496, 203] width 243 height 15
paste input "ز بلبن /نوتيلا/ لوتس / قشطه وعسل"
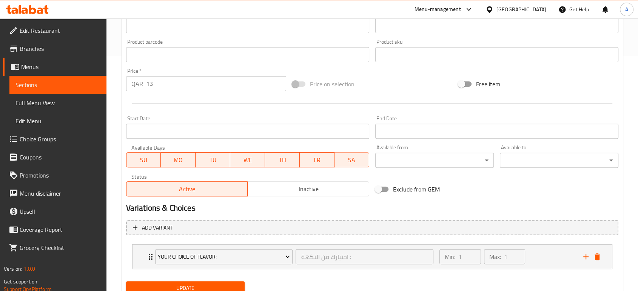
scroll to position [265, 0]
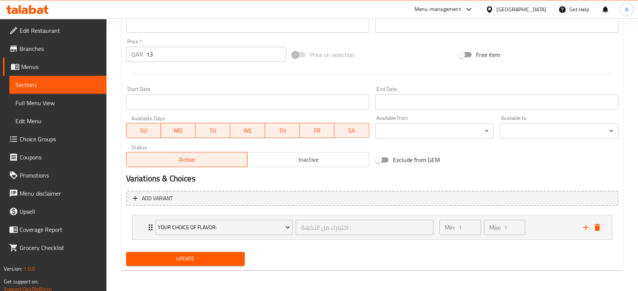
type input "رز بلبن /نوتيلا/ لوتس / قشطه وعسل وسط"
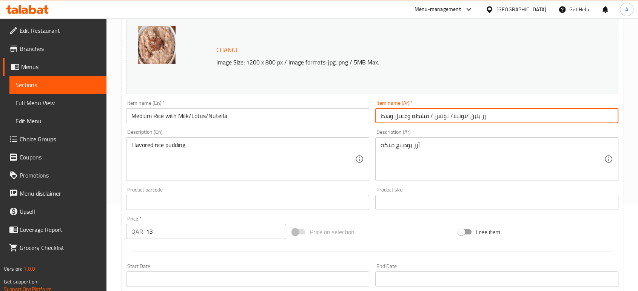
scroll to position [13, 0]
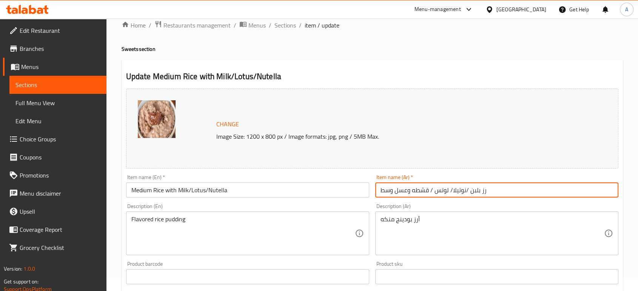
drag, startPoint x: 427, startPoint y: 189, endPoint x: 396, endPoint y: 192, distance: 31.0
click at [396, 192] on input "رز بلبن /نوتيلا/ لوتس / قشطه وعسل وسط" at bounding box center [496, 190] width 243 height 15
click at [244, 196] on input "Medium Rice with Milk/Lotus/Nutella" at bounding box center [247, 190] width 243 height 15
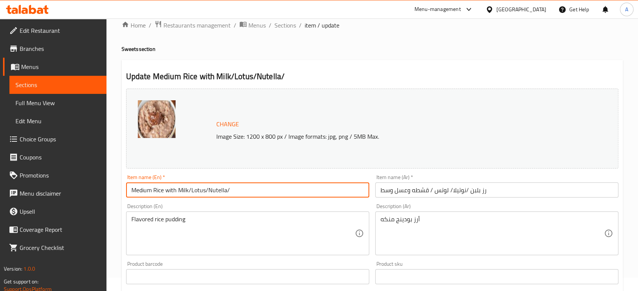
paste input "قشطه وعسل"
paste input "Cream and honey"
click at [229, 192] on input "Medium Rice with Milk/Lotus/Nutella/ Cream and honey" at bounding box center [247, 190] width 243 height 15
type input "Medium Rice with Milk/Lotus/Nutella/ Cream and honey"
click at [340, 189] on input "Medium Rice with Milk/Lotus/Nutella/ Cream and honey" at bounding box center [247, 190] width 243 height 15
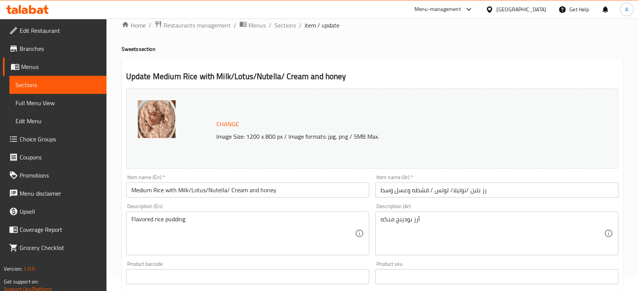
click at [285, 182] on div "Item name (En)   * Medium Rice with Milk/Lotus/Nutella/ Cream and honey Item na…" at bounding box center [247, 186] width 243 height 23
click at [285, 185] on input "Medium Rice with Milk/Lotus/Nutella/ Cream and honey" at bounding box center [247, 190] width 243 height 15
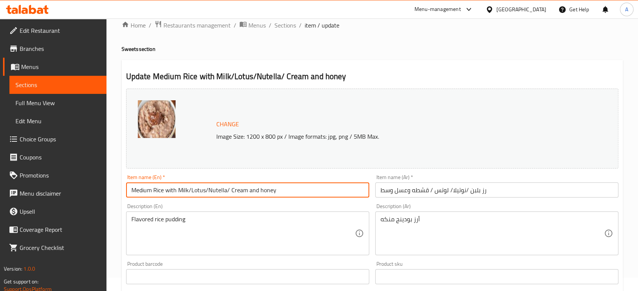
click at [285, 185] on input "Medium Rice with Milk/Lotus/Nutella/ Cream and honey" at bounding box center [247, 190] width 243 height 15
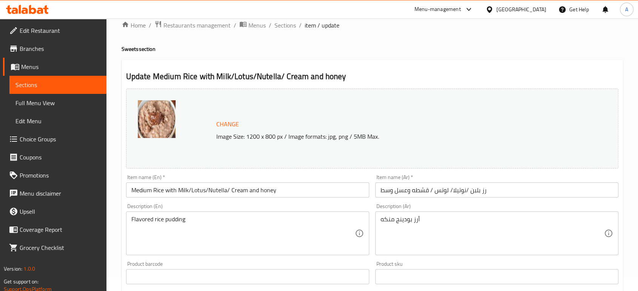
drag, startPoint x: 519, startPoint y: 44, endPoint x: 372, endPoint y: 51, distance: 147.0
click at [519, 44] on div "Home / Restaurants management / Menus / Sections / item / update Sweets section…" at bounding box center [372, 274] width 501 height 508
click at [292, 26] on span "Sections" at bounding box center [285, 25] width 22 height 9
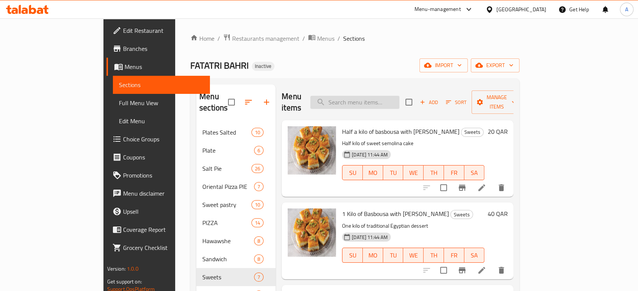
click at [382, 101] on input "search" at bounding box center [354, 102] width 89 height 13
paste input "Bahri Rice with Milk"
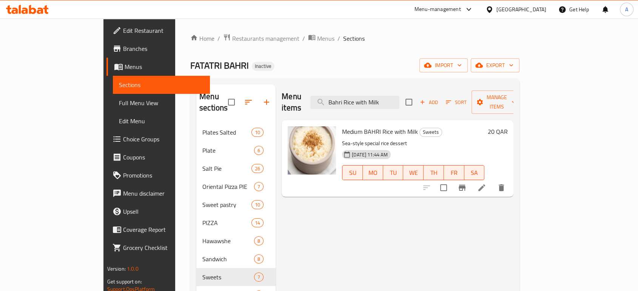
type input "Bahri Rice with Milk"
click at [486, 183] on icon at bounding box center [481, 187] width 9 height 9
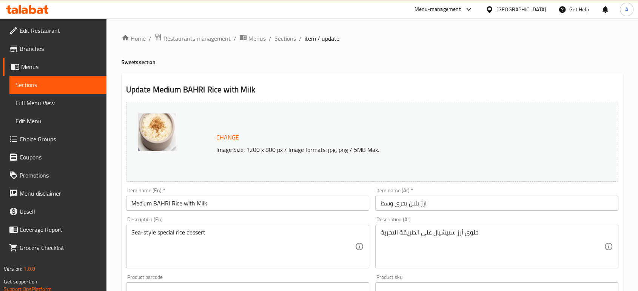
click at [163, 204] on input "Medium BAHRI Rice with Milk" at bounding box center [247, 203] width 243 height 15
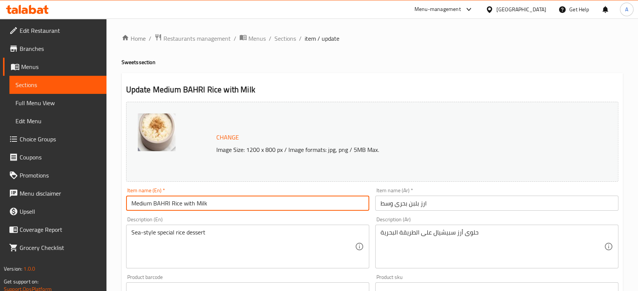
click at [163, 204] on input "Medium BAHRI Rice with Milk" at bounding box center [247, 203] width 243 height 15
paste input "FATATRI"
type input "Medium FATATRI BAHRI Rice with Milk"
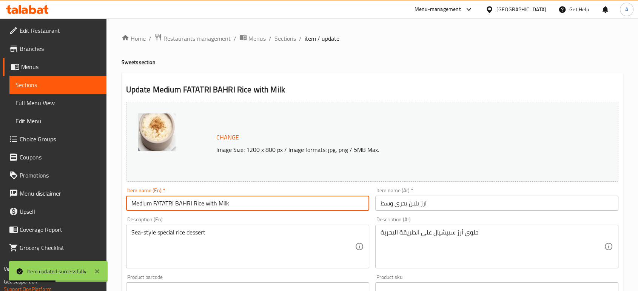
click at [402, 206] on input "ارز بلبن بحرى وسط" at bounding box center [496, 203] width 243 height 15
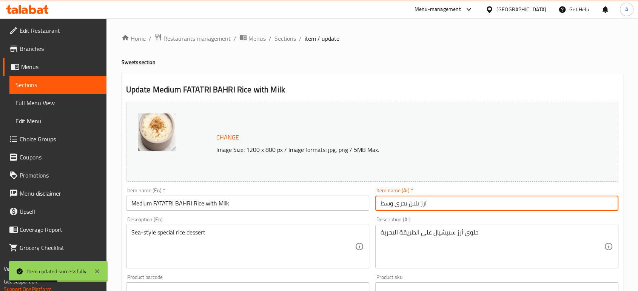
click at [402, 206] on input "ارز بلبن بحرى وسط" at bounding box center [496, 203] width 243 height 15
paste input "فطاطري بحري"
type input "ارز بلبن فطاطري بحري وسط"
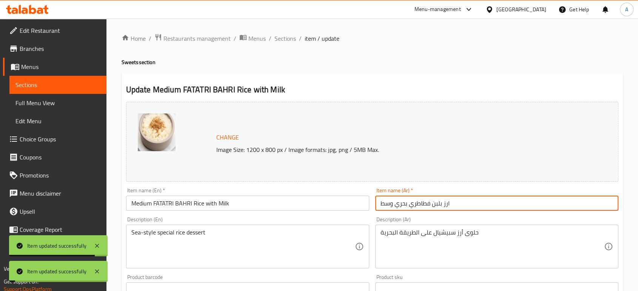
click at [245, 209] on input "Medium FATATRI BAHRI Rice with Milk" at bounding box center [247, 203] width 243 height 15
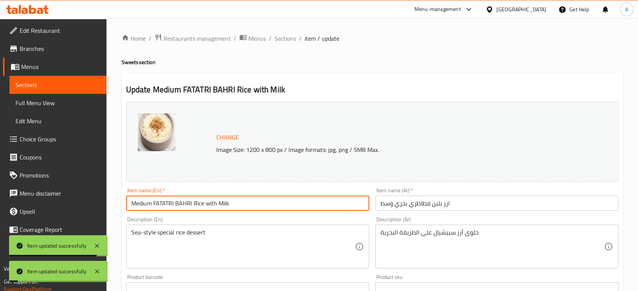
click at [245, 209] on input "Medium FATATRI BAHRI Rice with Milk" at bounding box center [247, 203] width 243 height 15
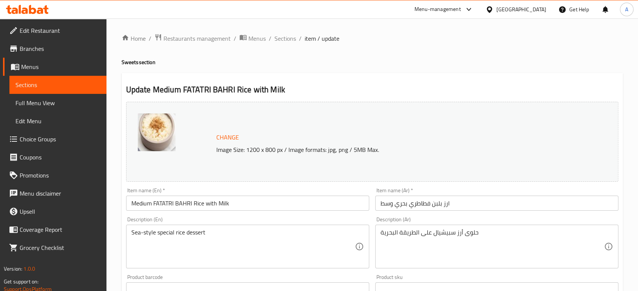
click at [499, 69] on div "Home / Restaurants management / Menus / Sections / item / update Sweets section…" at bounding box center [372, 282] width 501 height 496
click at [473, 208] on input "ارز بلبن فطاطري بحري وسط" at bounding box center [496, 203] width 243 height 15
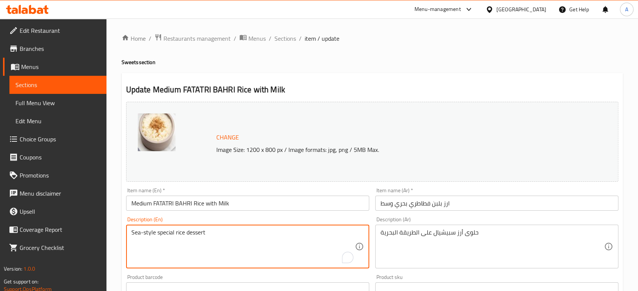
click at [266, 240] on textarea "Sea-style special rice dessert" at bounding box center [242, 247] width 223 height 36
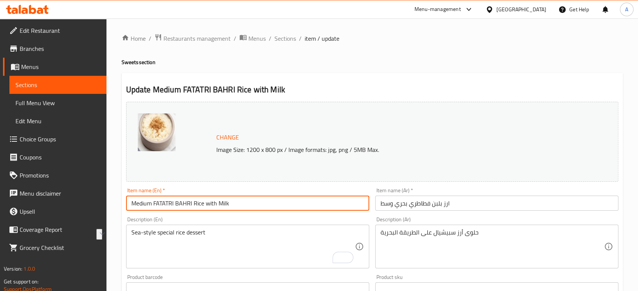
click at [187, 199] on input "Medium FATATRI BAHRI Rice with Milk" at bounding box center [247, 203] width 243 height 15
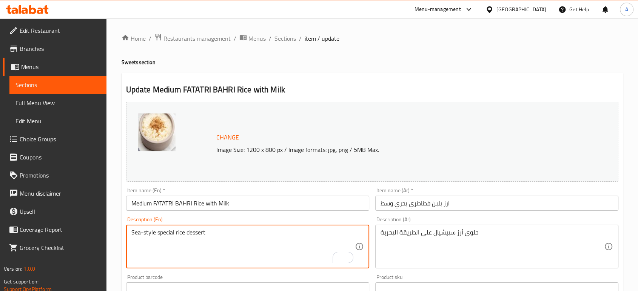
click at [134, 232] on textarea "Sea-style special rice dessert" at bounding box center [242, 247] width 223 height 36
paste textarea "BAHRI"
type textarea "BAHRI -style special rice dessert"
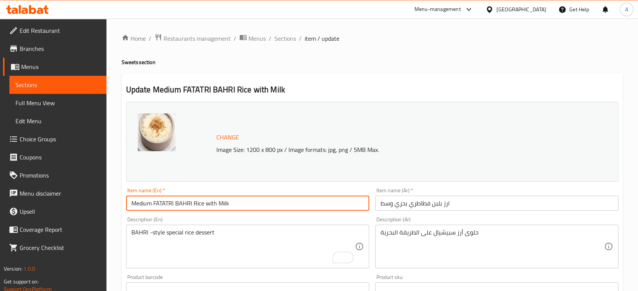
click at [259, 205] on input "Medium FATATRI BAHRI Rice with Milk" at bounding box center [247, 203] width 243 height 15
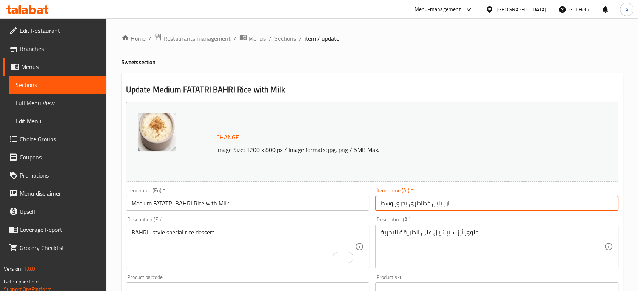
click at [400, 203] on input "ارز بلبن فطاطري بحري وسط" at bounding box center [496, 203] width 243 height 15
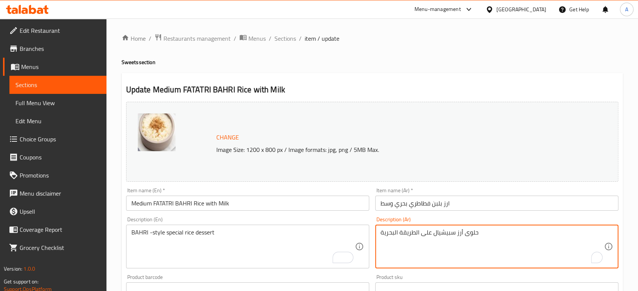
click at [392, 233] on textarea "حلوى أرز سبيشيال على الطريقة البحرية" at bounding box center [491, 247] width 223 height 36
paste textarea "حري"
type textarea "حلوى أرز سبيشيال على الطريقة بحري"
click at [472, 207] on input "ارز بلبن فطاطري بحري وسط" at bounding box center [496, 203] width 243 height 15
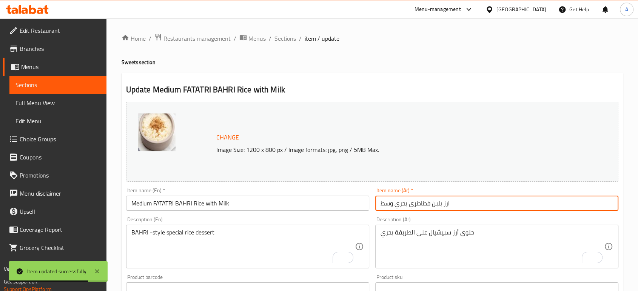
click at [46, 106] on span "Full Menu View" at bounding box center [57, 103] width 85 height 9
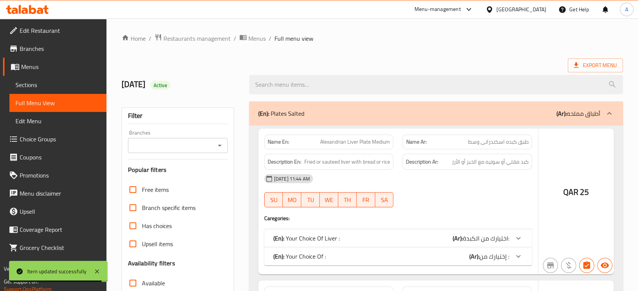
click at [78, 87] on div at bounding box center [319, 145] width 638 height 291
click at [74, 86] on div at bounding box center [319, 145] width 638 height 291
click at [74, 85] on div at bounding box center [319, 145] width 638 height 291
click at [70, 84] on div at bounding box center [319, 145] width 638 height 291
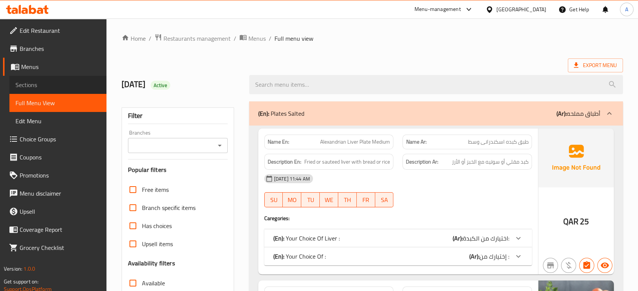
click at [66, 83] on span "Sections" at bounding box center [57, 84] width 85 height 9
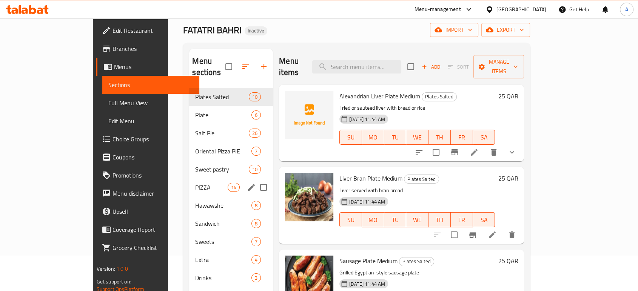
scroll to position [106, 0]
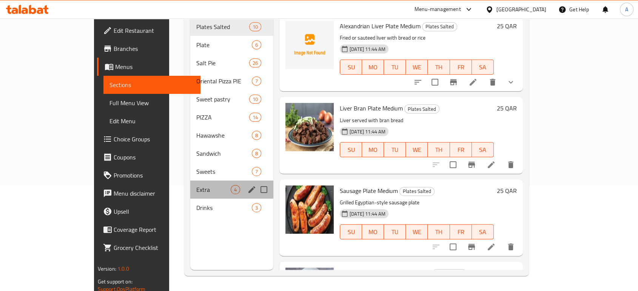
click at [190, 183] on div "Extra 4" at bounding box center [231, 190] width 83 height 18
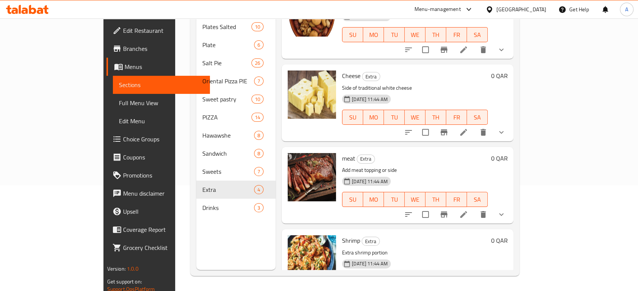
scroll to position [57, 0]
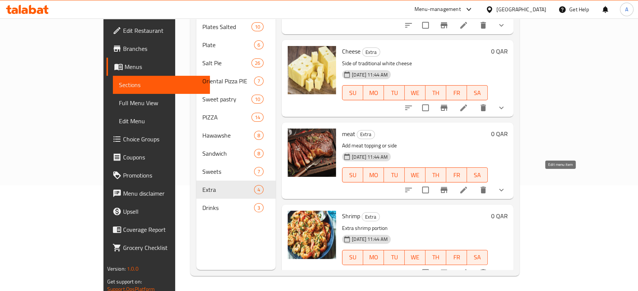
click at [468, 186] on icon at bounding box center [463, 190] width 9 height 9
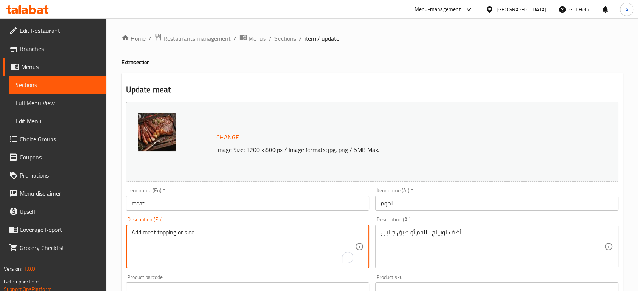
click at [193, 245] on textarea "Add meat topping or side" at bounding box center [242, 247] width 223 height 36
paste textarea "Extra piece of meat with spices."
type textarea "Extra piece of meat with spices."
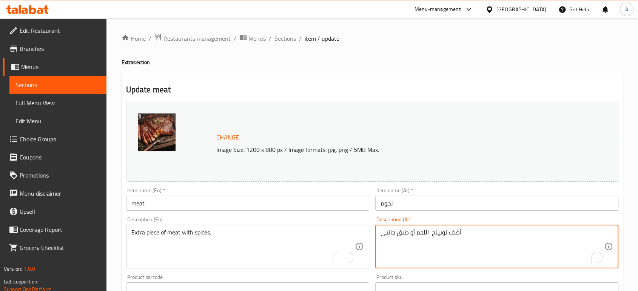
click at [403, 238] on textarea "أضف توبينج اللحم أو طبق جانبي" at bounding box center [491, 247] width 223 height 36
paste textarea "قطعة لحم بالبهارات إضافية."
type textarea "قطعة لحم بالبهارات إضافية."
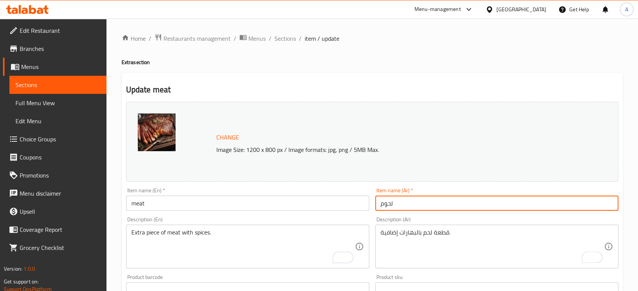
click at [422, 208] on input "لحوم" at bounding box center [496, 203] width 243 height 15
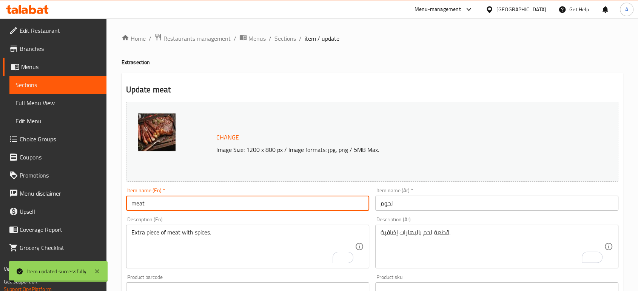
click at [187, 201] on input "meat" at bounding box center [247, 203] width 243 height 15
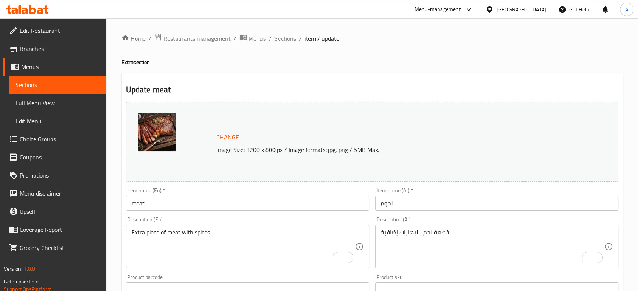
click at [500, 60] on h4 "Extra section" at bounding box center [372, 62] width 501 height 8
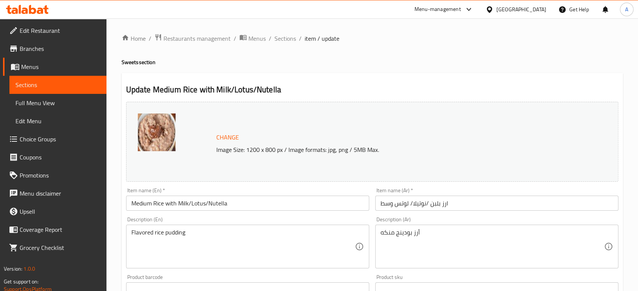
click at [41, 135] on span "Choice Groups" at bounding box center [60, 139] width 81 height 9
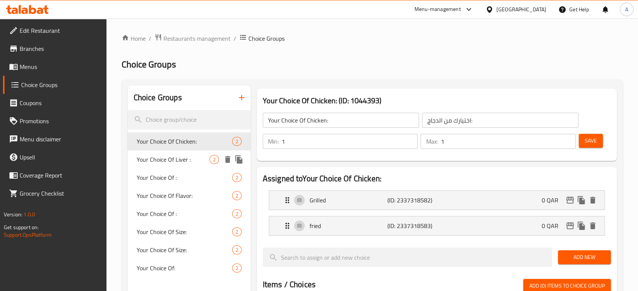
drag, startPoint x: 162, startPoint y: 153, endPoint x: 167, endPoint y: 169, distance: 17.1
click at [162, 153] on div "Your Choice Of Liver : 2" at bounding box center [189, 160] width 123 height 18
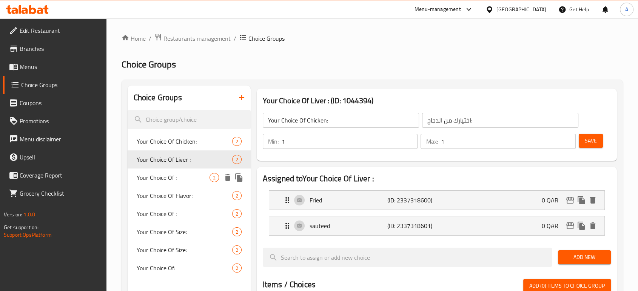
type input "Your Choice Of Liver :"
type input "اختيارك من الكبدة:"
click at [172, 177] on span "Your Choice Of :" at bounding box center [173, 177] width 73 height 9
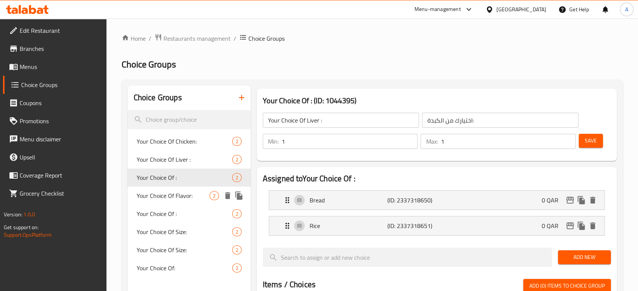
type input "Your Choice Of :"
type input "إختيارك من :"
click at [160, 197] on span "Your Choice Of Flavor:" at bounding box center [173, 195] width 73 height 9
type input "Your Choice Of Flavor:"
type input "اختيارك من النكهة :"
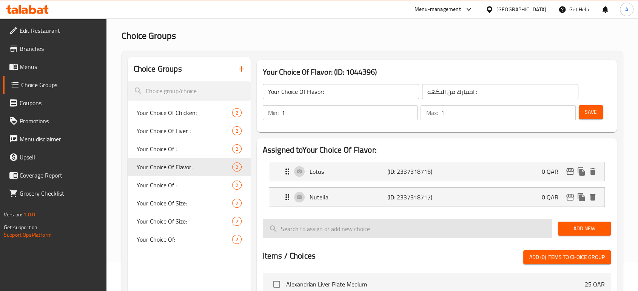
scroll to position [42, 0]
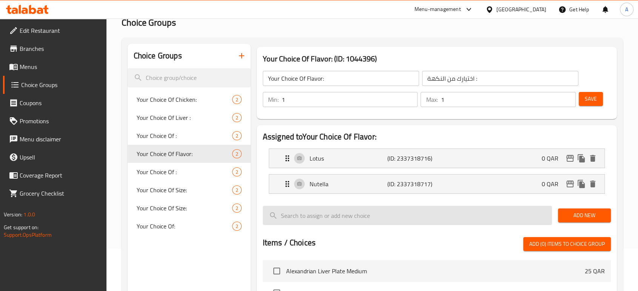
click at [402, 218] on input "search" at bounding box center [407, 215] width 289 height 19
paste input "Cream and honey"
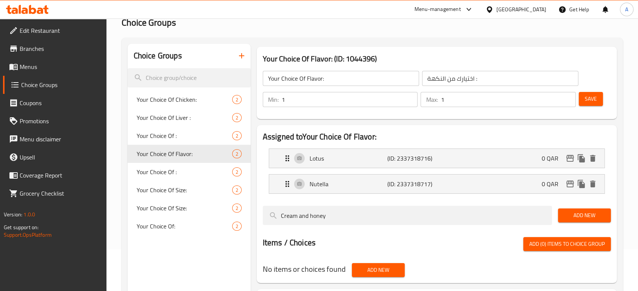
type input "Cream and honey"
click at [585, 214] on span "Add New" at bounding box center [584, 215] width 41 height 9
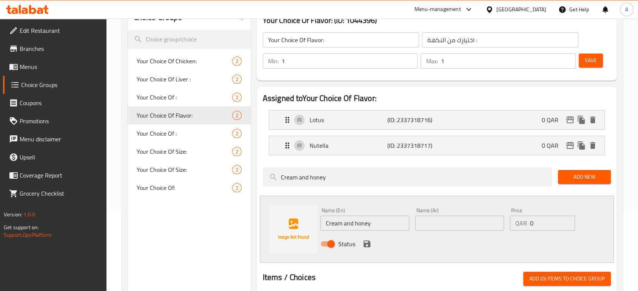
scroll to position [126, 0]
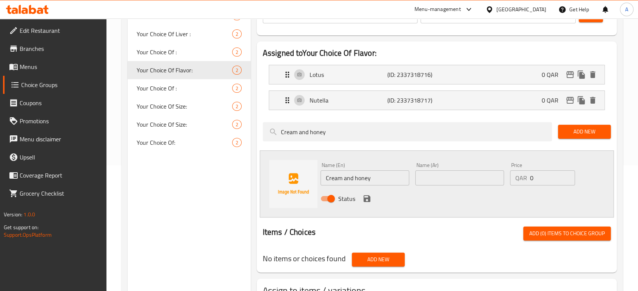
click at [433, 180] on input "text" at bounding box center [459, 178] width 89 height 15
paste input "قشطه وعسل"
type input "قشطه وعسل"
click at [370, 197] on icon "save" at bounding box center [366, 198] width 9 height 9
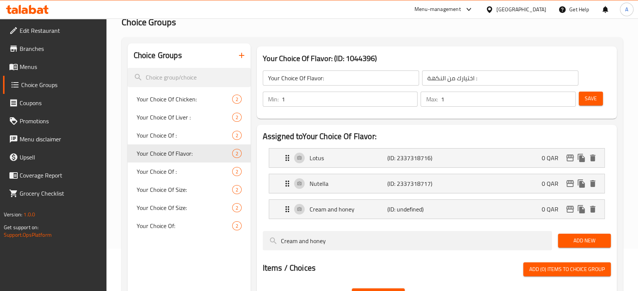
scroll to position [42, 0]
click at [597, 104] on button "Save" at bounding box center [591, 99] width 24 height 14
click at [598, 98] on button "Save" at bounding box center [591, 99] width 24 height 14
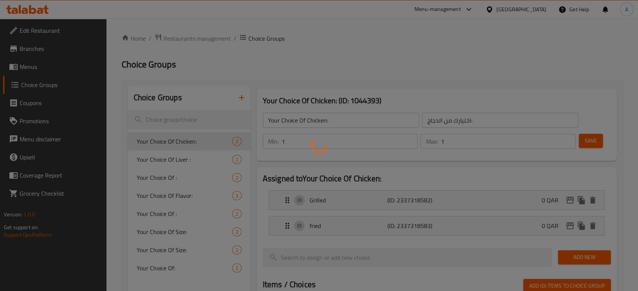
scroll to position [107, 0]
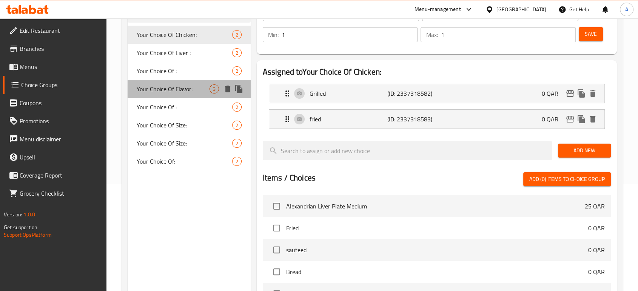
click at [182, 91] on span "Your Choice Of Flavor:" at bounding box center [173, 89] width 73 height 9
type input "Your Choice Of Flavor:"
type input "اختيارك من النكهة :"
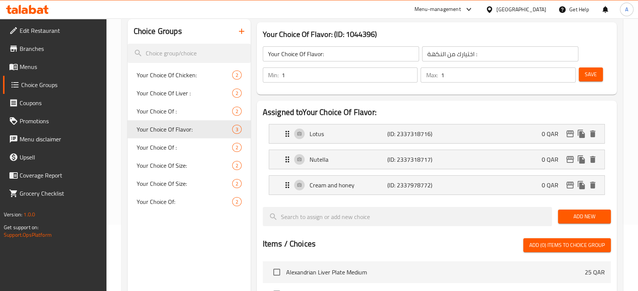
scroll to position [0, 0]
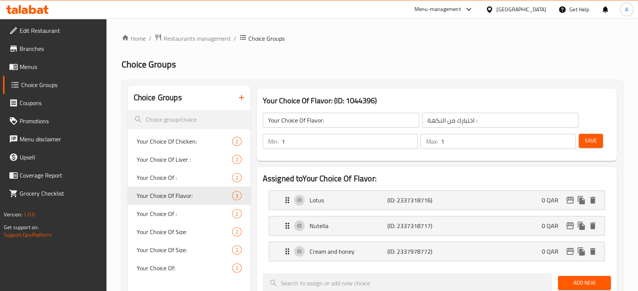
click at [73, 33] on span "Edit Restaurant" at bounding box center [60, 30] width 81 height 9
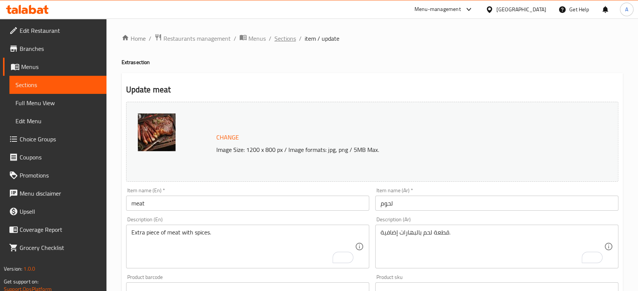
click at [282, 43] on span "Sections" at bounding box center [285, 38] width 22 height 9
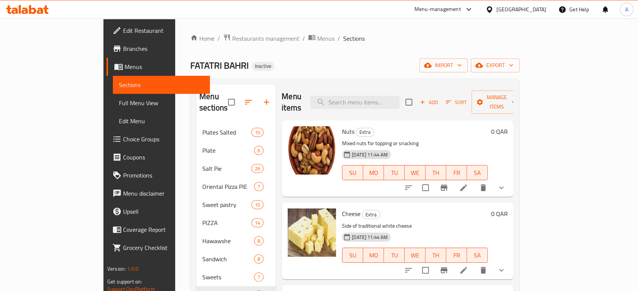
click at [343, 40] on span "Sections" at bounding box center [354, 38] width 22 height 9
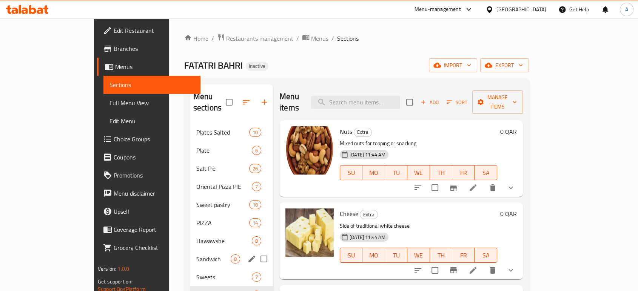
scroll to position [106, 0]
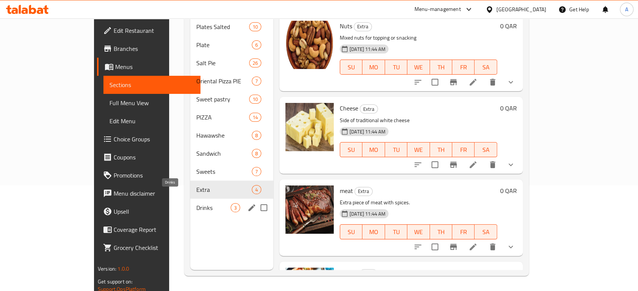
click at [196, 203] on span "Drinks" at bounding box center [213, 207] width 34 height 9
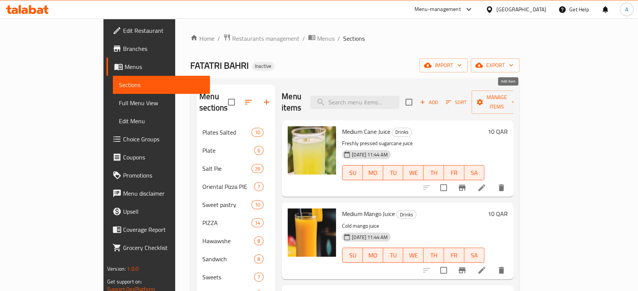
click at [426, 99] on icon "button" at bounding box center [422, 102] width 7 height 7
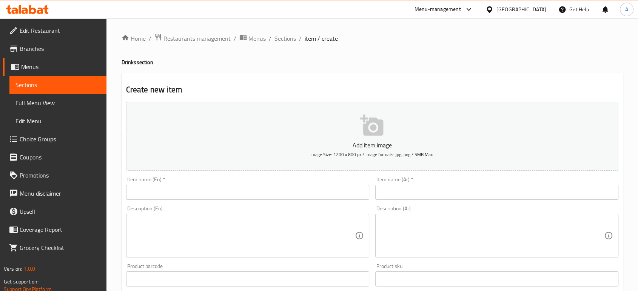
click at [315, 186] on input "text" at bounding box center [247, 192] width 243 height 15
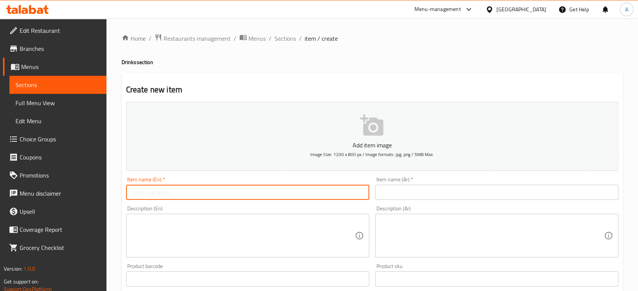
paste input "Soft drinks"
type input "Soft drinks"
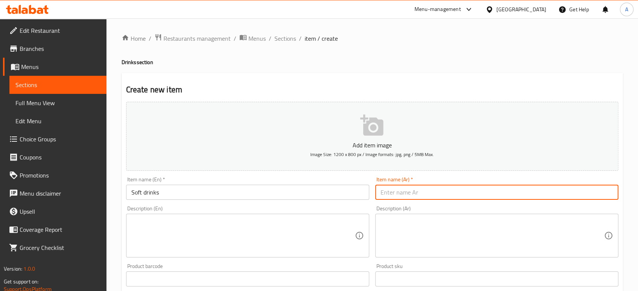
click at [406, 192] on input "text" at bounding box center [496, 192] width 243 height 15
paste input "مشروبات غازية أخرى"
click at [389, 193] on input "مشروبات غازية أخرى" at bounding box center [496, 192] width 243 height 15
type input "مشروبات غازية"
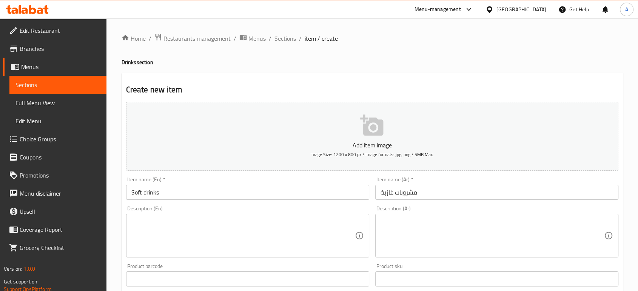
click at [339, 239] on textarea at bounding box center [242, 236] width 223 height 36
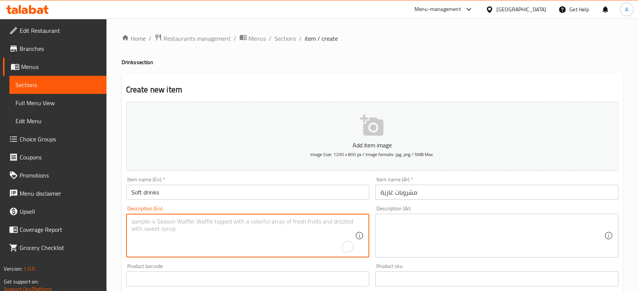
paste textarea "Assorted sodas"
type textarea "Assorted sodas"
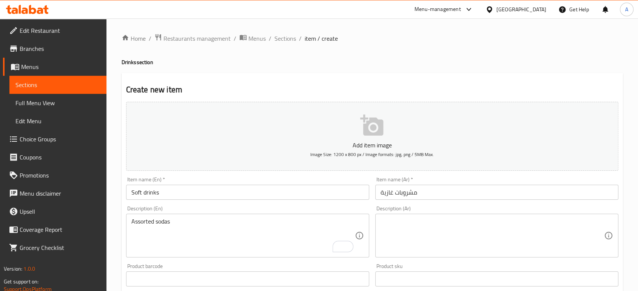
click at [522, 42] on ol "Home / Restaurants management / Menus / Sections / item / create" at bounding box center [372, 39] width 501 height 10
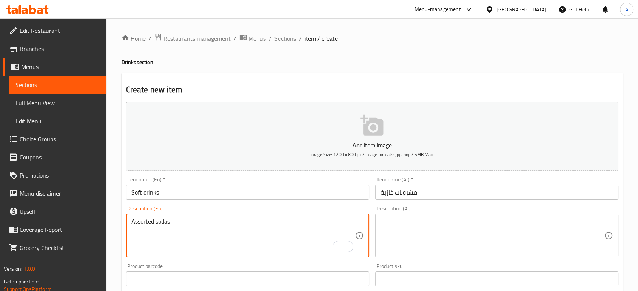
click at [442, 239] on textarea at bounding box center [491, 236] width 223 height 36
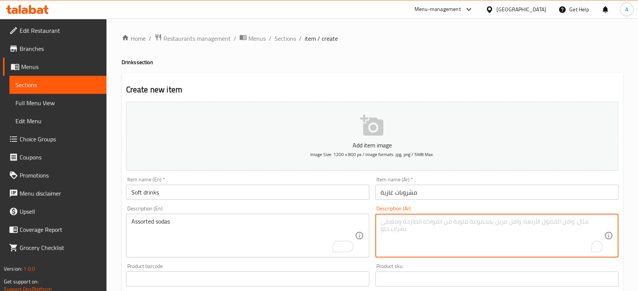
paste textarea "مشروبات غازية متنوعة"
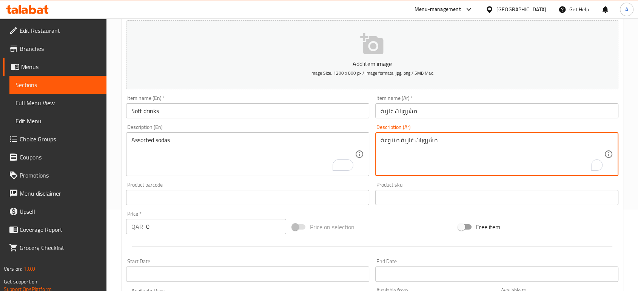
scroll to position [126, 0]
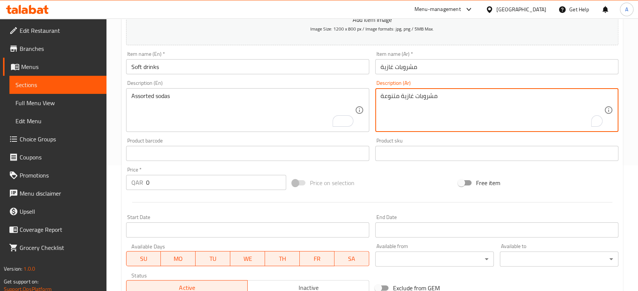
type textarea "مشروبات غازية متنوعة"
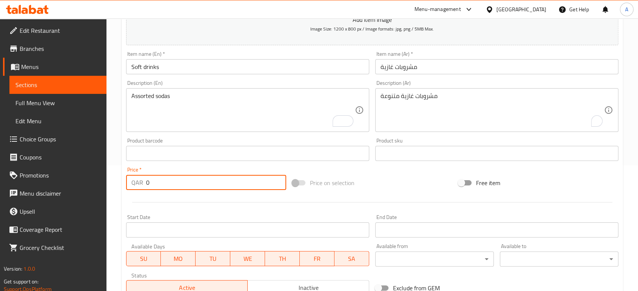
drag, startPoint x: 152, startPoint y: 189, endPoint x: 133, endPoint y: 189, distance: 18.9
click at [133, 189] on div "QAR 0 Price *" at bounding box center [206, 182] width 160 height 15
type input "3"
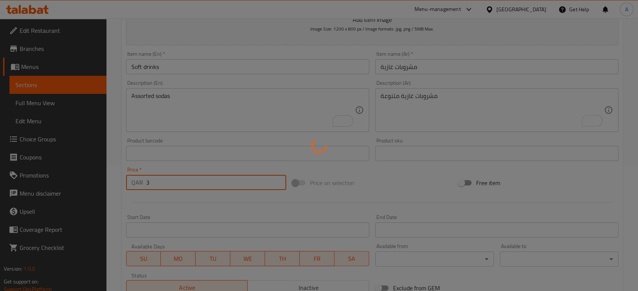
type input "0"
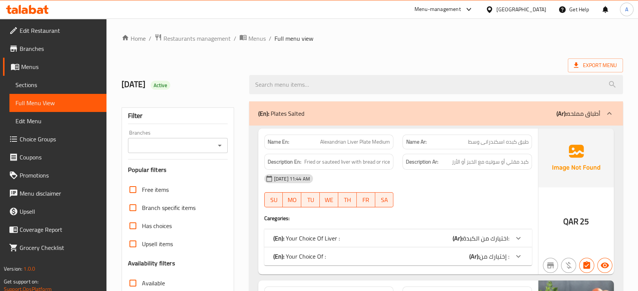
scroll to position [126, 0]
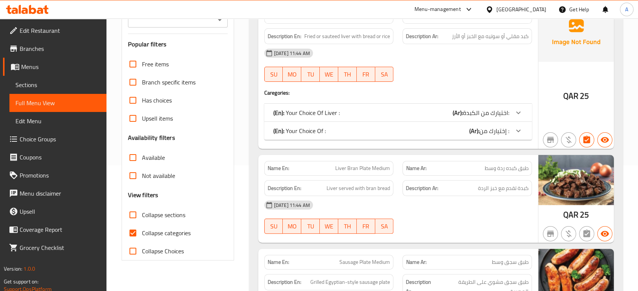
click at [165, 229] on span "Collapse categories" at bounding box center [166, 233] width 49 height 9
click at [142, 229] on input "Collapse categories" at bounding box center [133, 233] width 18 height 18
checkbox input "false"
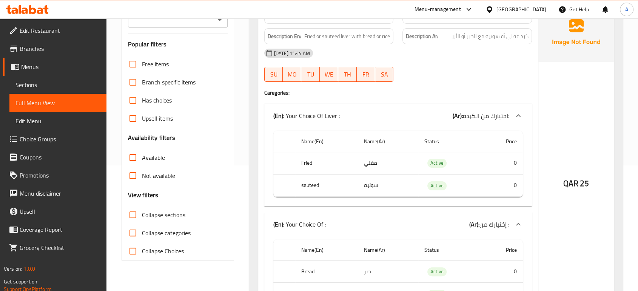
click at [552, 88] on div "QAR 25" at bounding box center [575, 163] width 75 height 321
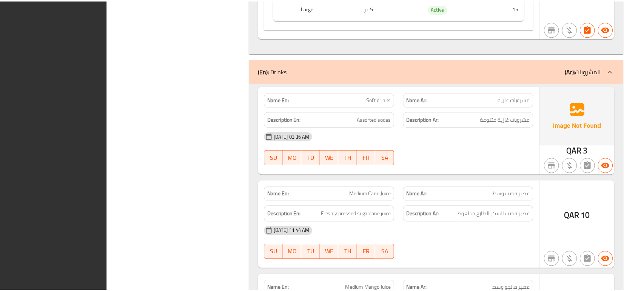
scroll to position [18621, 0]
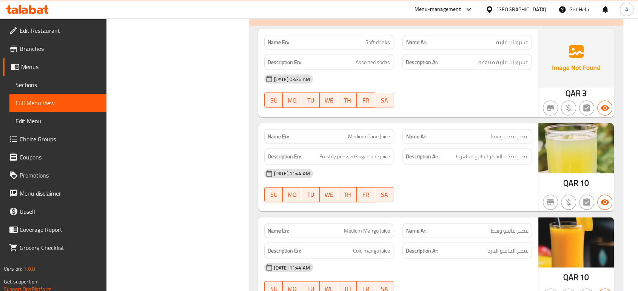
click at [50, 26] on span "Edit Restaurant" at bounding box center [60, 30] width 81 height 9
